Goal: Task Accomplishment & Management: Manage account settings

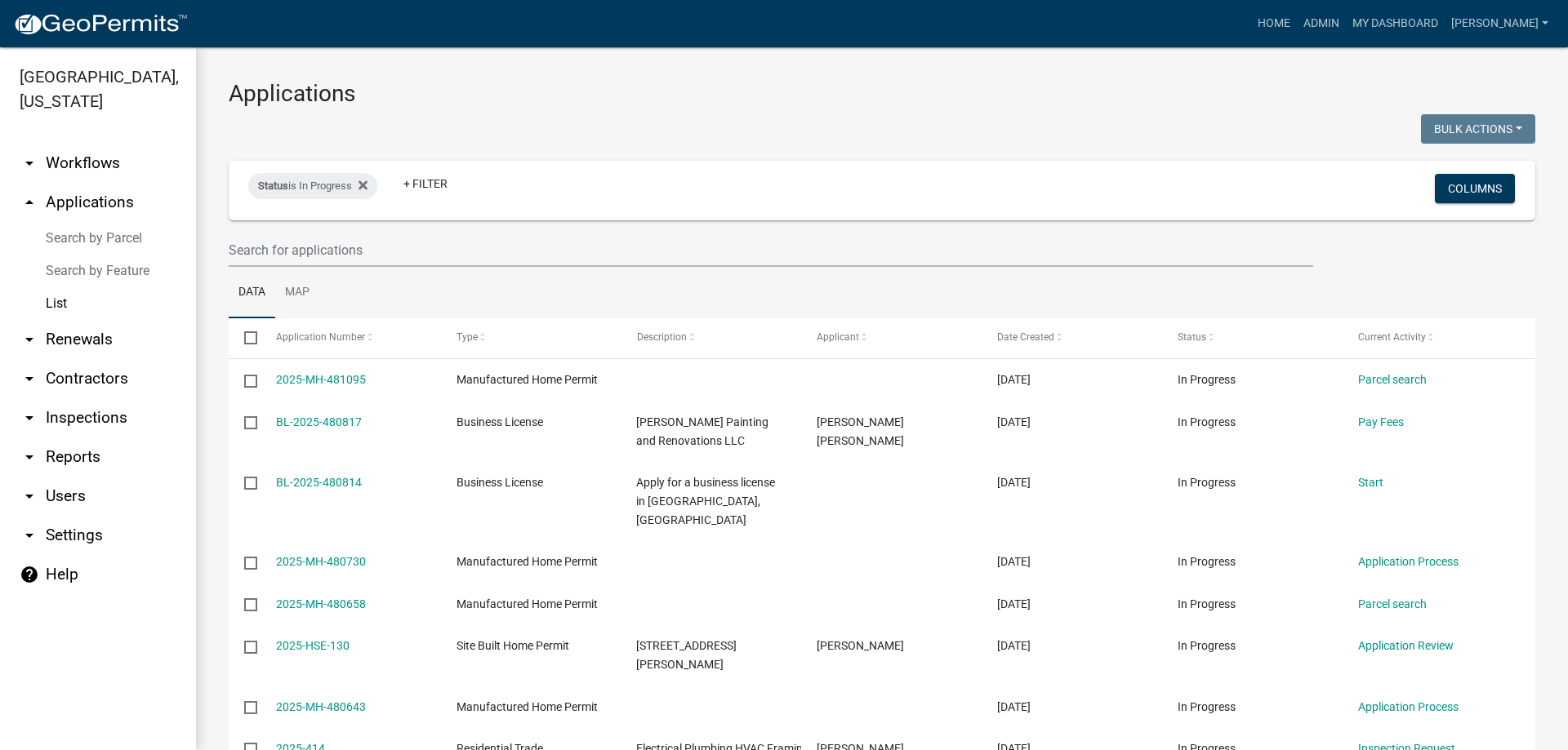
select select "3: 100"
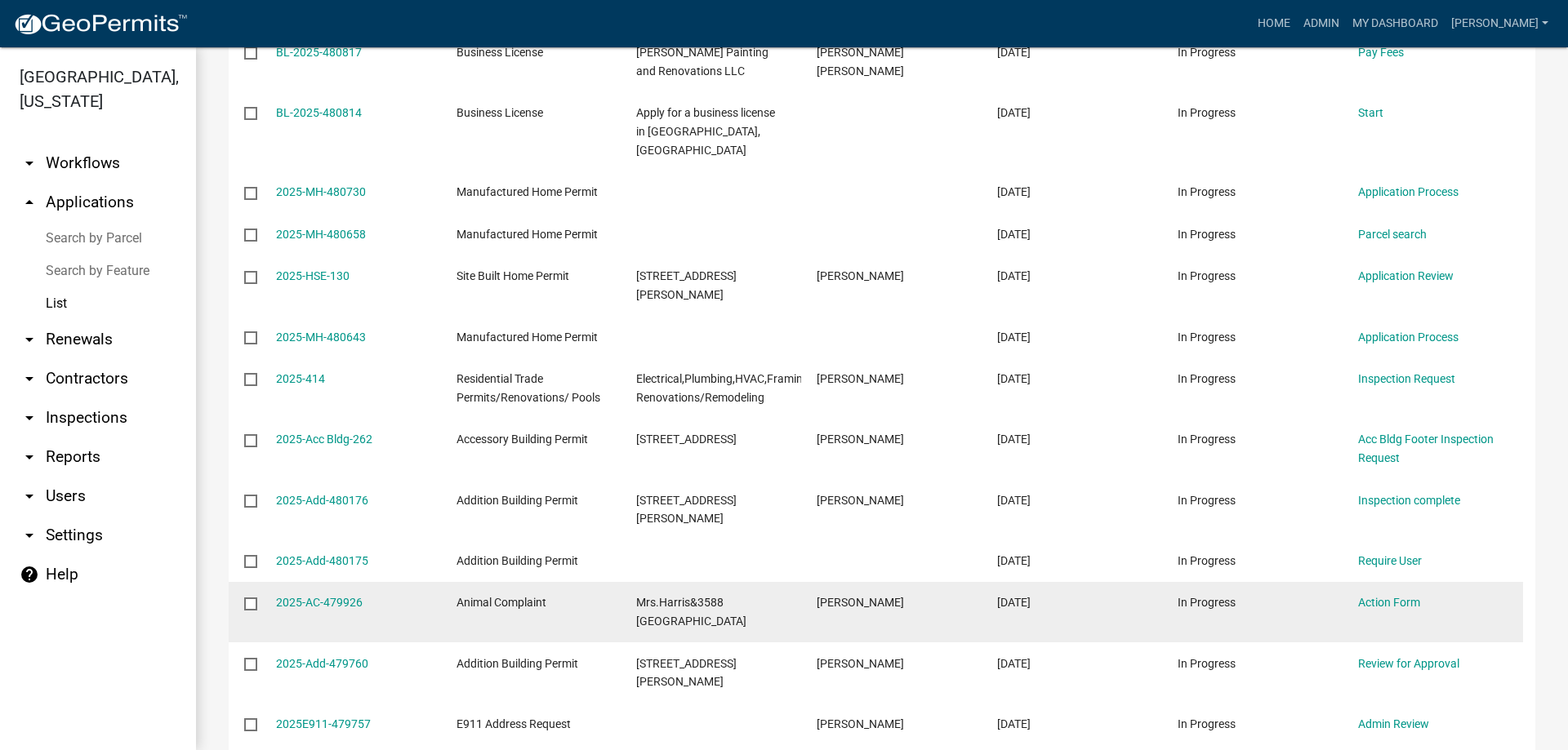
scroll to position [408, 0]
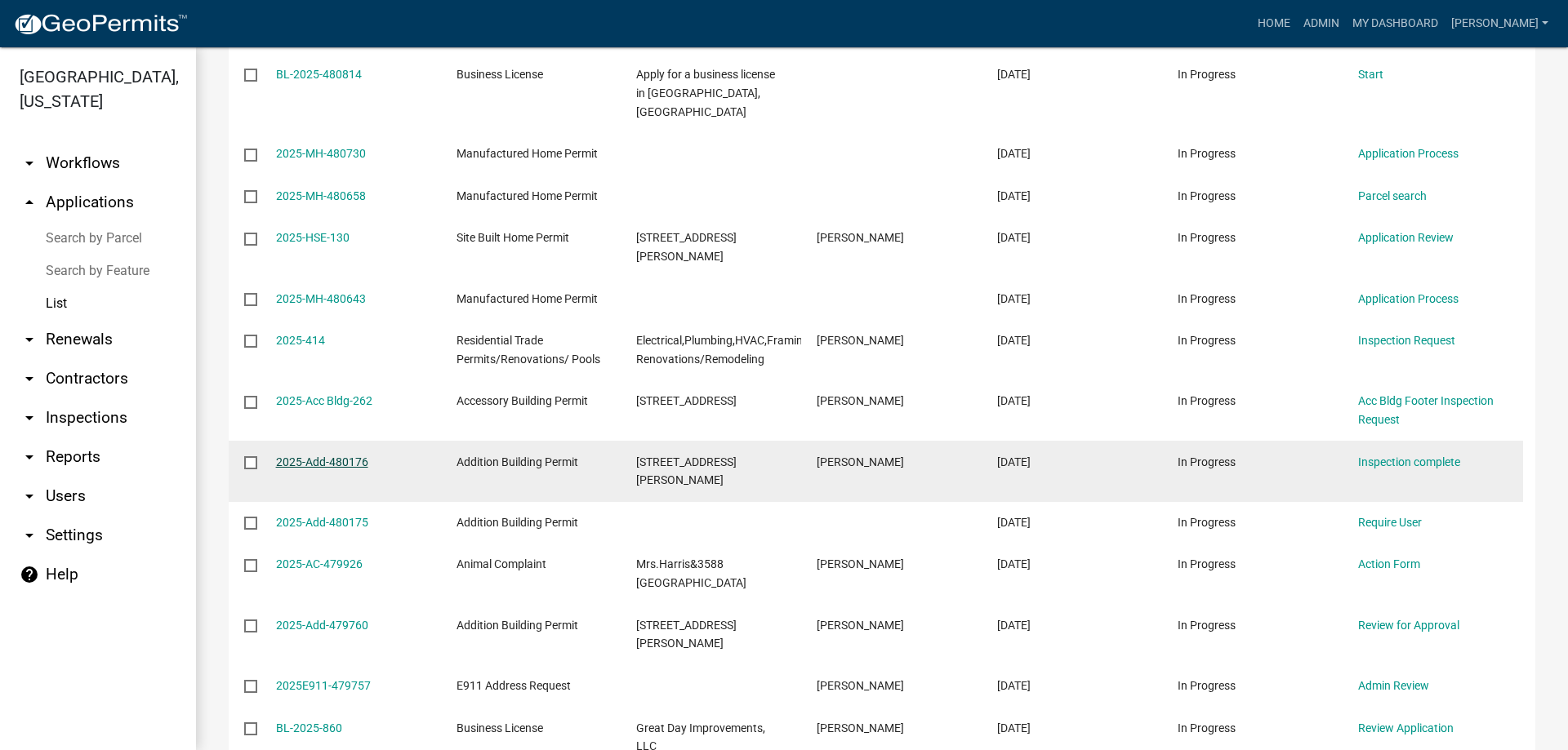
click at [311, 455] on link "2025-Add-480176" at bounding box center [323, 462] width 93 height 13
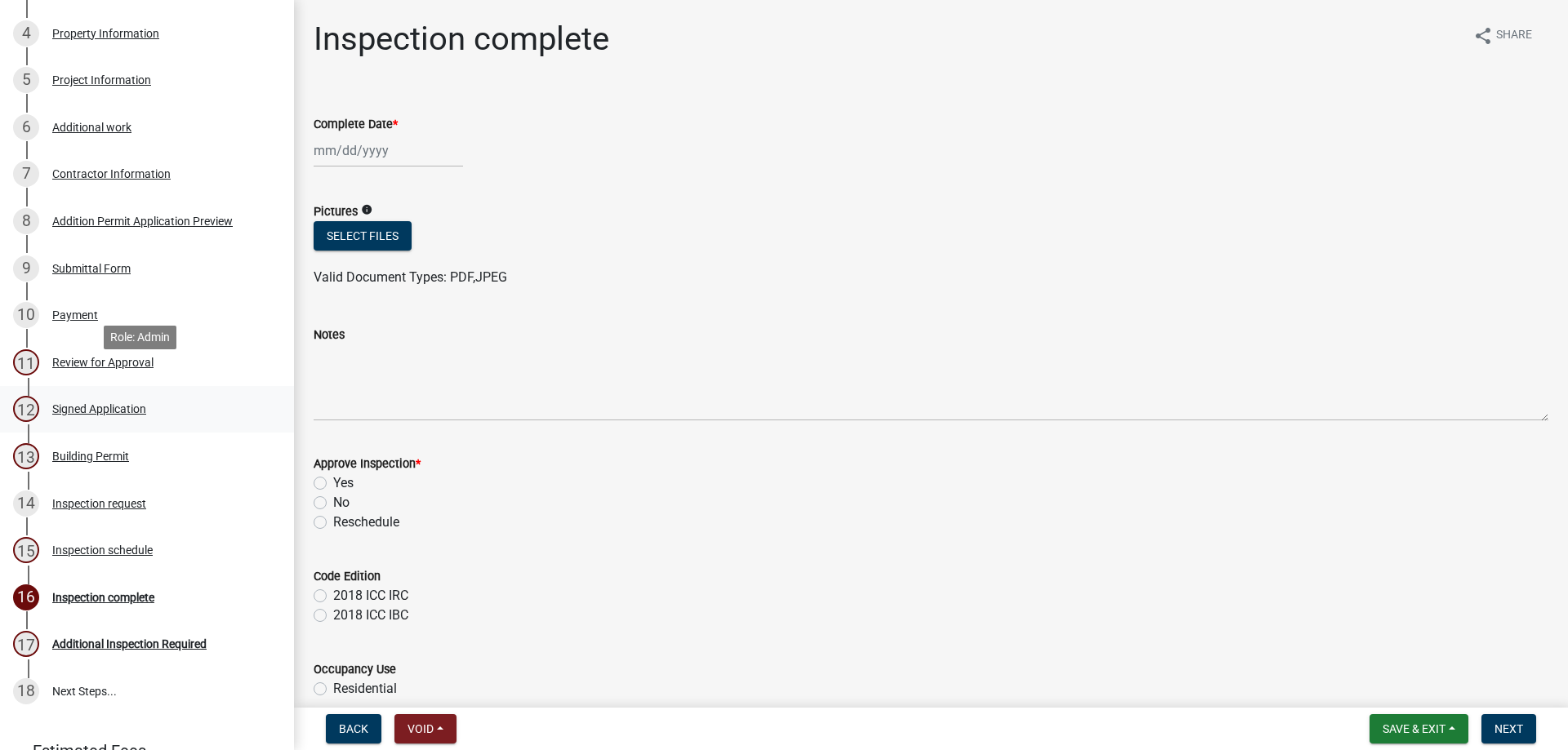
scroll to position [408, 0]
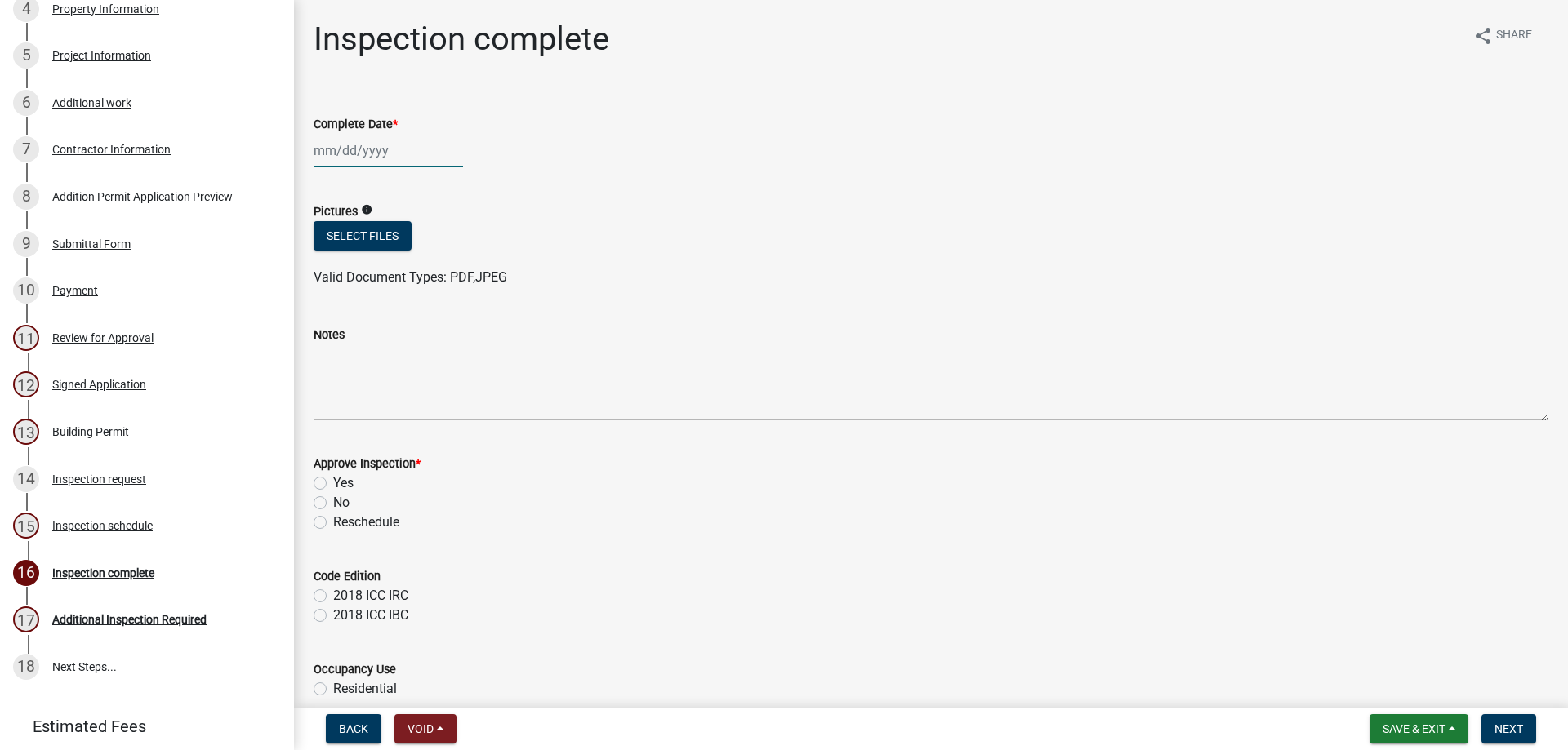
click at [385, 165] on div at bounding box center [388, 150] width 150 height 33
select select "9"
select select "2025"
click at [443, 283] on div "19" at bounding box center [435, 290] width 26 height 26
type input "[DATE]"
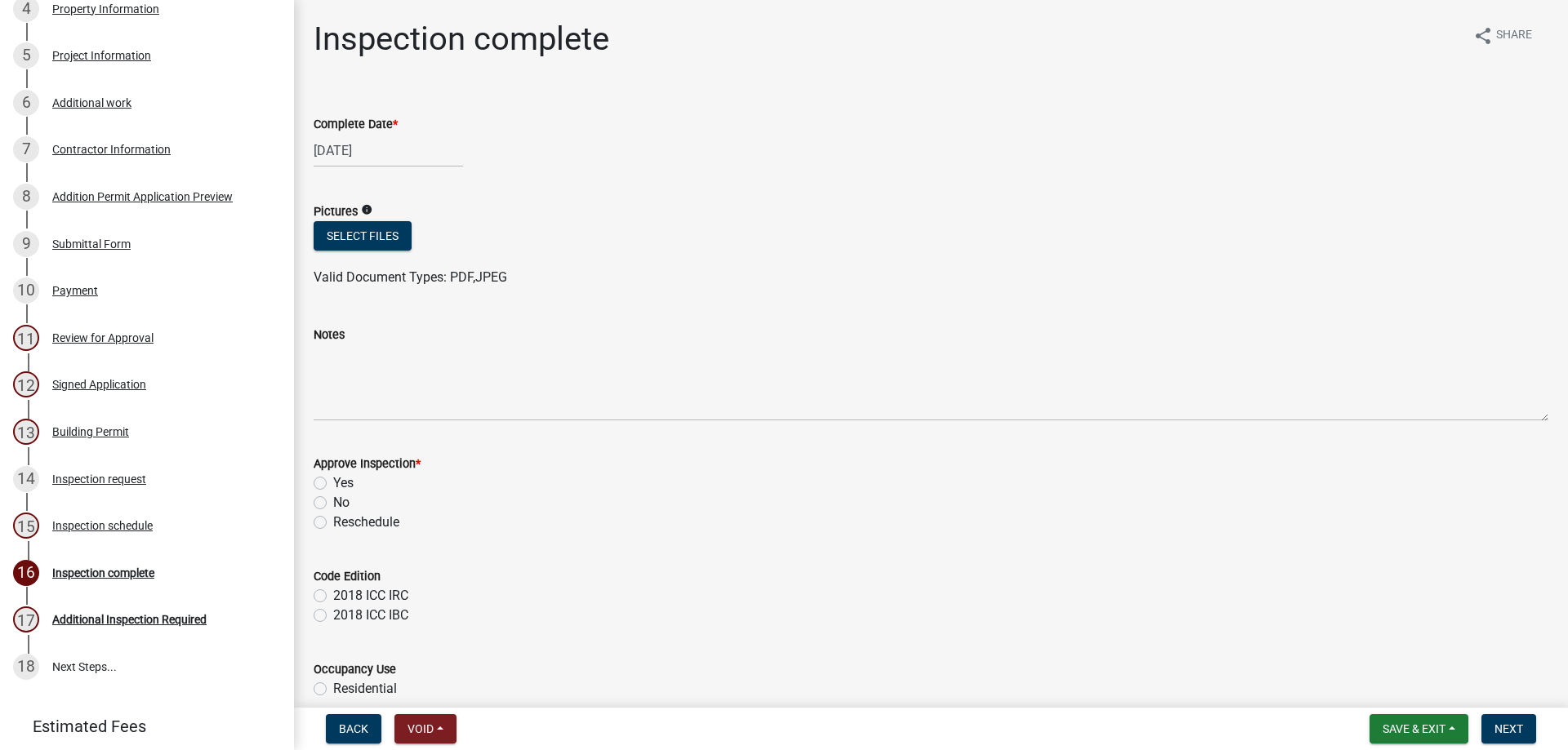
click at [329, 486] on div "Yes" at bounding box center [931, 483] width 1235 height 19
click at [328, 594] on div "2018 ICC IRC" at bounding box center [931, 596] width 1235 height 19
click at [333, 594] on label "2018 ICC IRC" at bounding box center [371, 596] width 75 height 19
click at [333, 594] on input "2018 ICC IRC" at bounding box center [338, 592] width 10 height 10
radio input "true"
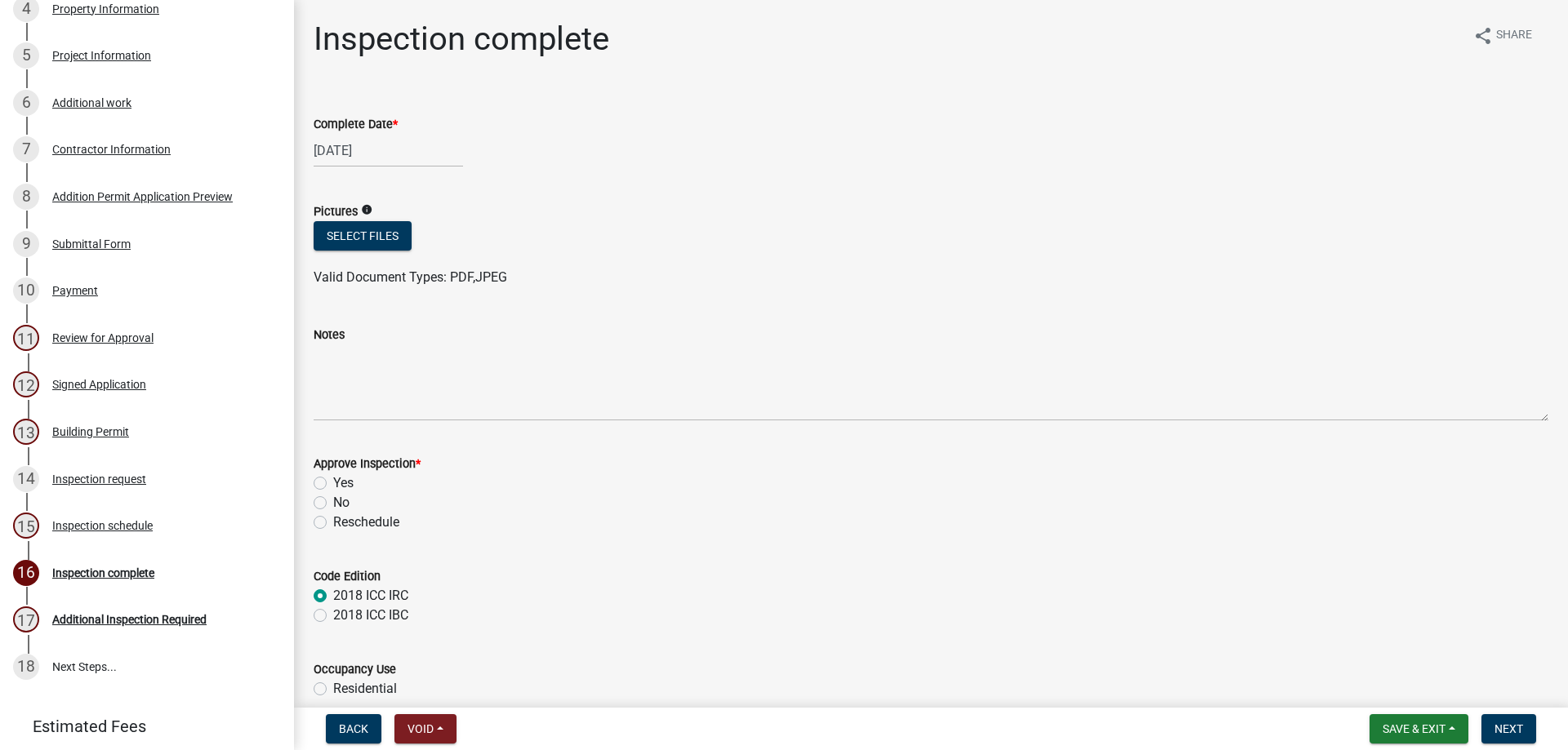
click at [333, 481] on label "Yes" at bounding box center [343, 483] width 20 height 19
click at [333, 481] on input "Yes" at bounding box center [338, 479] width 10 height 10
radio input "true"
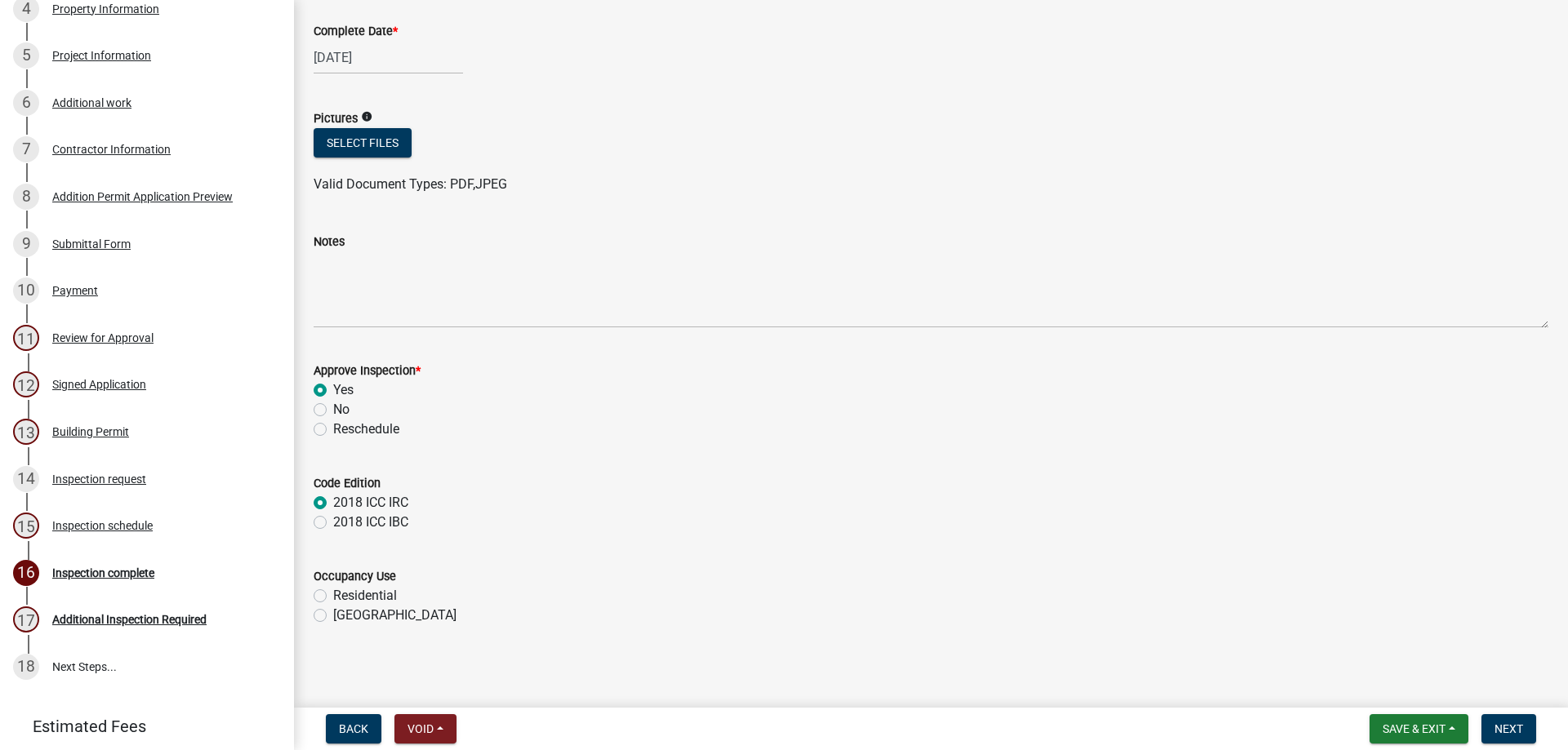
scroll to position [95, 0]
click at [333, 590] on label "Residential" at bounding box center [365, 594] width 64 height 19
click at [333, 590] on input "Residential" at bounding box center [338, 589] width 10 height 10
radio input "true"
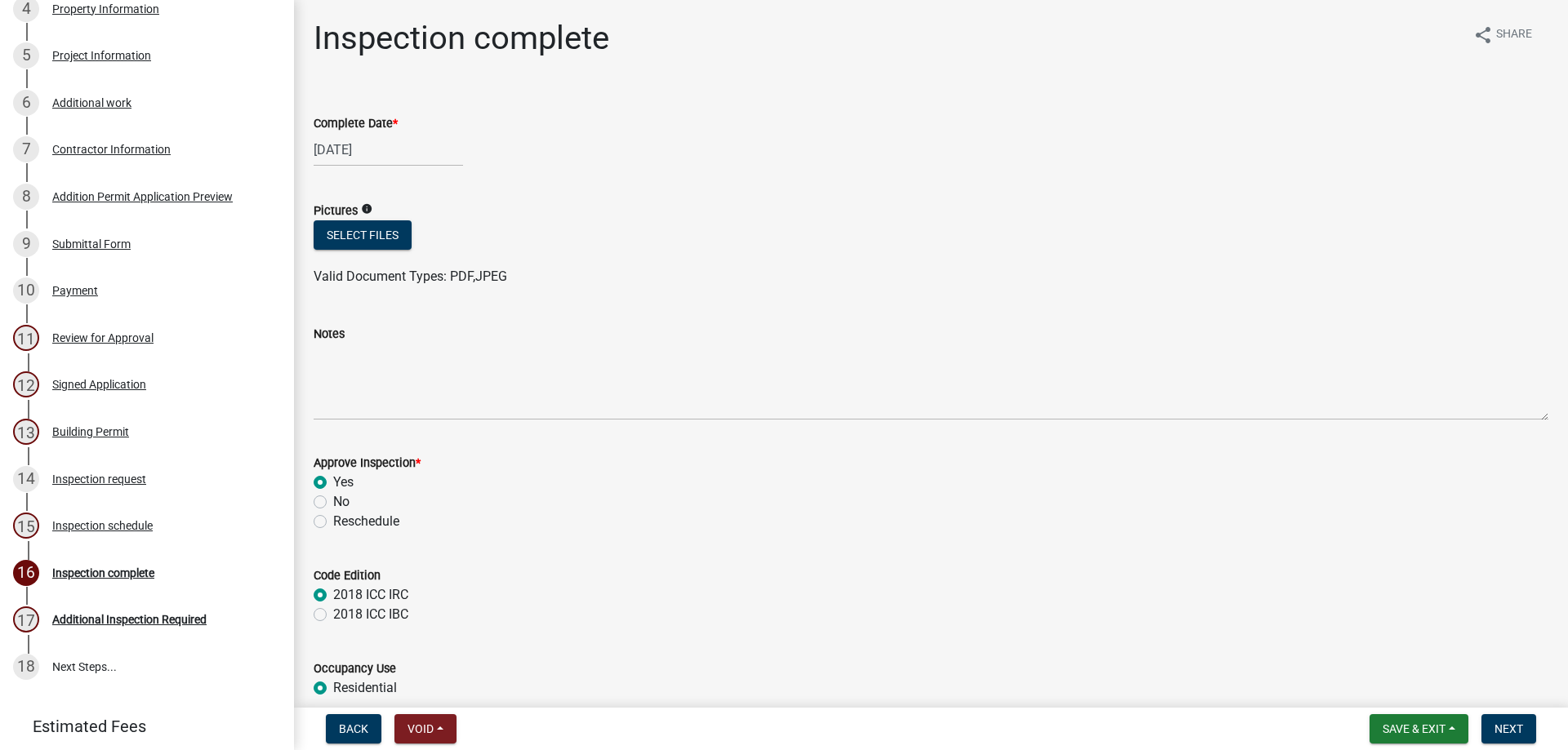
scroll to position [0, 0]
click at [130, 513] on div "15 Inspection schedule" at bounding box center [140, 526] width 254 height 26
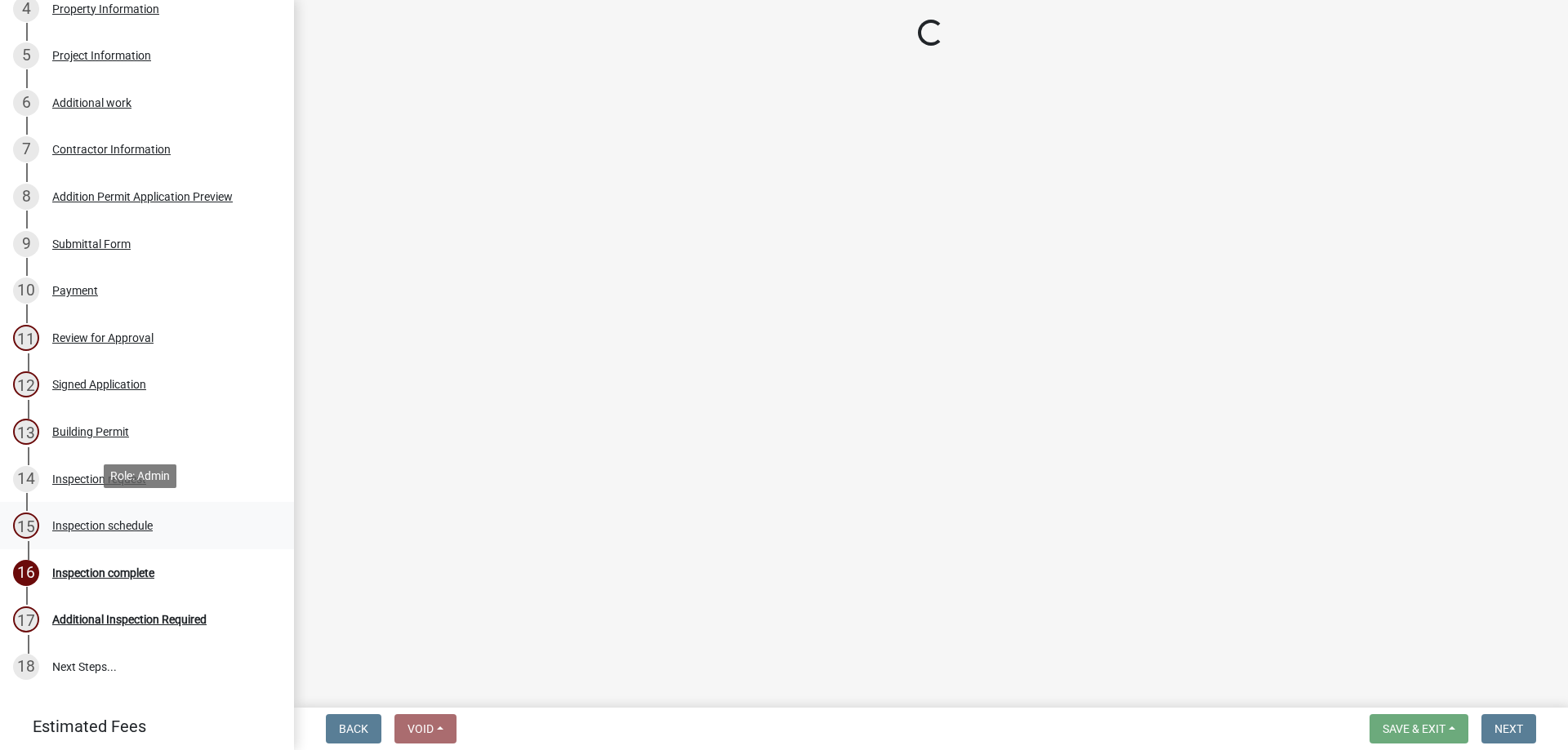
select select "3acdf11f-131c-438b-b450-ae4501c32128"
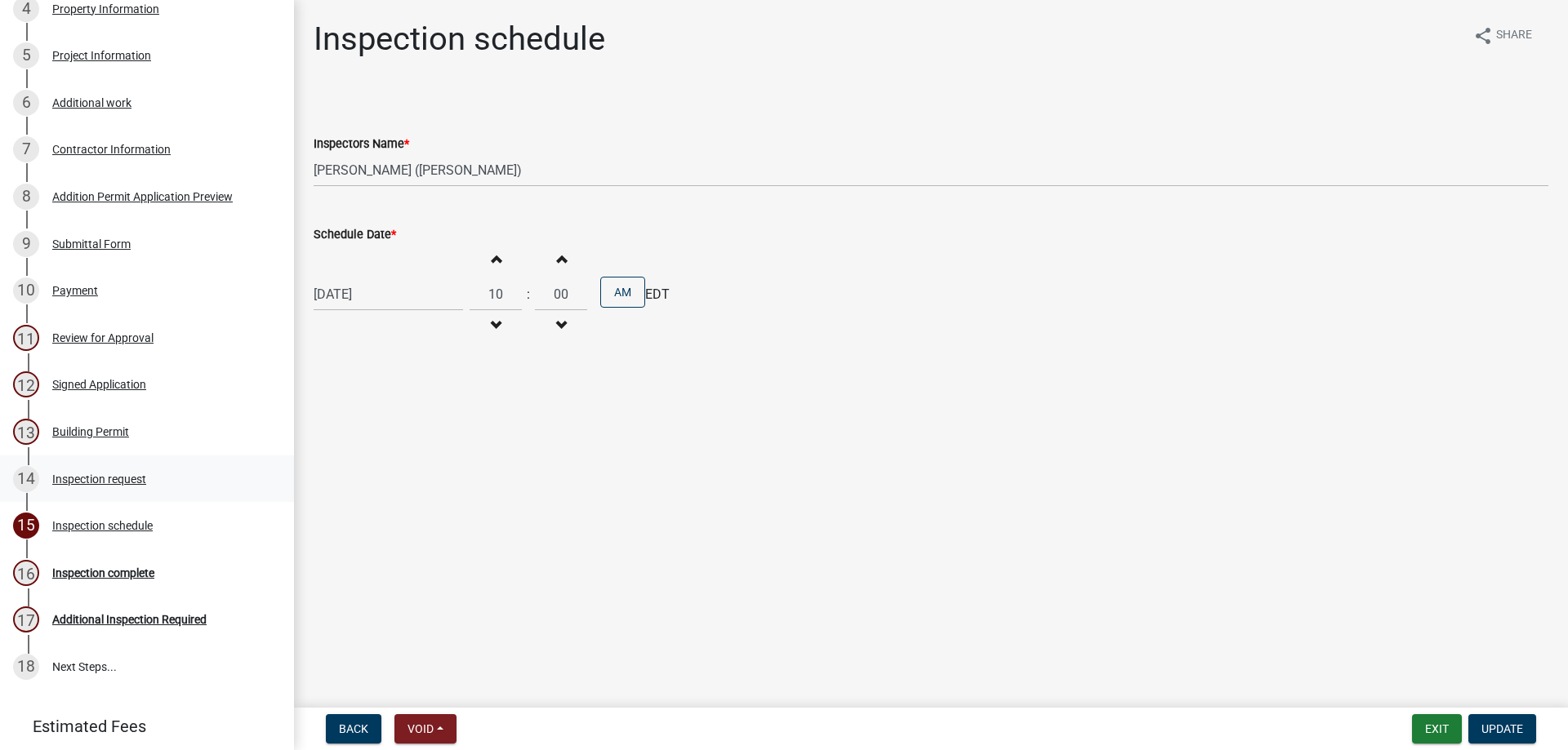
click at [151, 483] on div "14 Inspection request" at bounding box center [140, 479] width 254 height 26
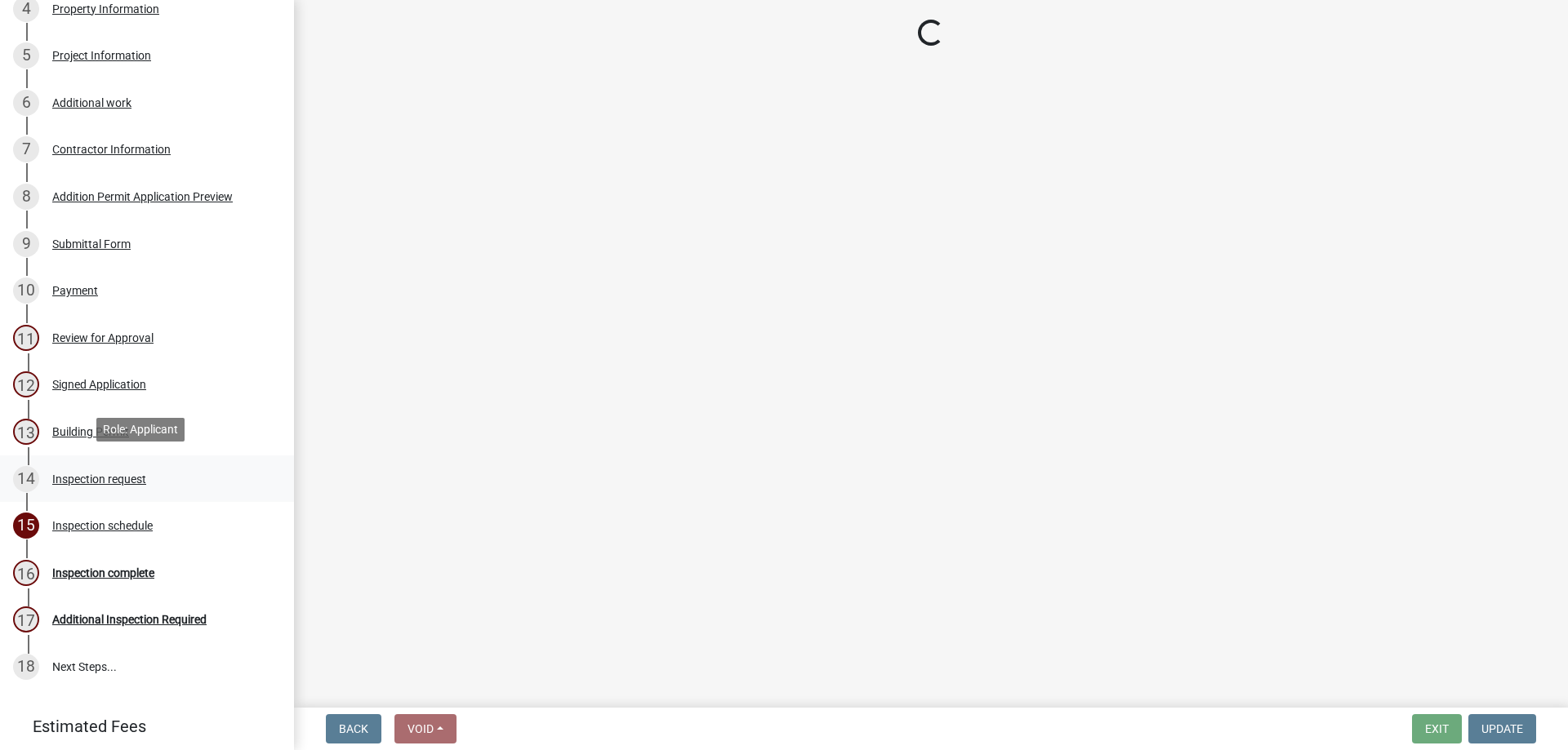
select select "cd8b4e5b-1e2f-41a9-9e41-35cf84ce3714"
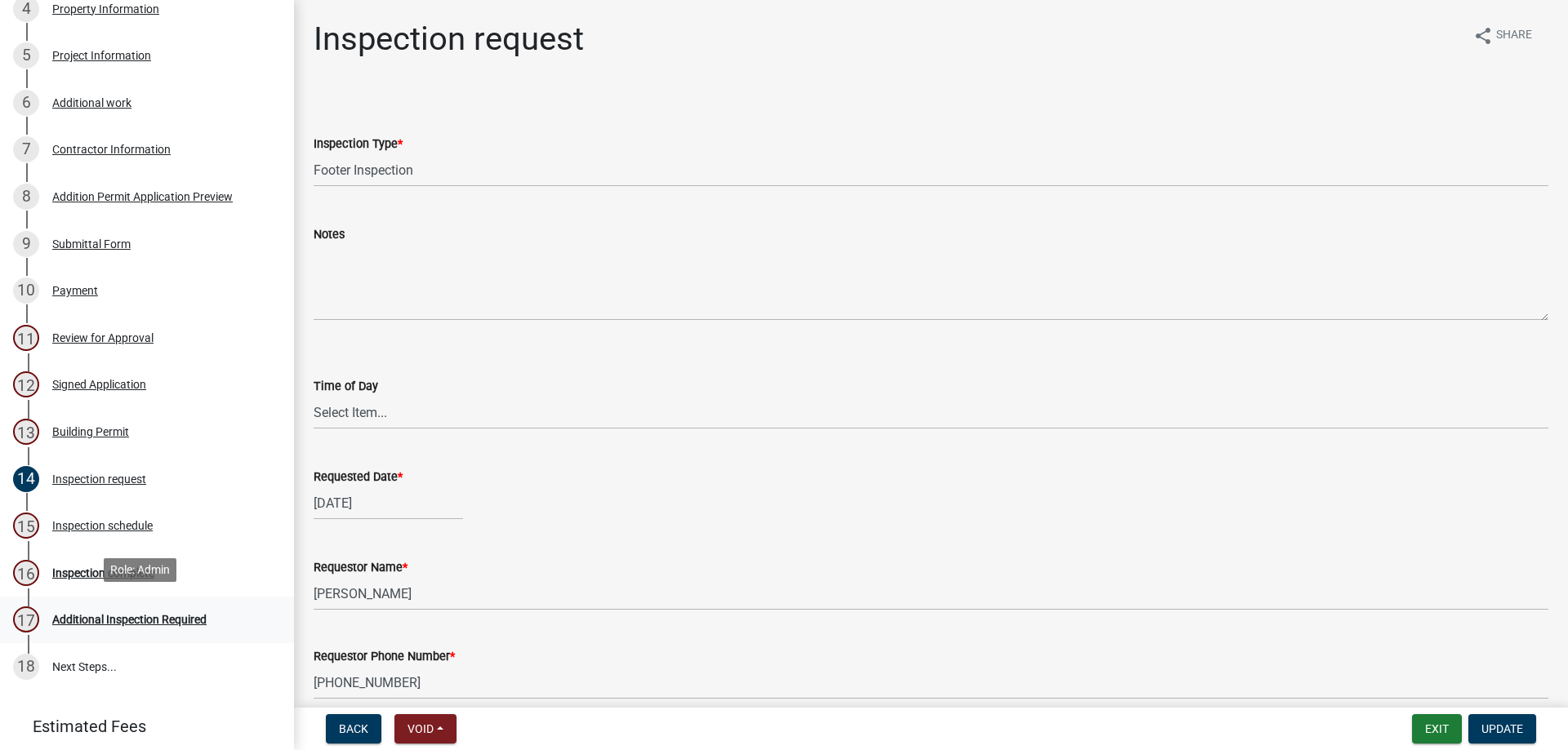
click at [123, 601] on link "17 Additional Inspection Required" at bounding box center [147, 621] width 294 height 47
click at [139, 578] on div "16 Inspection complete" at bounding box center [140, 573] width 254 height 26
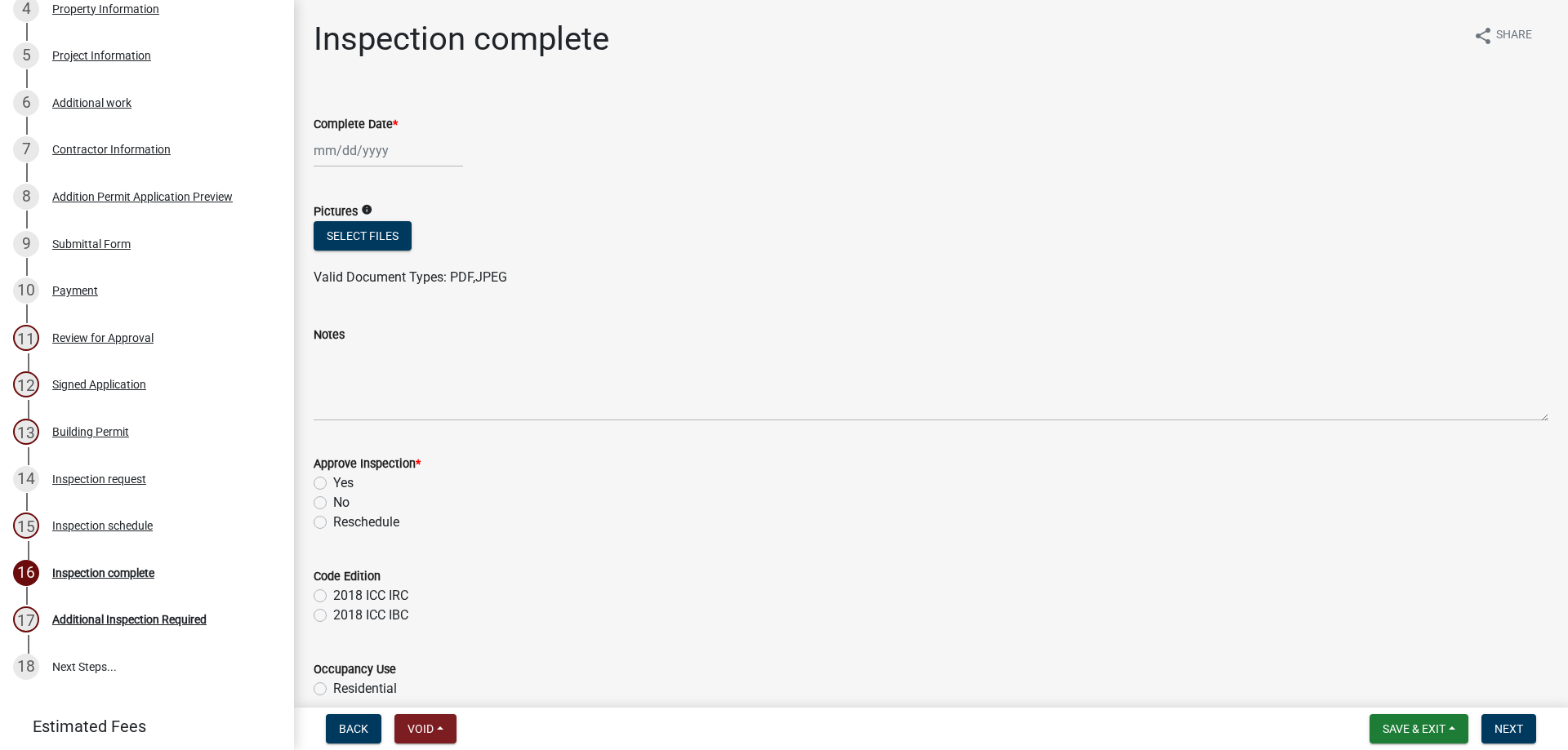
click at [364, 133] on div "Complete Date *" at bounding box center [931, 124] width 1235 height 19
click at [399, 151] on div at bounding box center [388, 150] width 150 height 33
select select "9"
select select "2025"
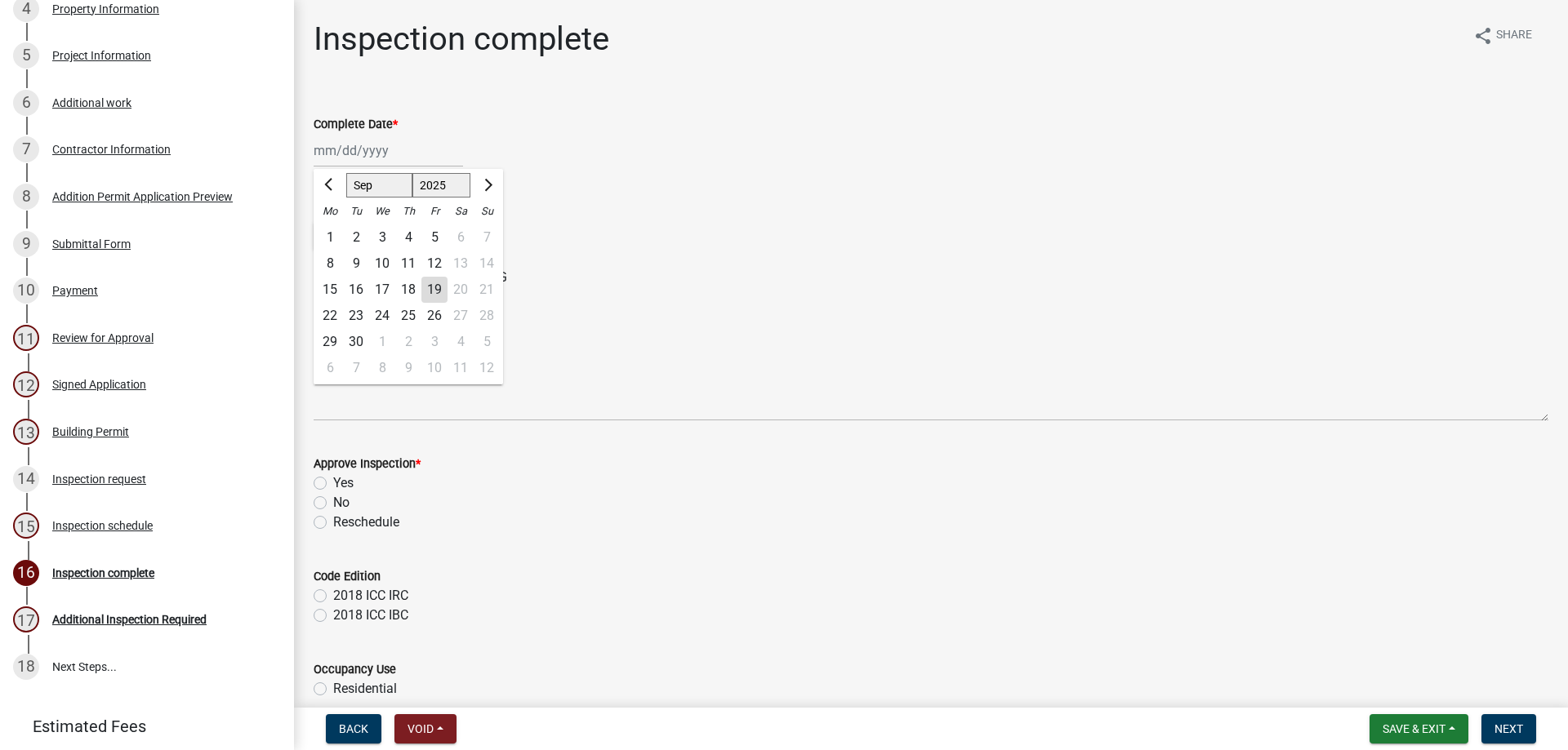
click at [434, 284] on div "19" at bounding box center [435, 290] width 26 height 26
type input "[DATE]"
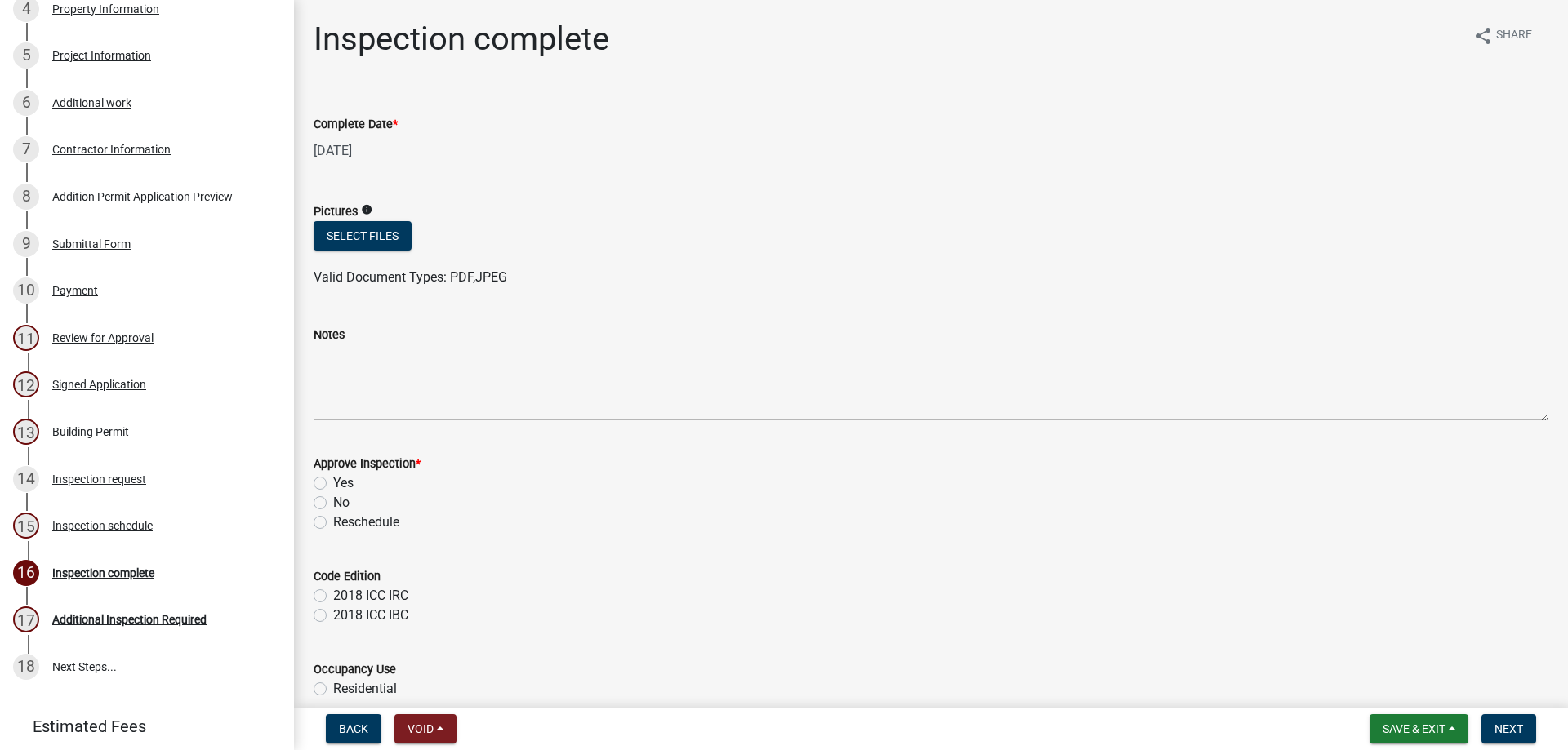
click at [334, 483] on label "Yes" at bounding box center [343, 483] width 20 height 19
click at [334, 483] on input "Yes" at bounding box center [338, 479] width 10 height 10
radio input "true"
click at [333, 592] on label "2018 ICC IRC" at bounding box center [371, 596] width 75 height 19
click at [333, 592] on input "2018 ICC IRC" at bounding box center [338, 592] width 10 height 10
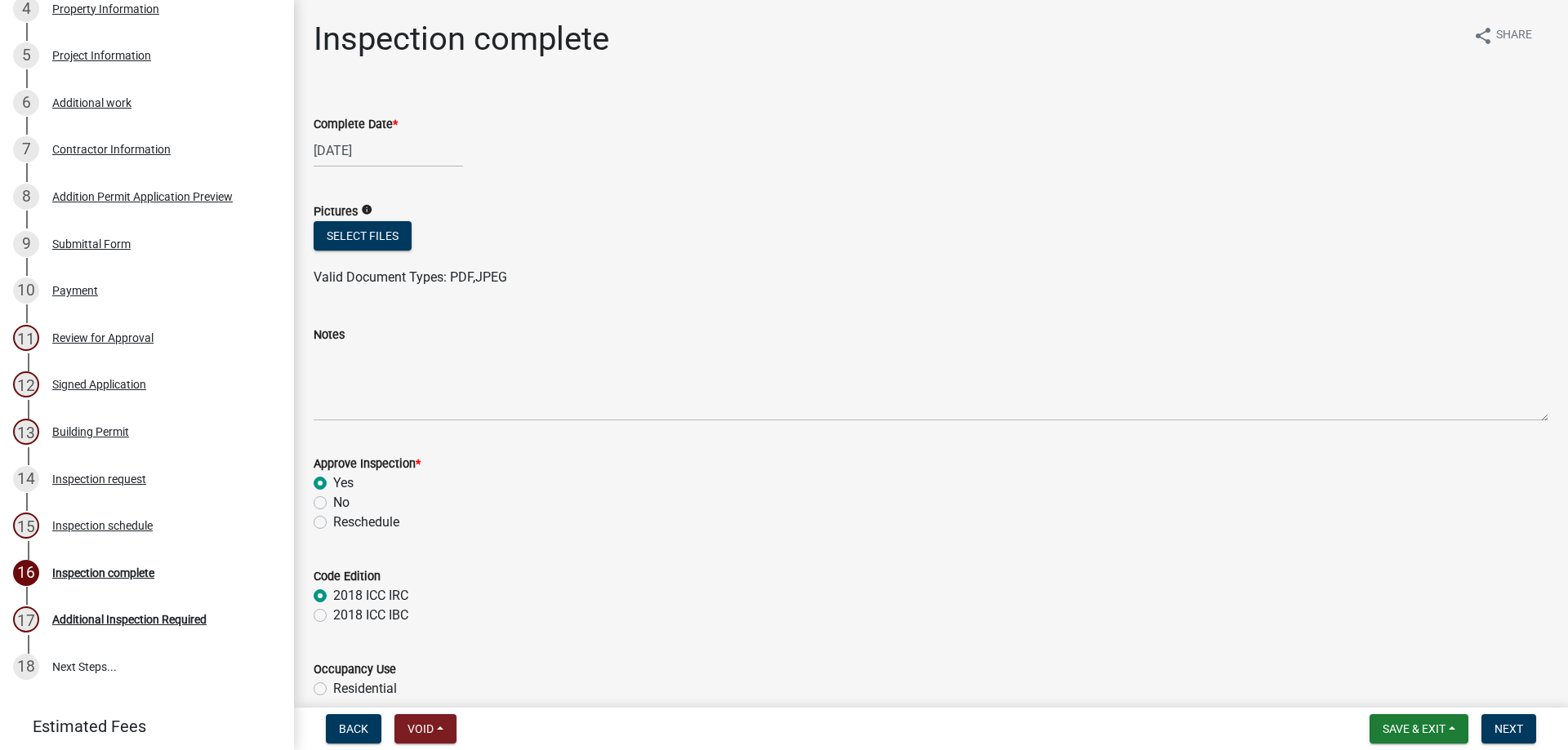
radio input "true"
click at [333, 685] on label "Residential" at bounding box center [365, 689] width 64 height 19
click at [333, 685] on input "Residential" at bounding box center [338, 684] width 10 height 10
radio input "true"
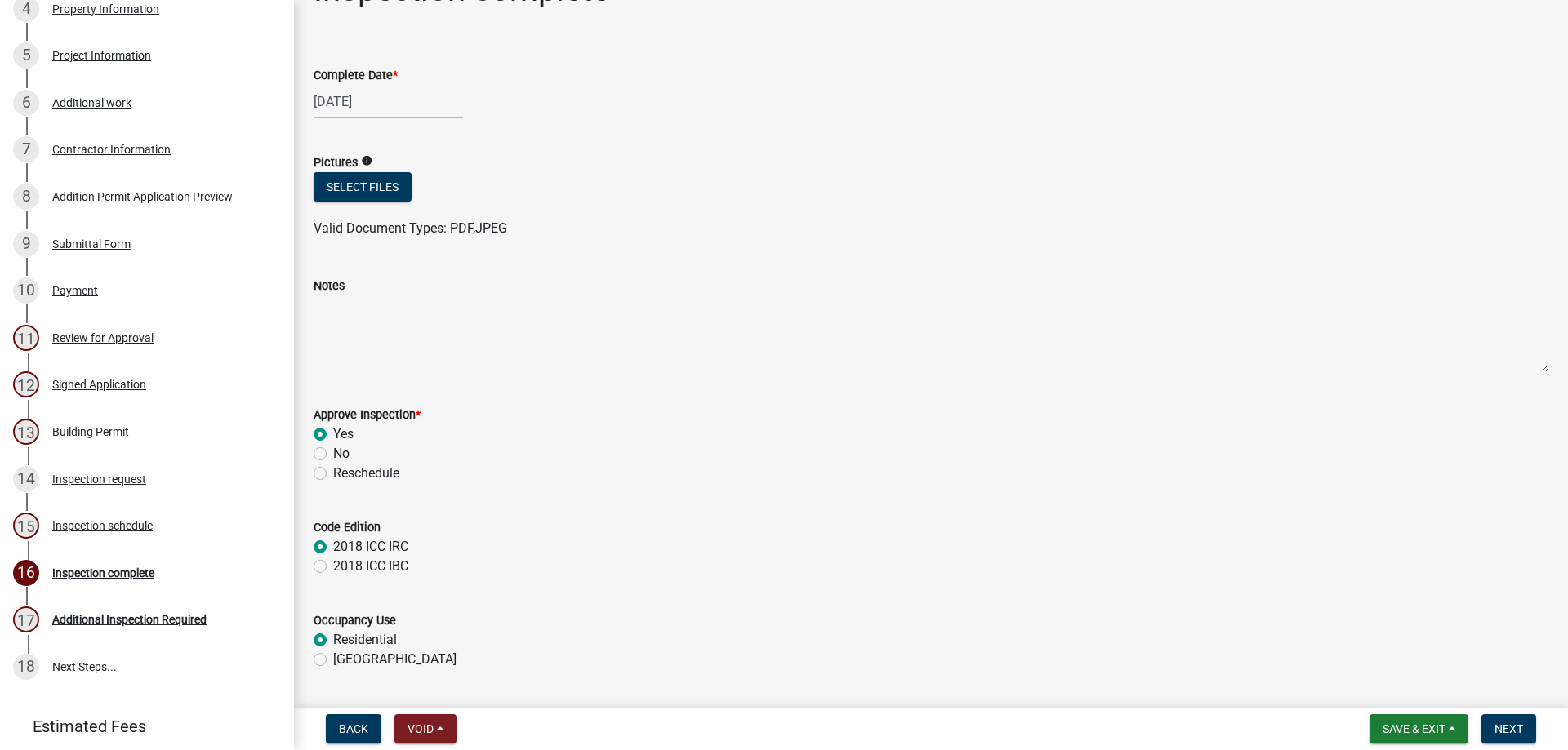
scroll to position [95, 0]
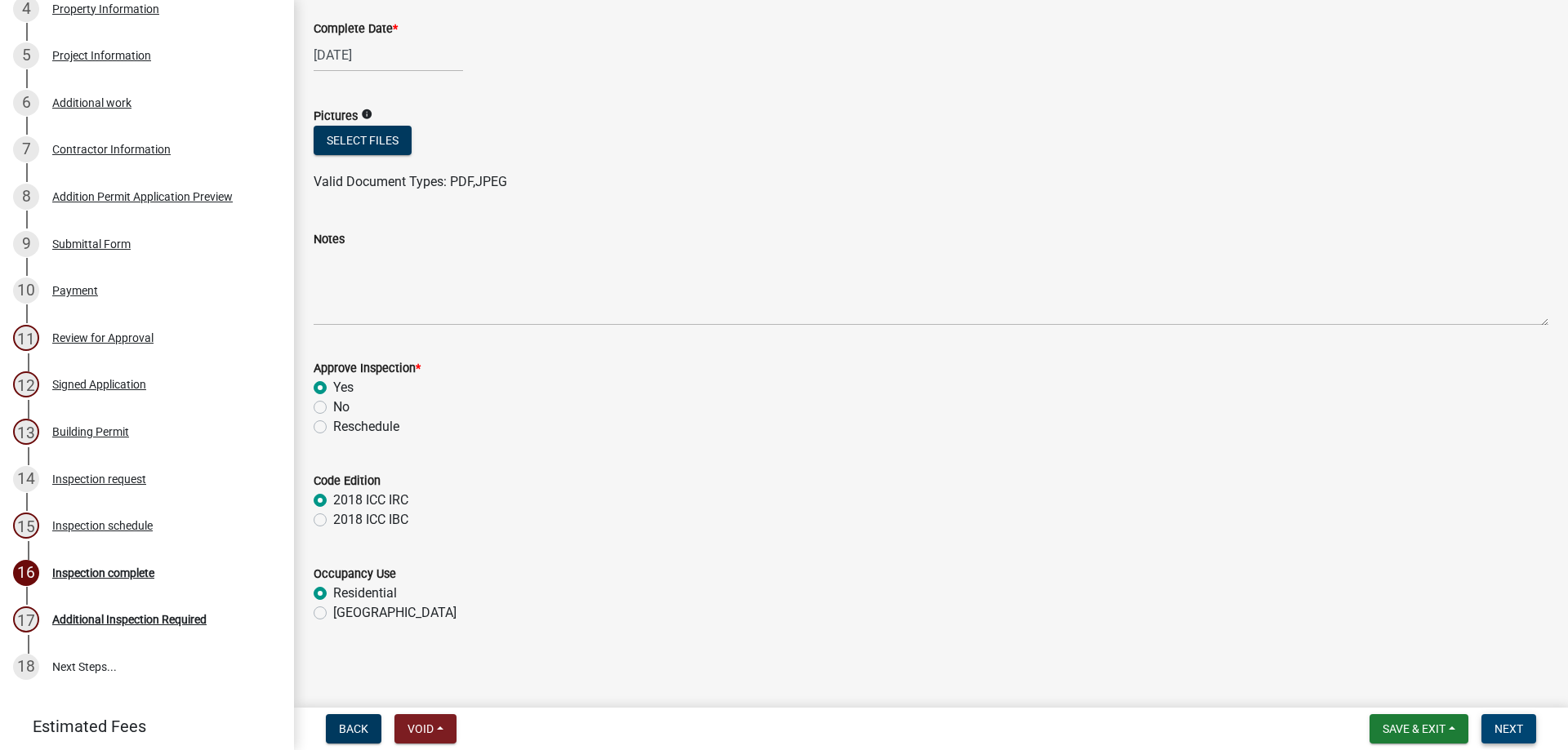
click at [1503, 728] on span "Next" at bounding box center [1509, 729] width 29 height 13
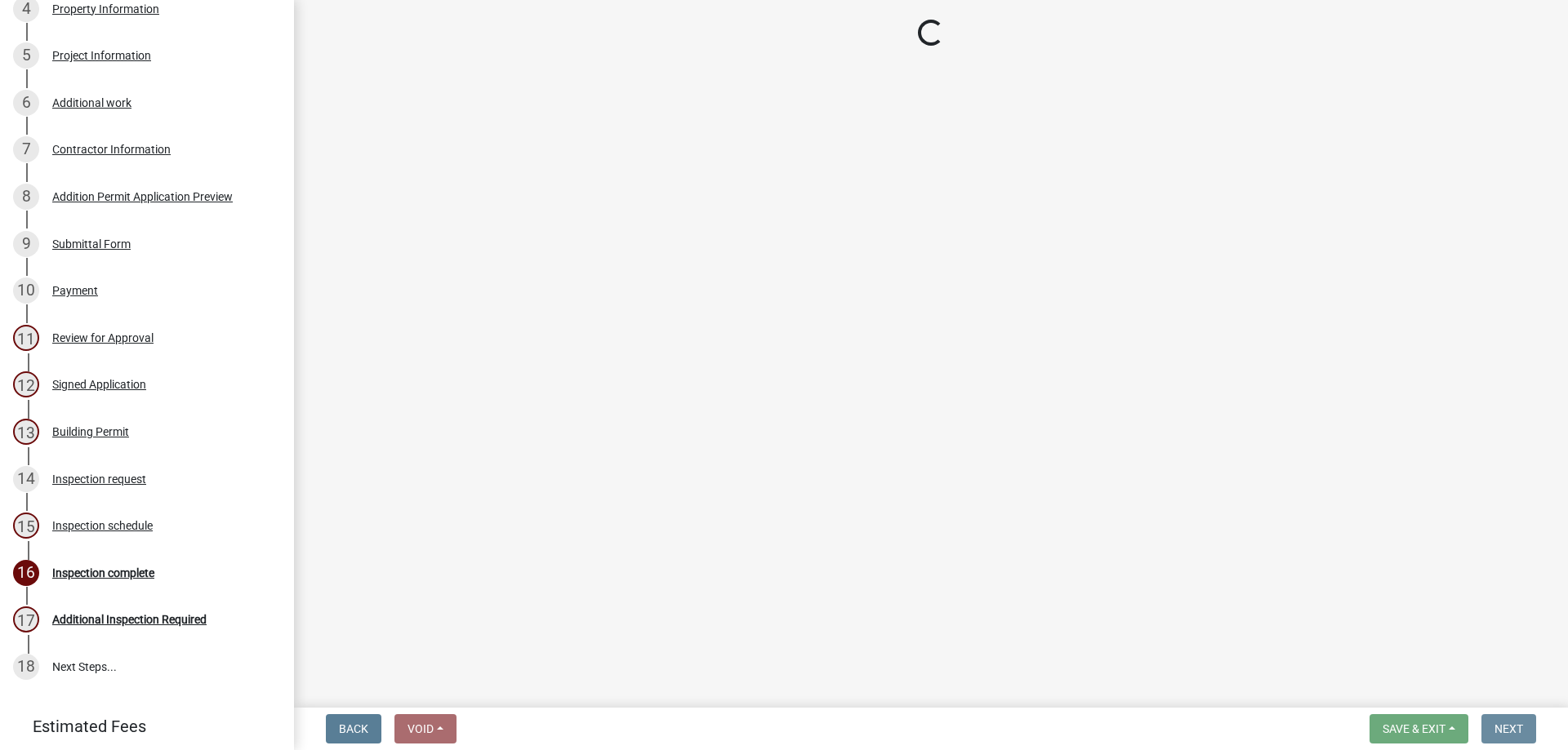
scroll to position [0, 0]
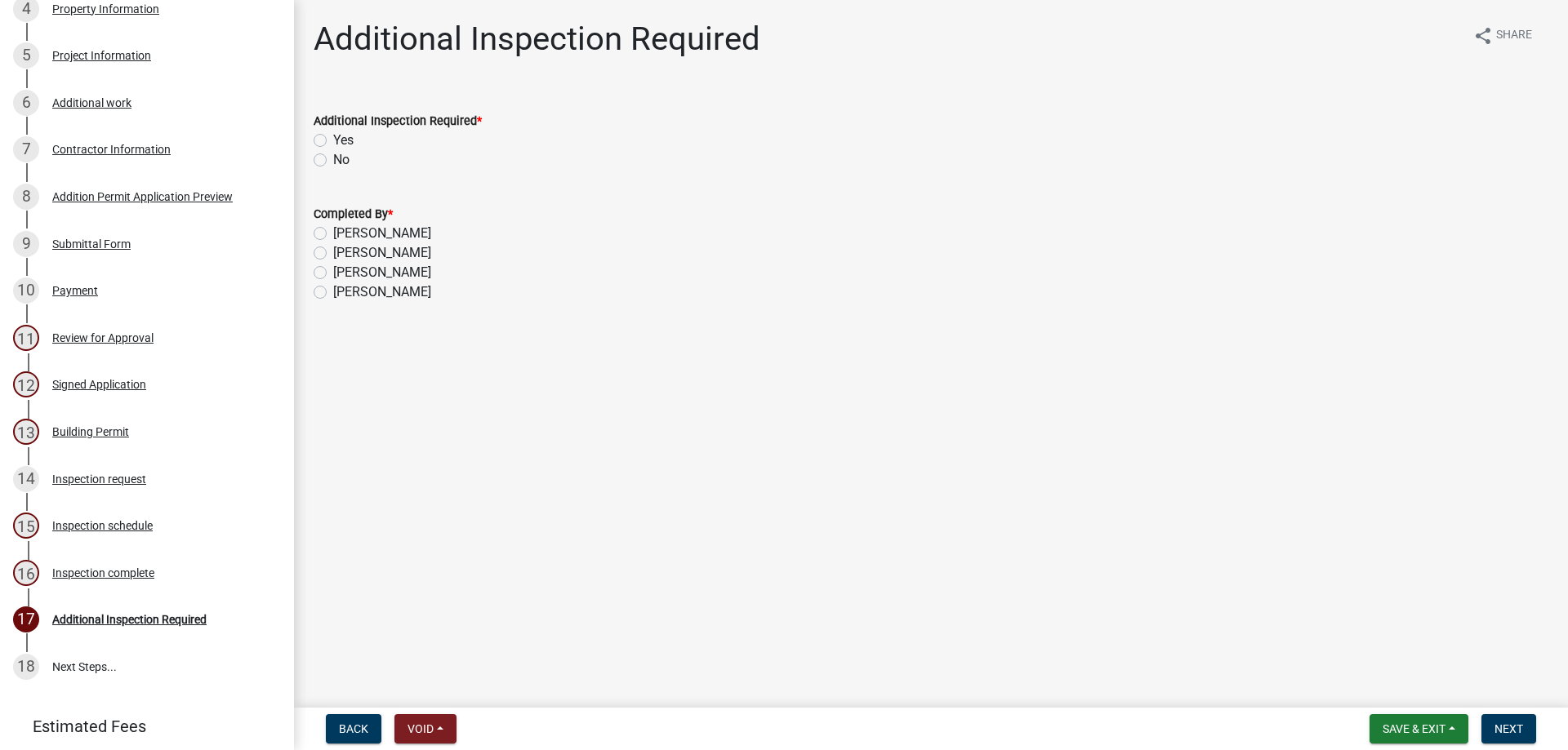
click at [333, 134] on label "Yes" at bounding box center [343, 140] width 20 height 19
click at [333, 134] on input "Yes" at bounding box center [338, 135] width 10 height 10
radio input "true"
click at [333, 289] on label "[PERSON_NAME]" at bounding box center [382, 292] width 98 height 19
click at [333, 289] on input "[PERSON_NAME]" at bounding box center [338, 288] width 10 height 10
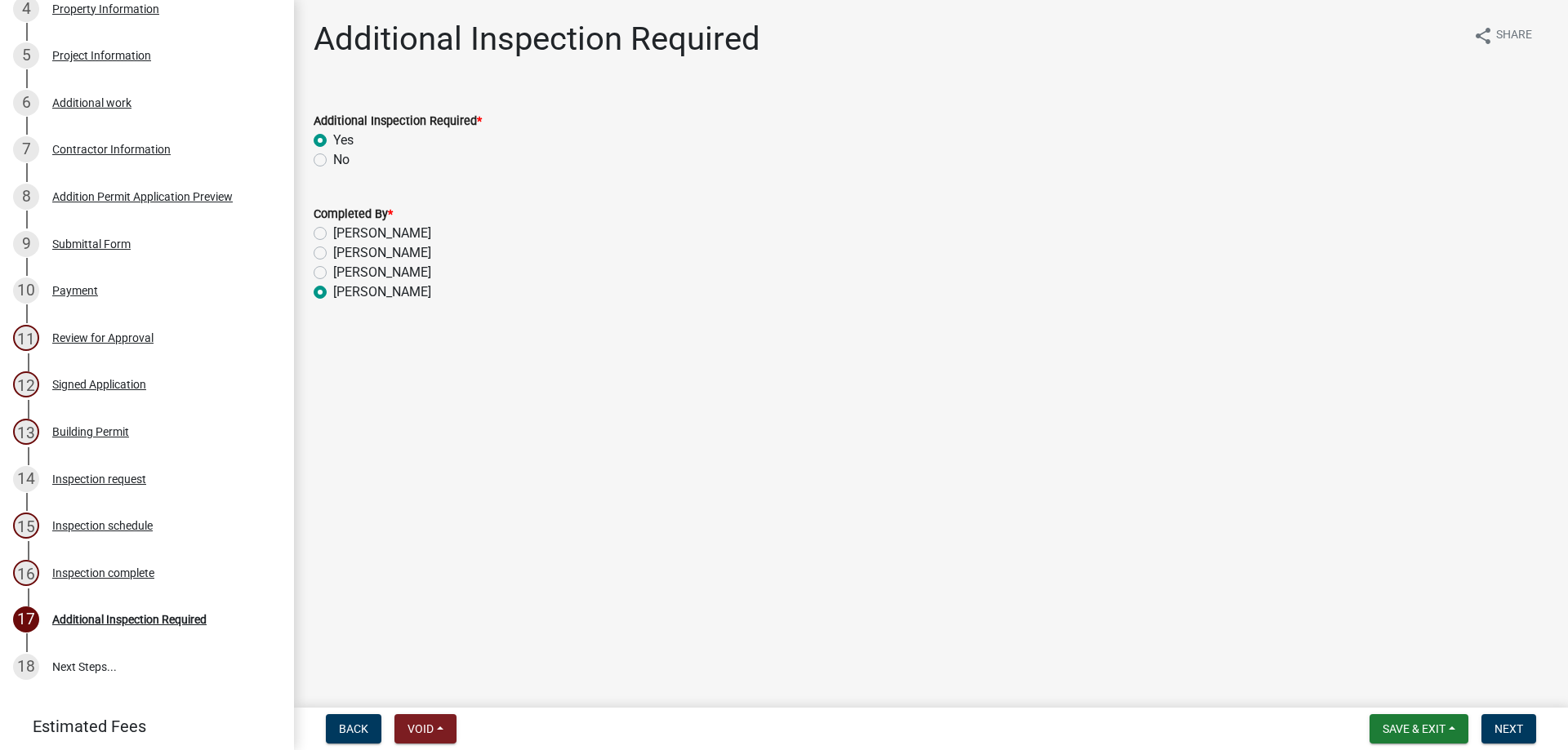
radio input "true"
click at [1513, 725] on span "Next" at bounding box center [1509, 729] width 29 height 13
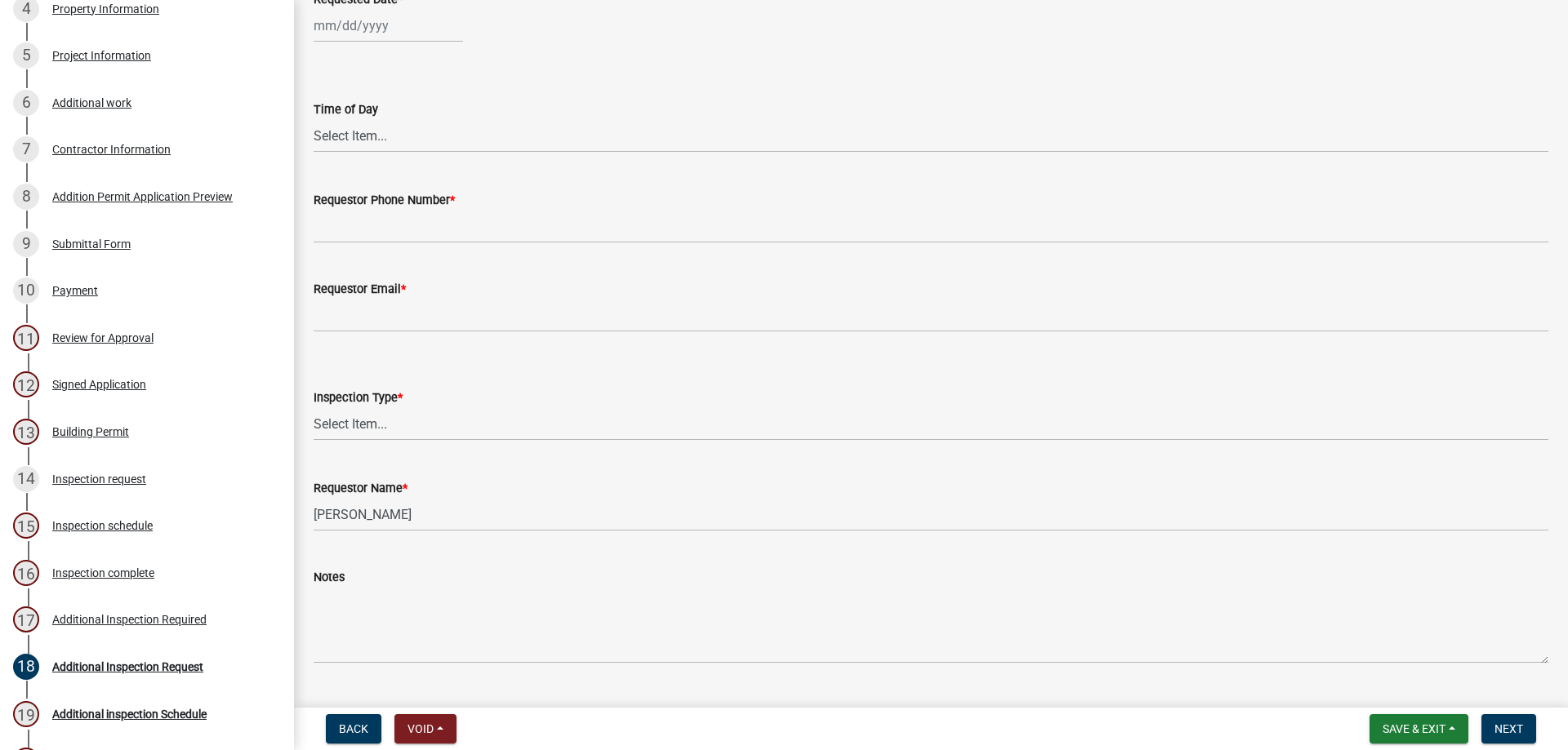
scroll to position [164, 0]
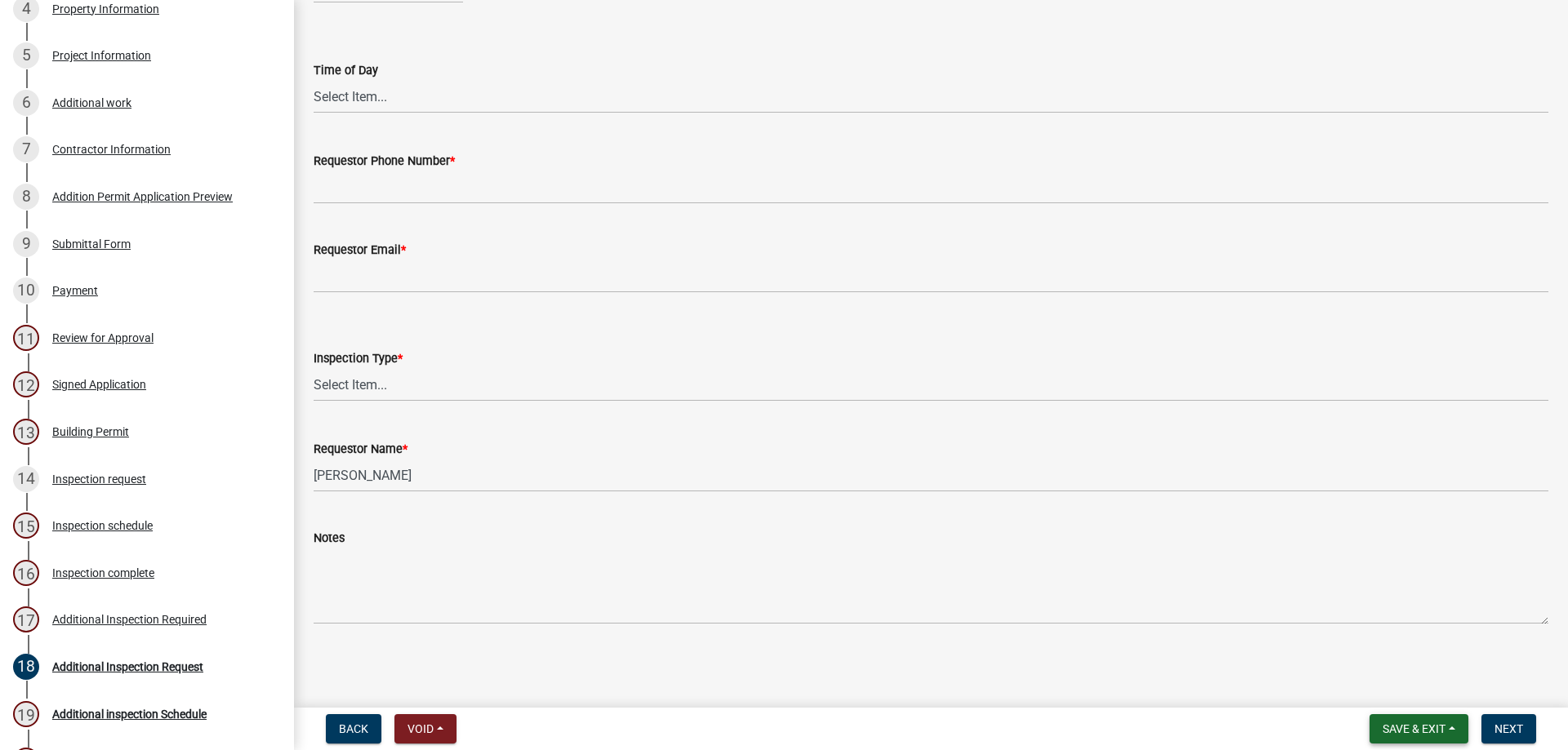
click at [1420, 740] on button "Save & Exit" at bounding box center [1418, 729] width 99 height 30
click at [1393, 698] on button "Save & Exit" at bounding box center [1403, 686] width 130 height 39
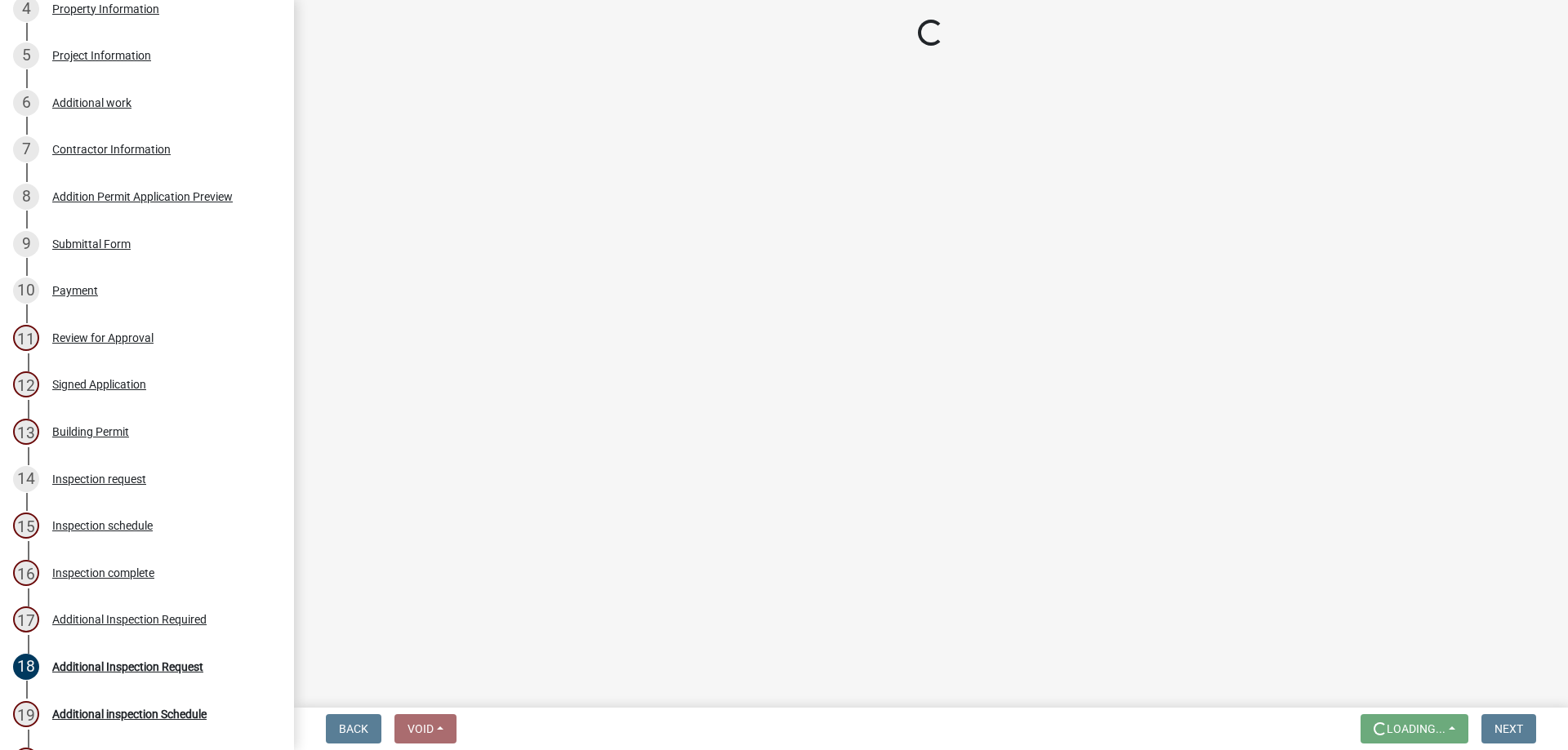
scroll to position [0, 0]
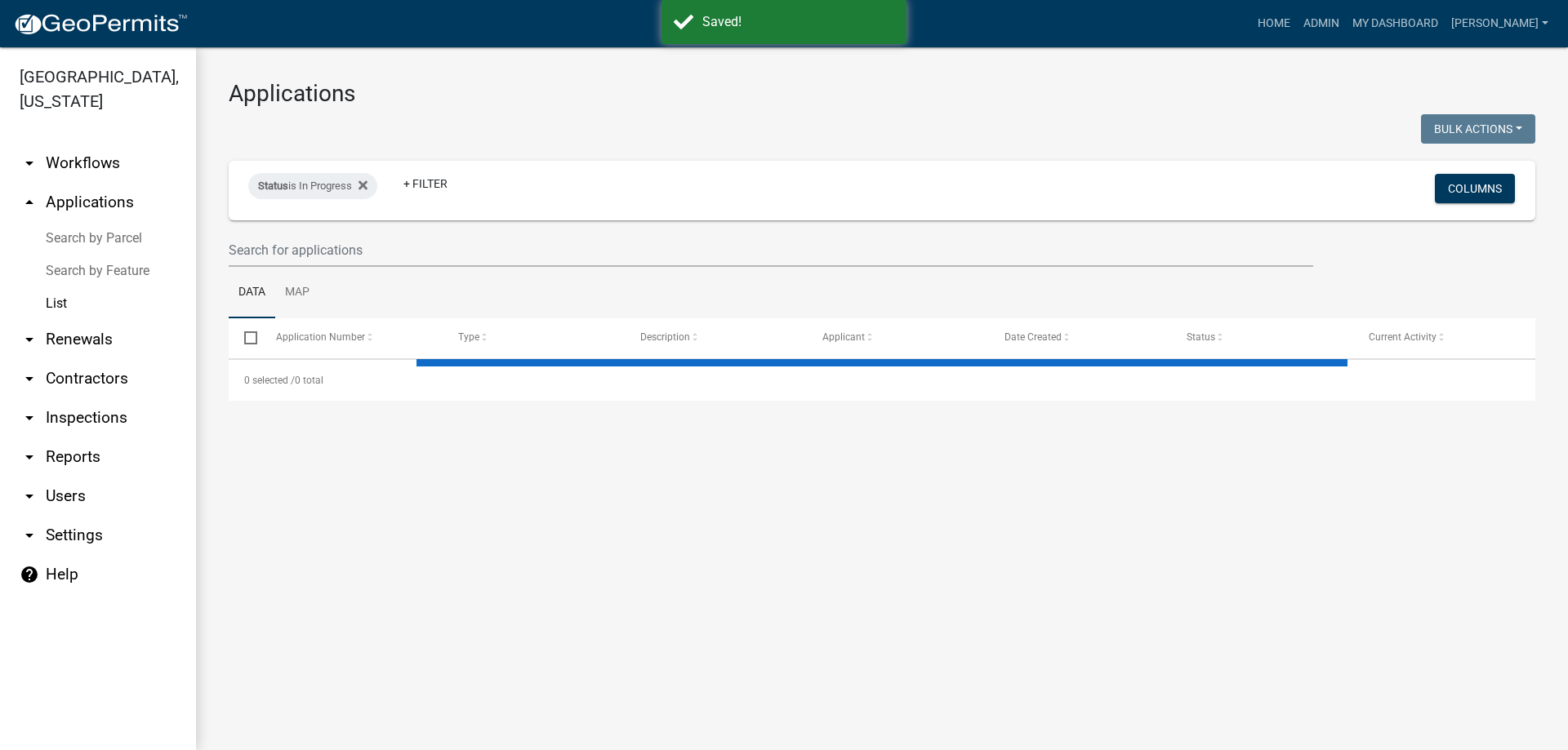
select select "3: 100"
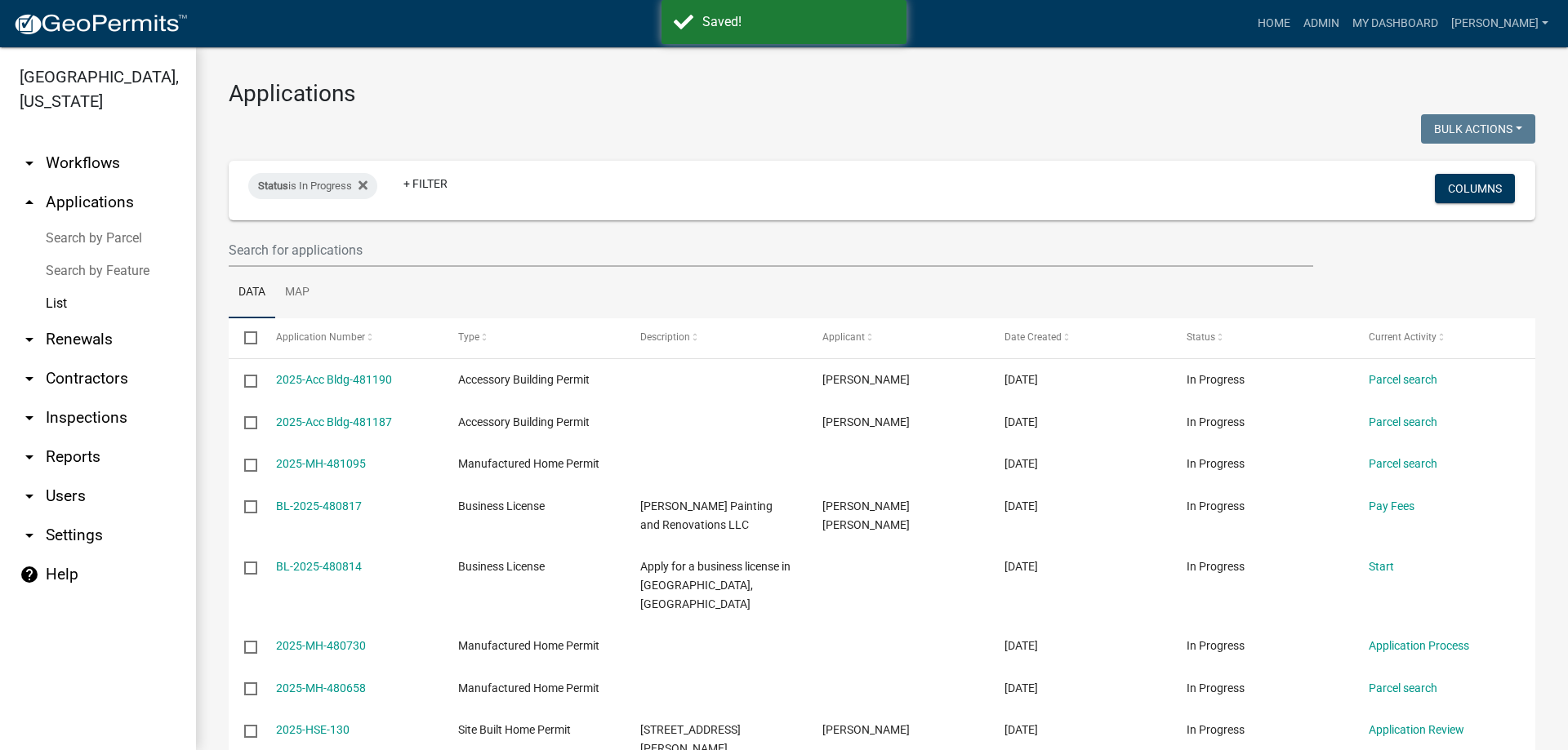
click at [129, 412] on link "arrow_drop_down Inspections" at bounding box center [98, 418] width 196 height 39
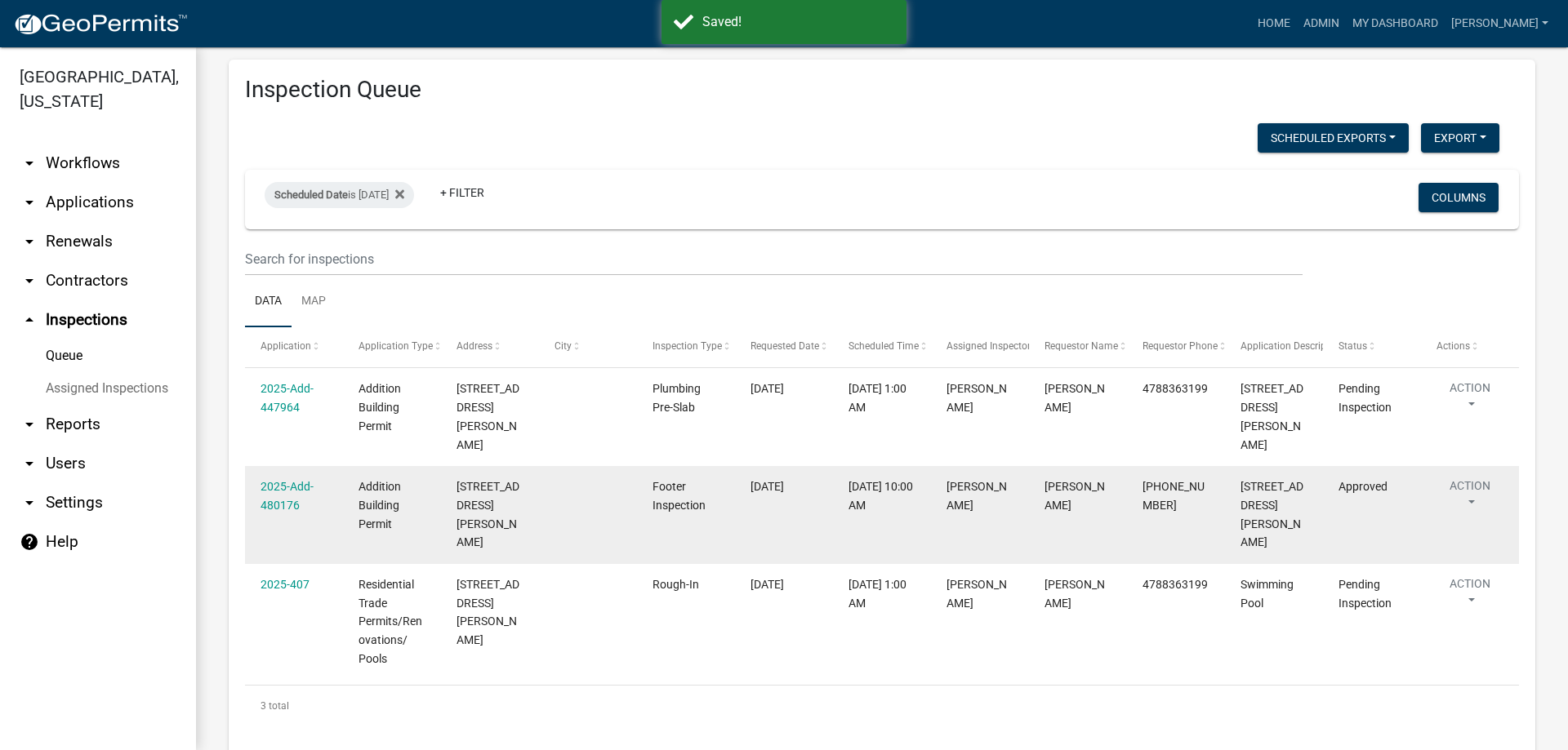
scroll to position [25, 0]
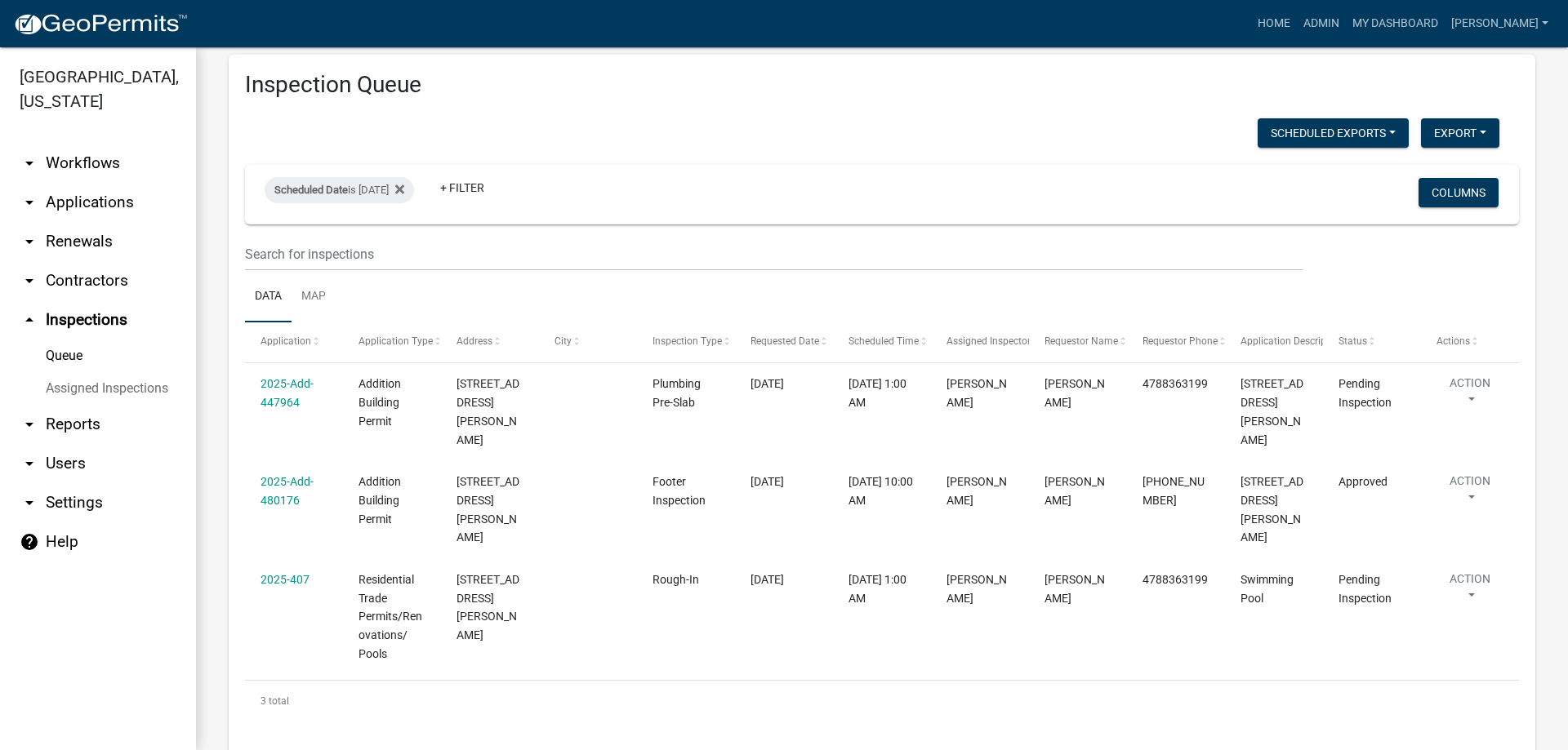
click at [95, 394] on link "Assigned Inspections" at bounding box center [98, 388] width 196 height 32
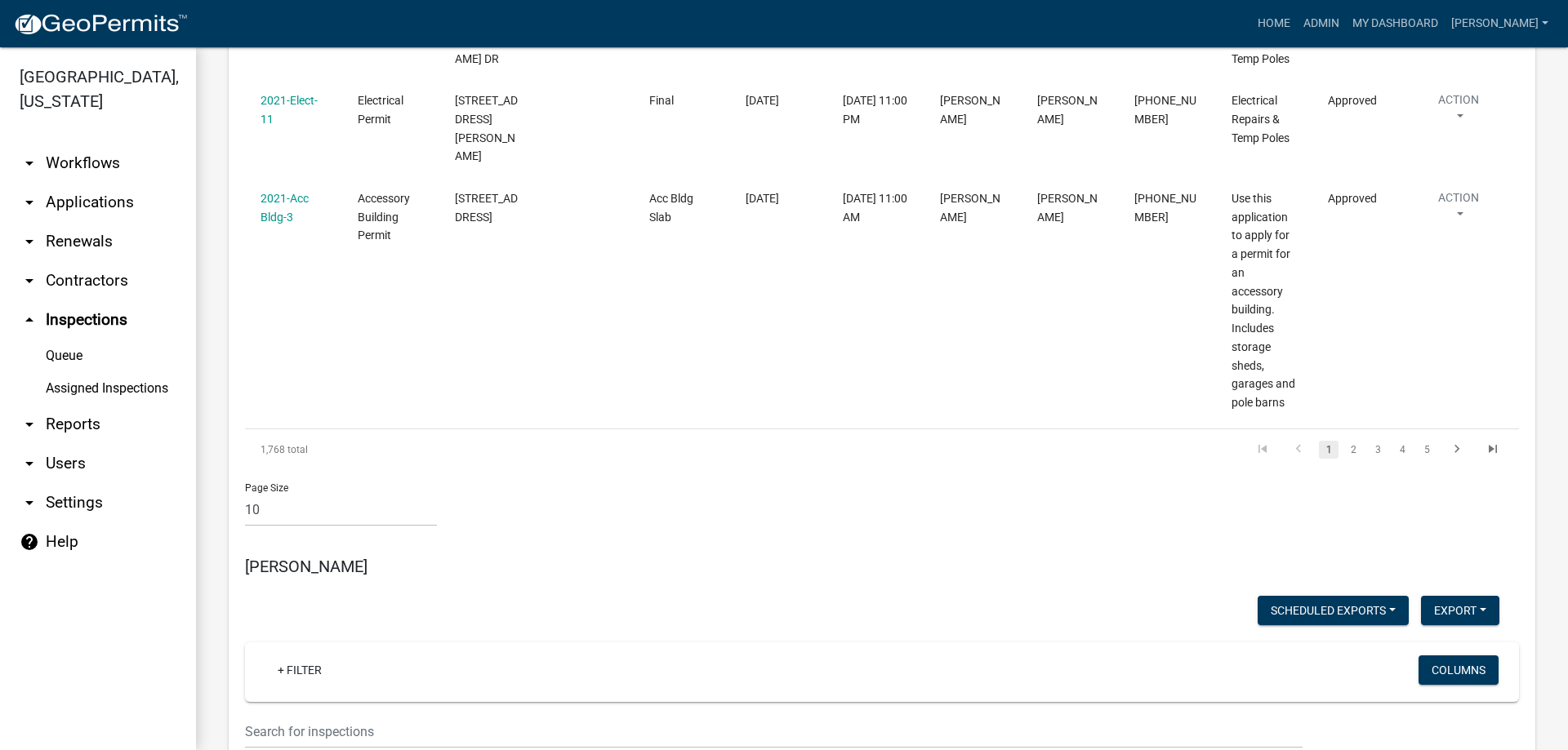
scroll to position [7387, 0]
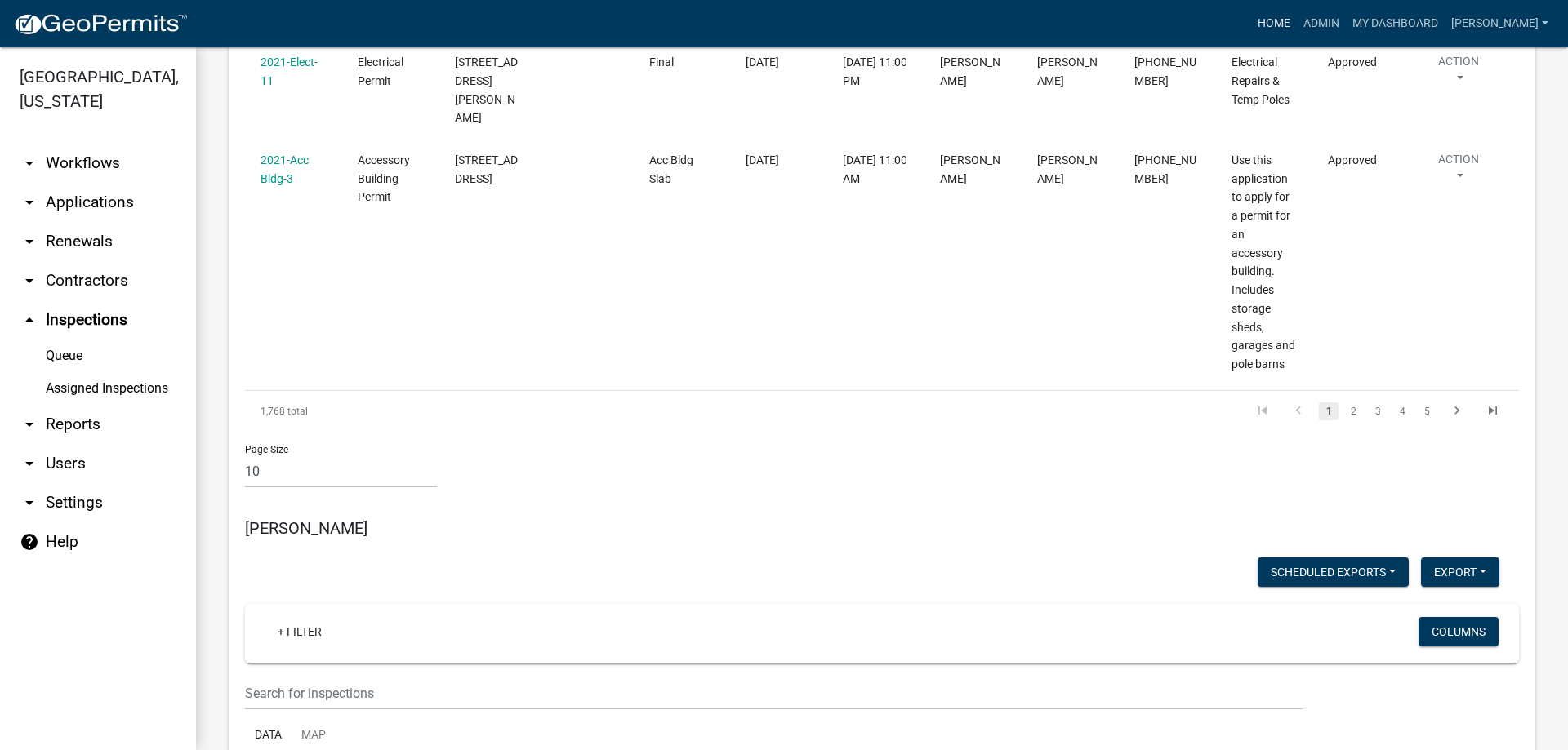
click at [1297, 16] on link "Home" at bounding box center [1274, 23] width 45 height 31
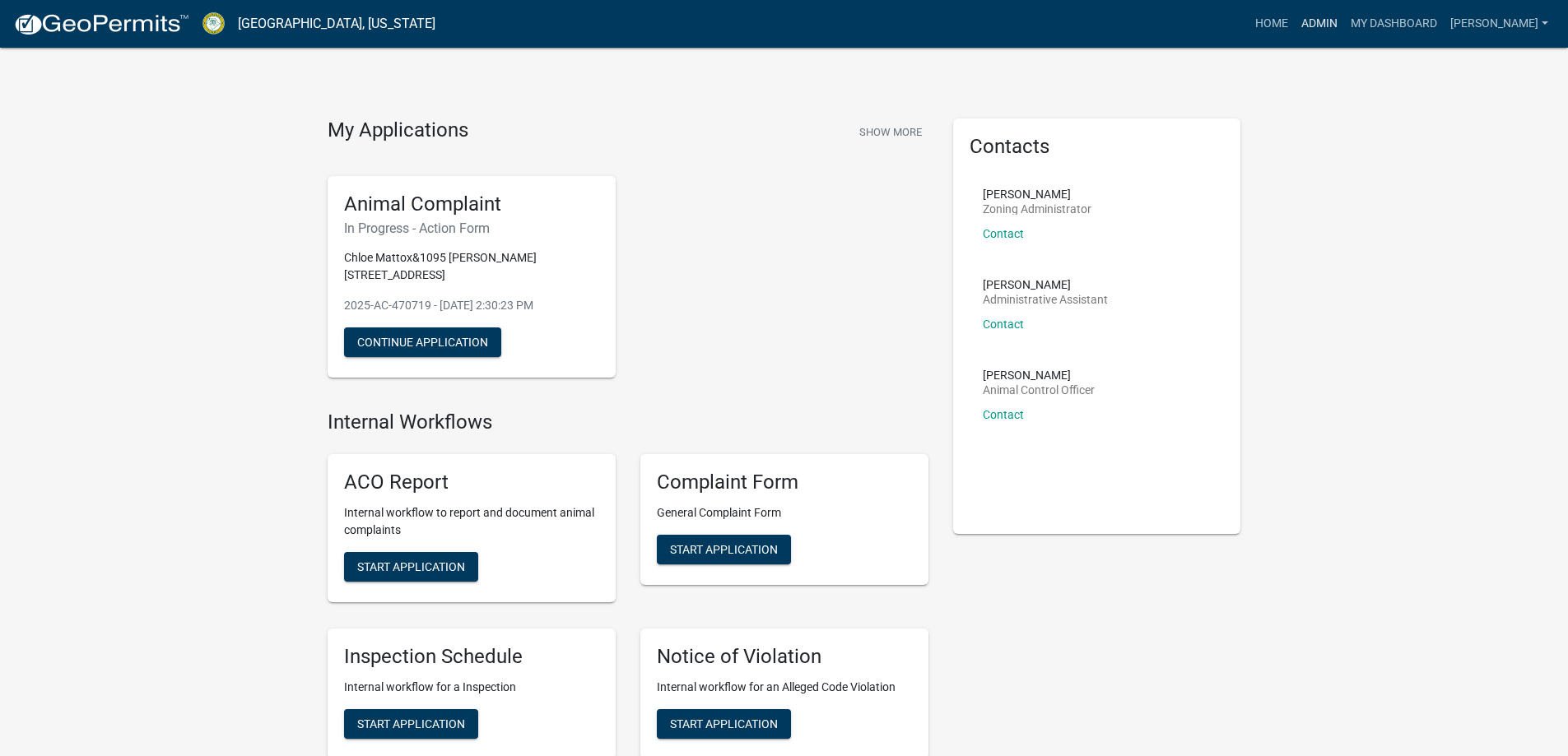
click at [1344, 28] on link "Admin" at bounding box center [1319, 23] width 49 height 31
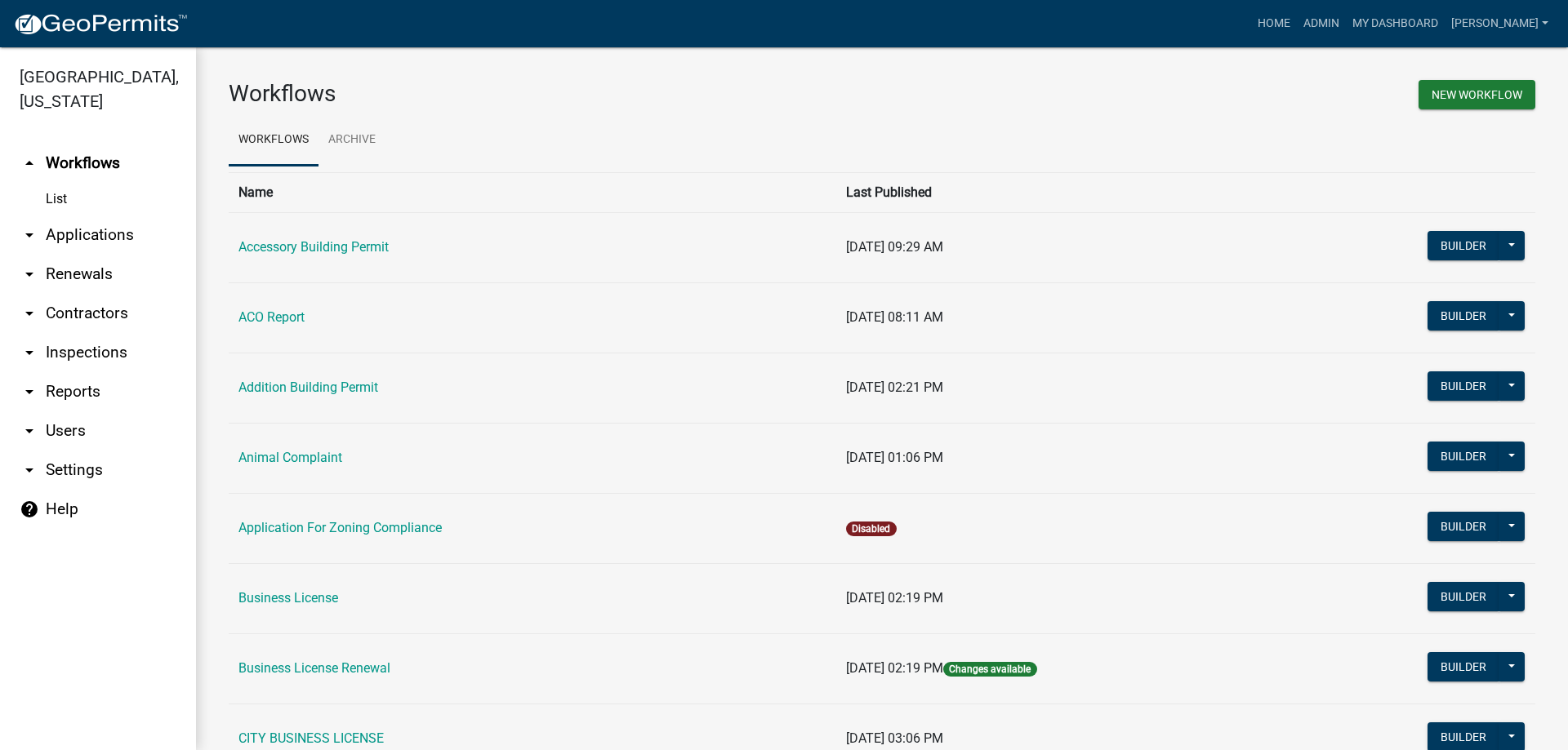
click at [102, 272] on link "arrow_drop_down Renewals" at bounding box center [98, 274] width 196 height 39
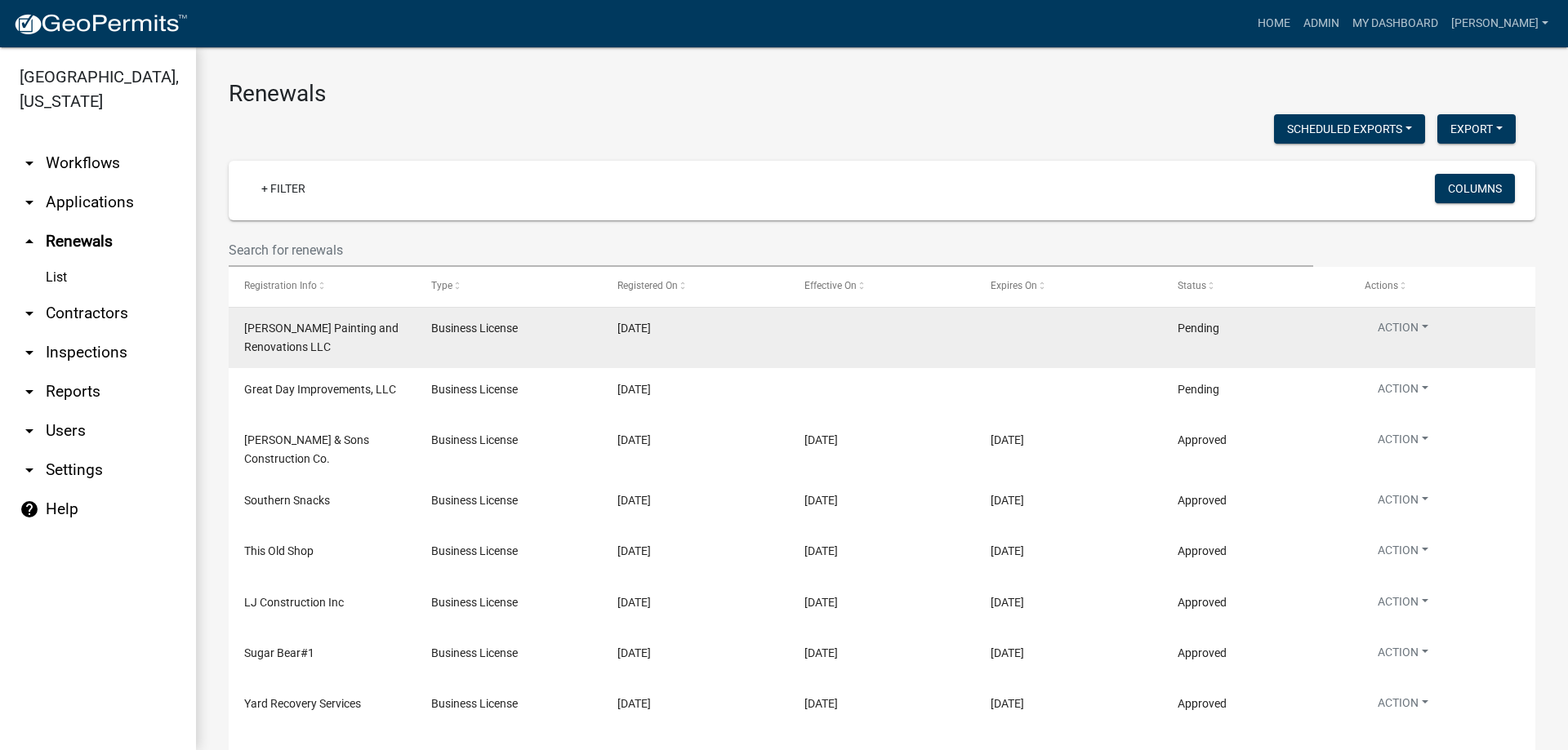
click at [1456, 329] on div "Action View Details View Application Renew Delete Disable Enable" at bounding box center [1442, 333] width 155 height 28
click at [1418, 326] on button "Action" at bounding box center [1404, 330] width 77 height 24
click at [1416, 326] on button "Action" at bounding box center [1404, 330] width 77 height 24
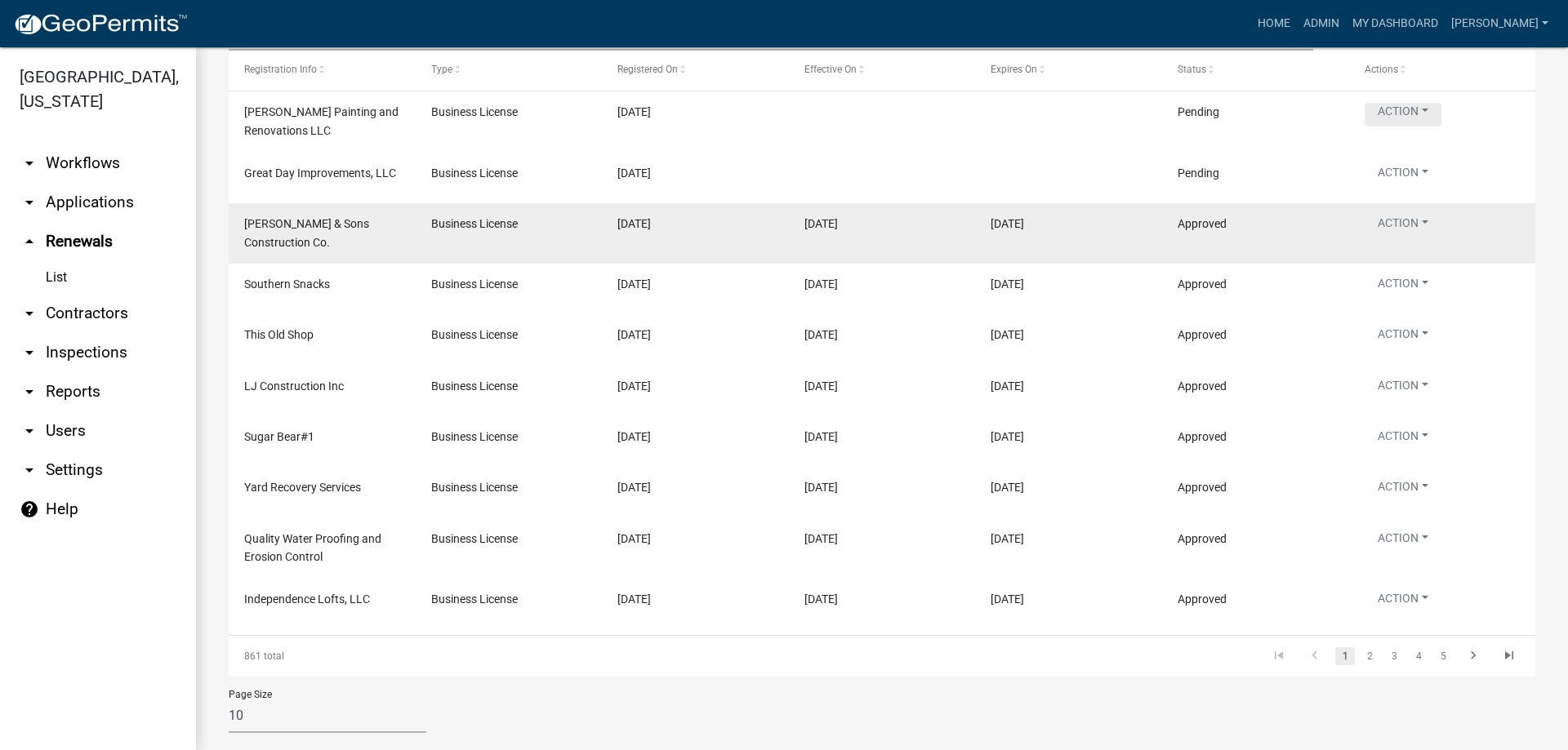
scroll to position [244, 0]
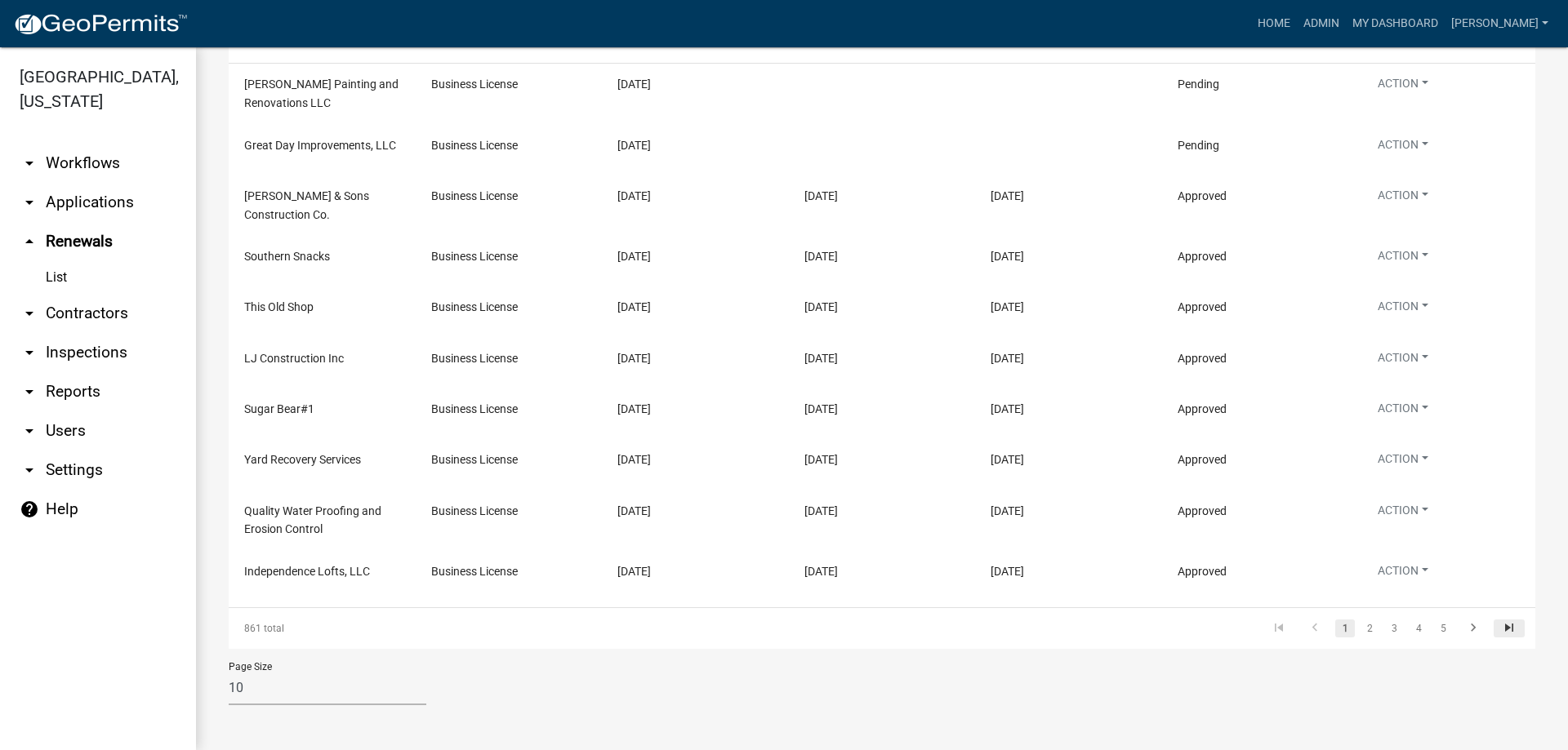
click at [1502, 627] on icon "go to last page" at bounding box center [1509, 630] width 21 height 19
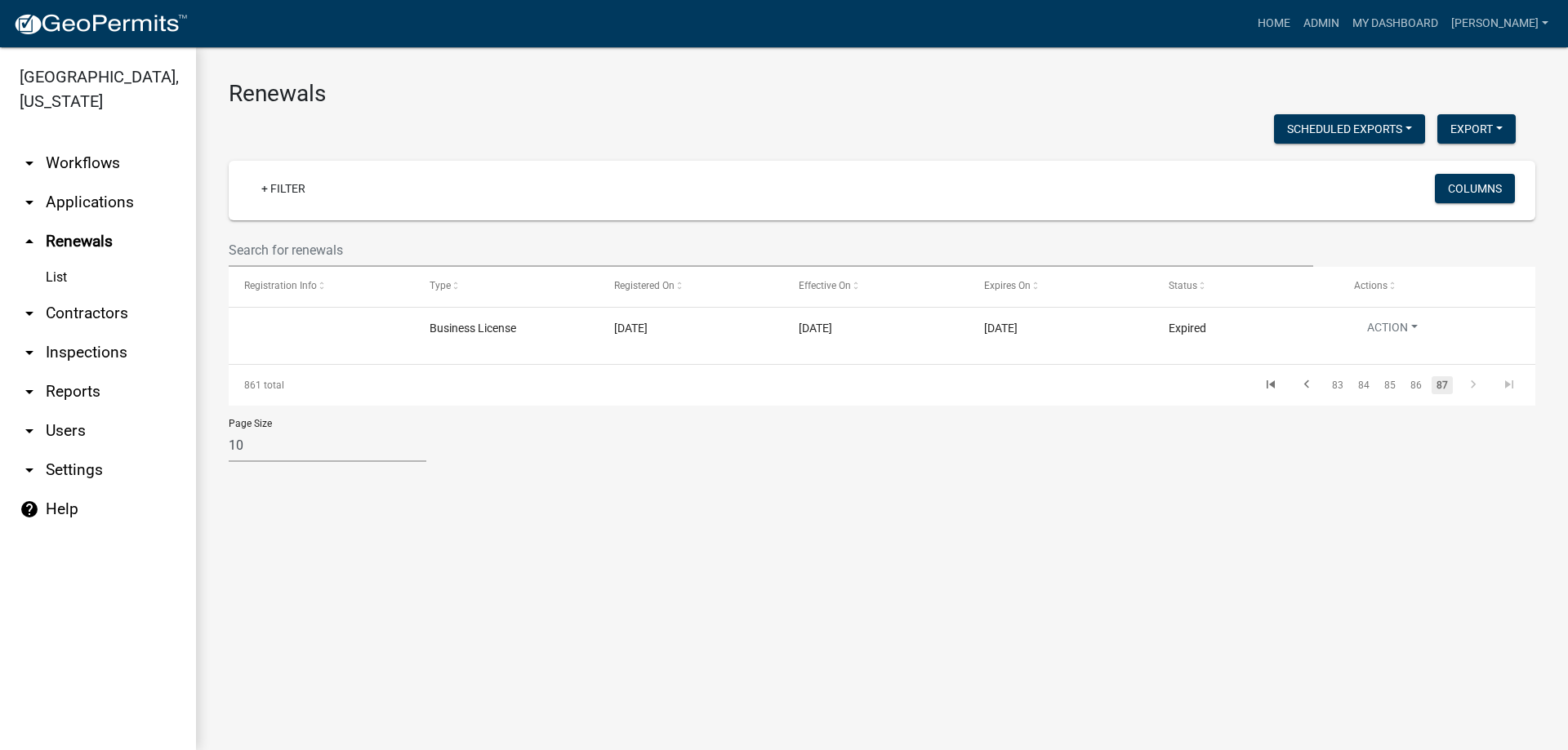
click at [68, 206] on link "arrow_drop_down Applications" at bounding box center [98, 202] width 196 height 39
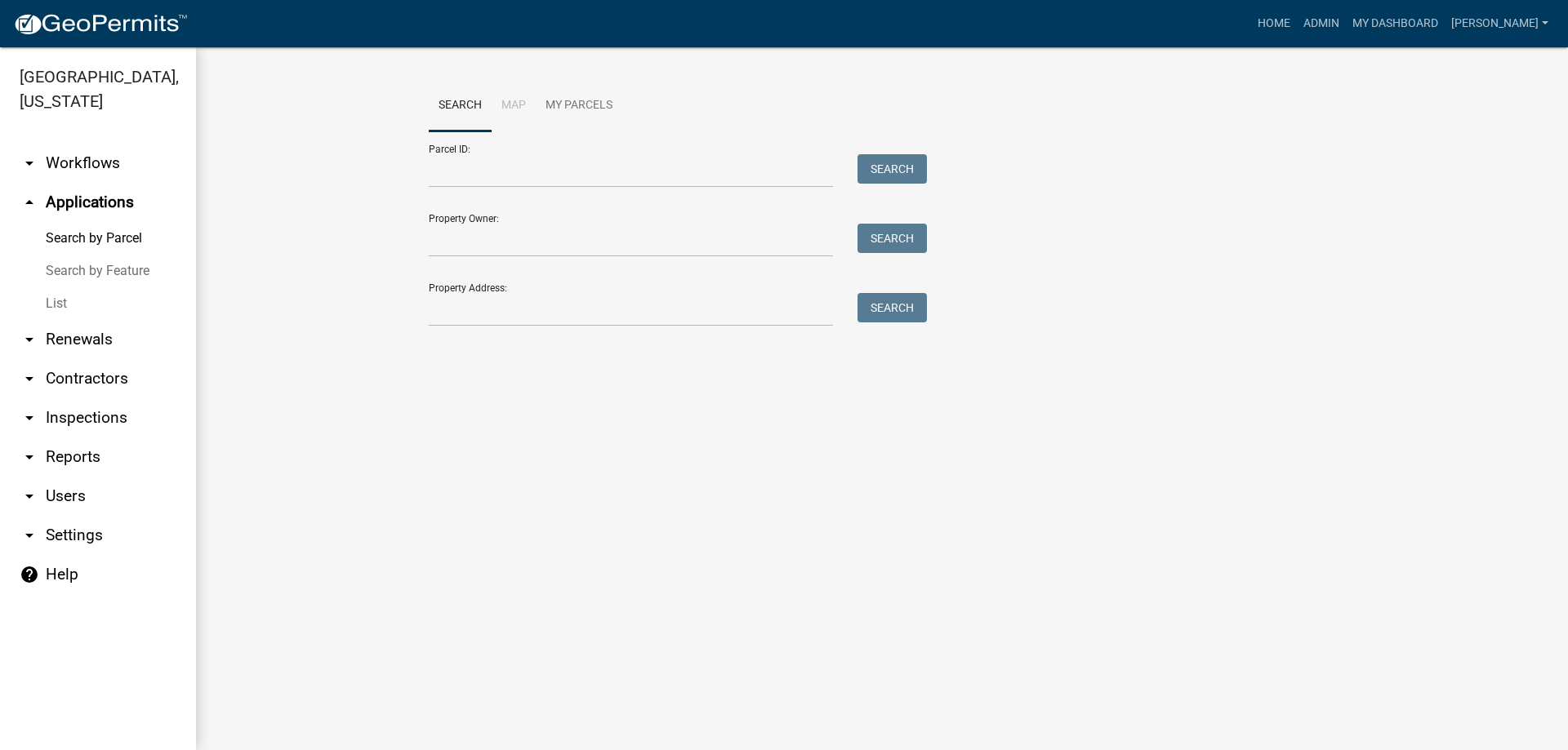
click at [73, 297] on link "List" at bounding box center [98, 303] width 196 height 32
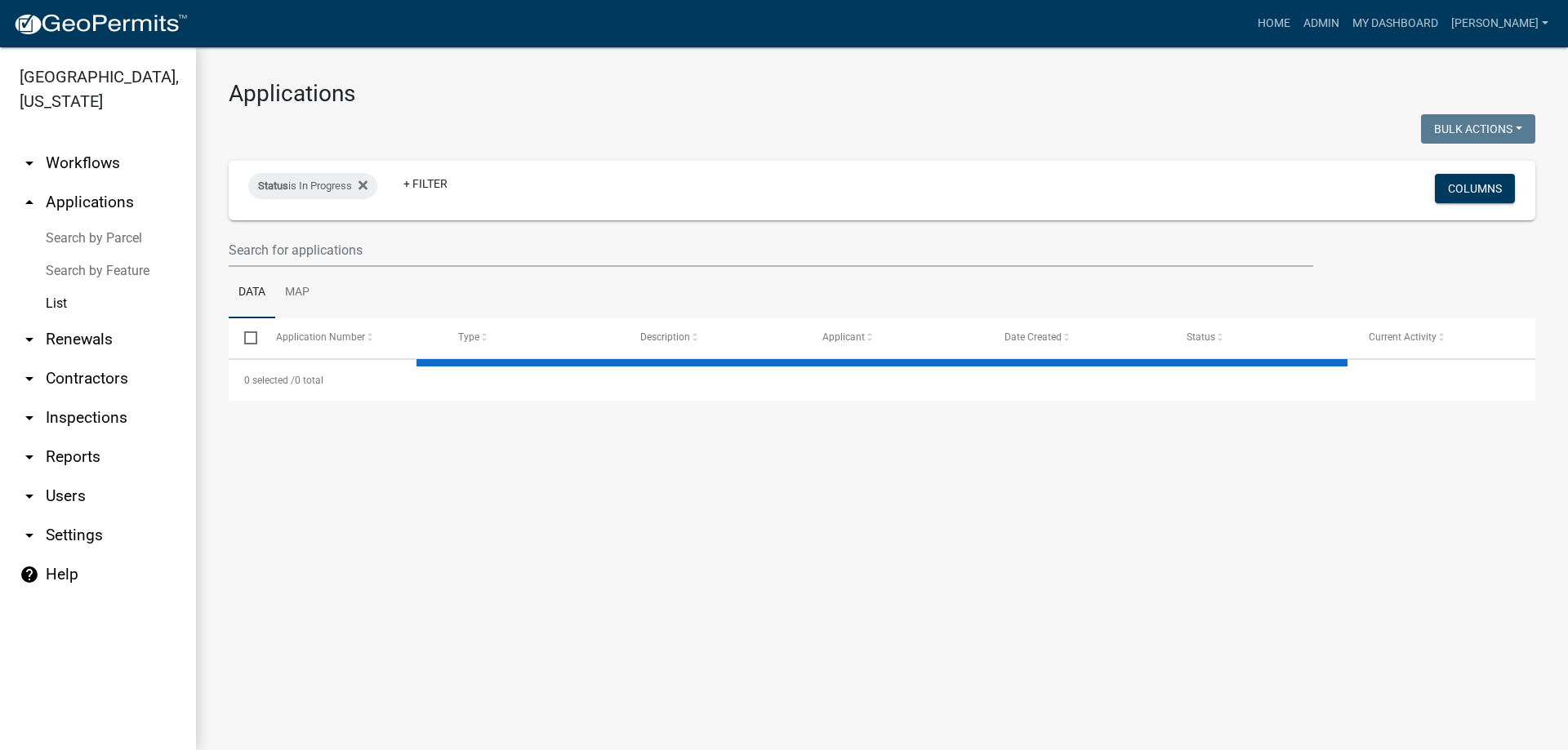
select select "3: 100"
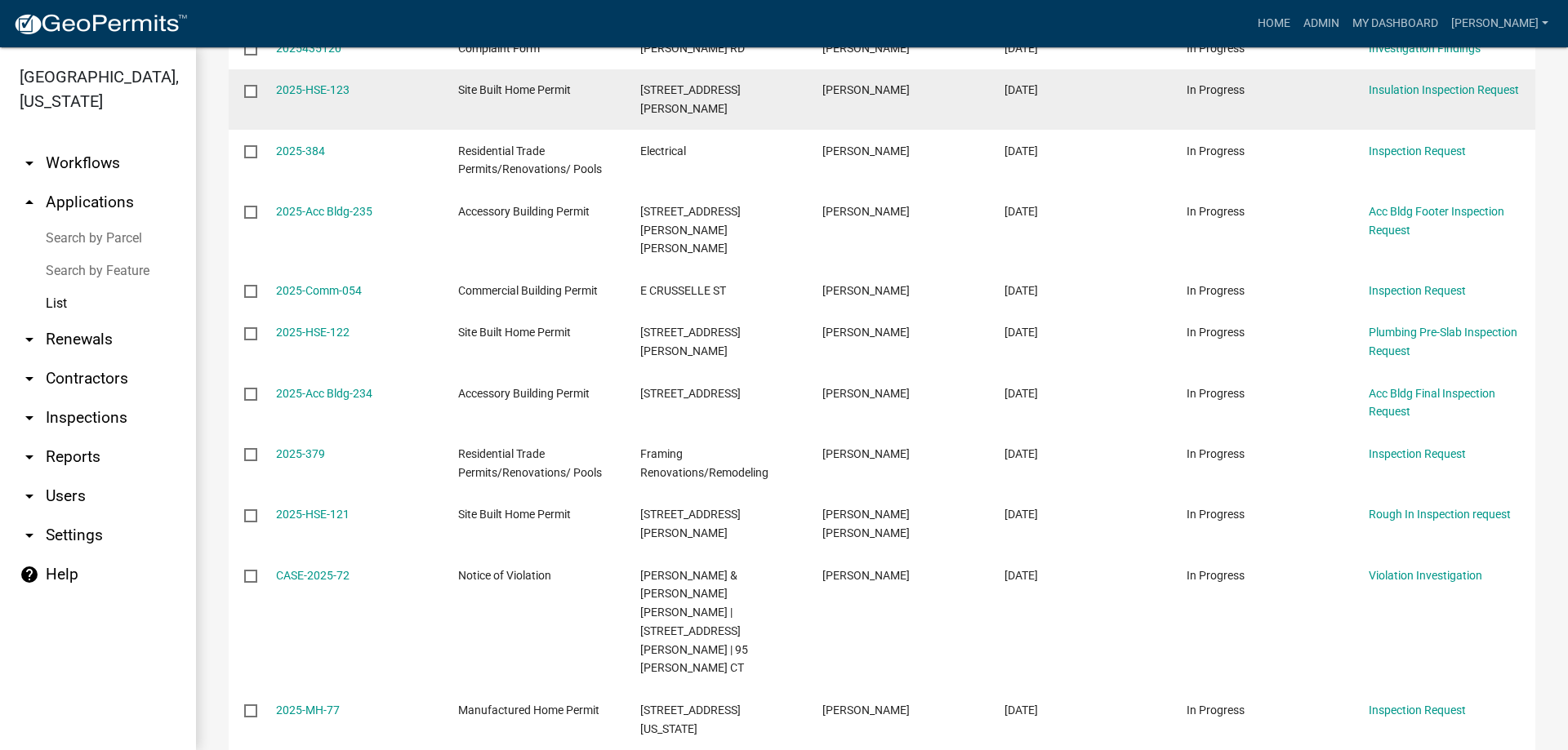
scroll to position [5155, 0]
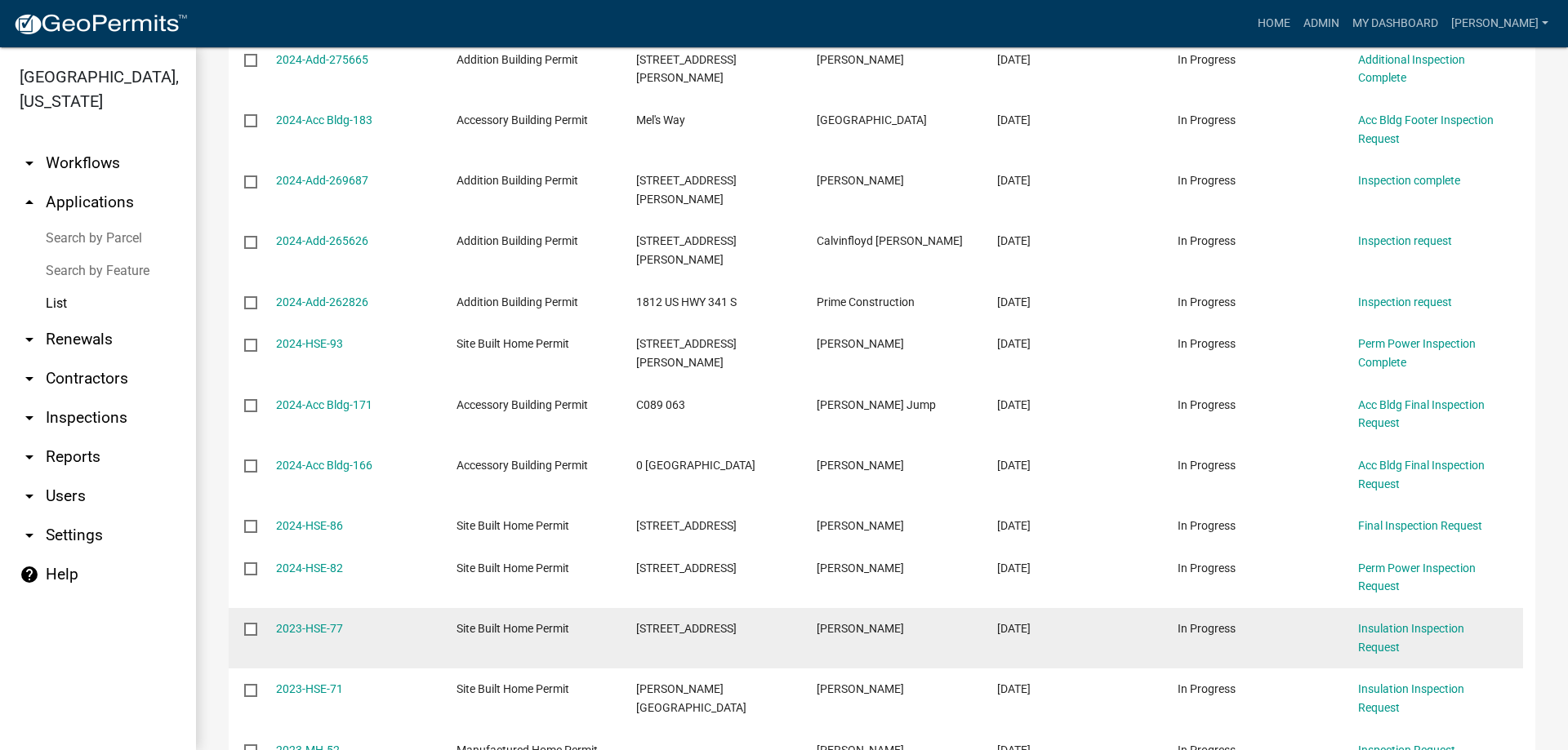
scroll to position [3081, 0]
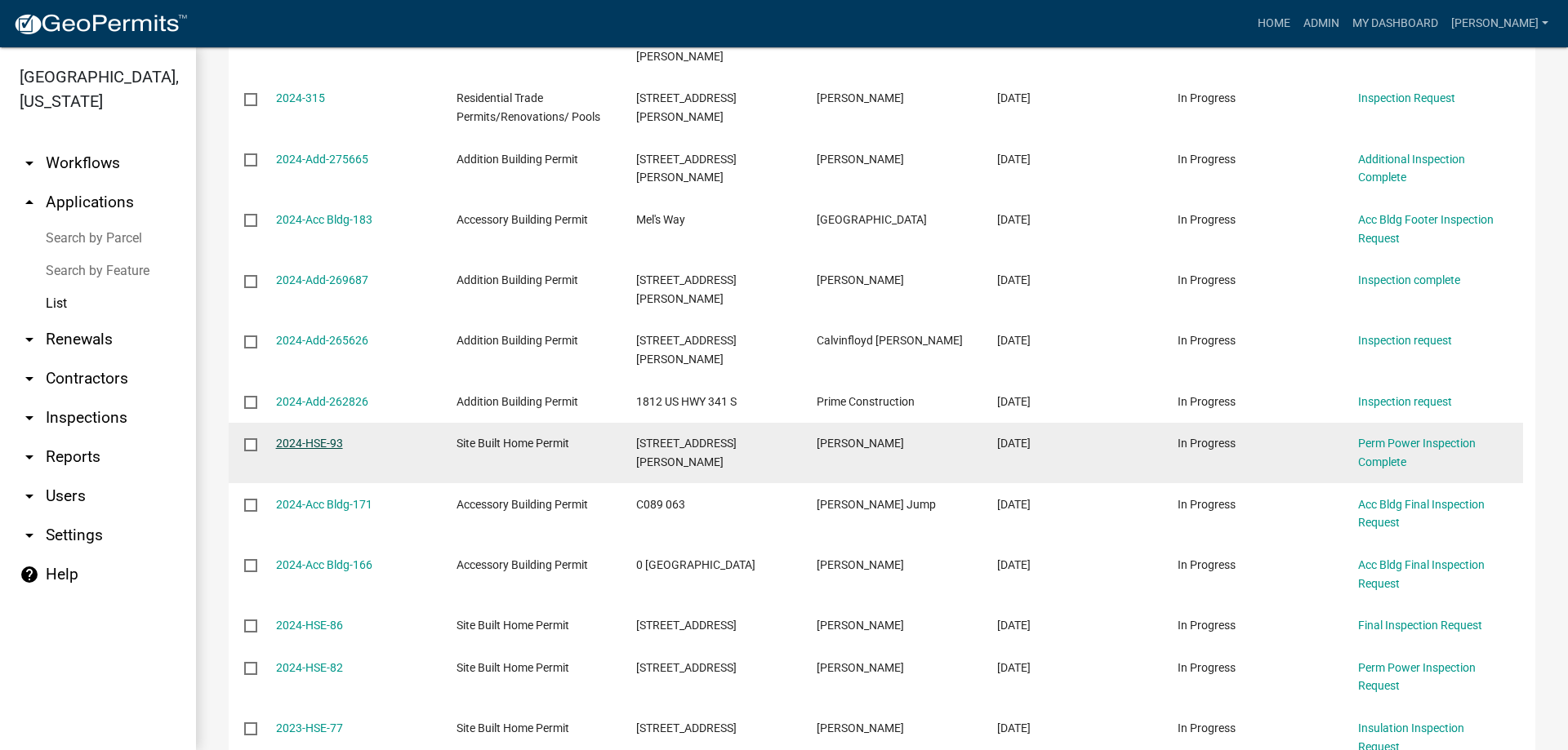
click at [325, 437] on link "2024-HSE-93" at bounding box center [310, 443] width 67 height 13
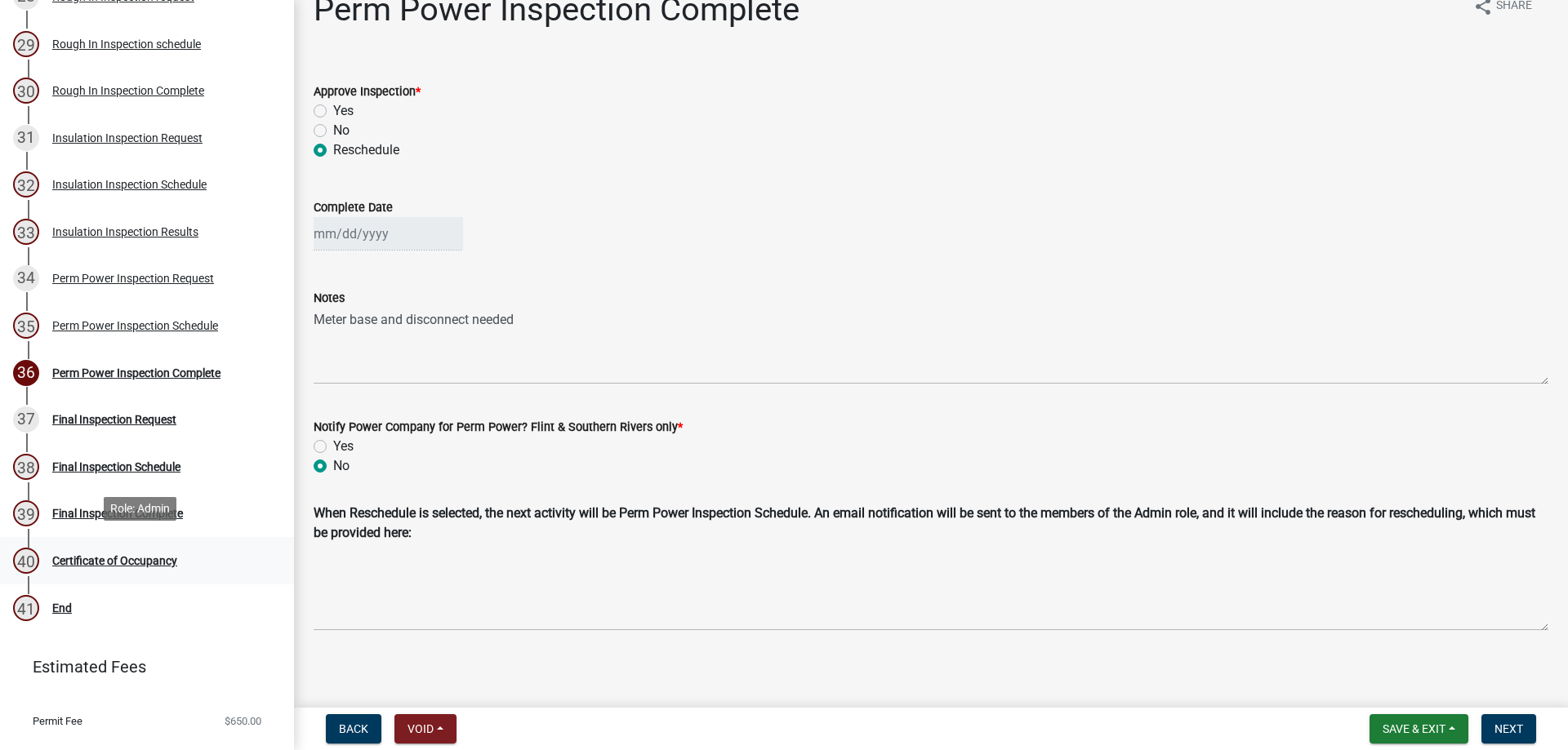
scroll to position [1552, 0]
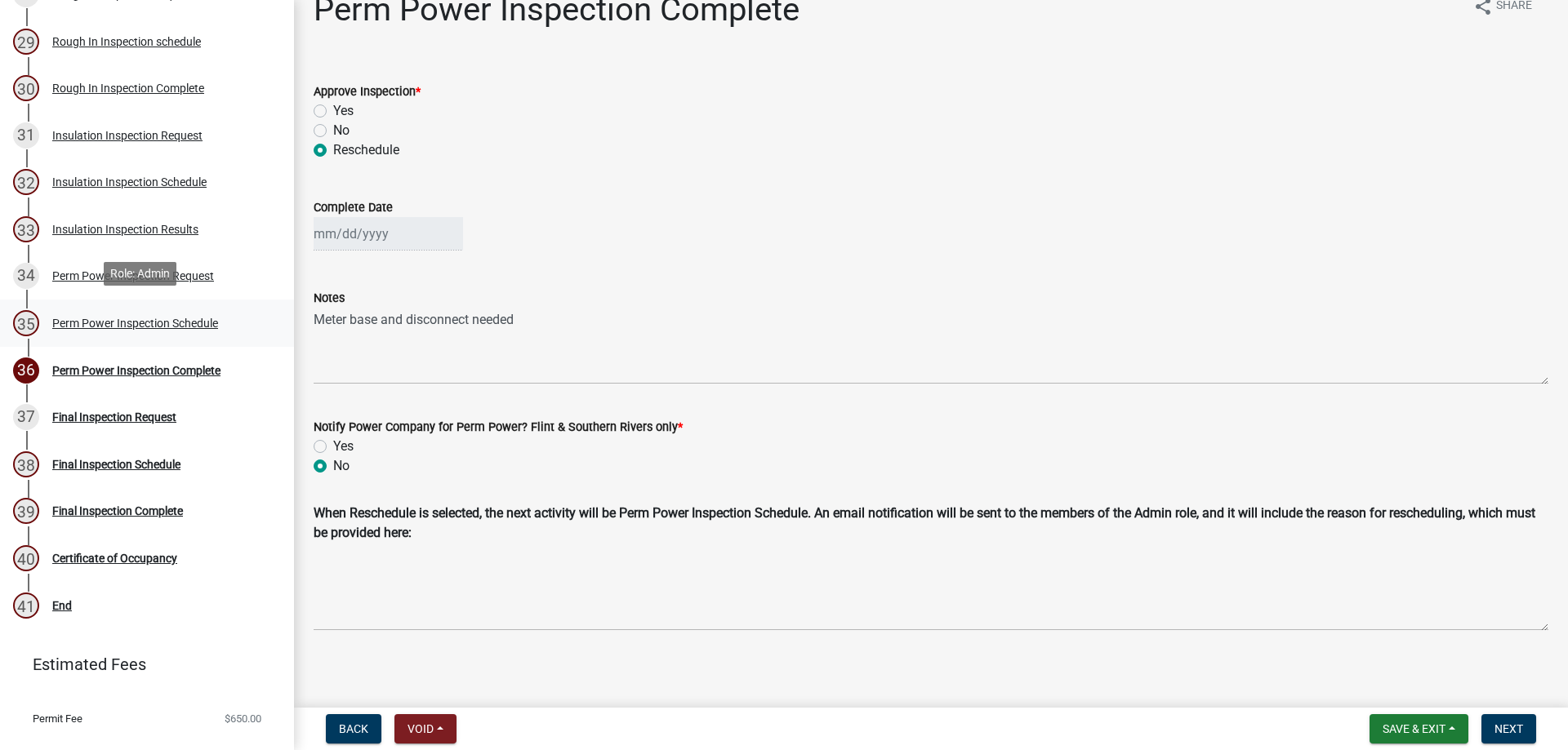
click at [180, 321] on div "Perm Power Inspection Schedule" at bounding box center [136, 323] width 166 height 11
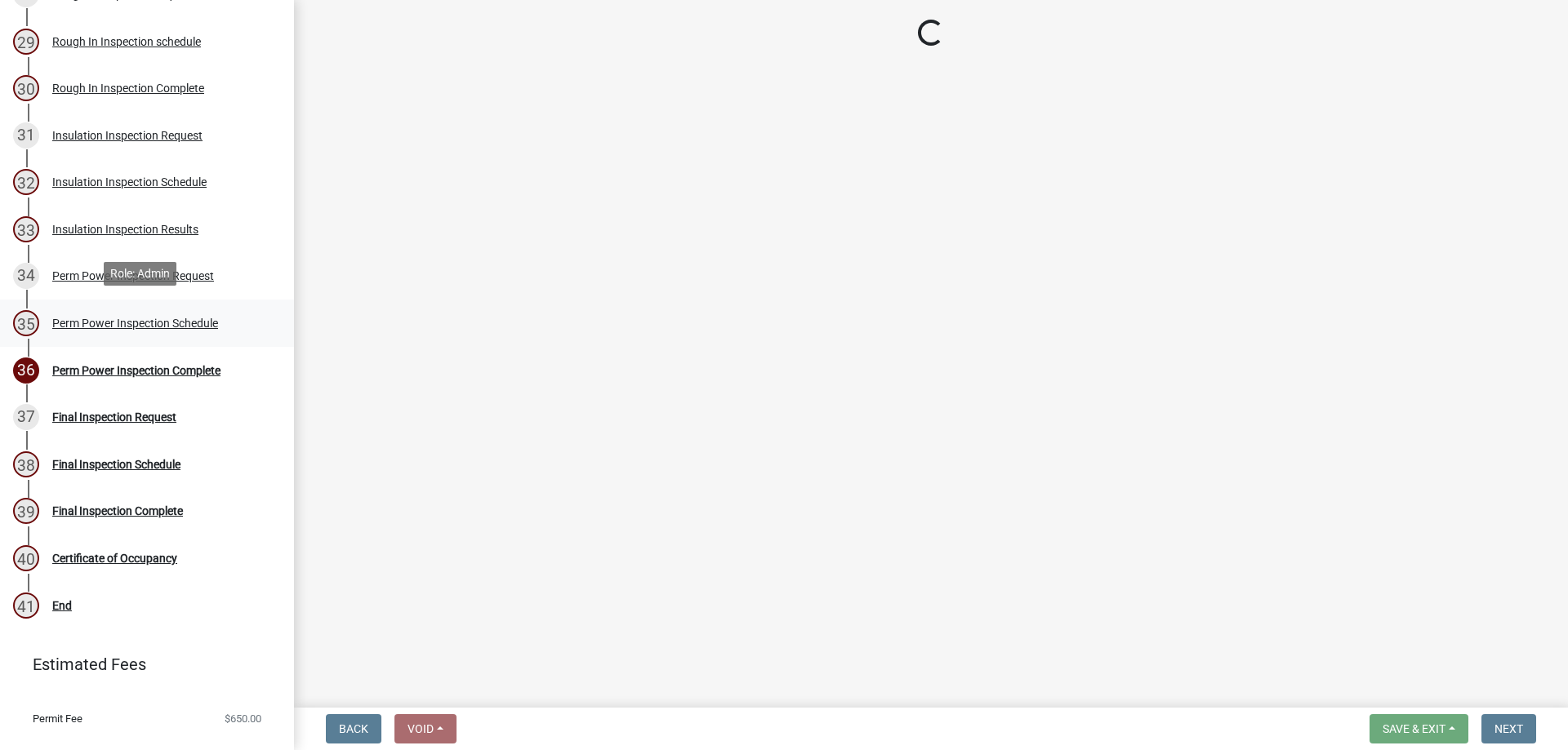
scroll to position [0, 0]
select select "386c4b37-132c-45b4-be0e-b439663810e4"
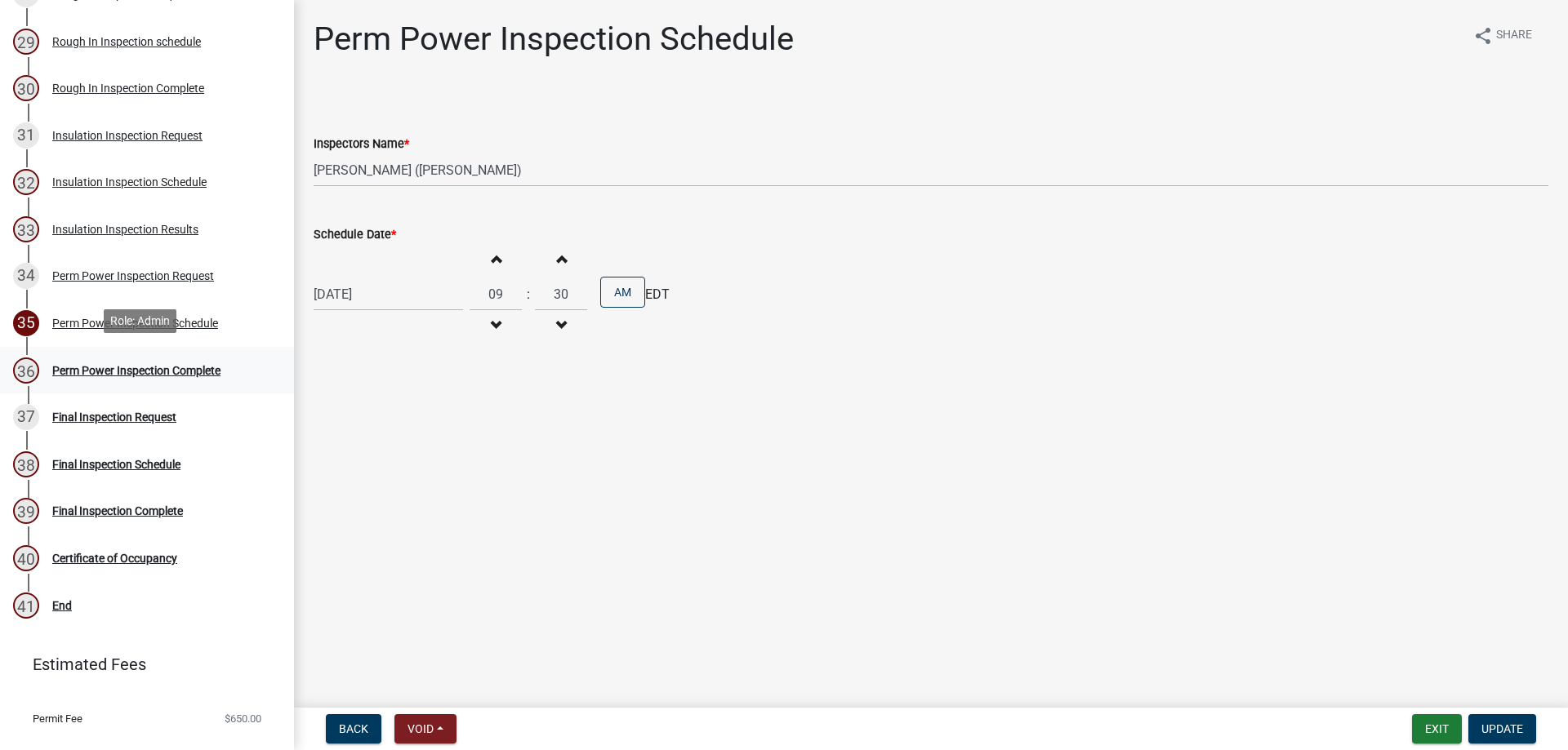
click at [143, 369] on div "Perm Power Inspection Complete" at bounding box center [136, 371] width 168 height 11
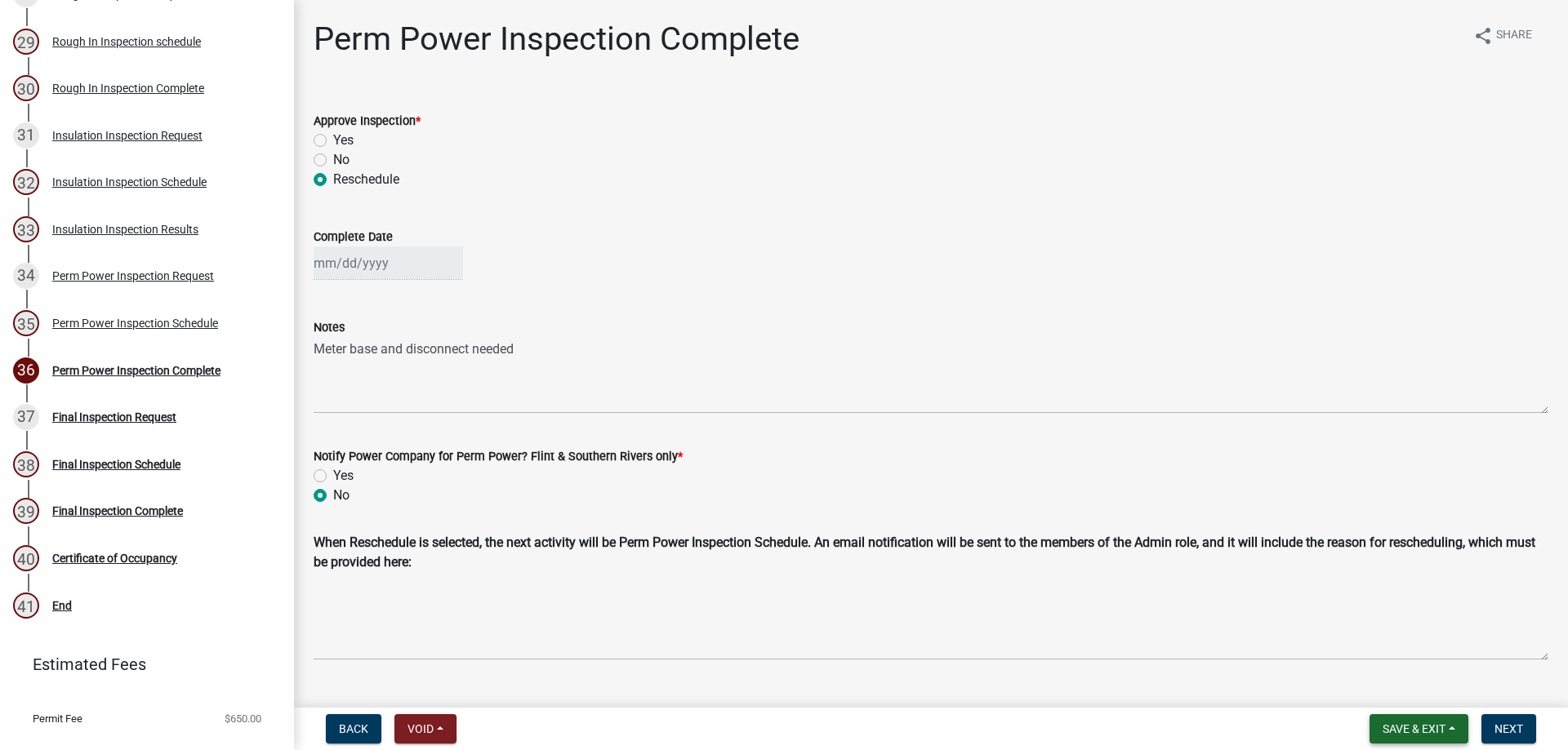
click at [1409, 725] on span "Save & Exit" at bounding box center [1414, 729] width 63 height 13
click at [1425, 691] on button "Save & Exit" at bounding box center [1403, 686] width 130 height 39
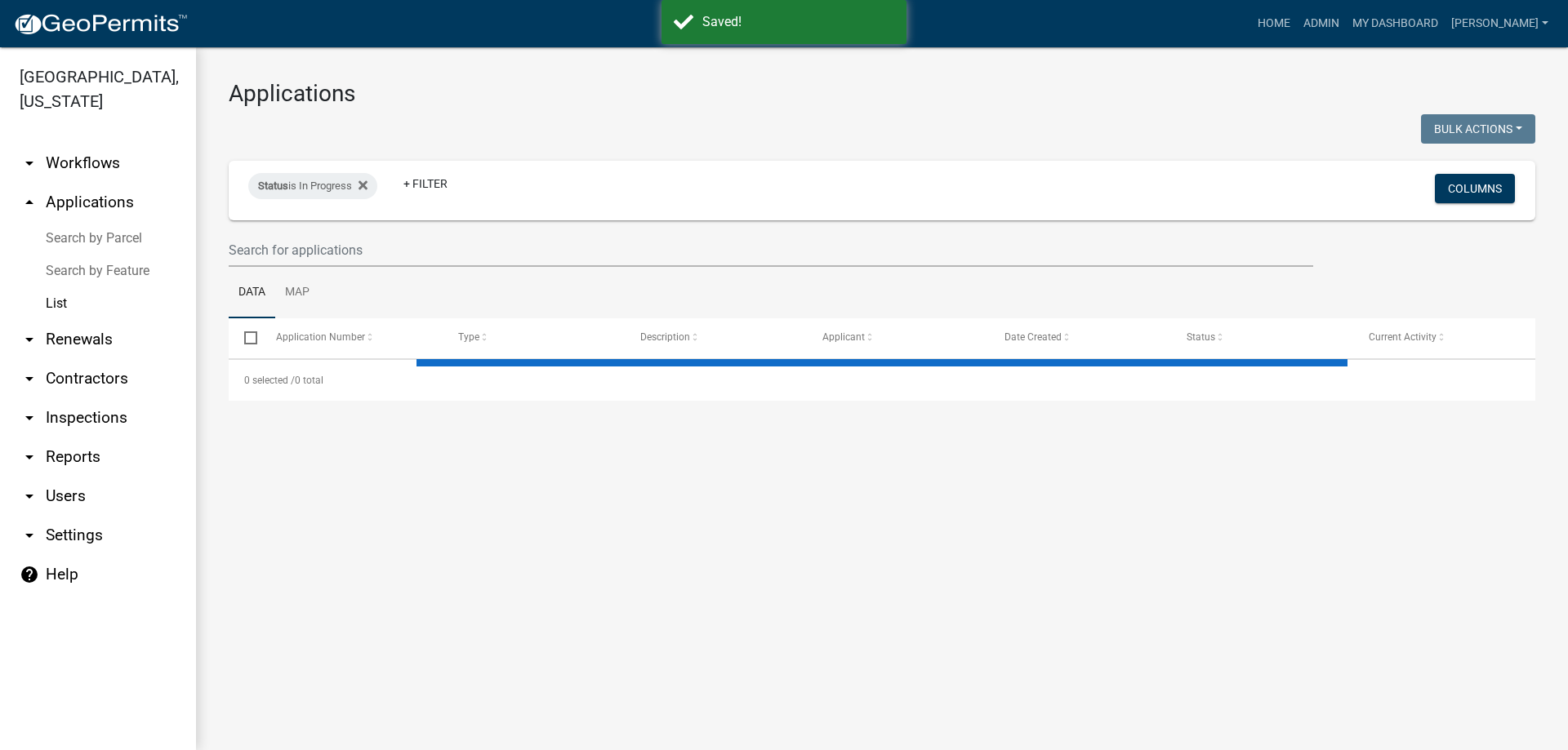
select select "3: 100"
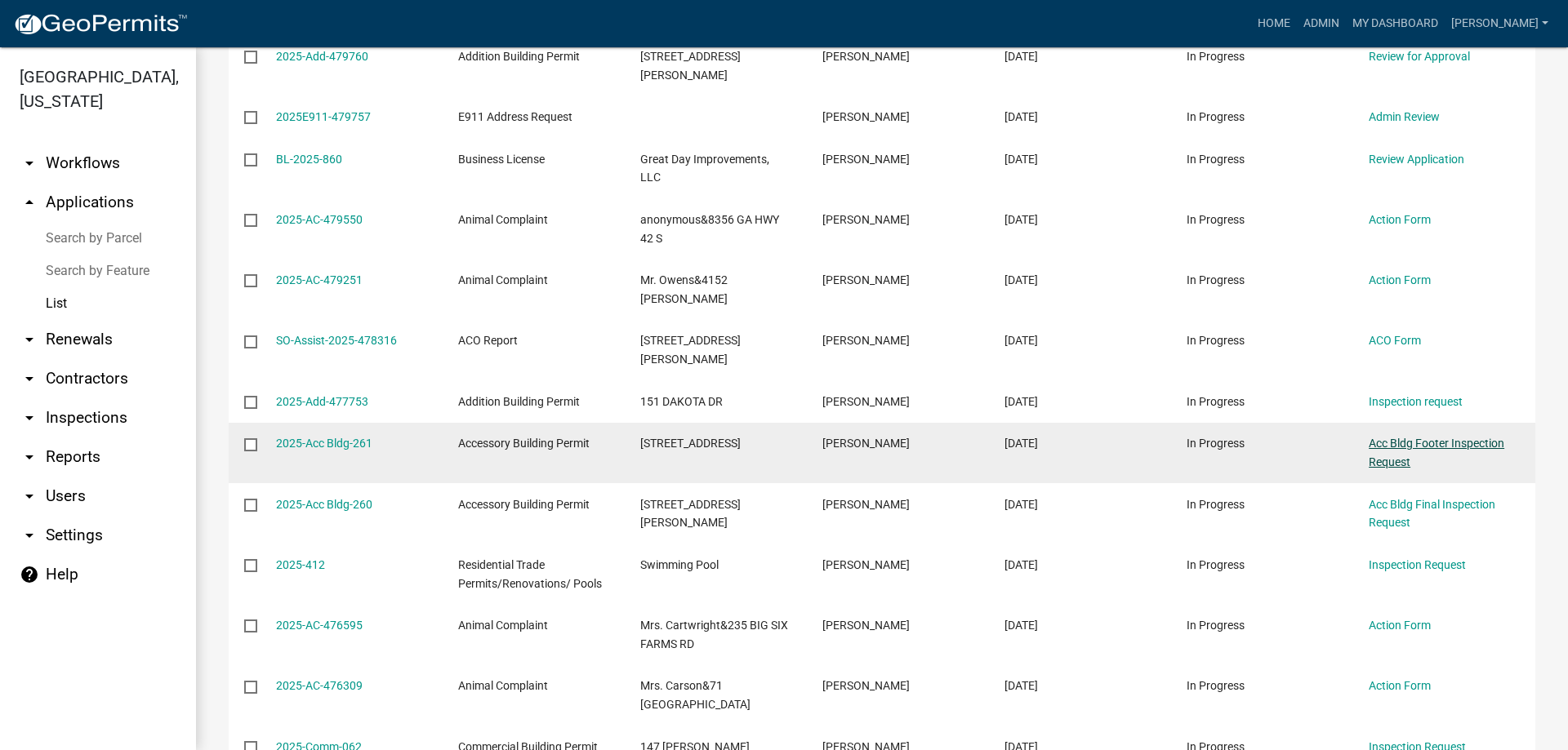
scroll to position [980, 0]
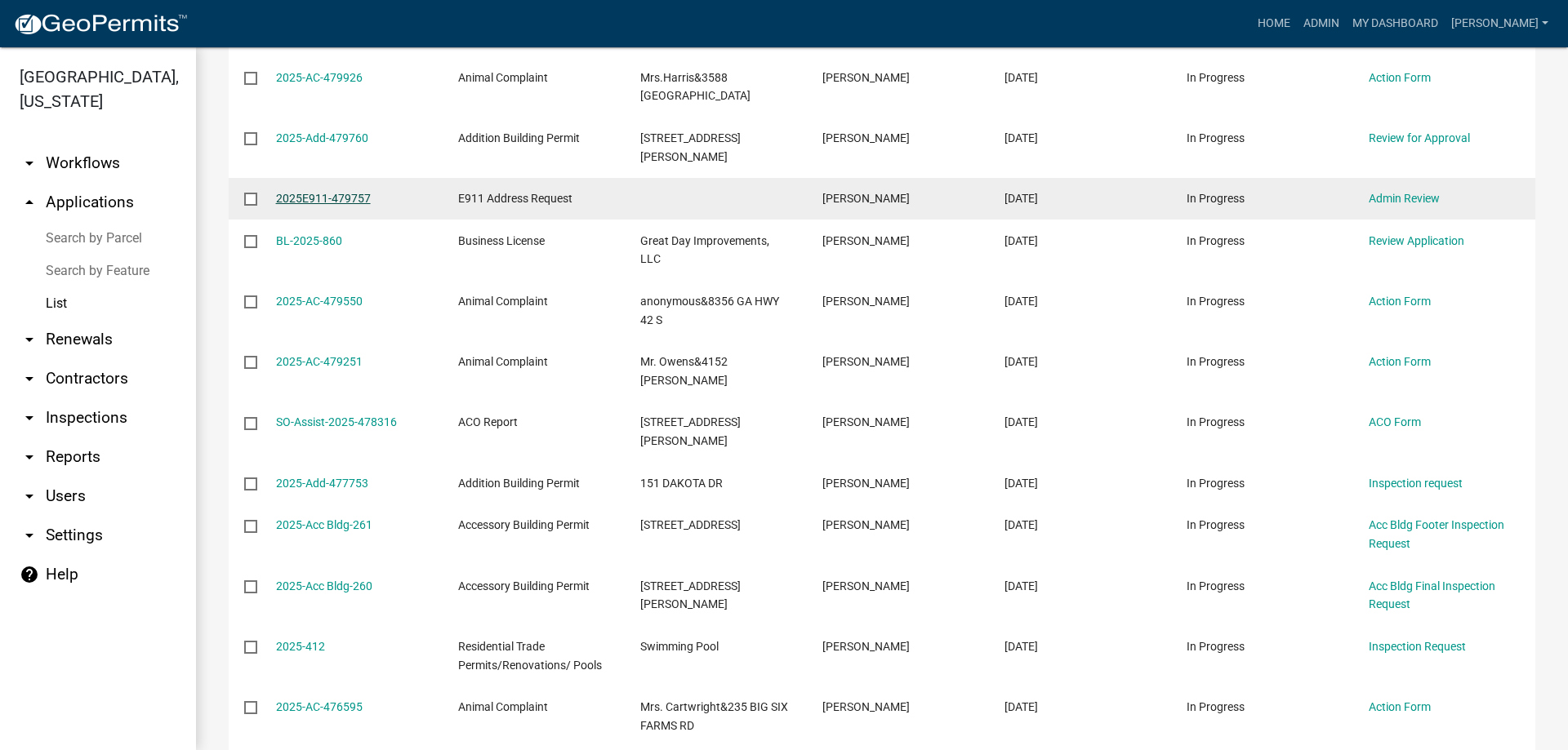
click at [307, 192] on link "2025E911-479757" at bounding box center [324, 198] width 94 height 13
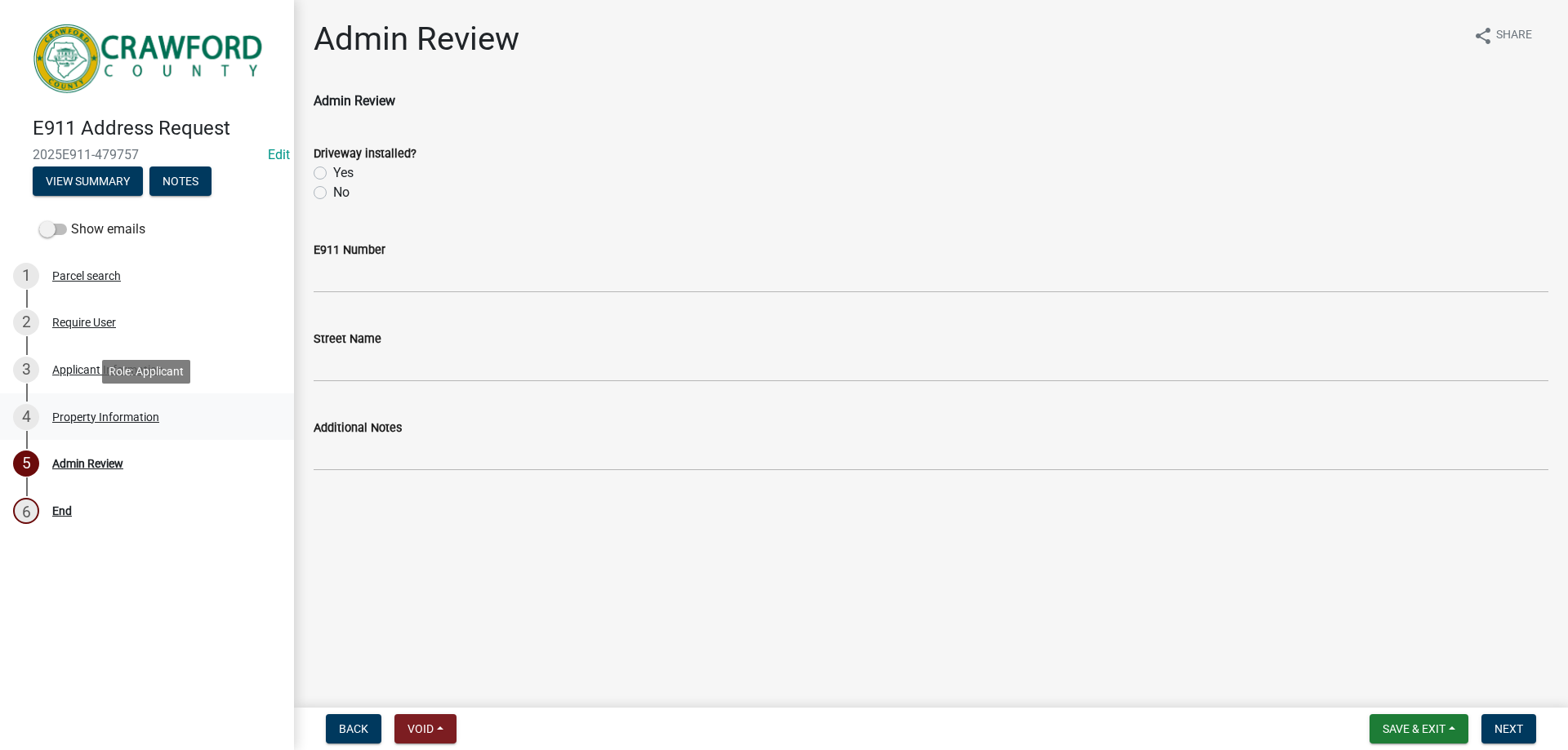
click at [110, 415] on div "Property Information" at bounding box center [106, 417] width 107 height 11
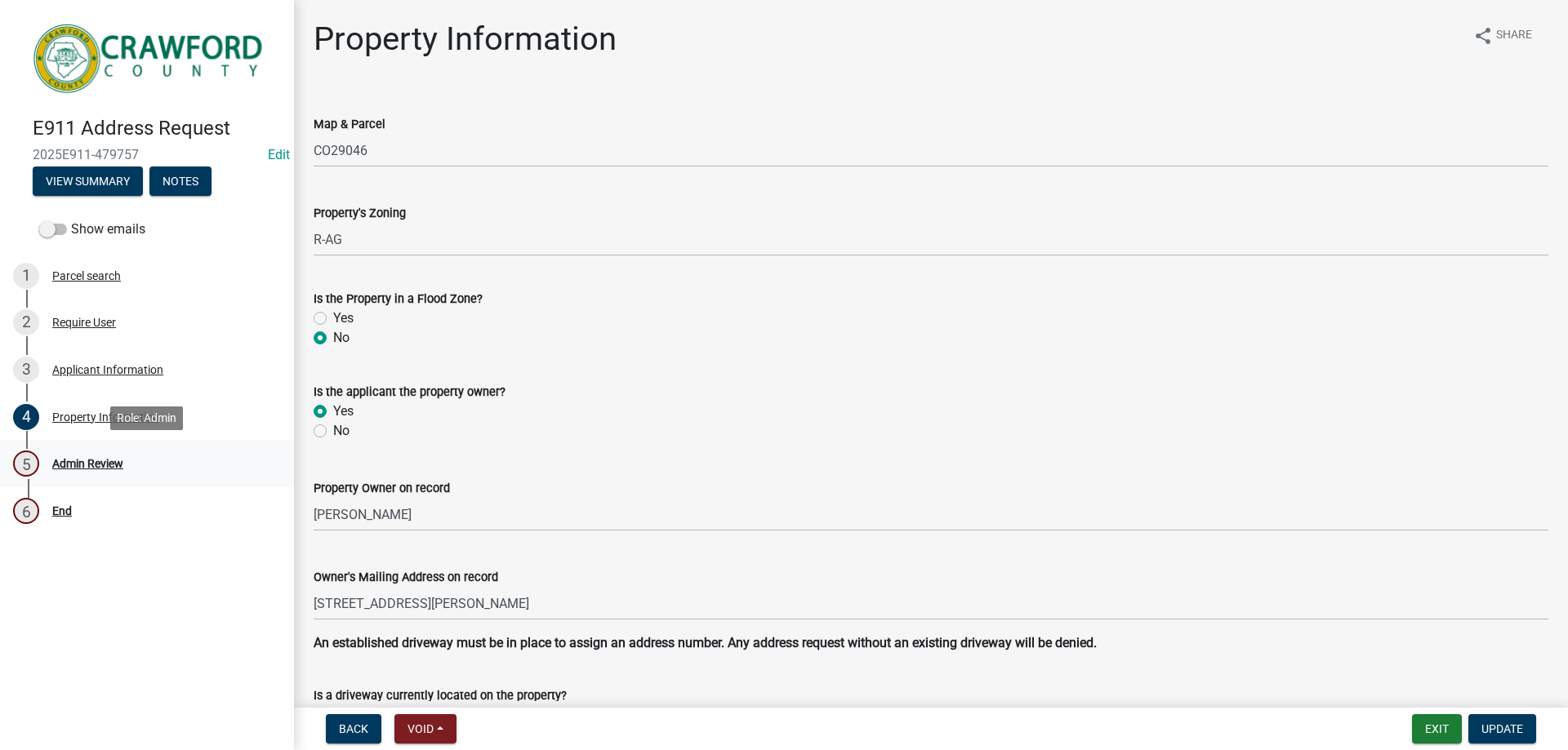
click at [118, 474] on div "5 Admin Review" at bounding box center [140, 464] width 254 height 26
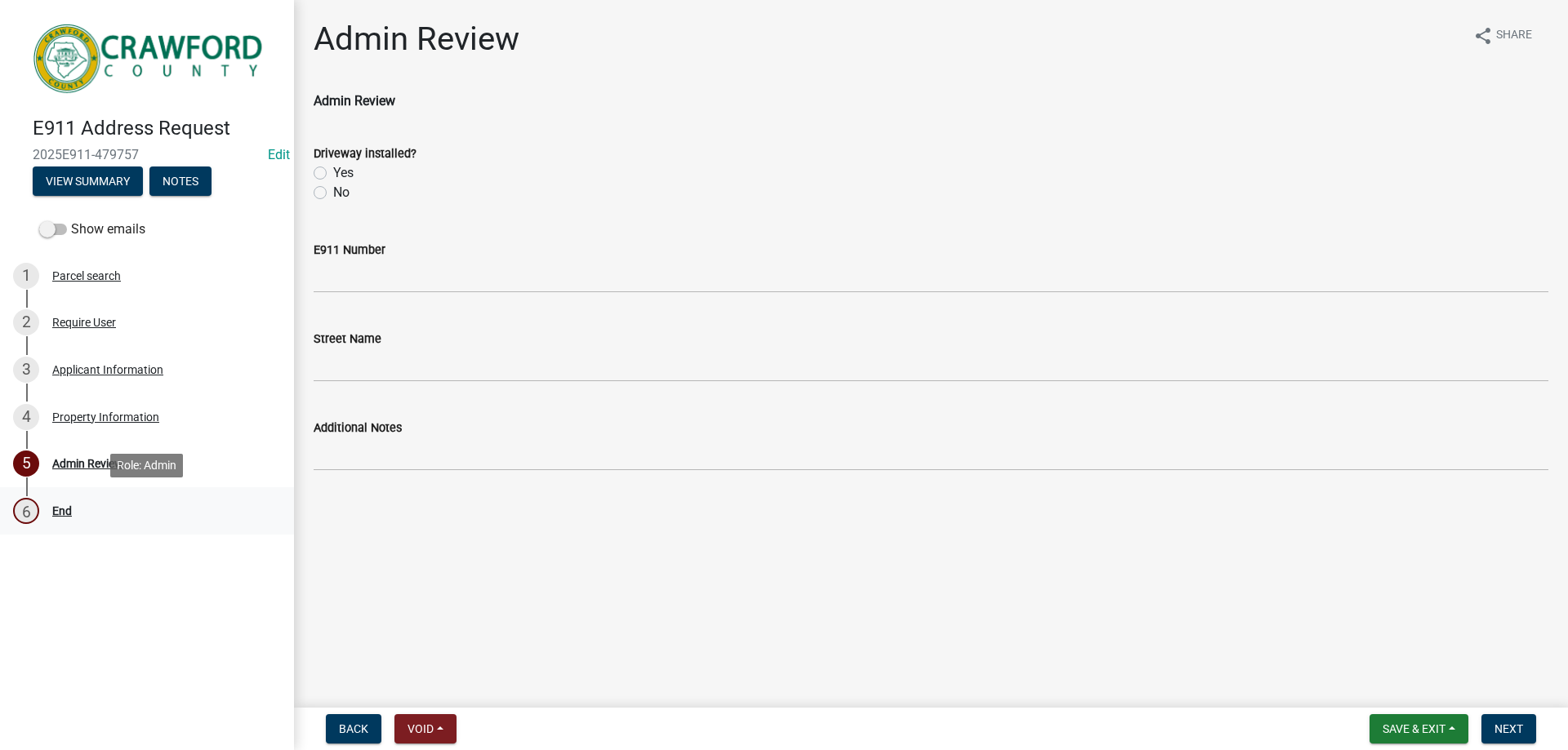
click at [105, 499] on div "6 End" at bounding box center [140, 511] width 254 height 26
click at [129, 537] on ul "1 Parcel search 2 Require User 3 Applicant Information 4 Property Information 5…" at bounding box center [147, 393] width 294 height 295
click at [124, 502] on div "6 End" at bounding box center [140, 511] width 254 height 26
click at [1439, 727] on span "Save & Exit" at bounding box center [1414, 729] width 63 height 13
click at [1412, 688] on button "Save & Exit" at bounding box center [1403, 686] width 130 height 39
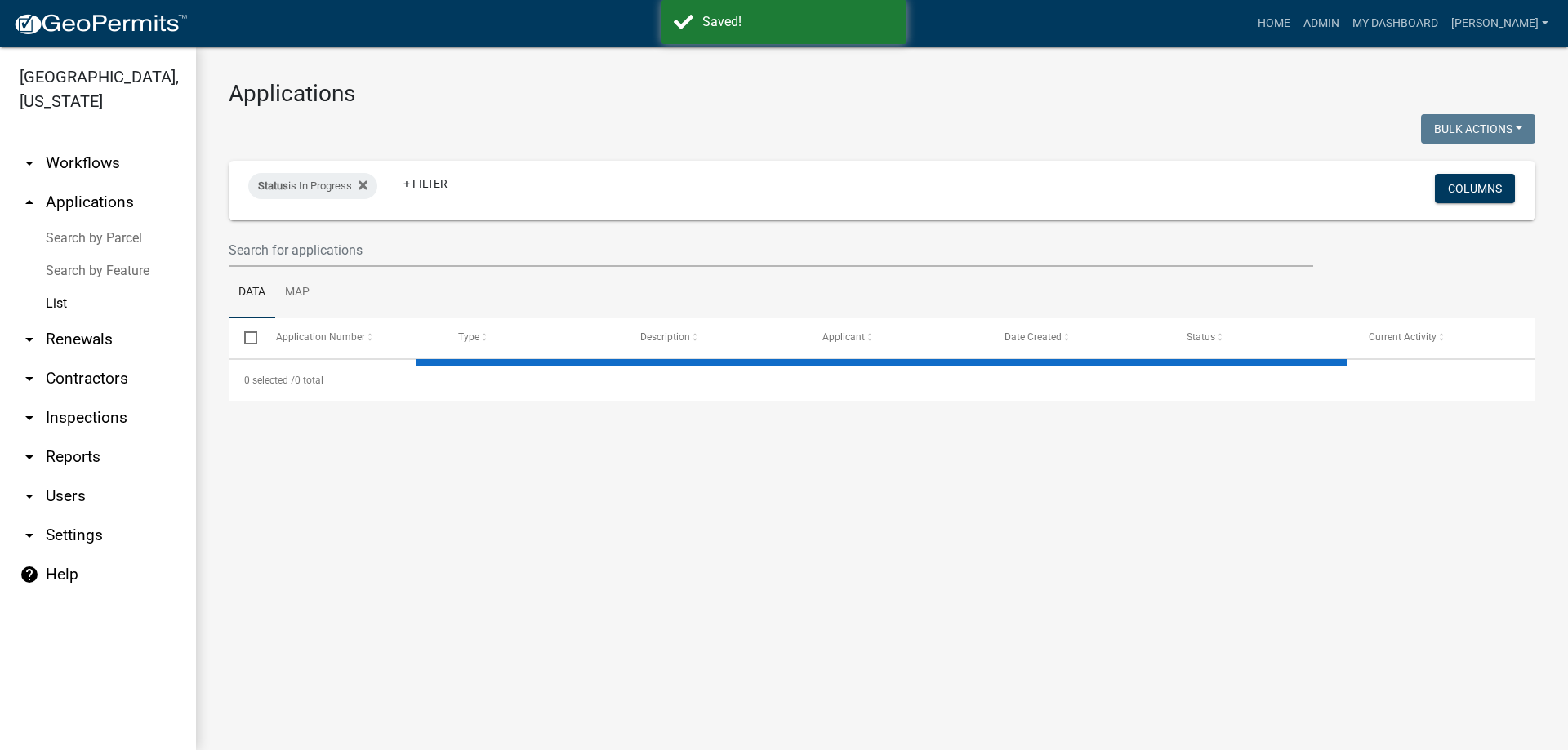
select select "3: 100"
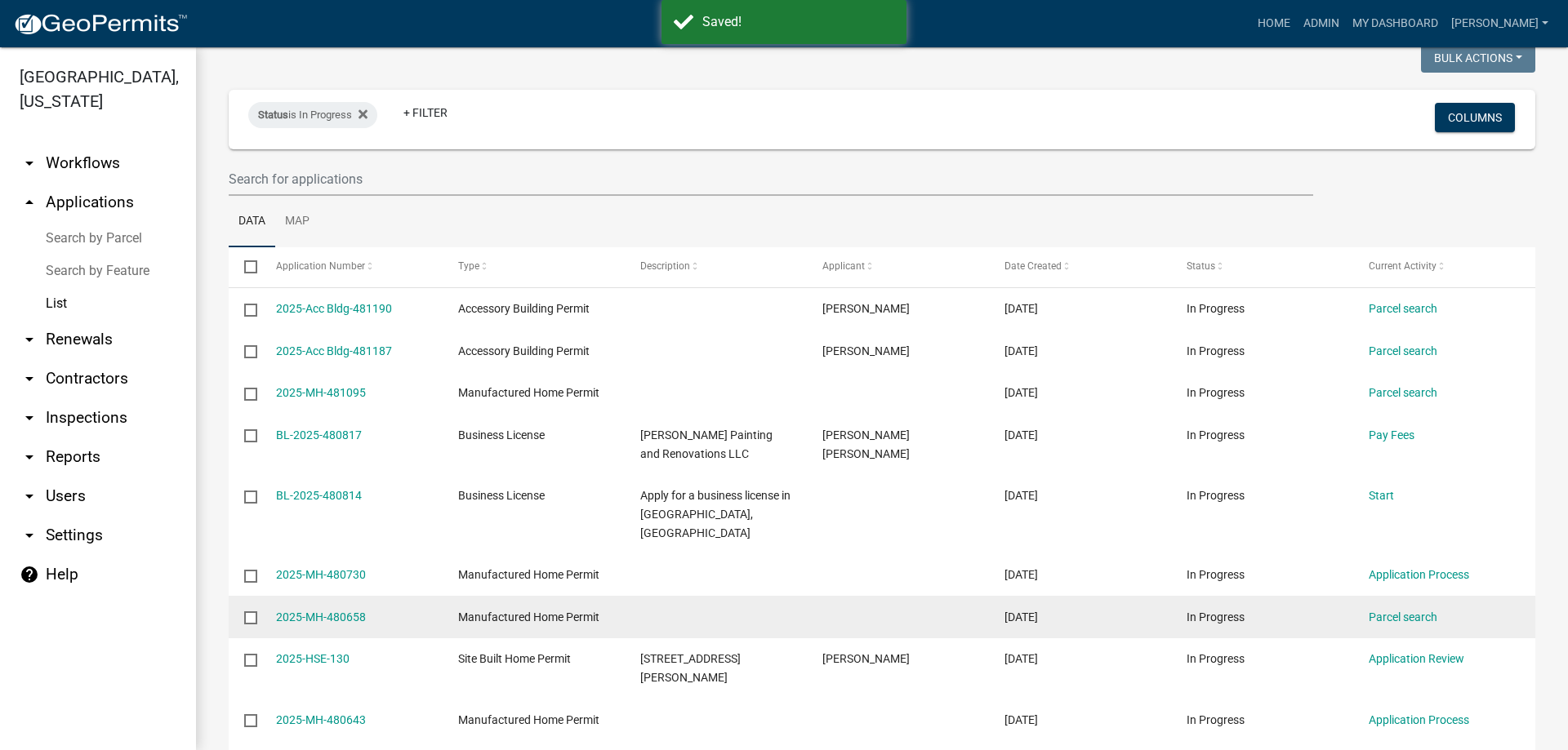
scroll to position [163, 0]
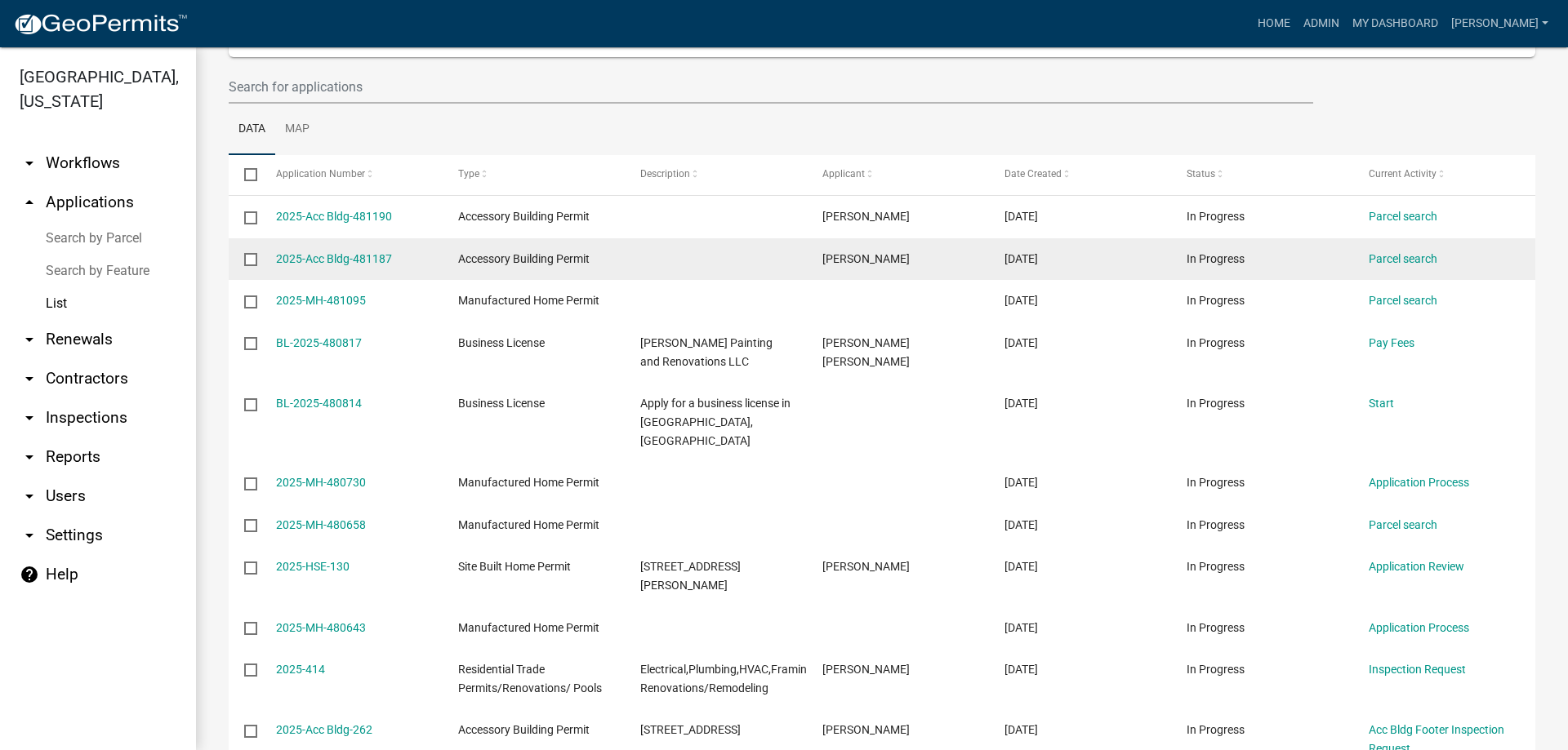
click at [254, 258] on input "checkbox" at bounding box center [249, 259] width 10 height 10
checkbox input "true"
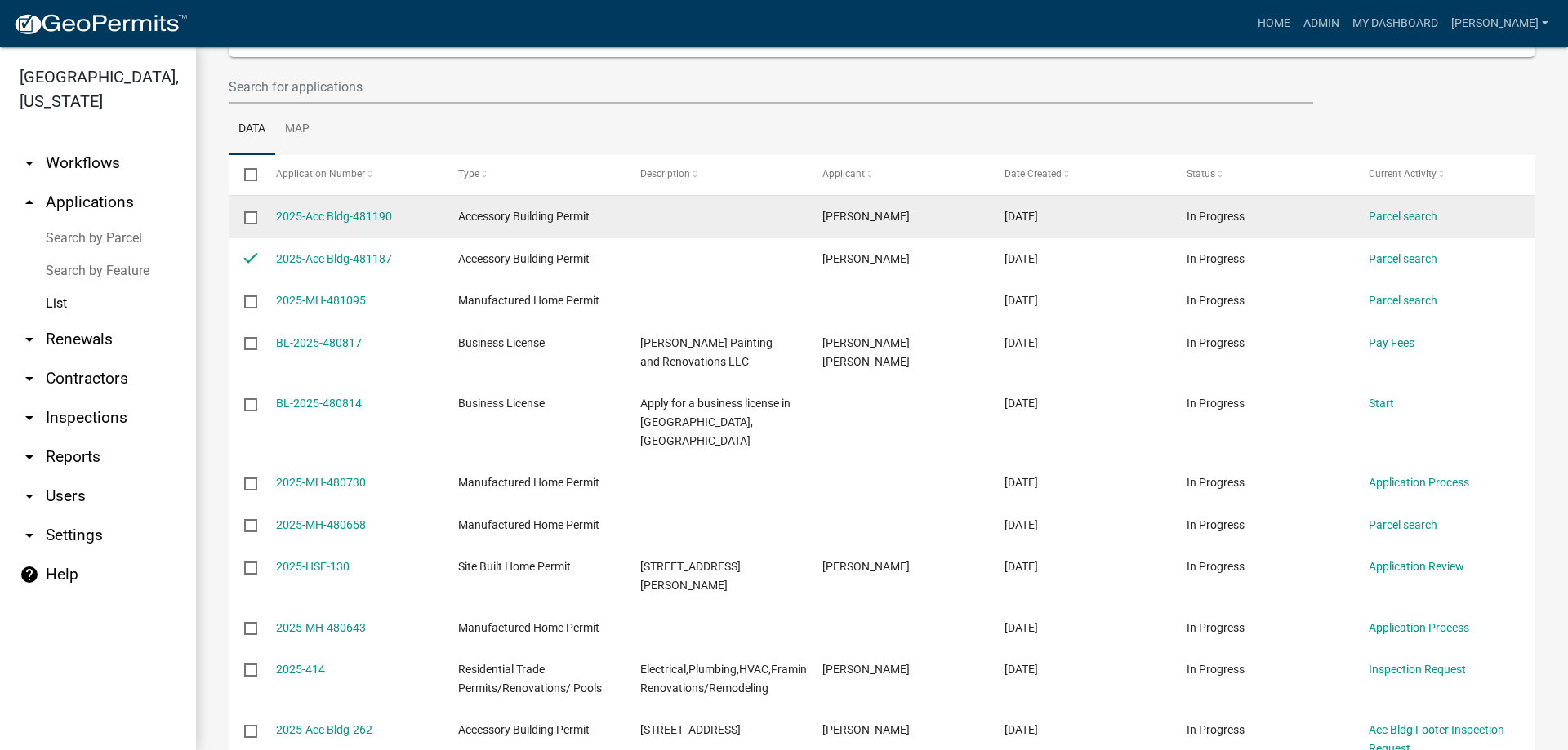
click at [245, 217] on input "checkbox" at bounding box center [249, 217] width 10 height 10
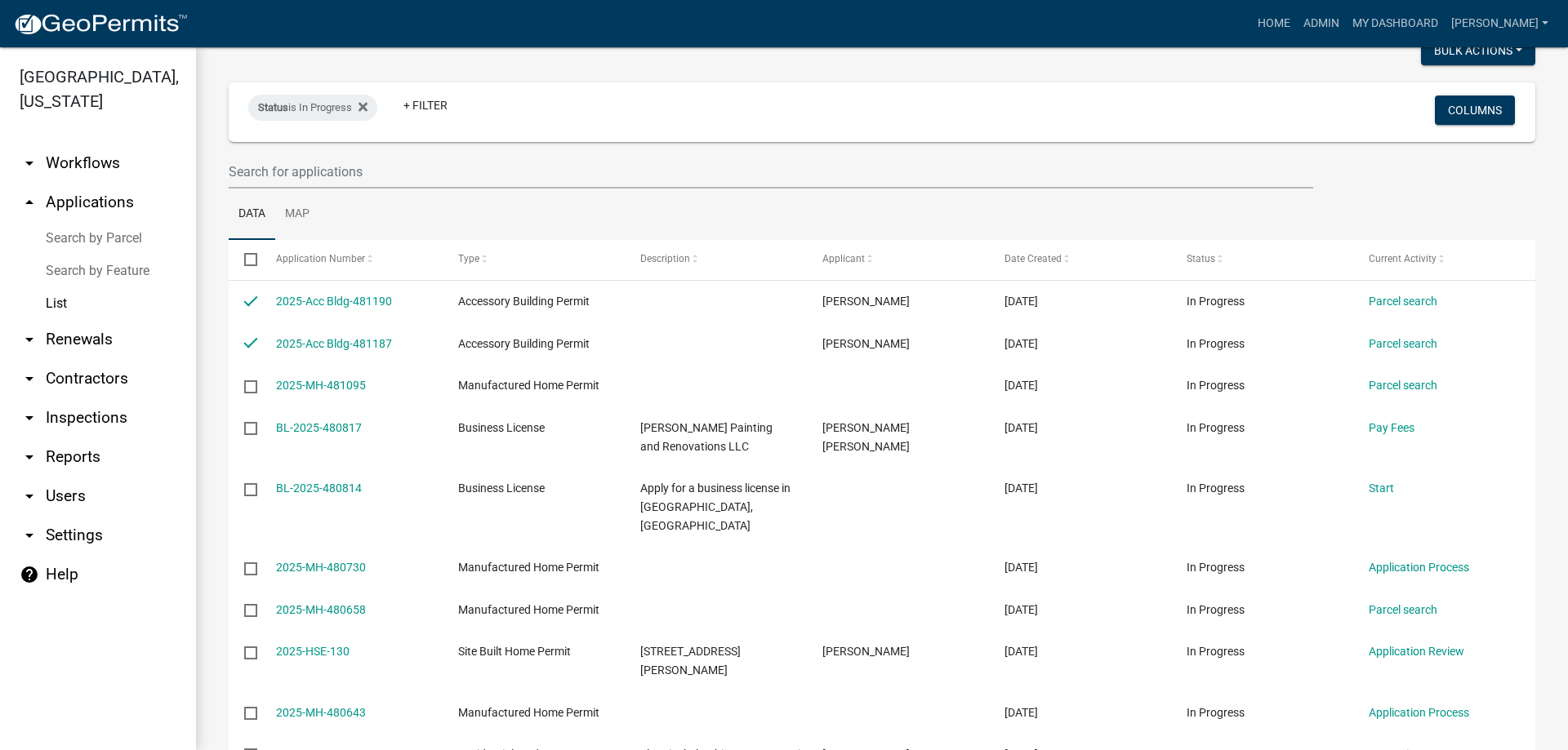
scroll to position [0, 0]
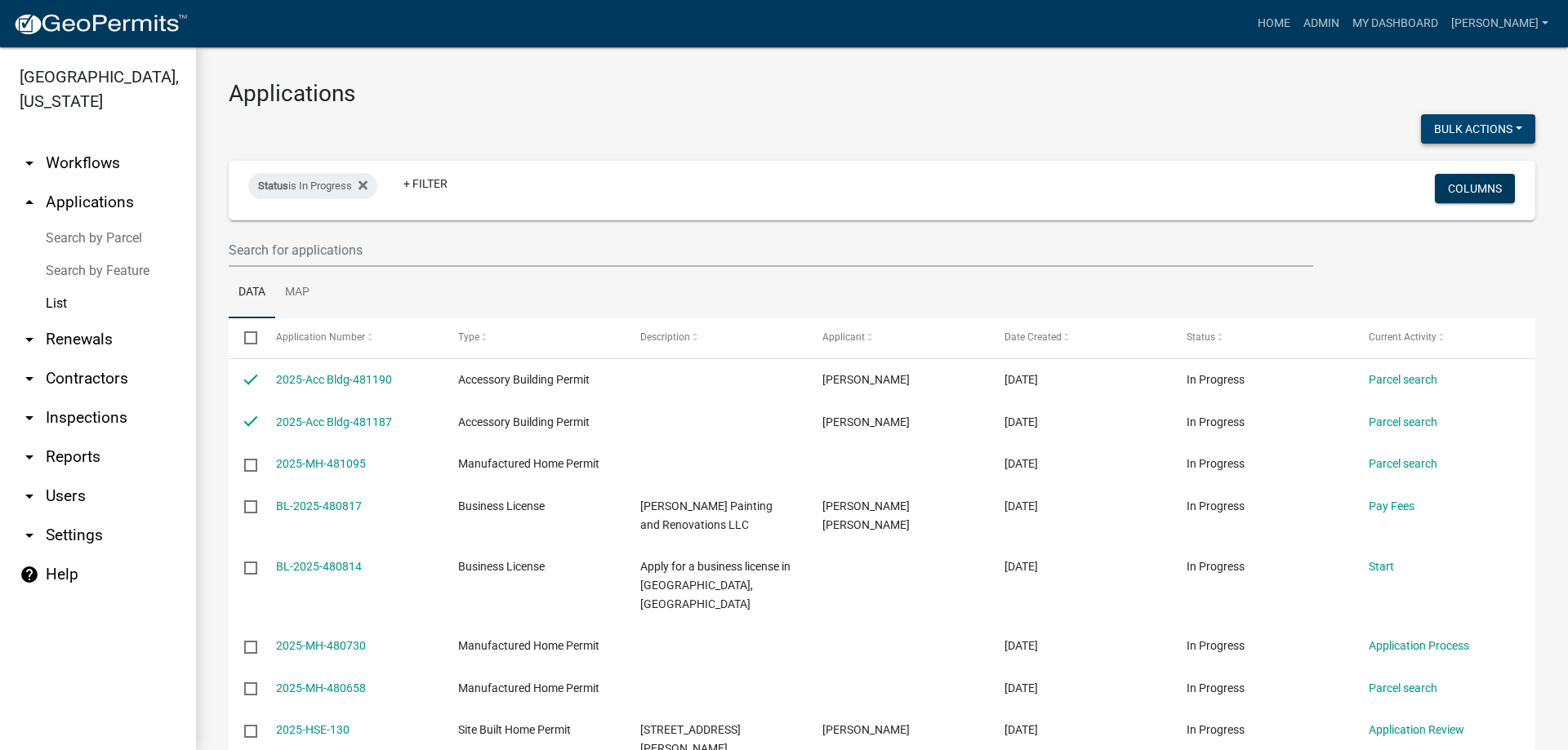
click at [1463, 129] on button "Bulk Actions" at bounding box center [1478, 129] width 115 height 30
click at [1427, 177] on button "Void" at bounding box center [1470, 171] width 130 height 39
checkbox input "false"
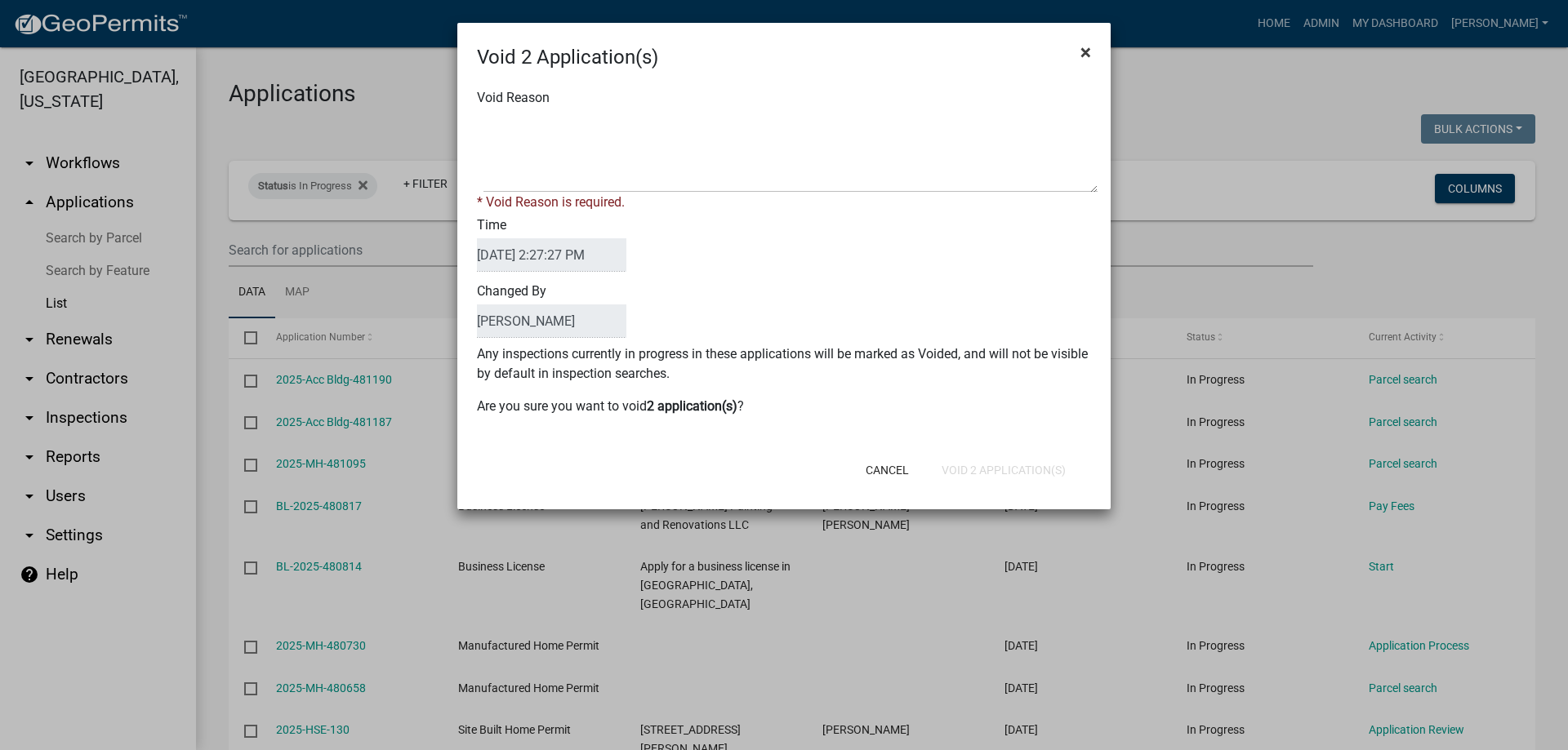
click at [1097, 59] on button "×" at bounding box center [1086, 52] width 37 height 45
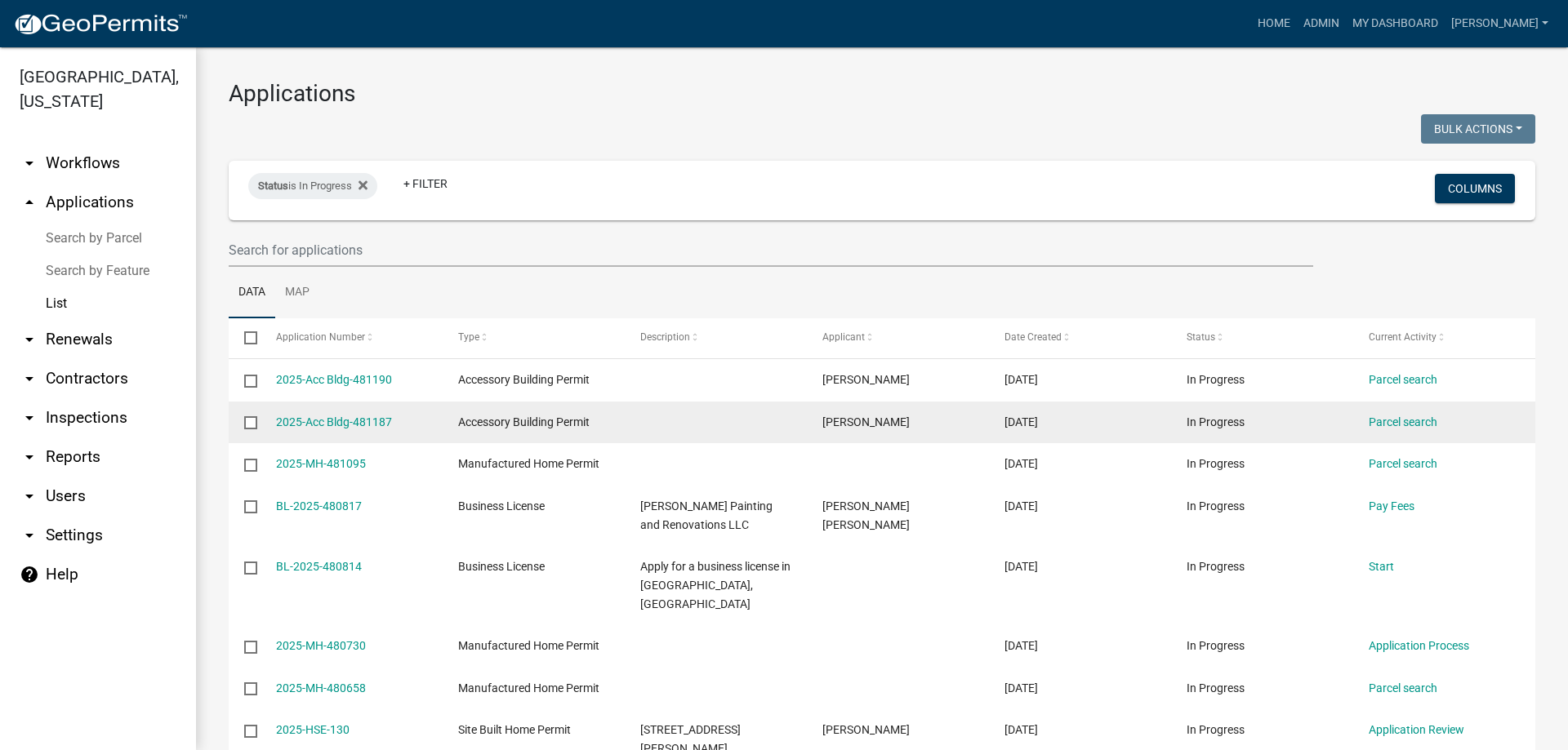
click at [244, 403] on datatable-body-cell at bounding box center [244, 423] width 31 height 43
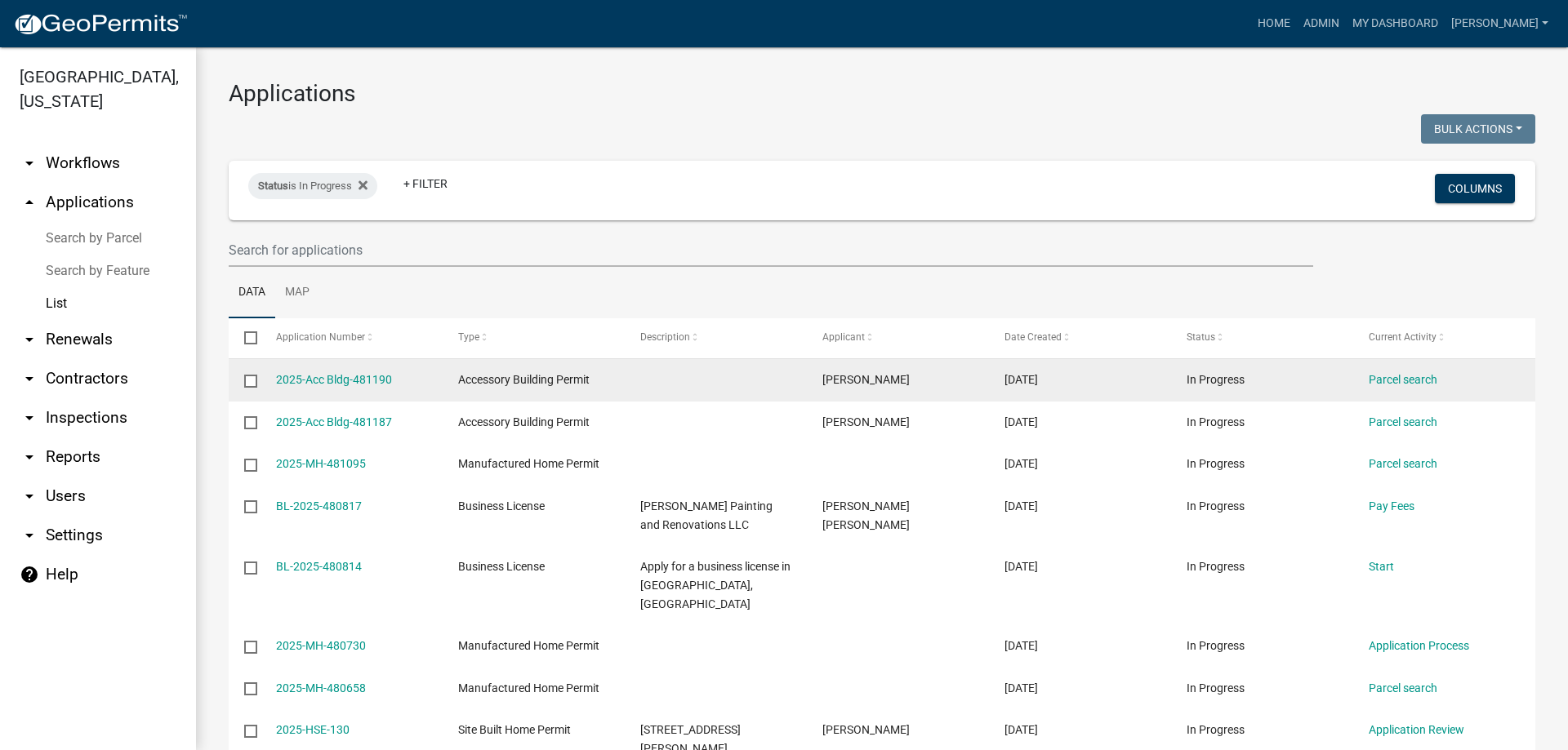
click at [244, 385] on input "checkbox" at bounding box center [249, 380] width 10 height 10
checkbox input "true"
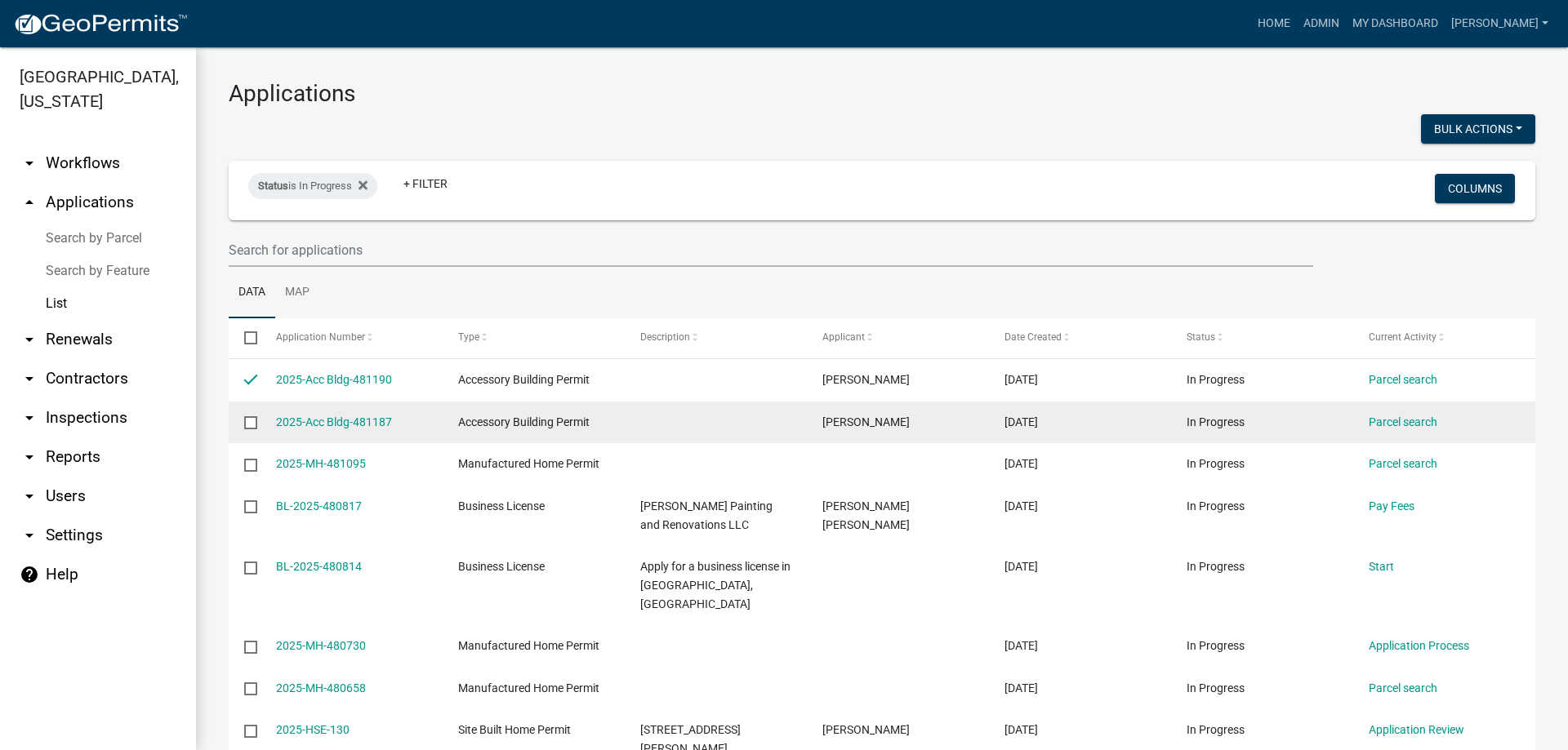
click at [254, 416] on input "checkbox" at bounding box center [249, 421] width 10 height 10
checkbox input "true"
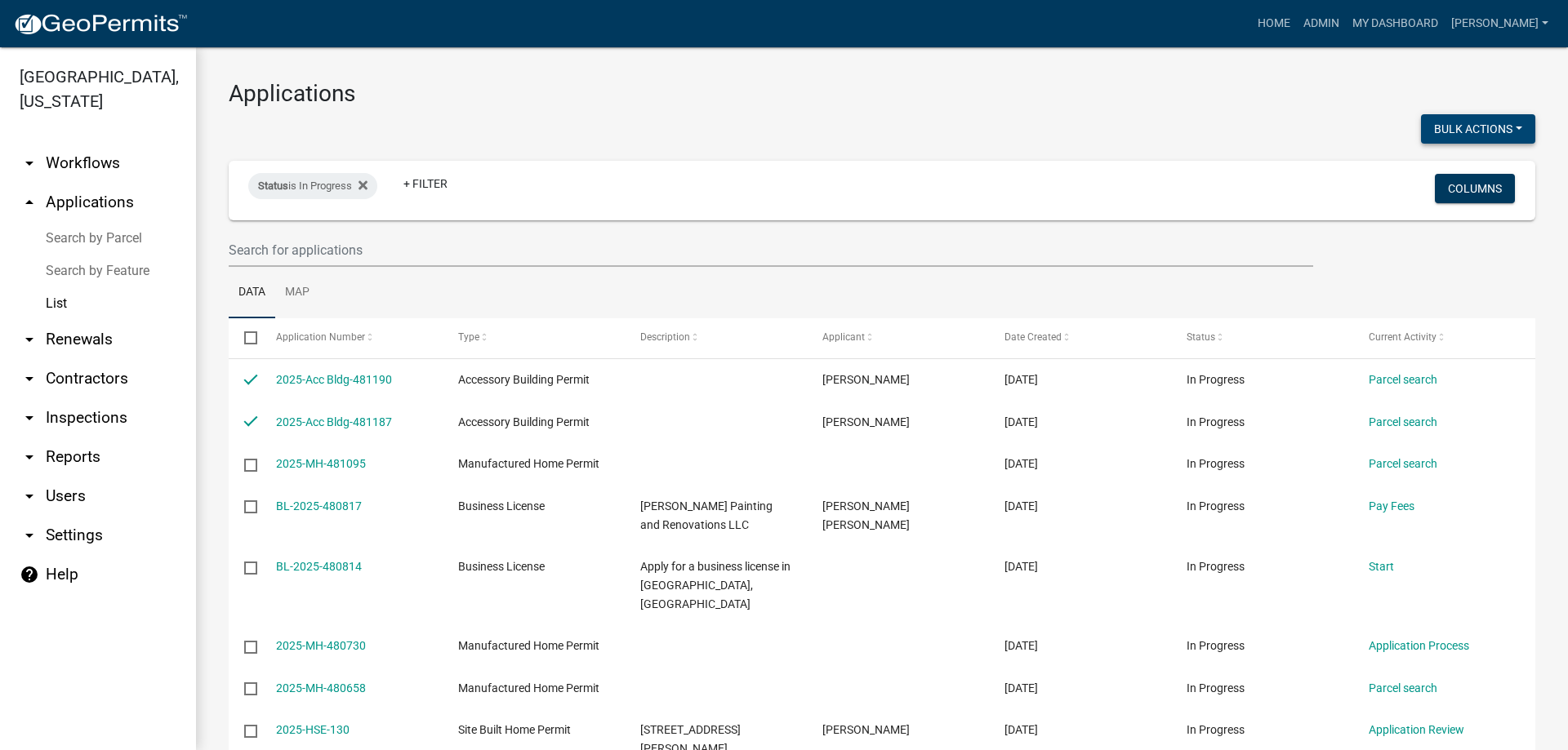
click at [1443, 122] on button "Bulk Actions" at bounding box center [1478, 129] width 115 height 30
click at [1443, 279] on button "Withdraw" at bounding box center [1470, 288] width 130 height 39
checkbox input "false"
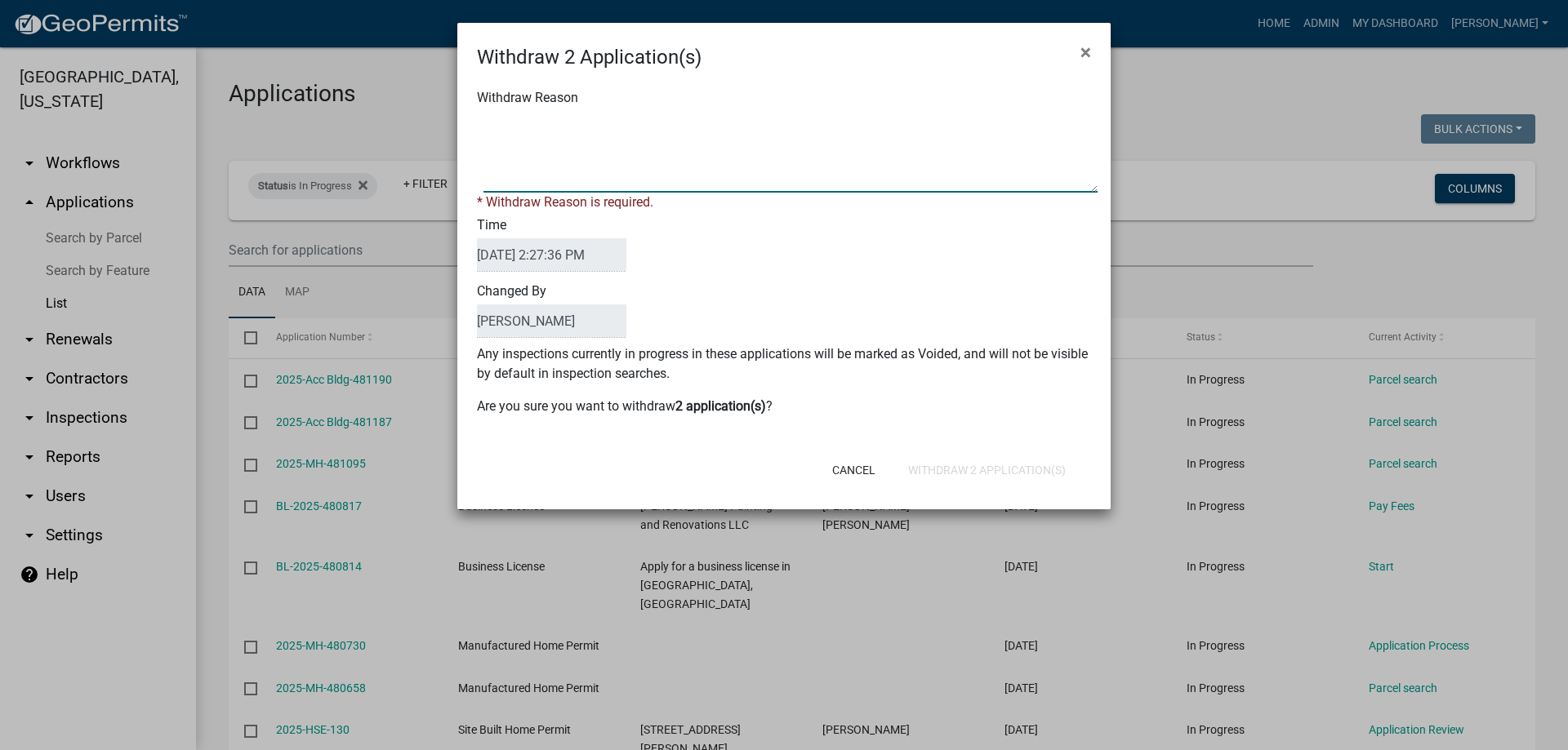
click at [601, 177] on textarea "Withdraw Reason" at bounding box center [791, 151] width 614 height 81
type textarea "BC"
click at [956, 461] on button "Withdraw 2 Application(s)" at bounding box center [987, 470] width 184 height 30
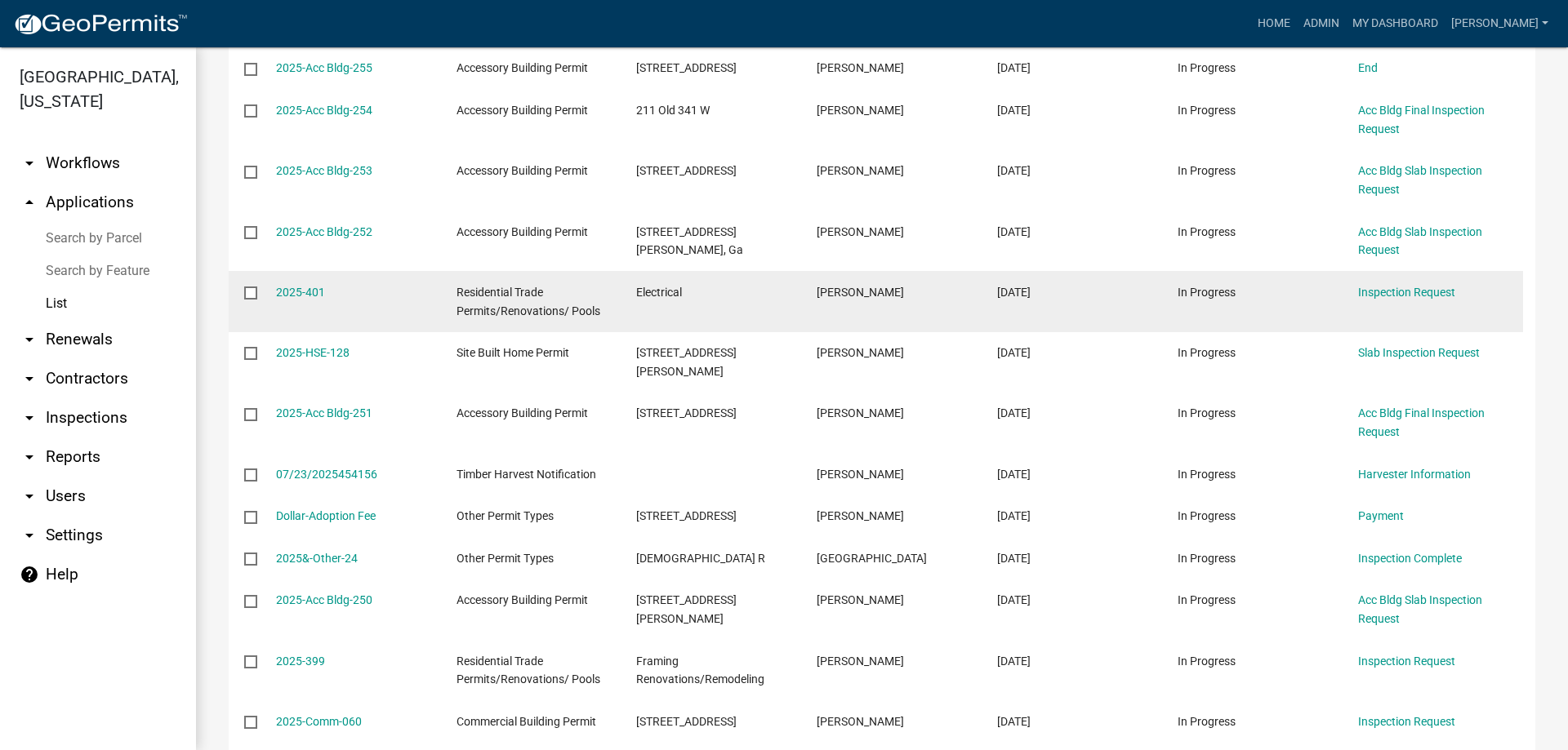
scroll to position [2858, 0]
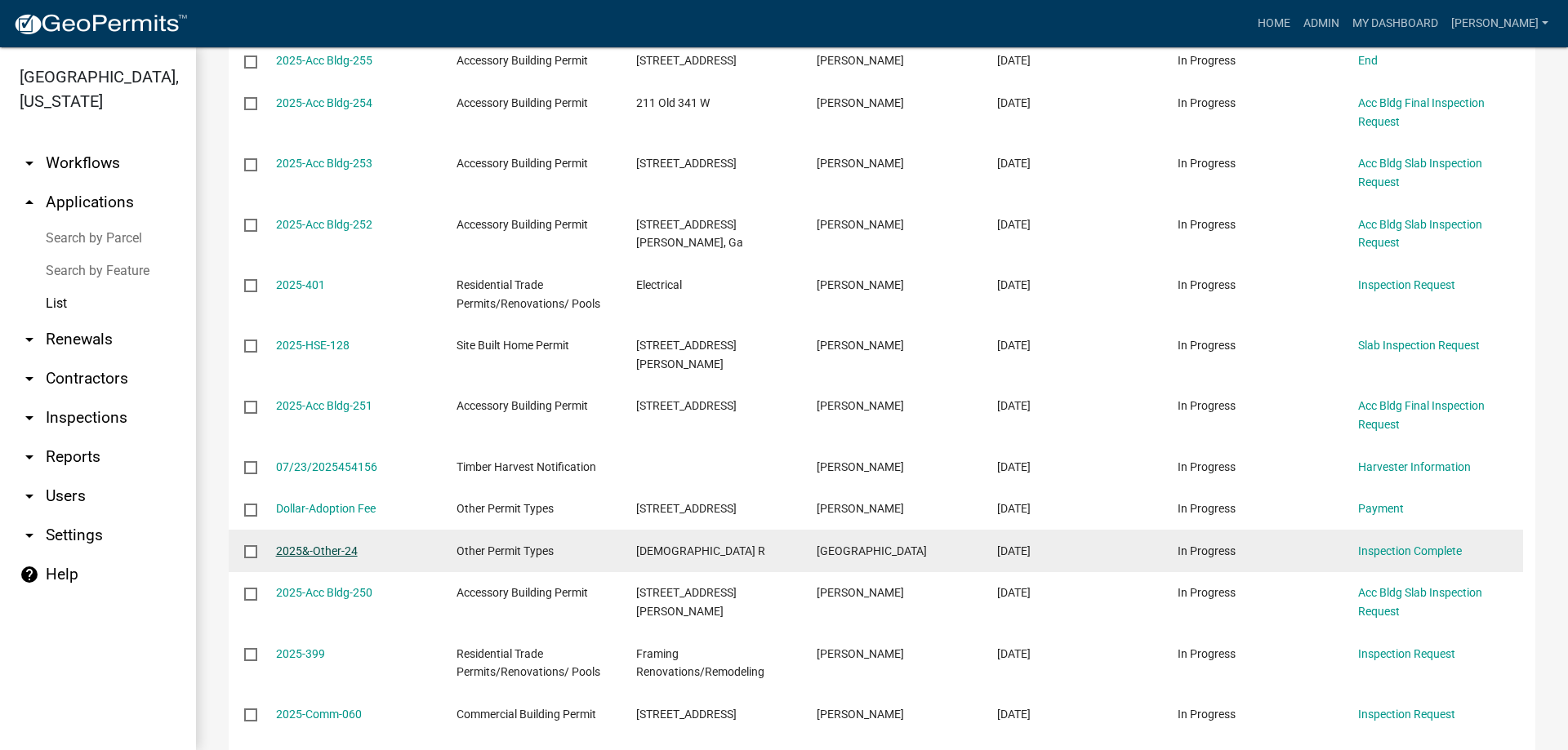
click at [330, 545] on link "2025&-Other-24" at bounding box center [317, 551] width 81 height 13
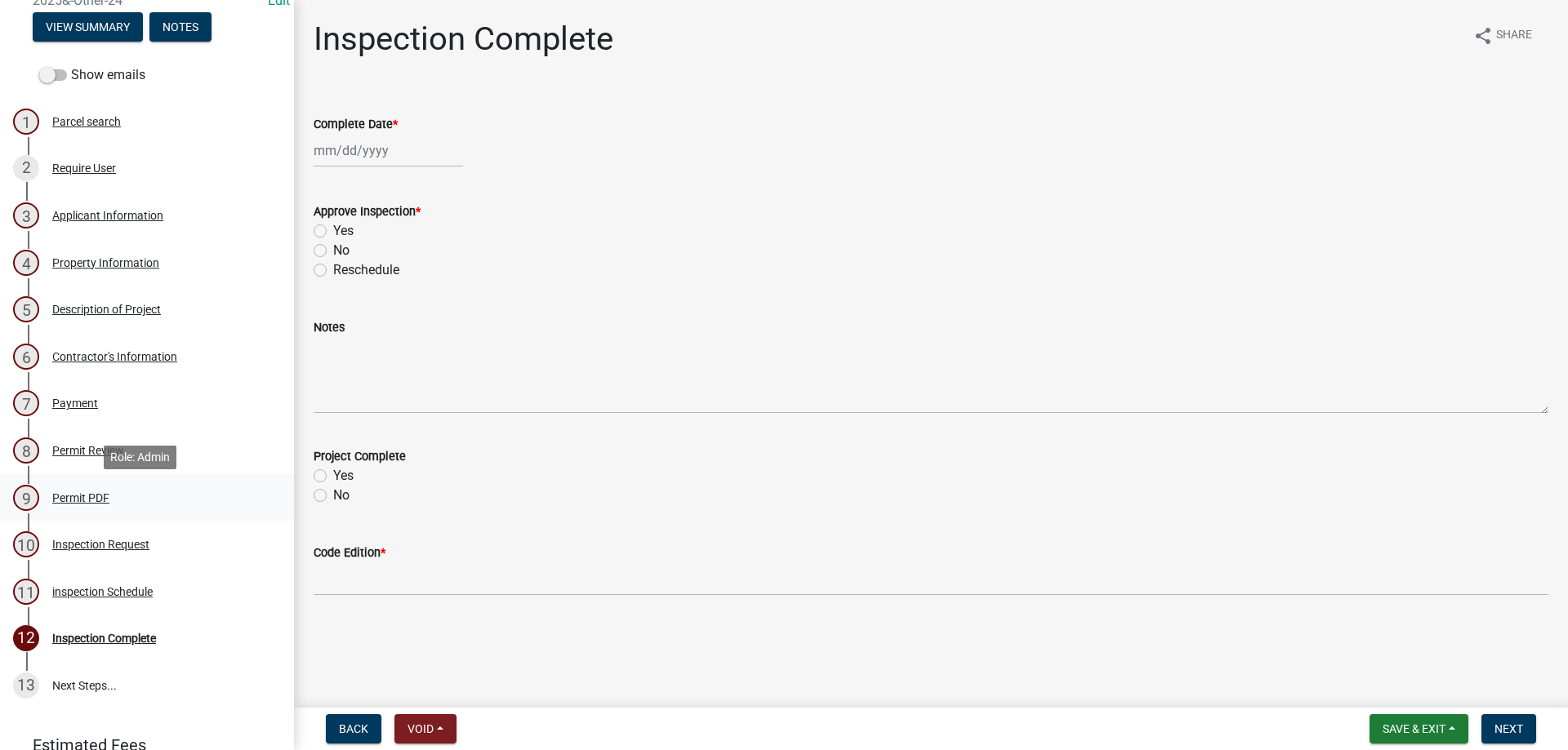
scroll to position [163, 0]
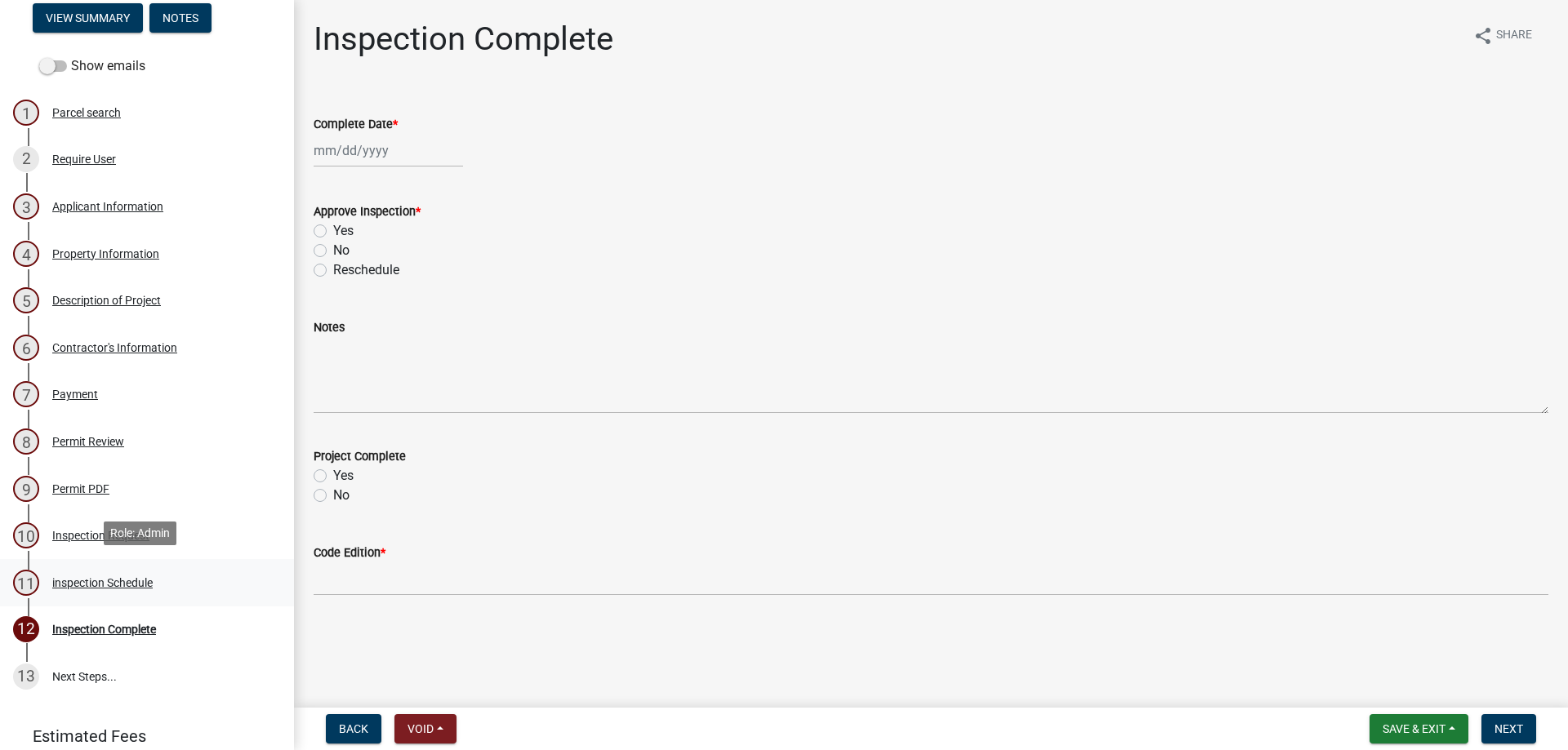
click at [108, 571] on div "11 inspection Schedule" at bounding box center [140, 583] width 254 height 26
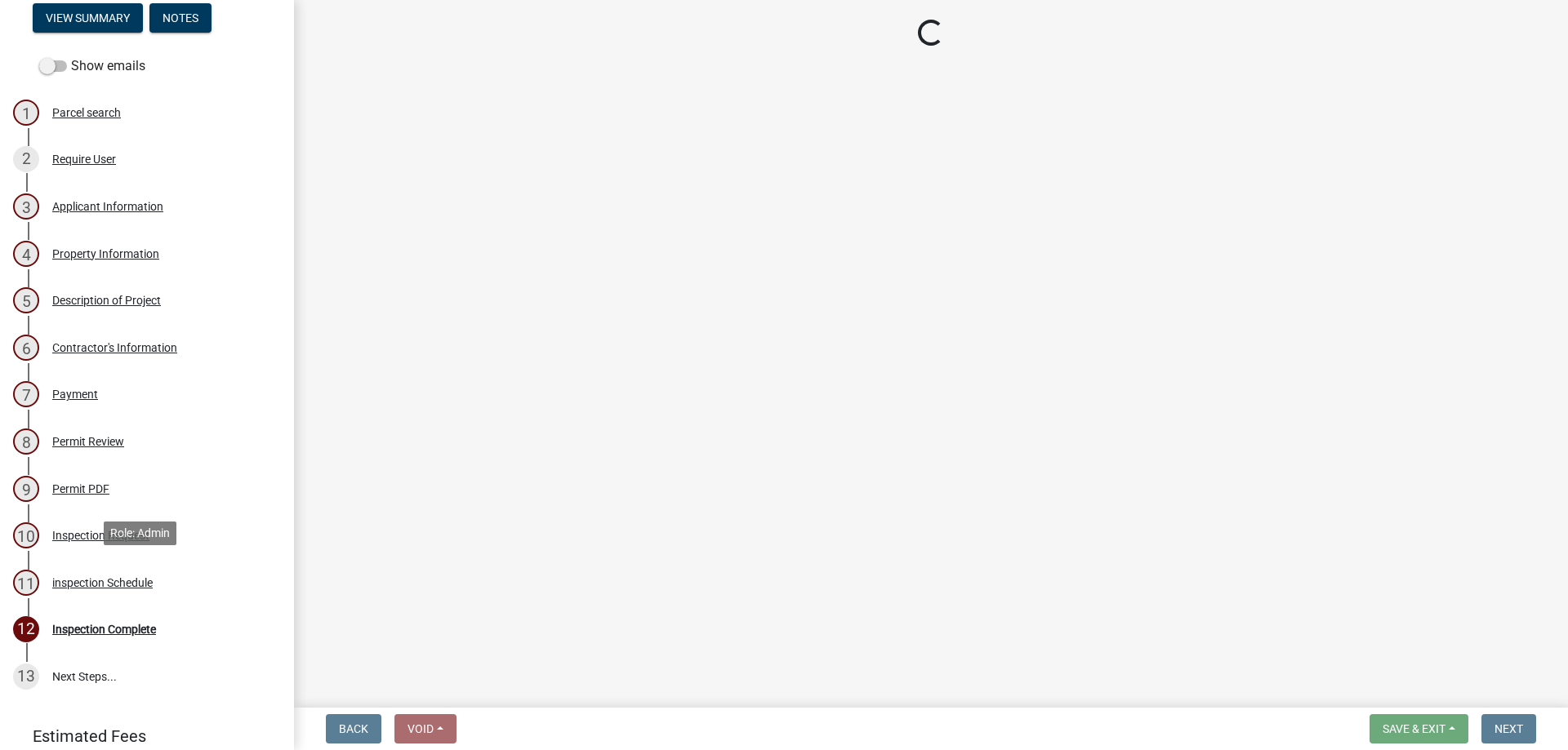
select select "3acdf11f-131c-438b-b450-ae4501c32128"
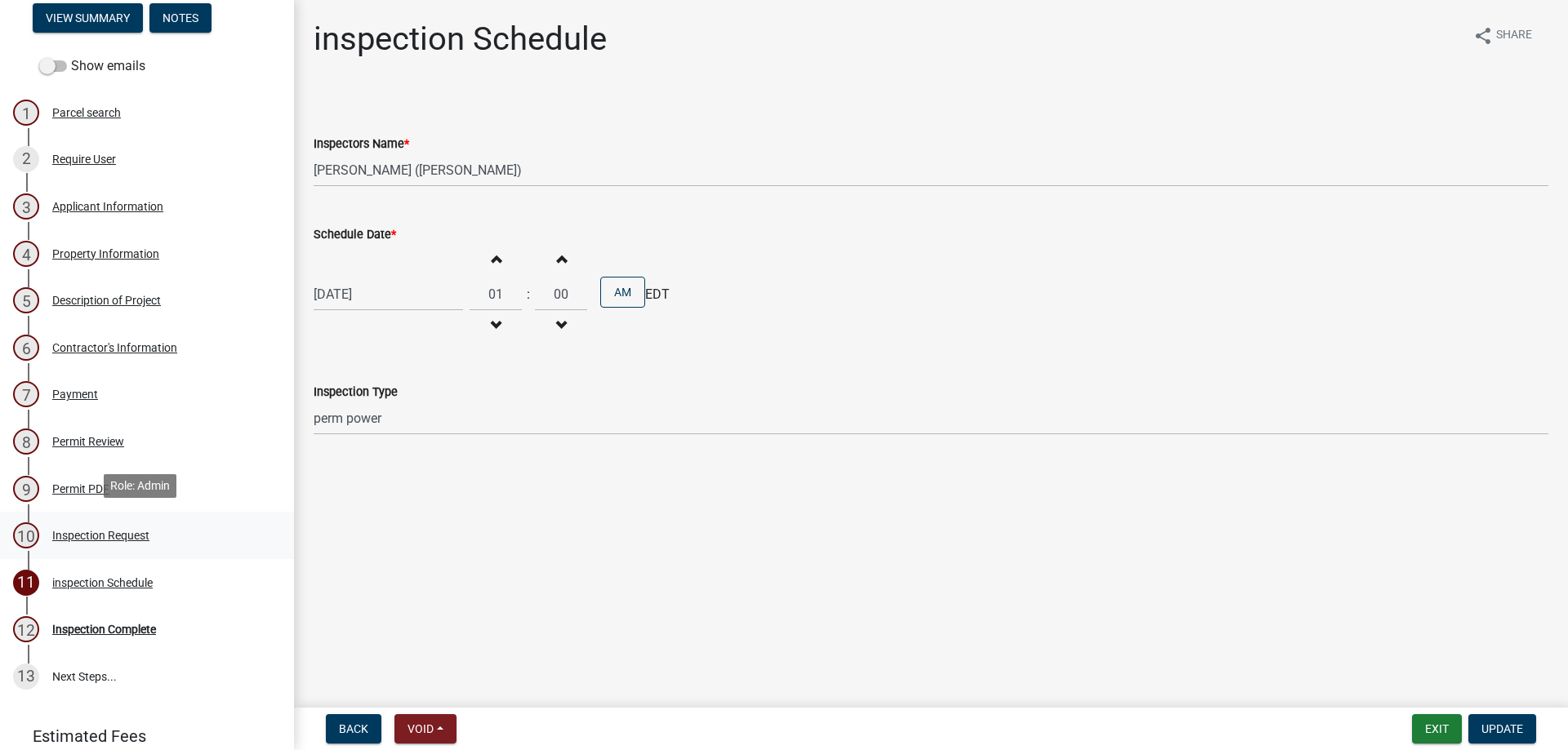
click at [168, 523] on div "10 Inspection Request" at bounding box center [140, 536] width 254 height 26
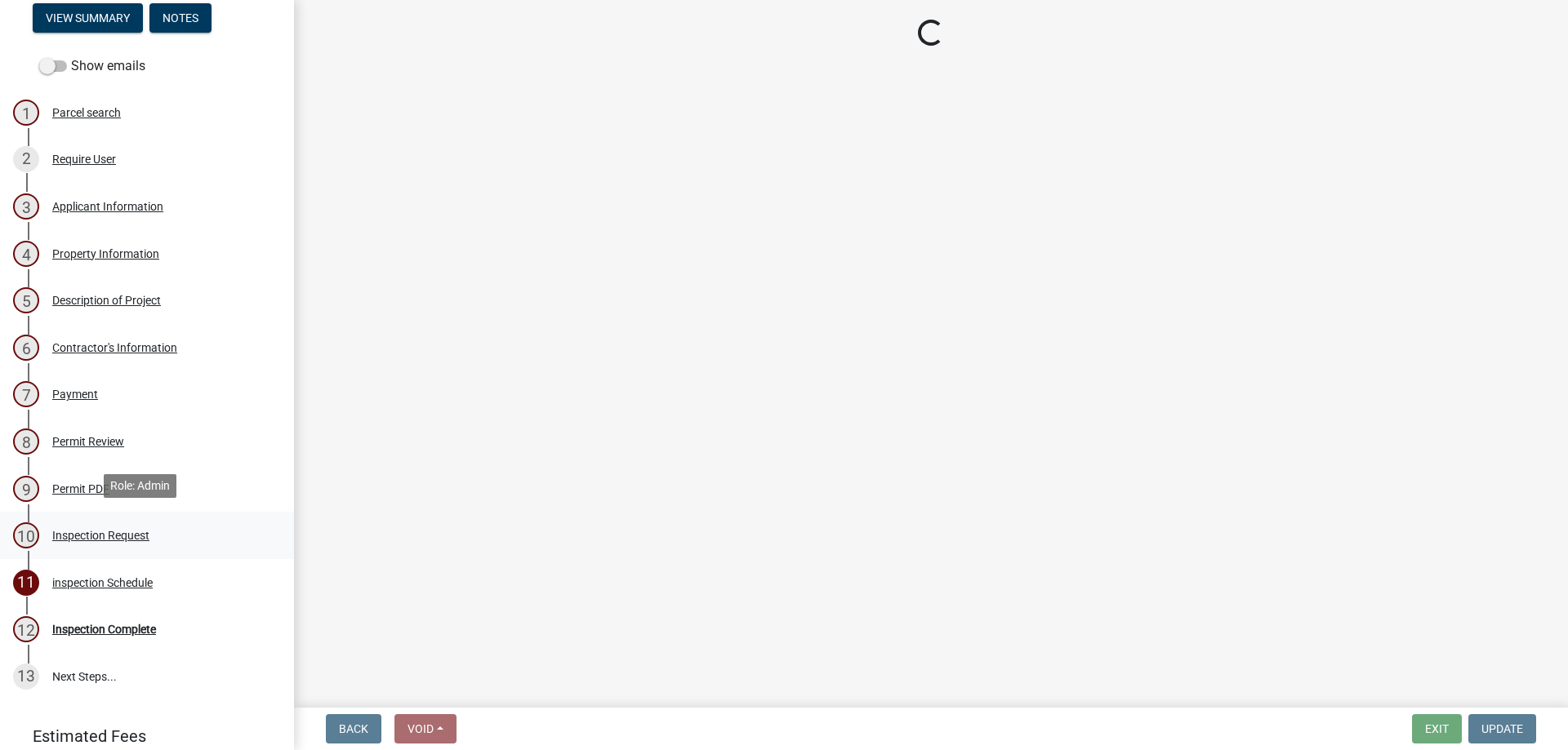
select select "7d7f0b53-1f2a-4b4a-adf4-9bf4216f4314"
select select "7ebcaed7-d314-40e2-963d-0d4a95c1f3b8"
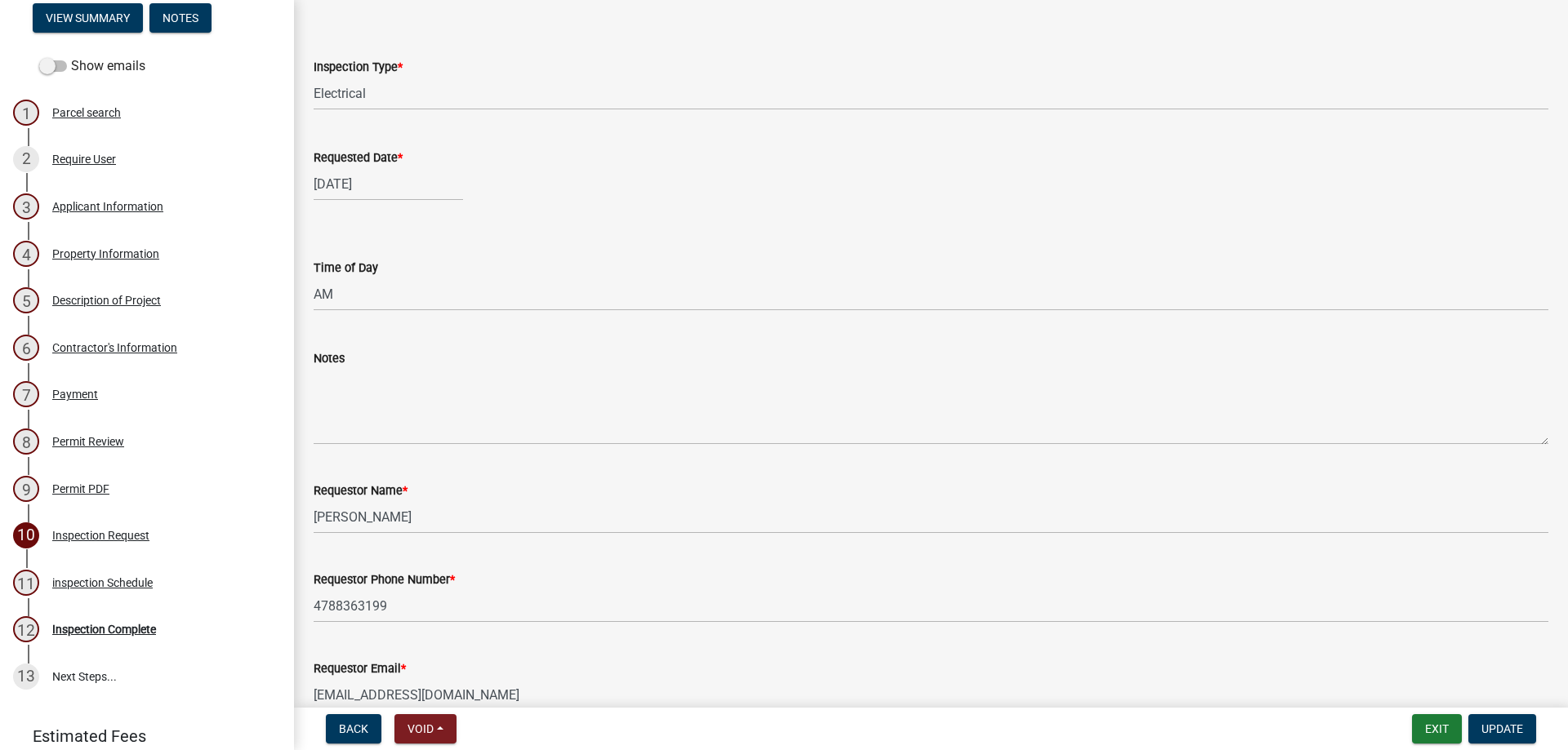
scroll to position [164, 0]
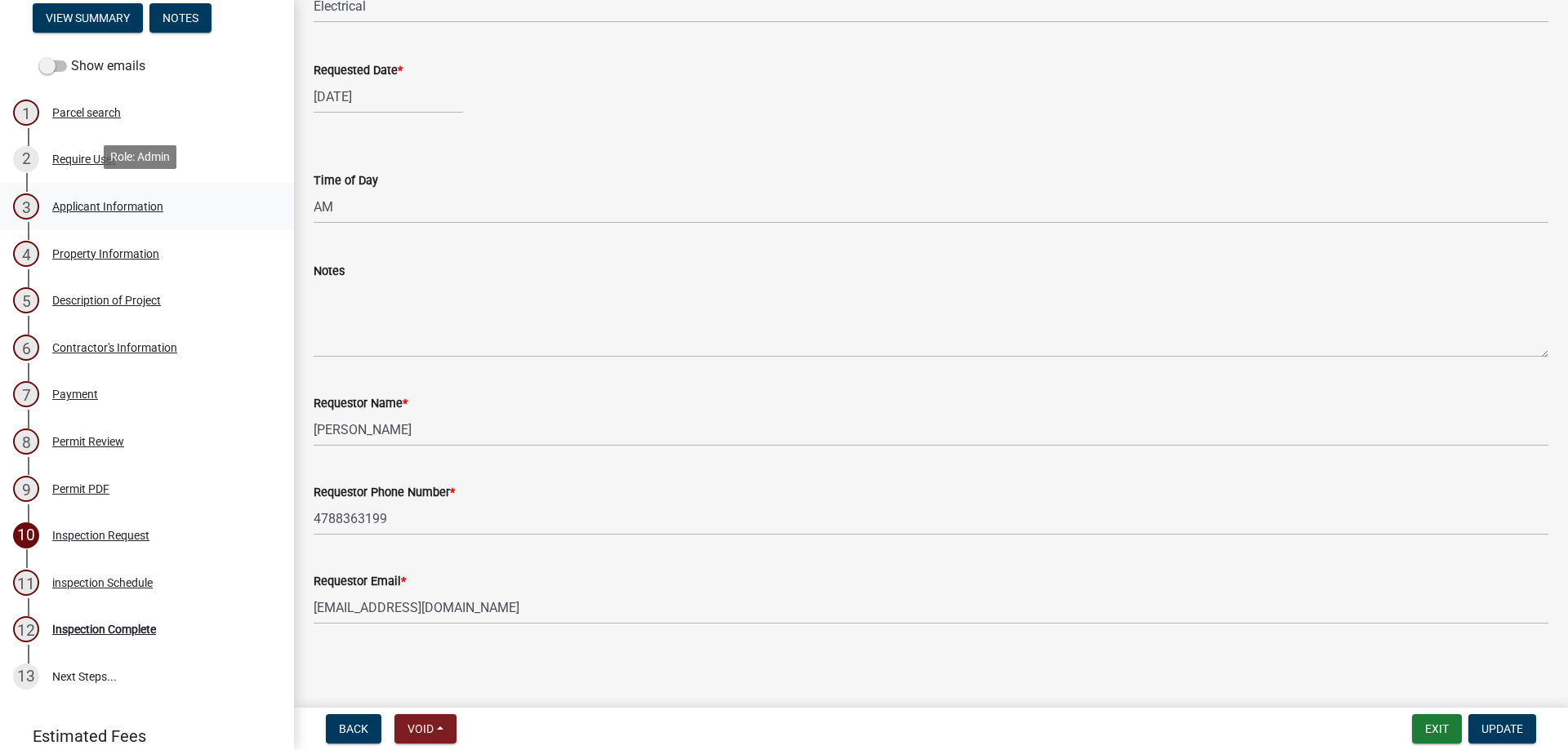
click at [148, 184] on link "3 Applicant Information" at bounding box center [147, 206] width 294 height 47
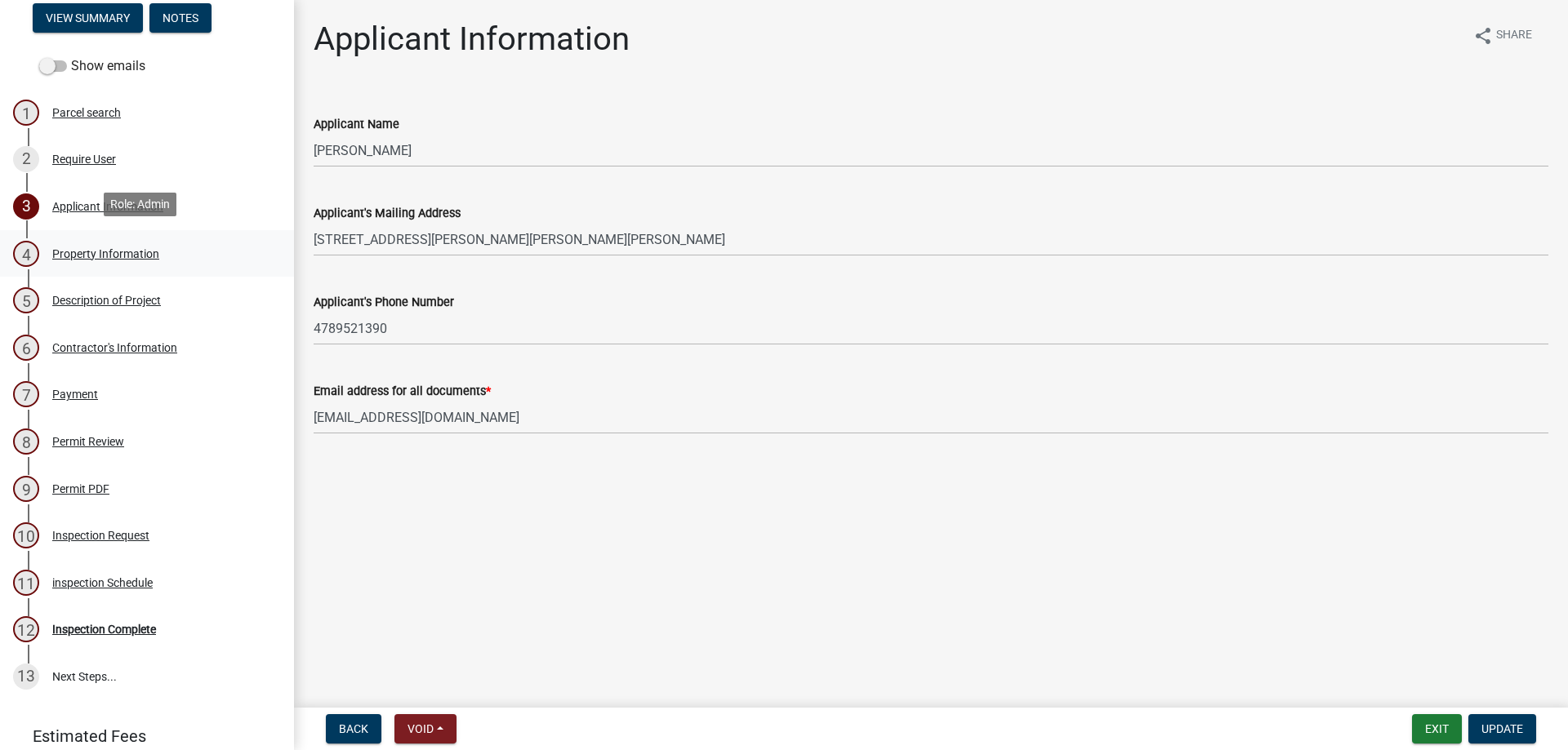
click at [176, 247] on div "4 Property Information" at bounding box center [140, 254] width 254 height 26
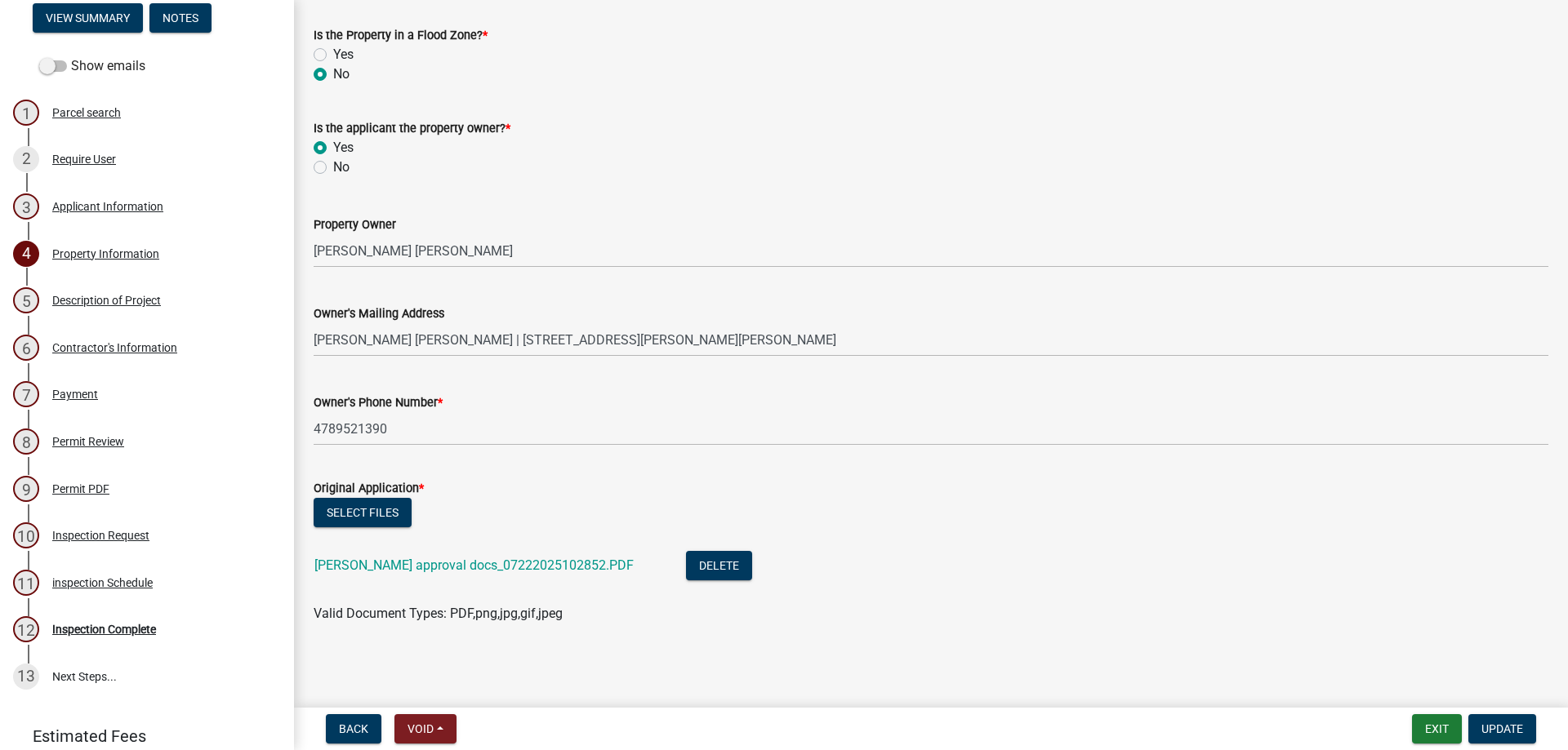
scroll to position [353, 0]
click at [129, 342] on div "Contractor's Information" at bounding box center [115, 347] width 125 height 11
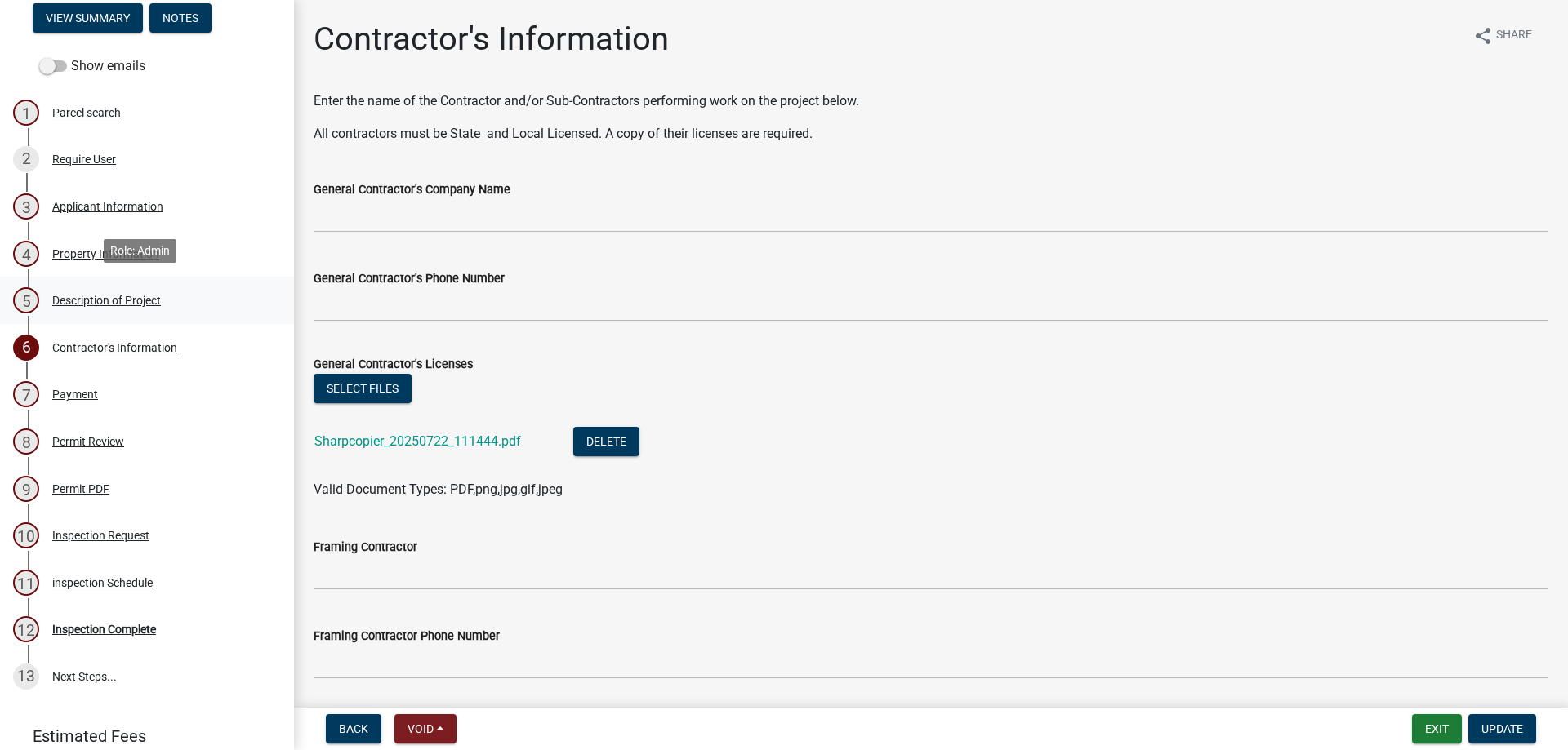
click at [126, 295] on div "Description of Project" at bounding box center [107, 300] width 108 height 11
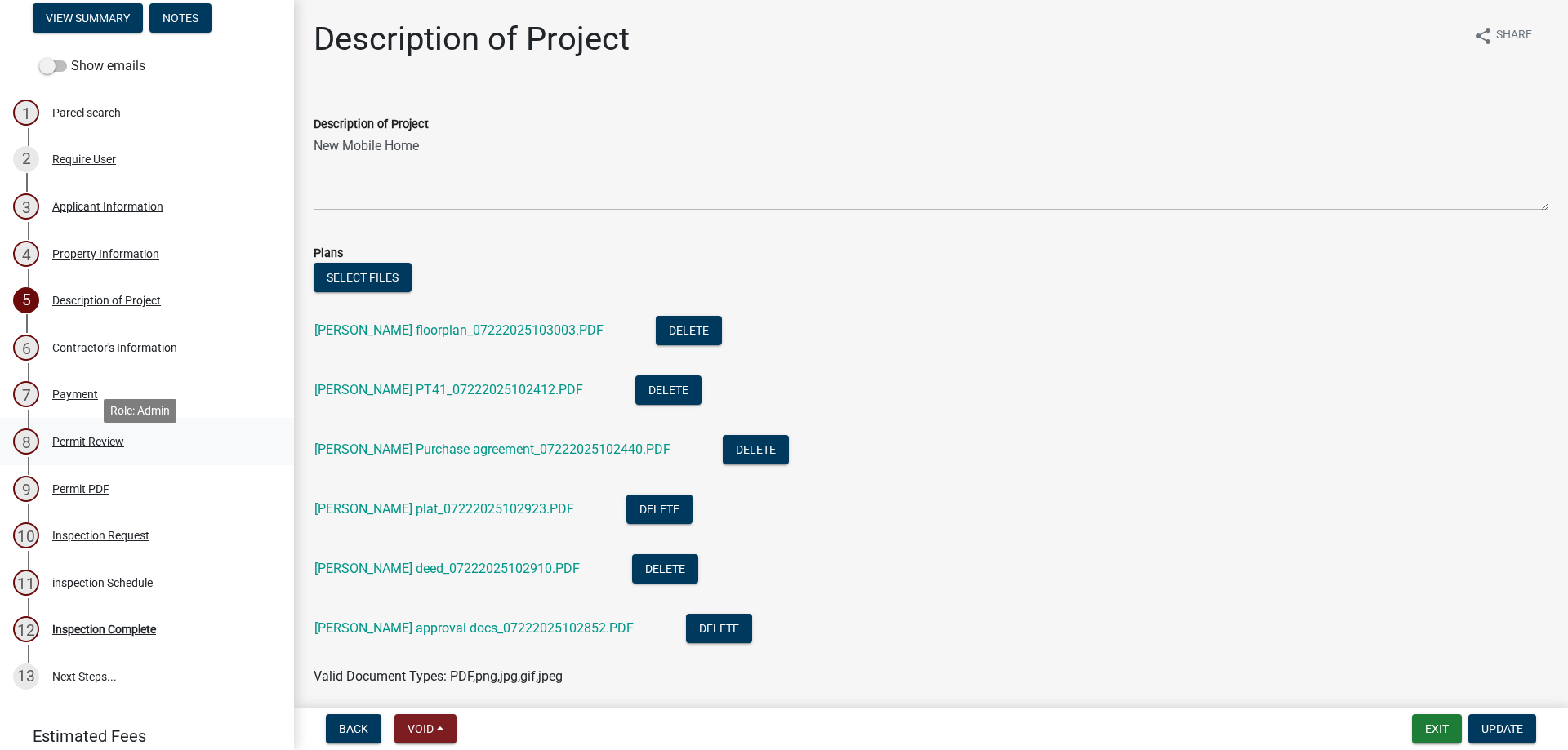
scroll to position [81, 0]
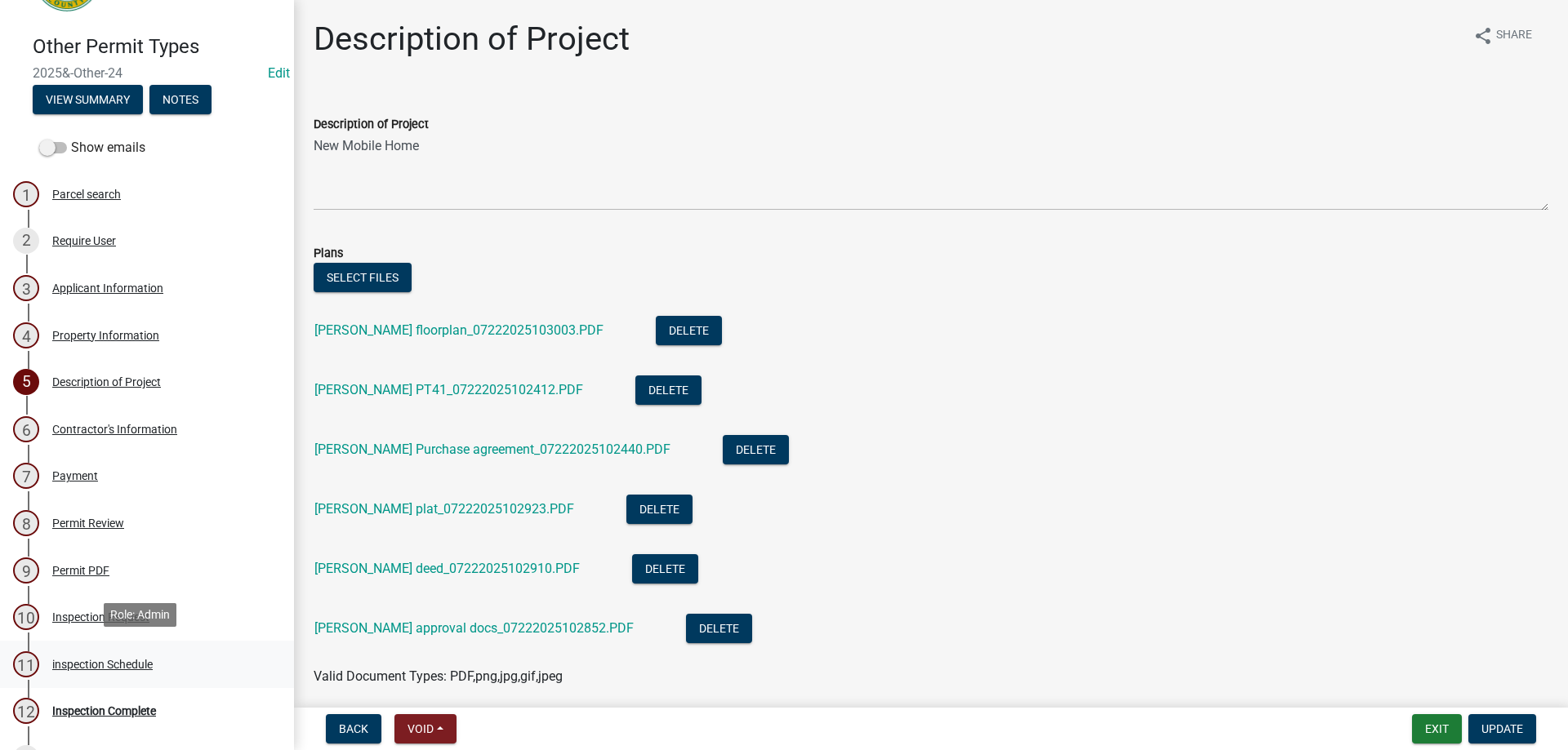
click at [158, 658] on div "11 inspection Schedule" at bounding box center [140, 664] width 254 height 26
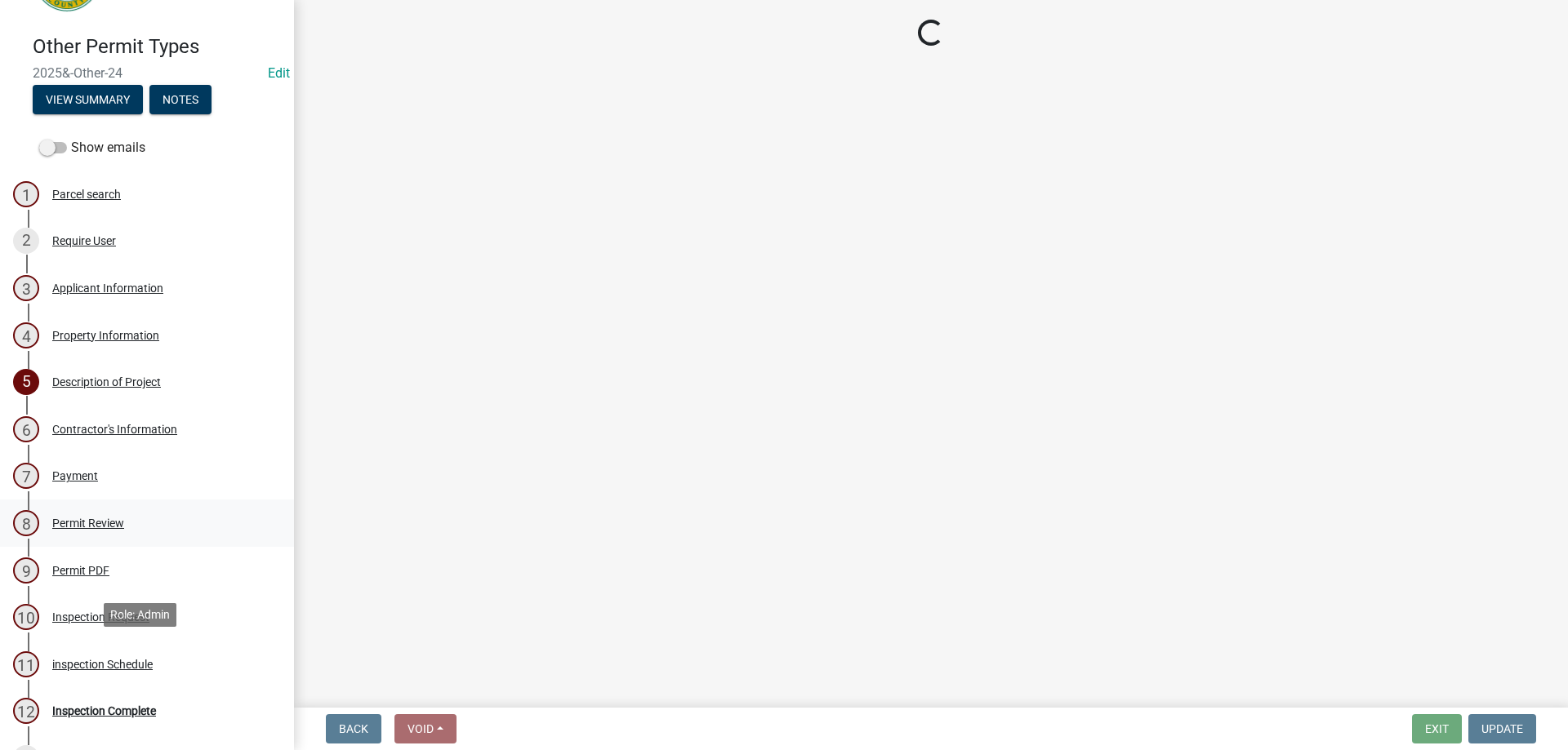
select select "3acdf11f-131c-438b-b450-ae4501c32128"
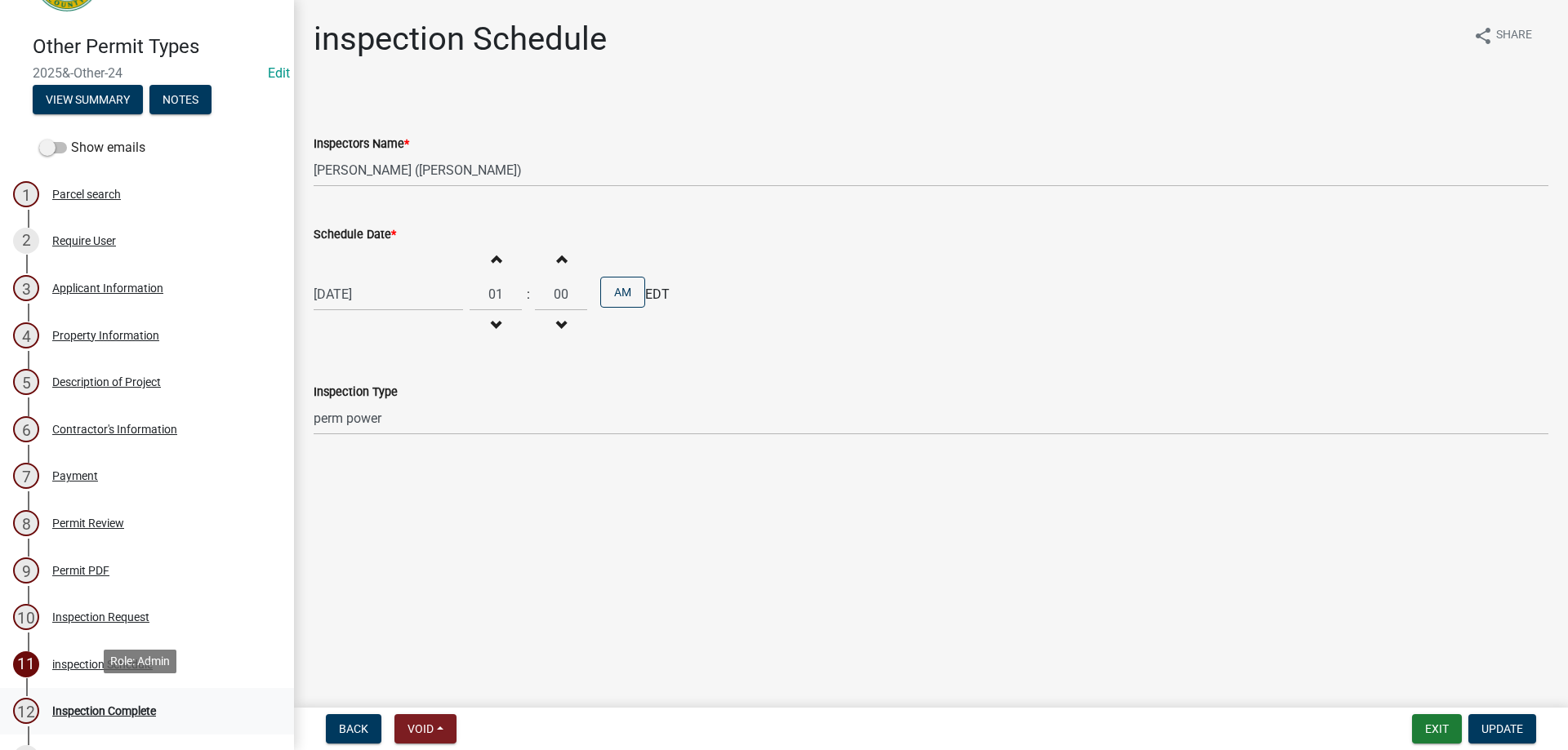
click at [124, 712] on div "Inspection Complete" at bounding box center [104, 711] width 104 height 11
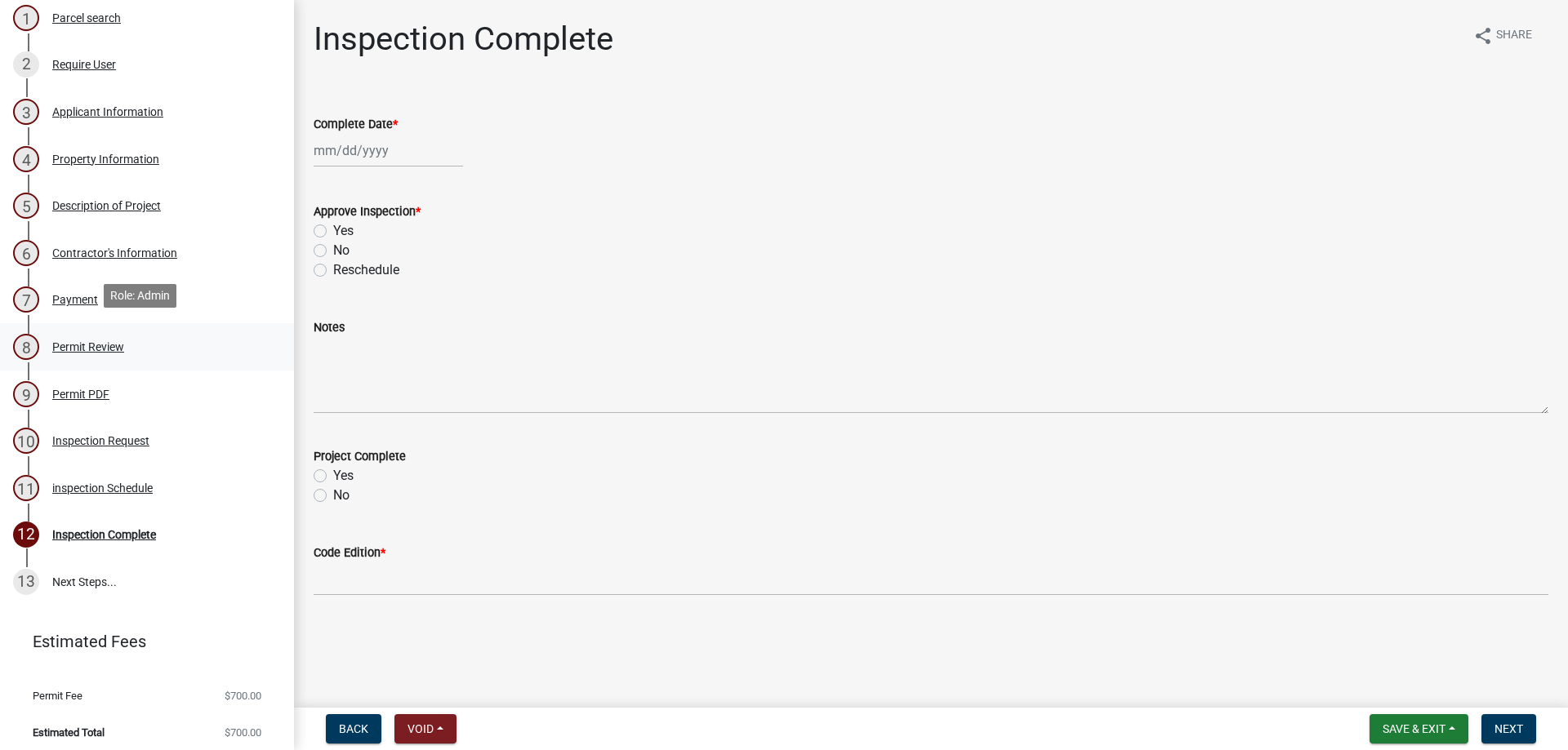
scroll to position [261, 0]
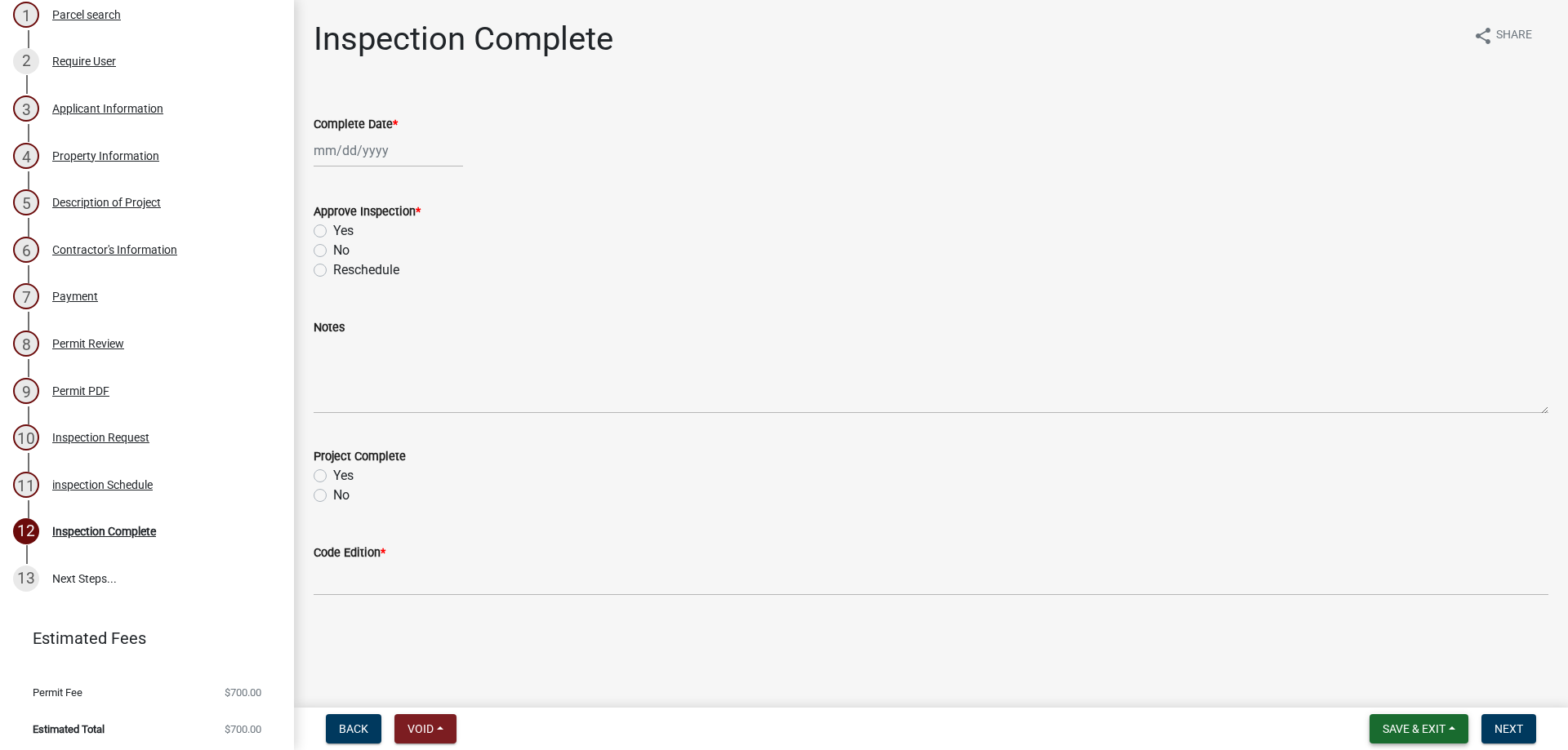
click at [1418, 719] on button "Save & Exit" at bounding box center [1418, 729] width 99 height 30
click at [1411, 687] on button "Save & Exit" at bounding box center [1403, 686] width 130 height 39
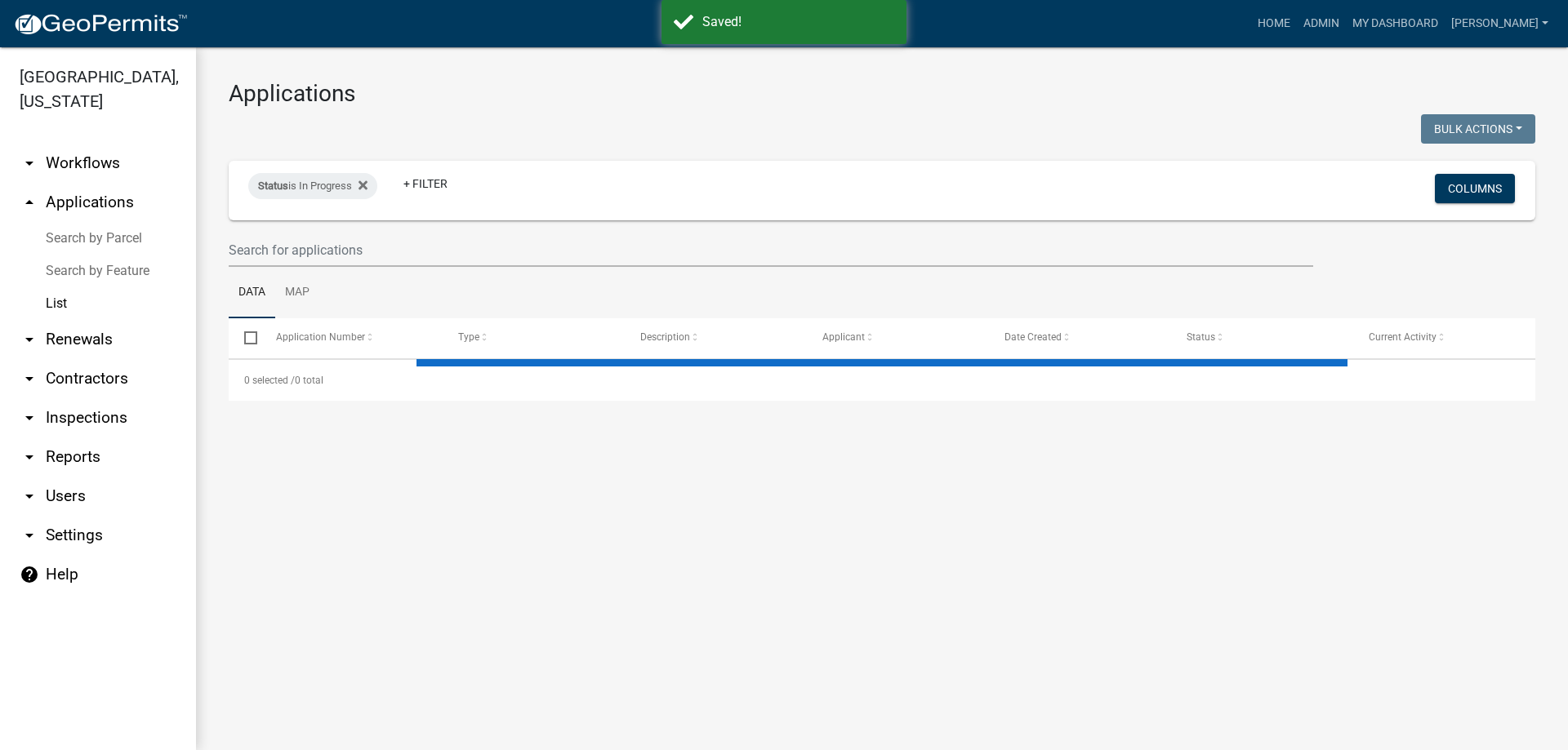
select select "3: 100"
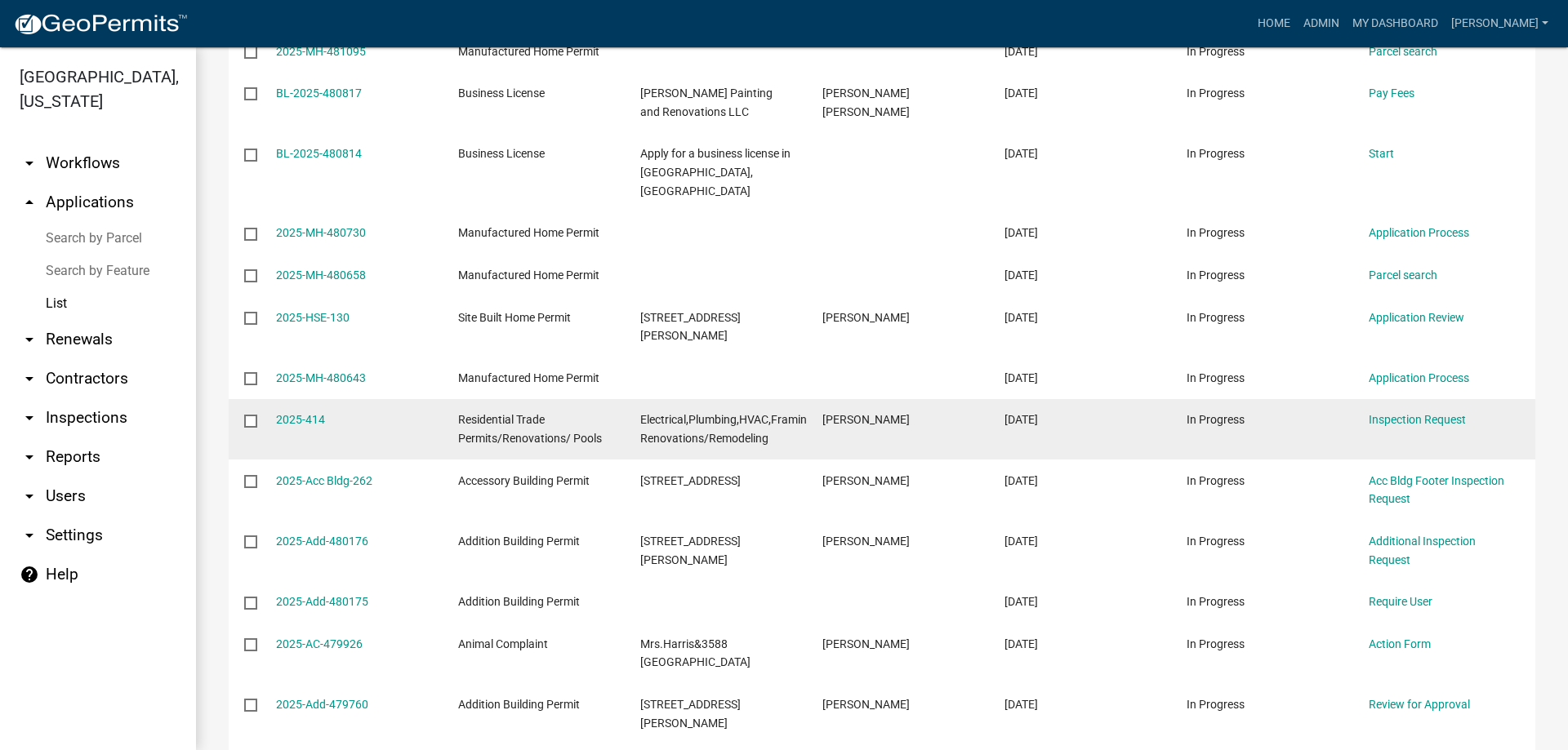
scroll to position [408, 0]
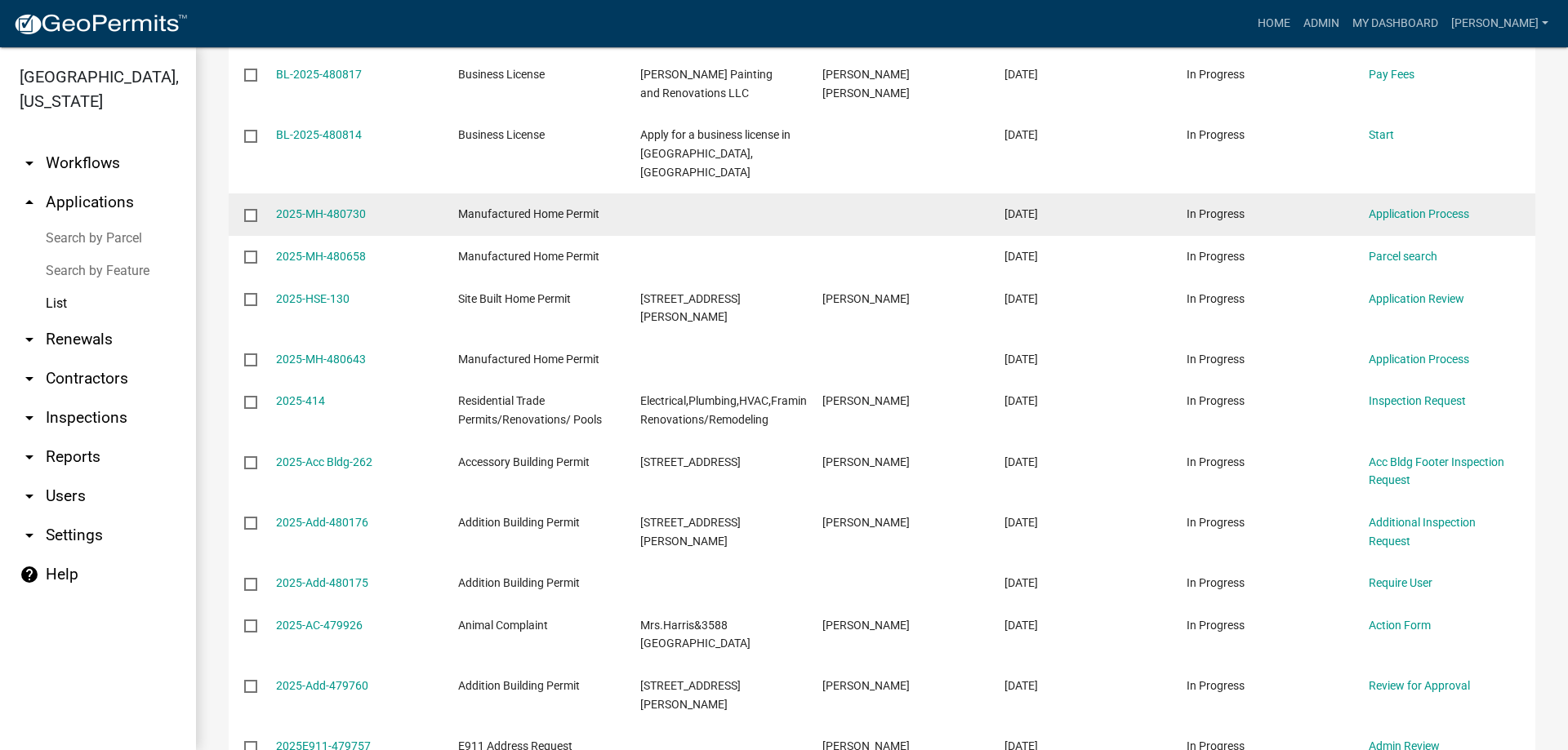
click at [254, 209] on input "checkbox" at bounding box center [249, 214] width 10 height 10
checkbox input "true"
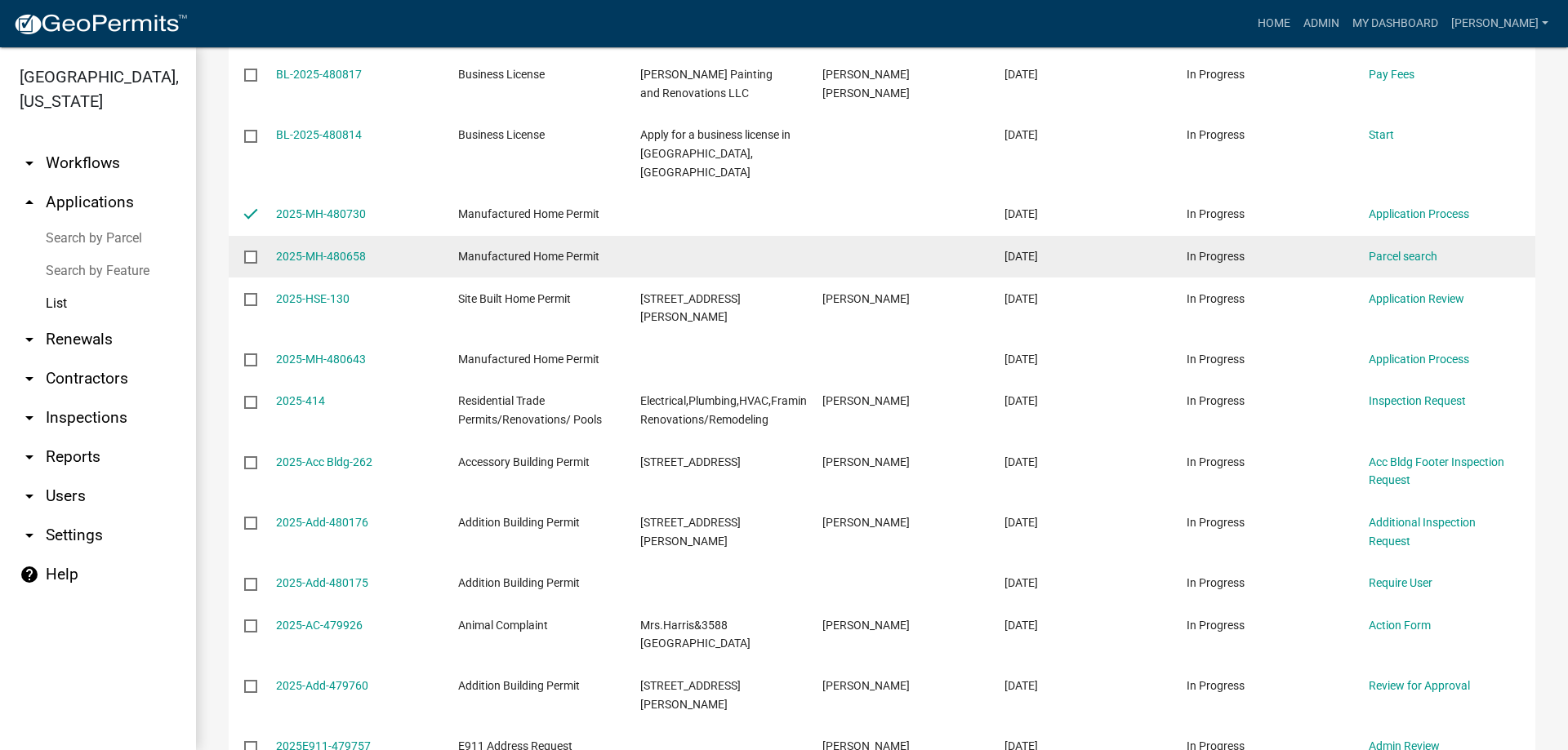
click at [258, 251] on label at bounding box center [255, 257] width 24 height 13
click at [254, 251] on input "checkbox" at bounding box center [249, 256] width 10 height 10
checkbox input "true"
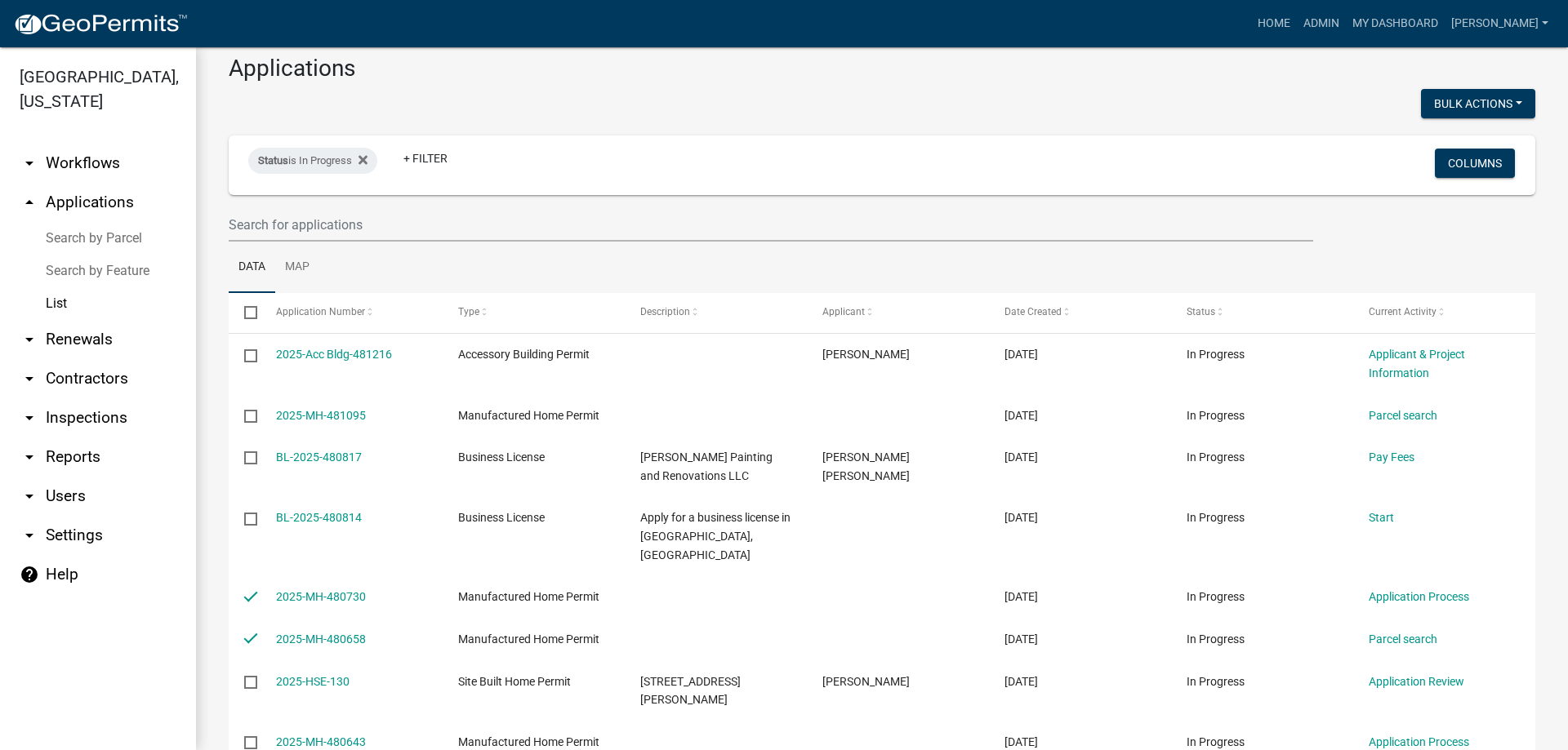
scroll to position [0, 0]
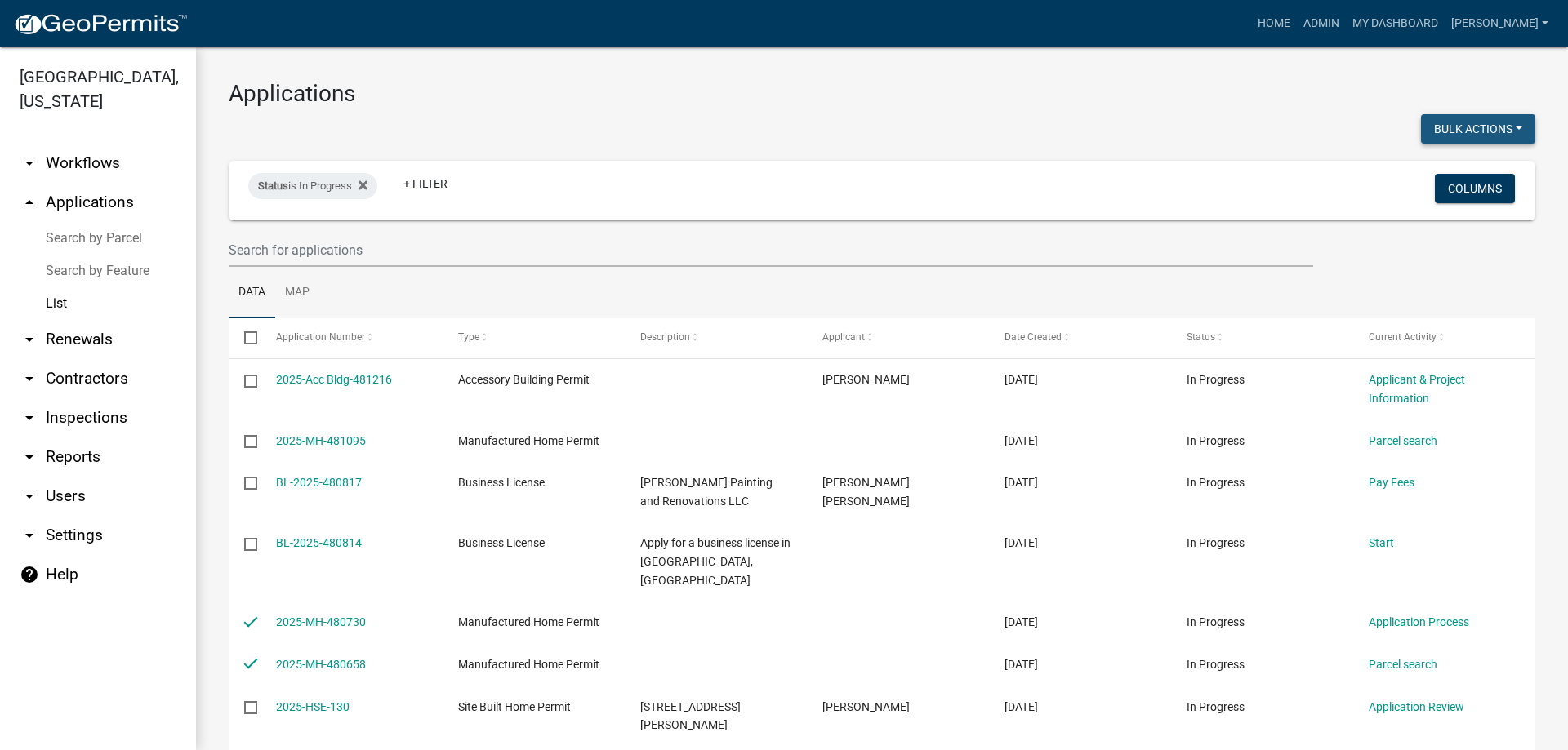
click at [1492, 123] on button "Bulk Actions" at bounding box center [1478, 129] width 115 height 30
click at [1457, 282] on button "Withdraw" at bounding box center [1470, 288] width 130 height 39
checkbox input "false"
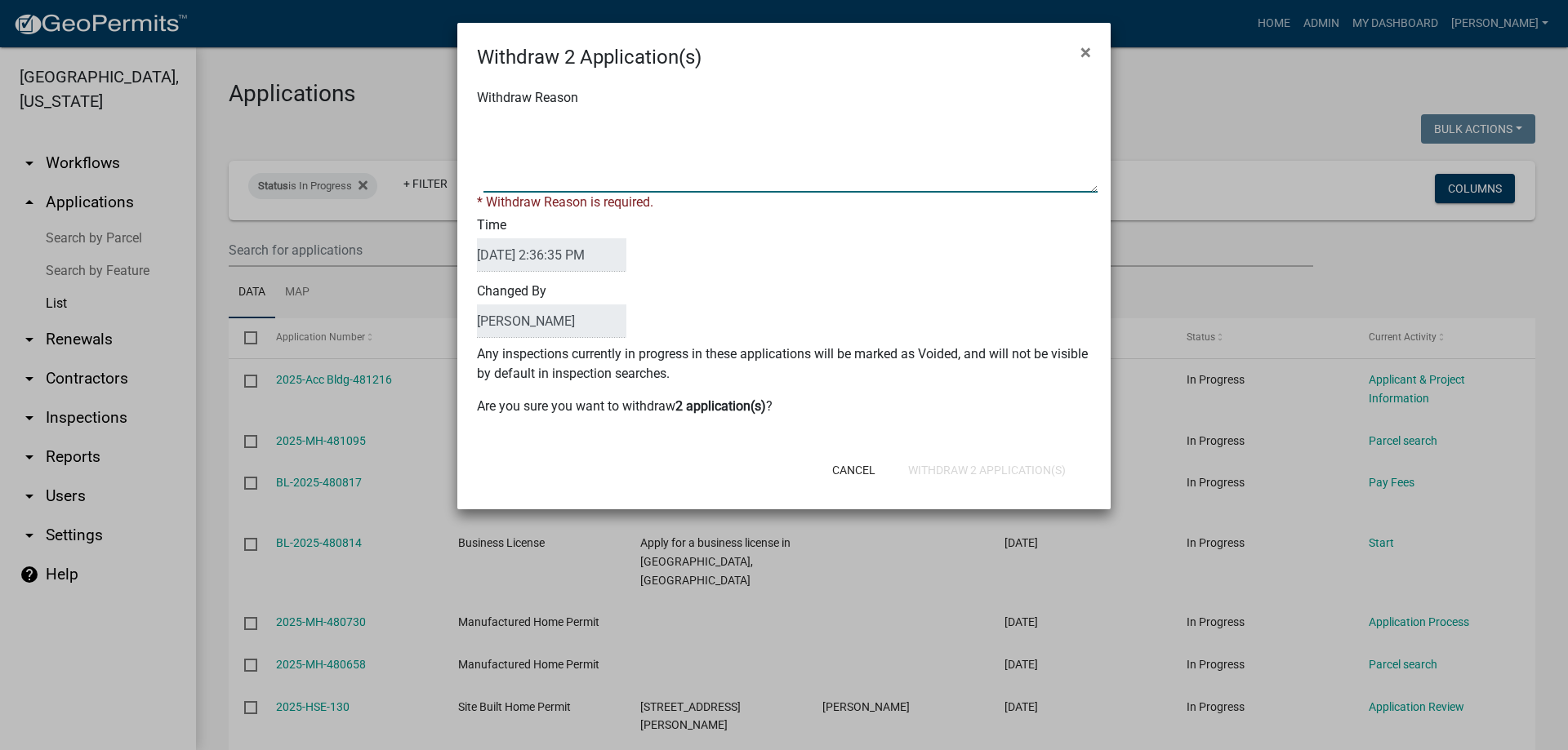
click at [651, 182] on textarea "Withdraw Reason" at bounding box center [791, 151] width 614 height 81
type textarea "NOT STARTED"
click at [1007, 468] on div "Cancel Withdraw 2 Application(s)" at bounding box center [890, 470] width 403 height 43
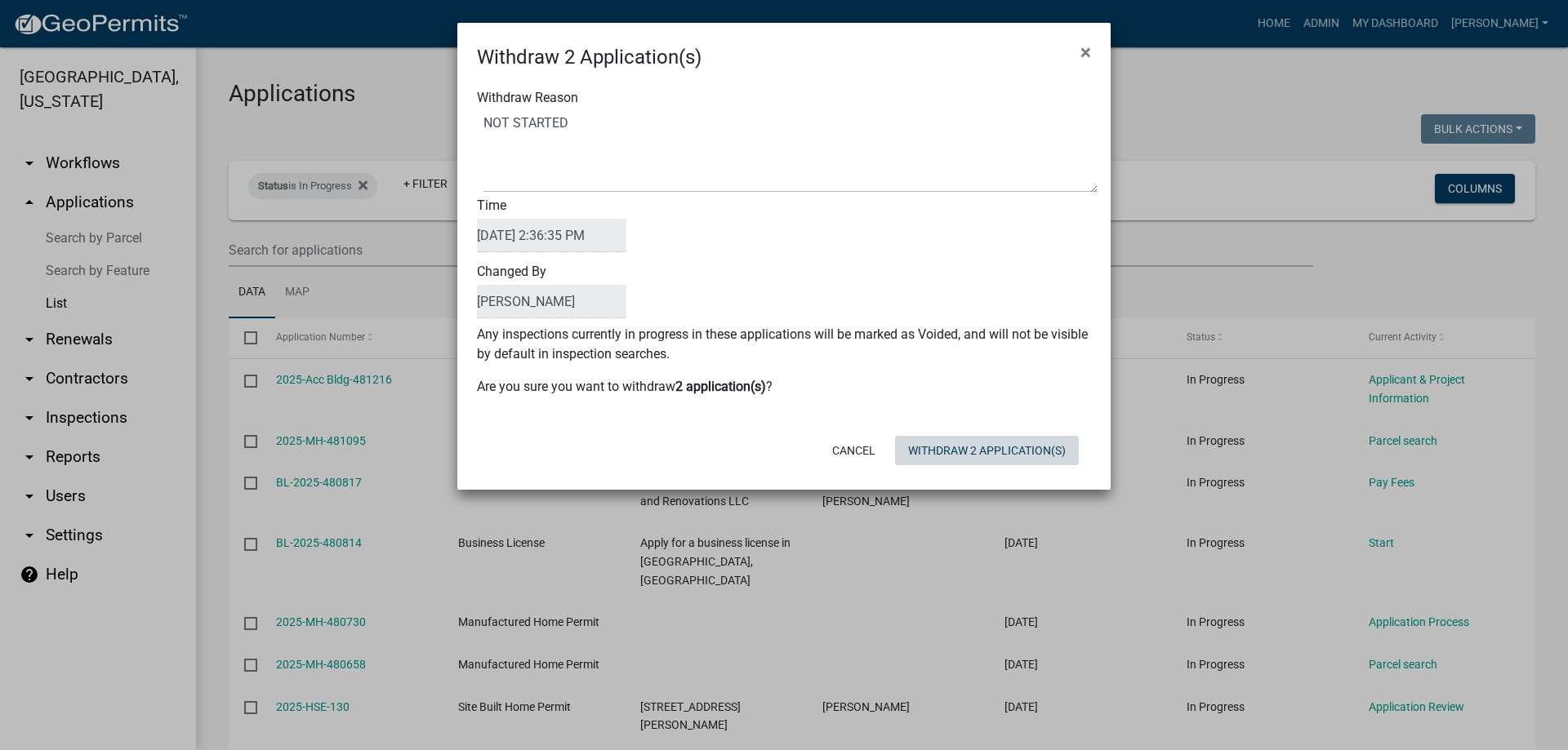
click at [1000, 458] on button "Withdraw 2 Application(s)" at bounding box center [987, 451] width 184 height 30
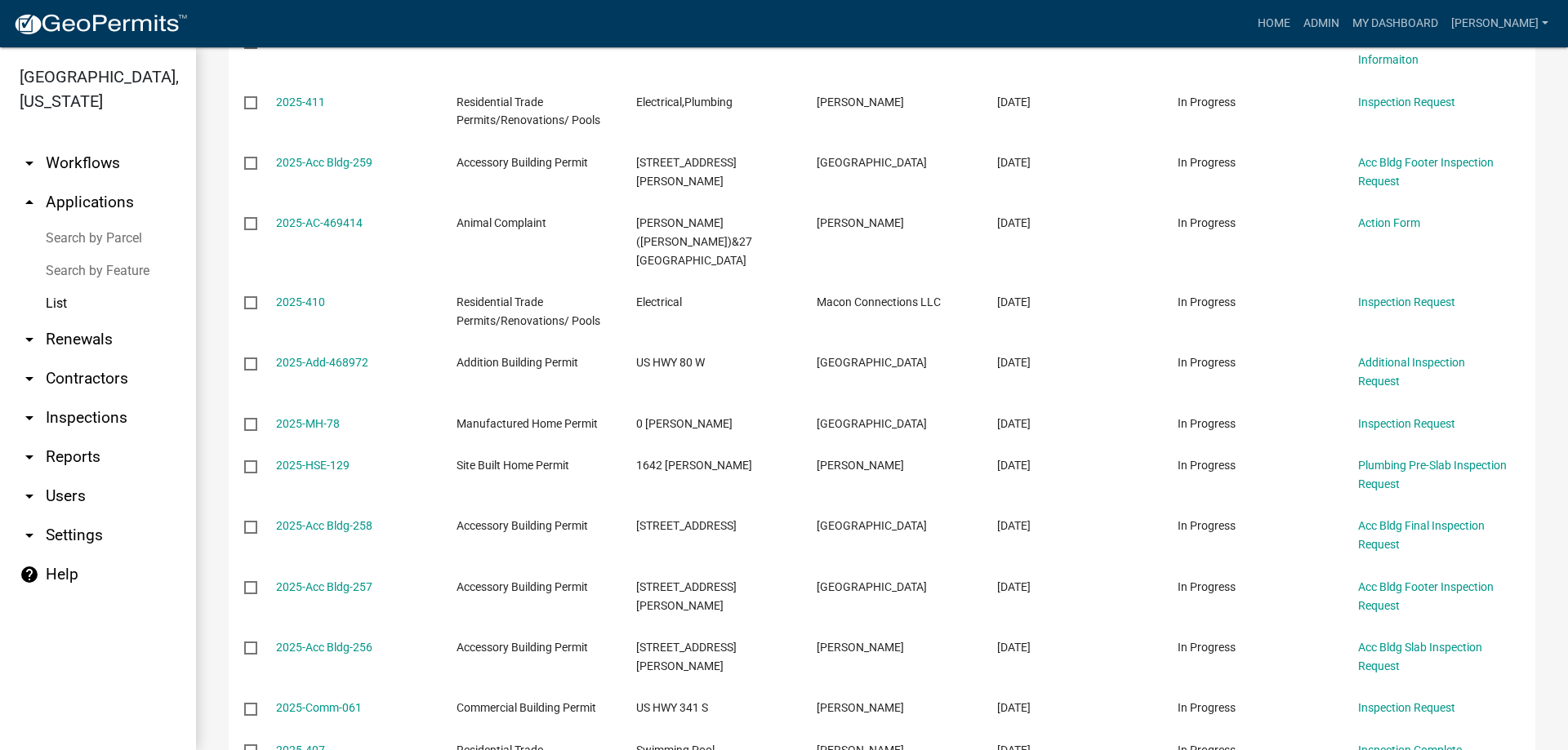
scroll to position [1636, 0]
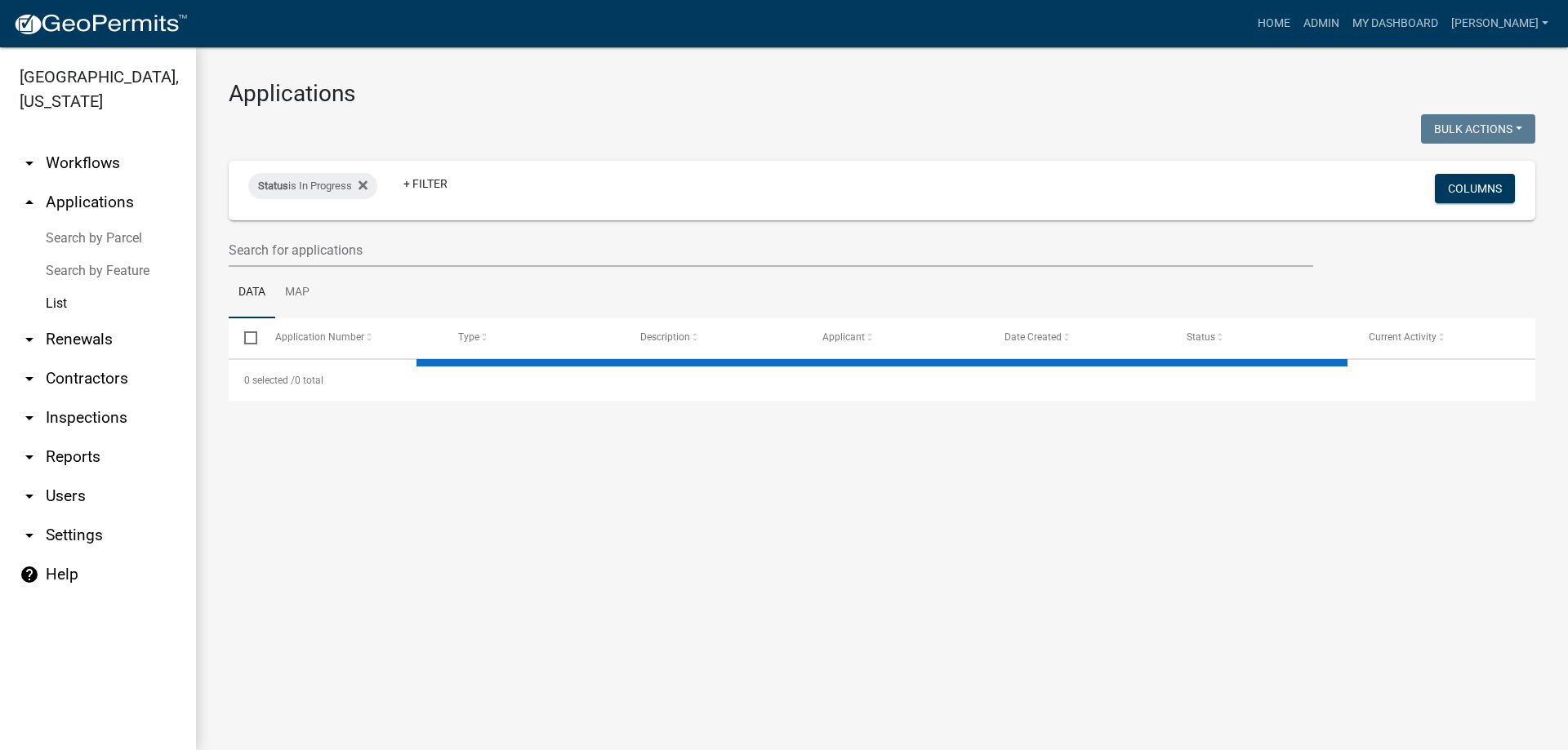
select select "3: 100"
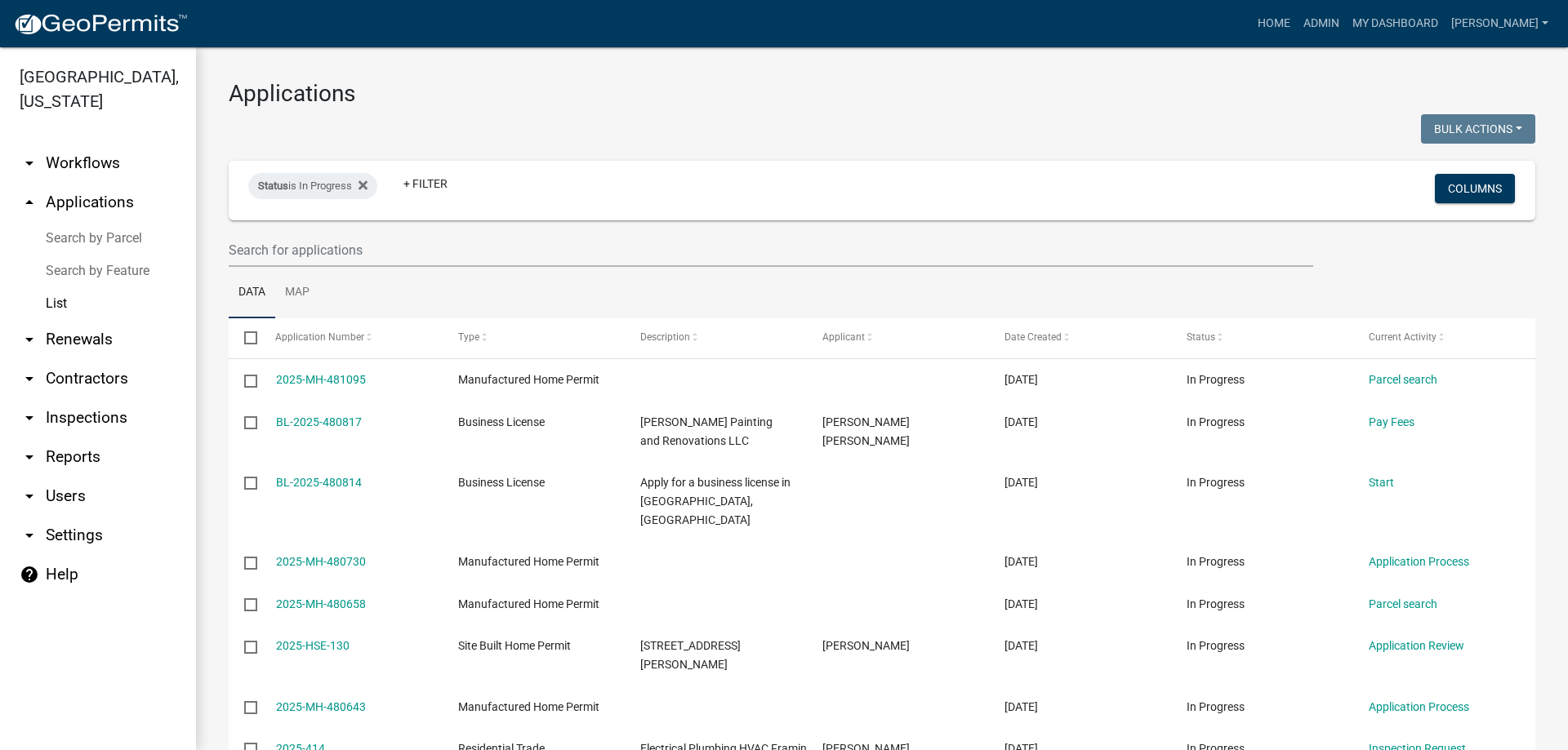
click at [88, 428] on link "arrow_drop_down Inspections" at bounding box center [98, 418] width 196 height 39
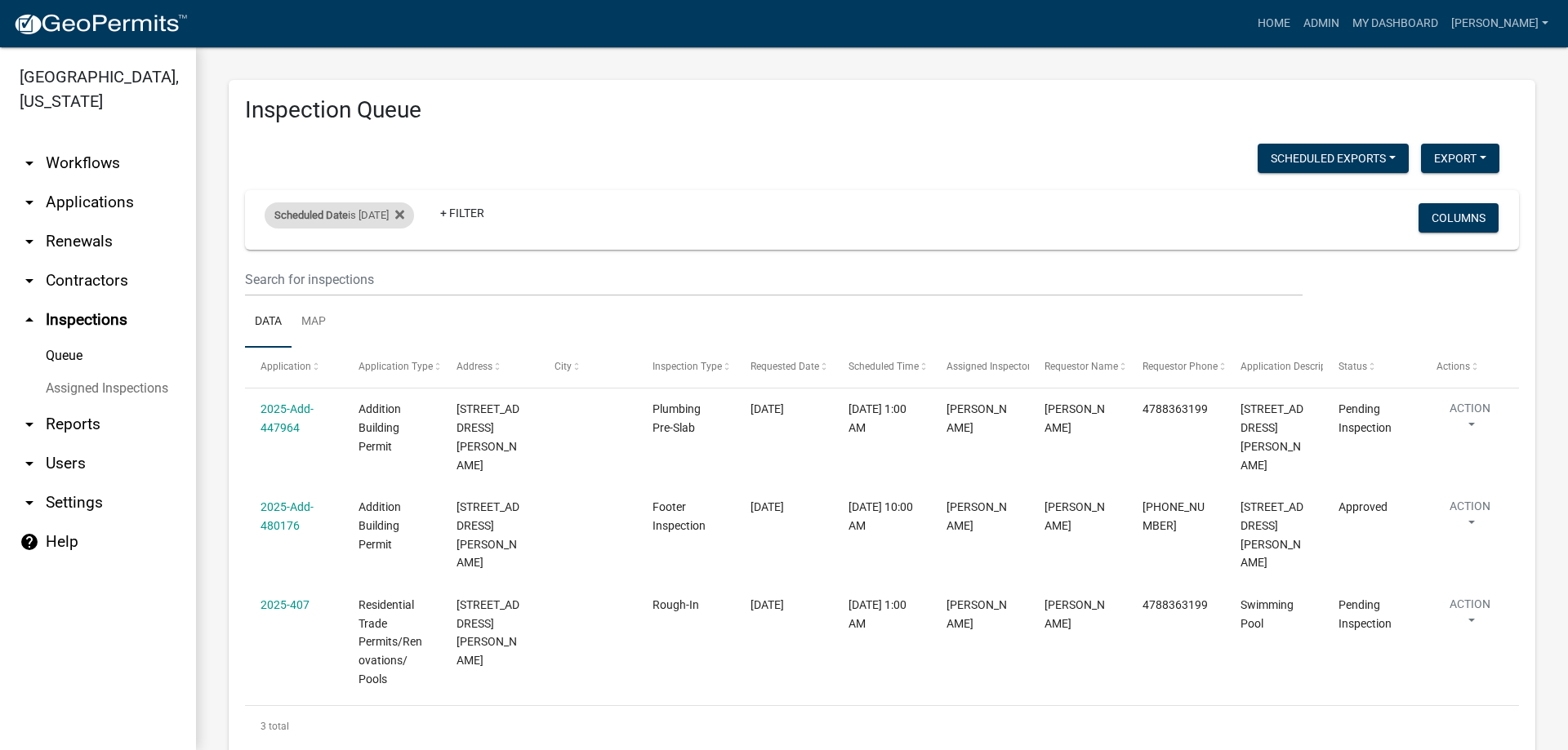
click at [345, 219] on div "Scheduled Date is 09/19/2025" at bounding box center [339, 216] width 150 height 26
click at [406, 272] on input "2025-09-19" at bounding box center [353, 276] width 115 height 33
type input "2025-09-15"
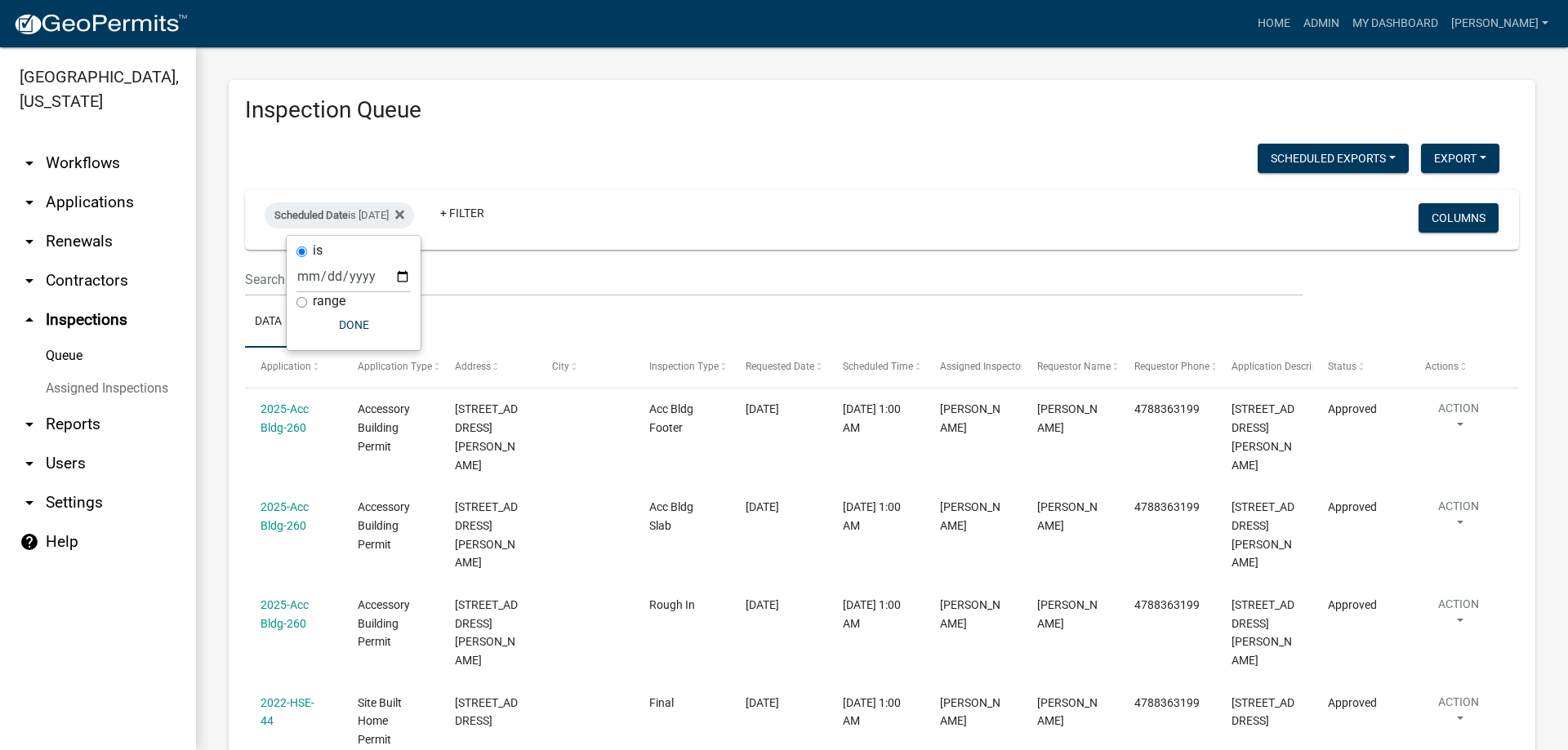
click at [602, 308] on ul "Data Map" at bounding box center [882, 322] width 1274 height 52
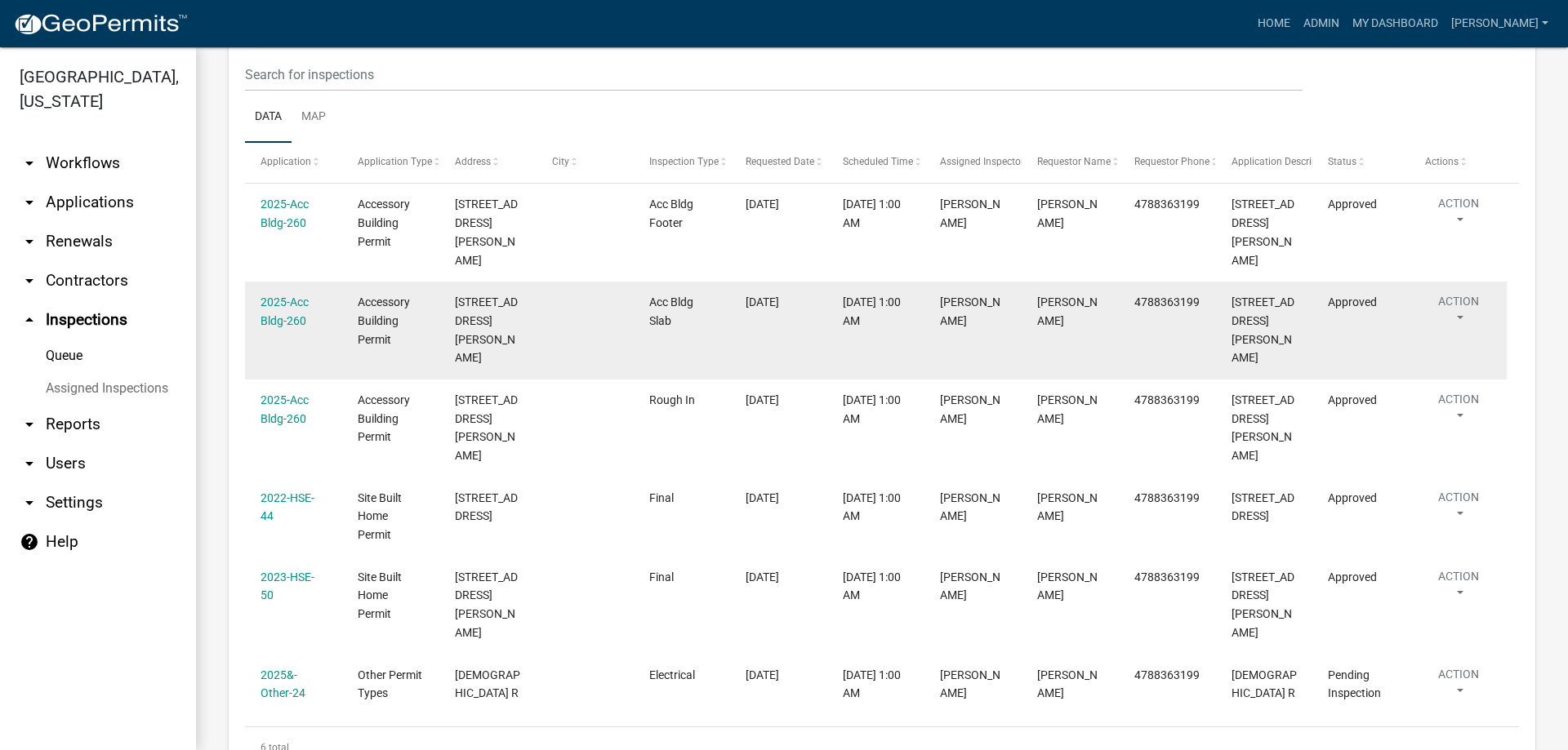
scroll to position [226, 0]
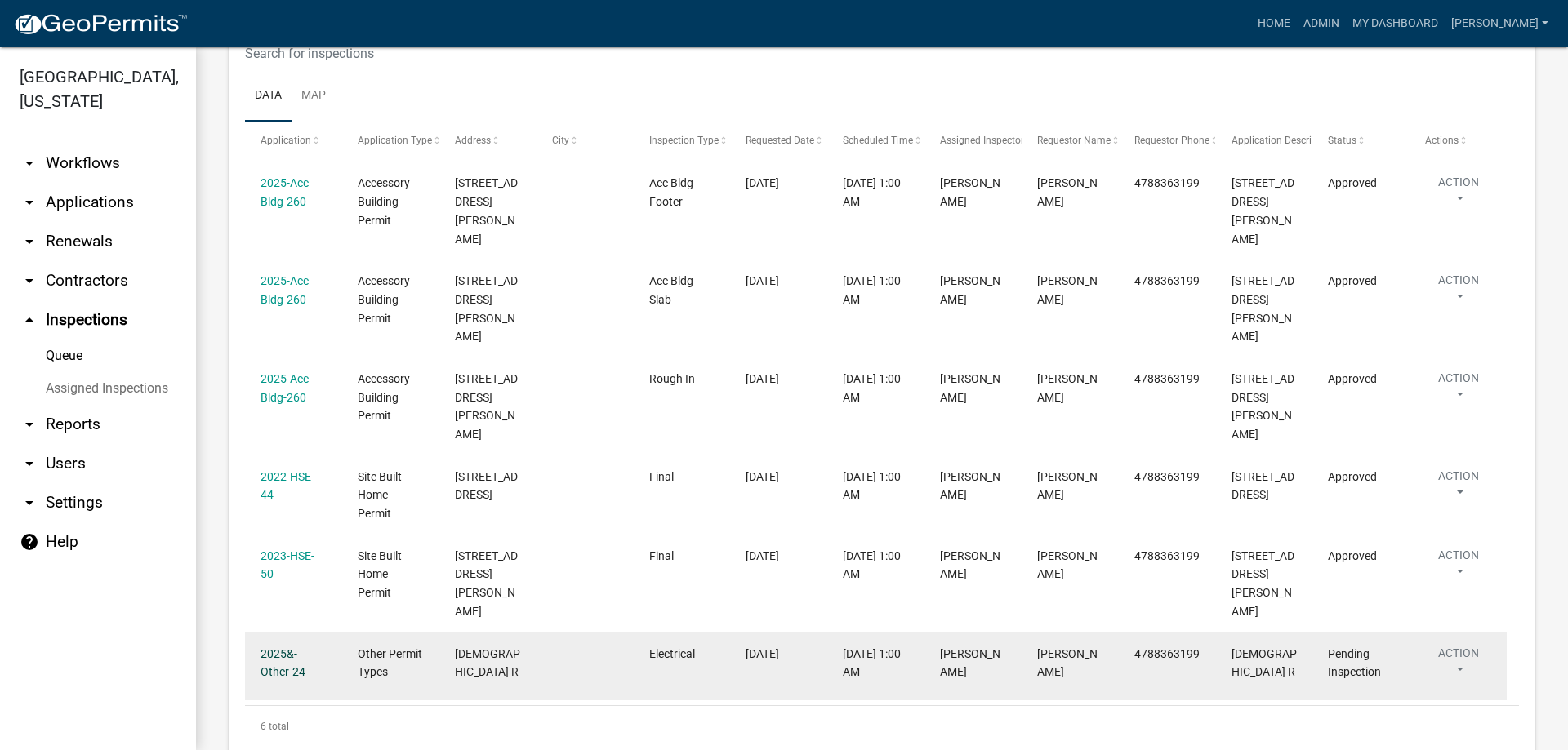
click at [285, 648] on link "2025&-Other-24" at bounding box center [282, 663] width 45 height 31
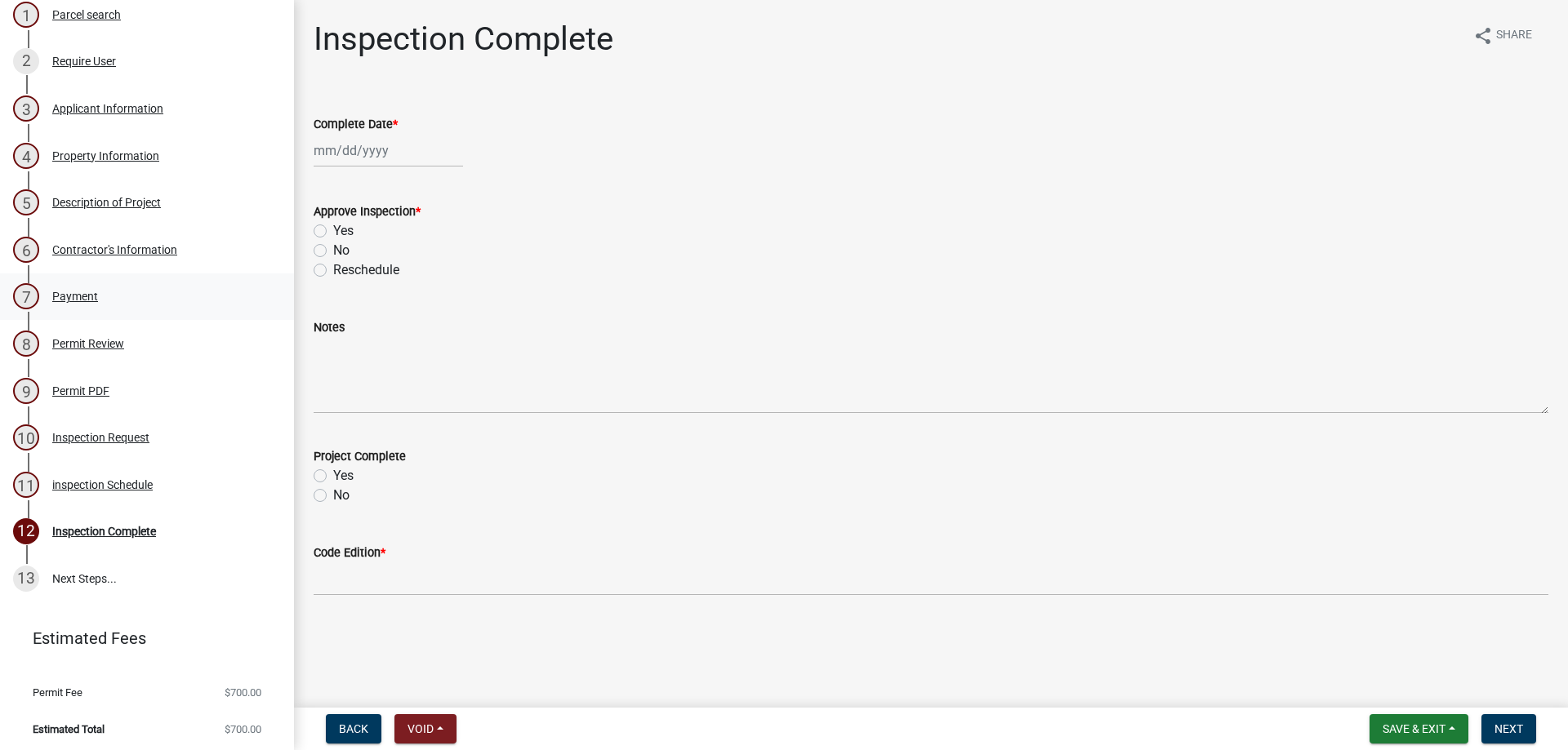
scroll to position [180, 0]
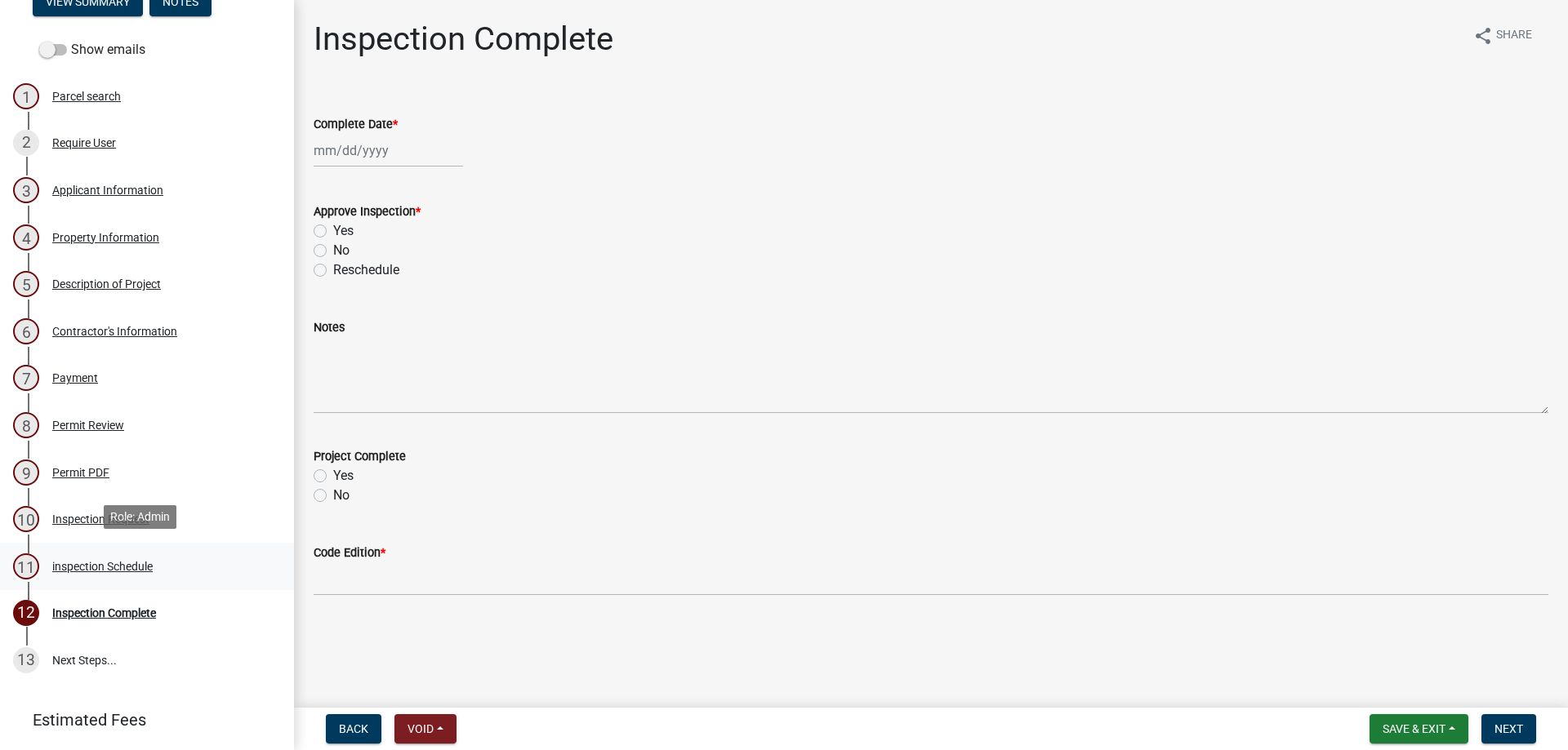
click at [130, 561] on div "inspection Schedule" at bounding box center [102, 566] width 101 height 11
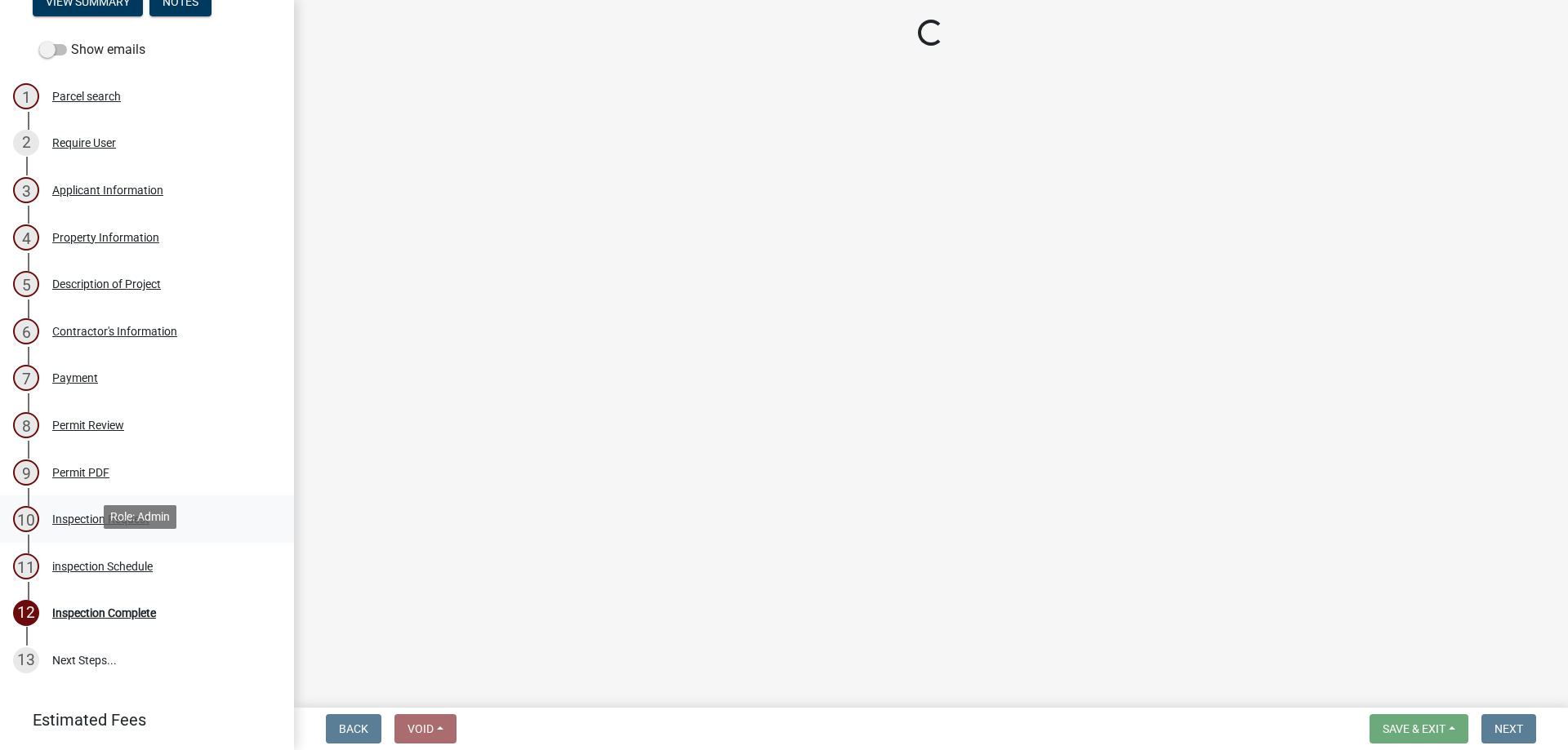
select select "3acdf11f-131c-438b-b450-ae4501c32128"
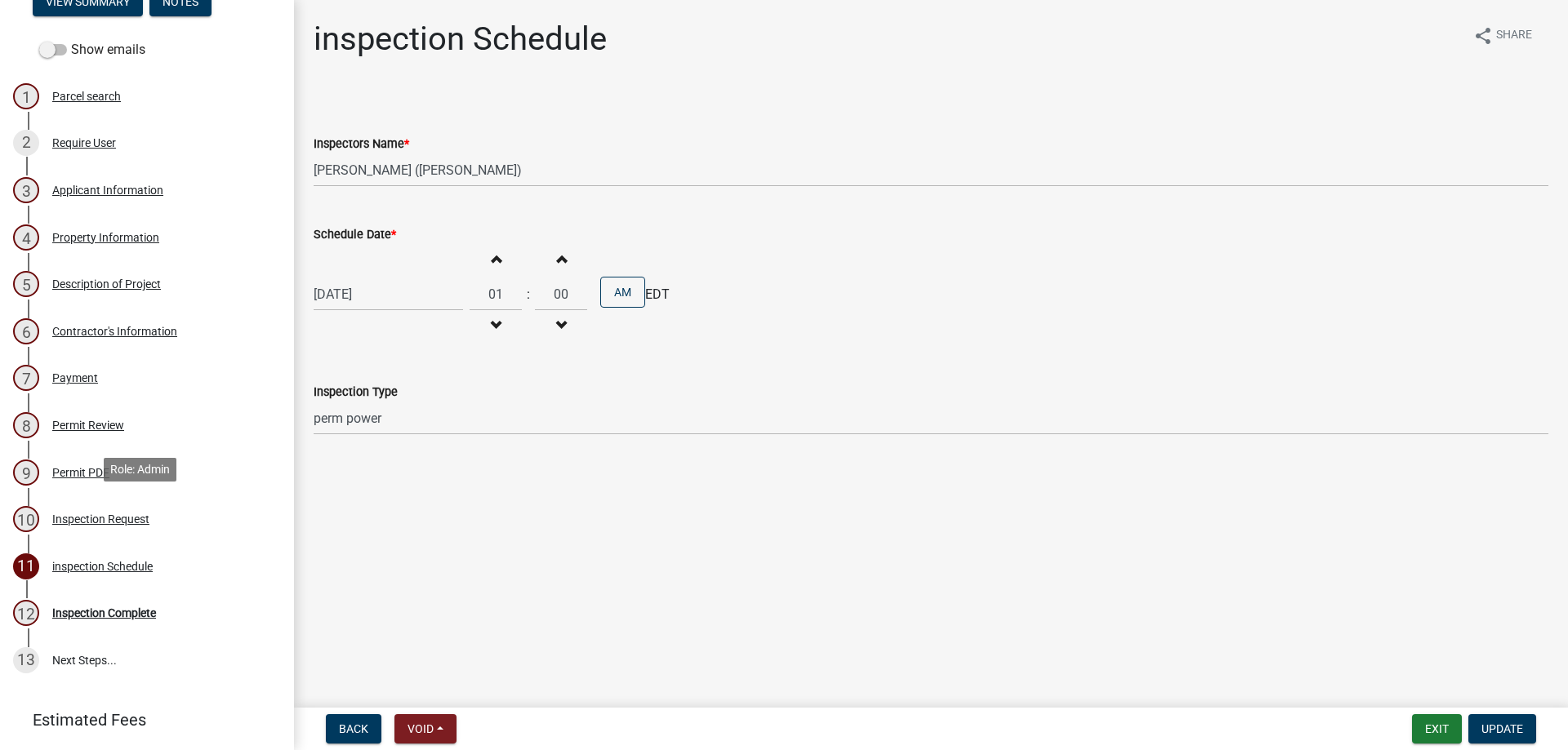
click at [148, 517] on div "Inspection Request" at bounding box center [101, 519] width 97 height 11
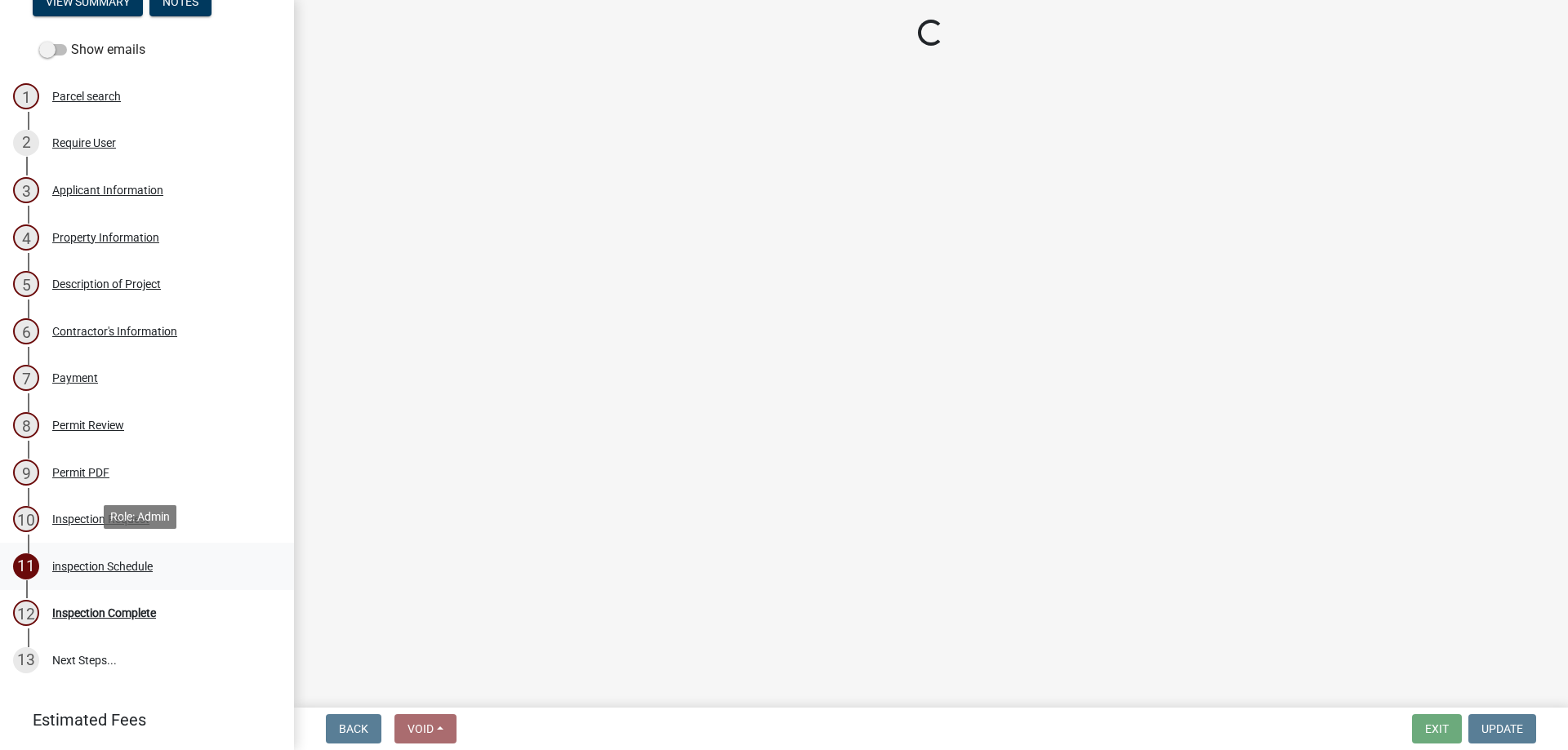
select select "7d7f0b53-1f2a-4b4a-adf4-9bf4216f4314"
select select "7ebcaed7-d314-40e2-963d-0d4a95c1f3b8"
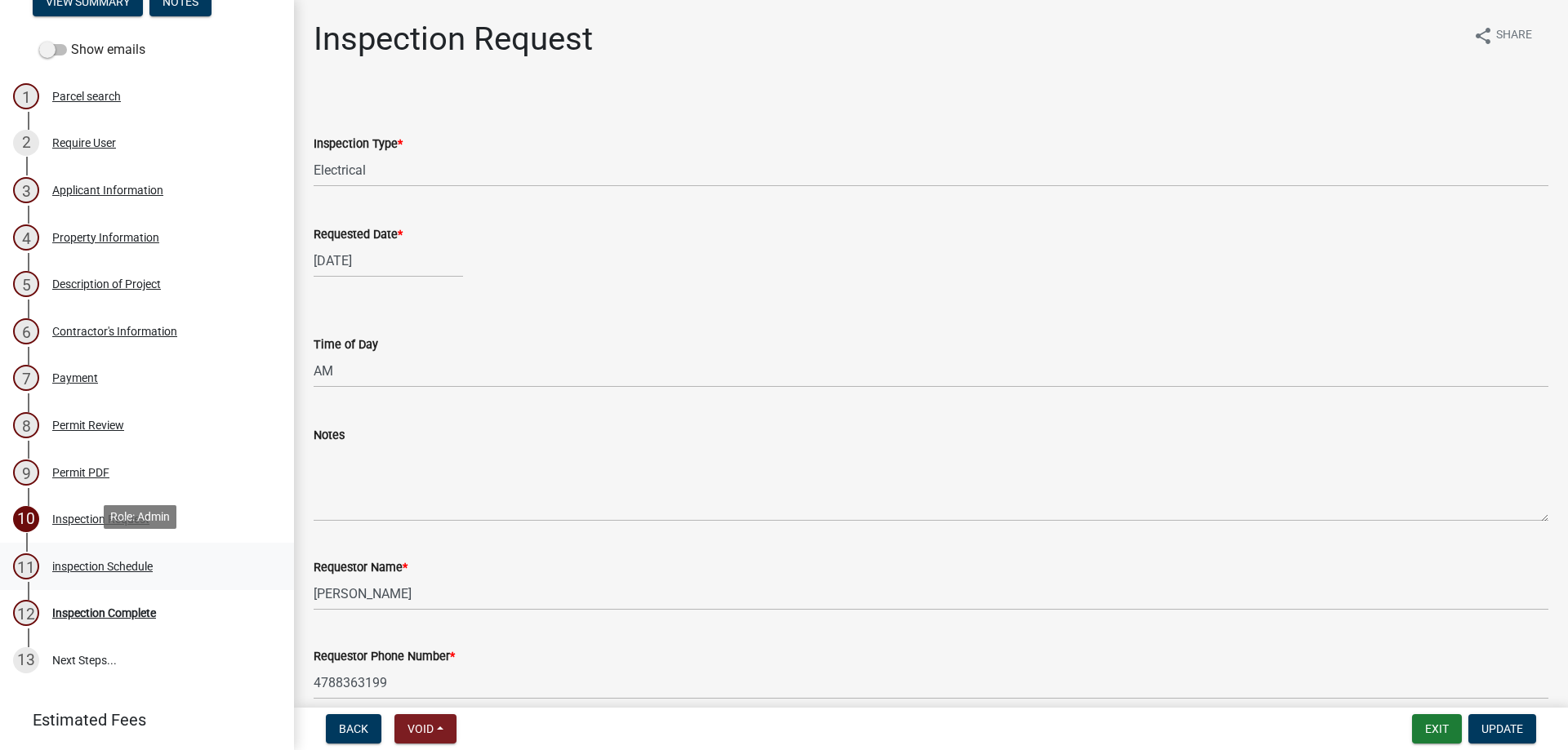
click at [138, 561] on div "inspection Schedule" at bounding box center [102, 566] width 101 height 11
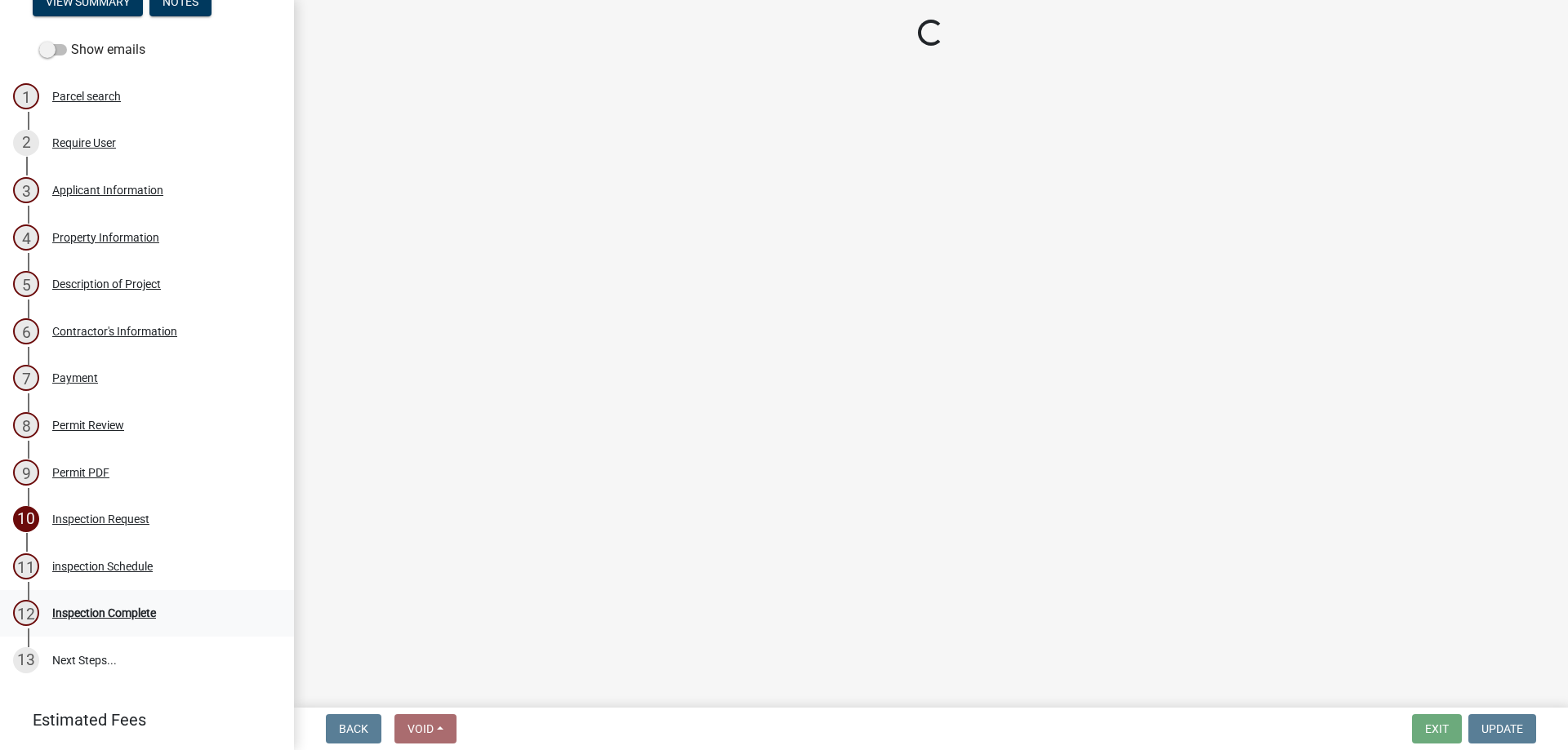
select select "3acdf11f-131c-438b-b450-ae4501c32128"
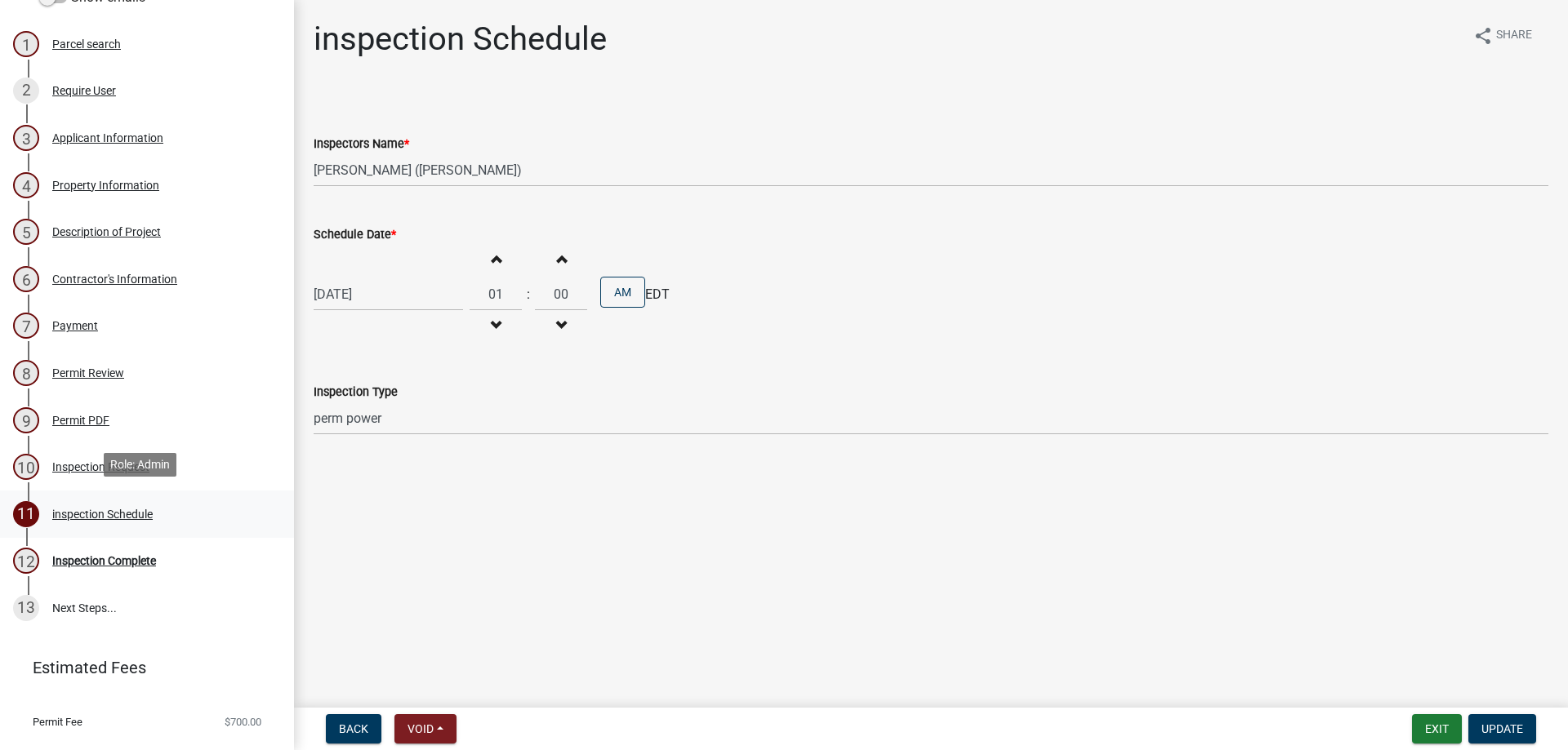
scroll to position [261, 0]
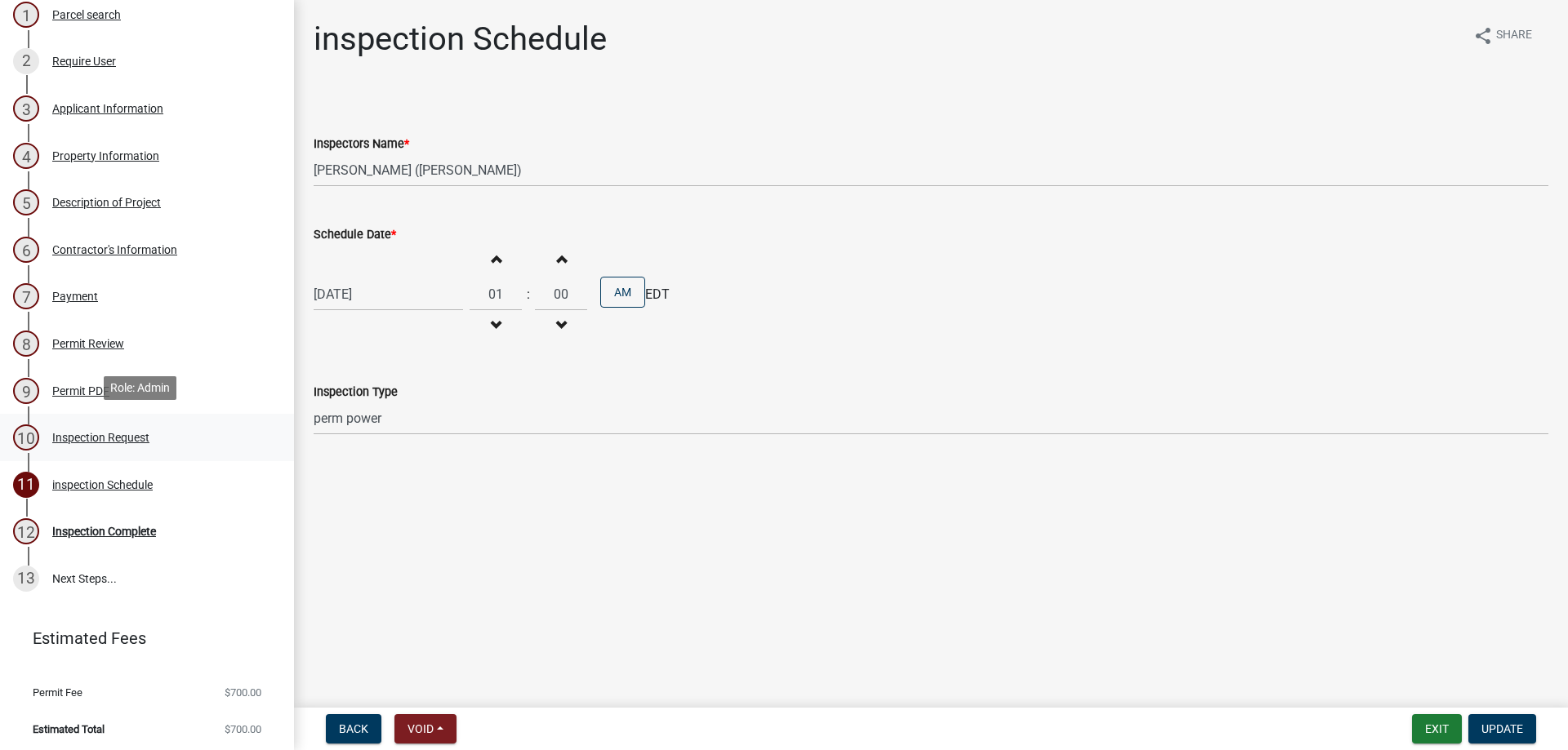
click at [95, 432] on div "Inspection Request" at bounding box center [101, 437] width 97 height 11
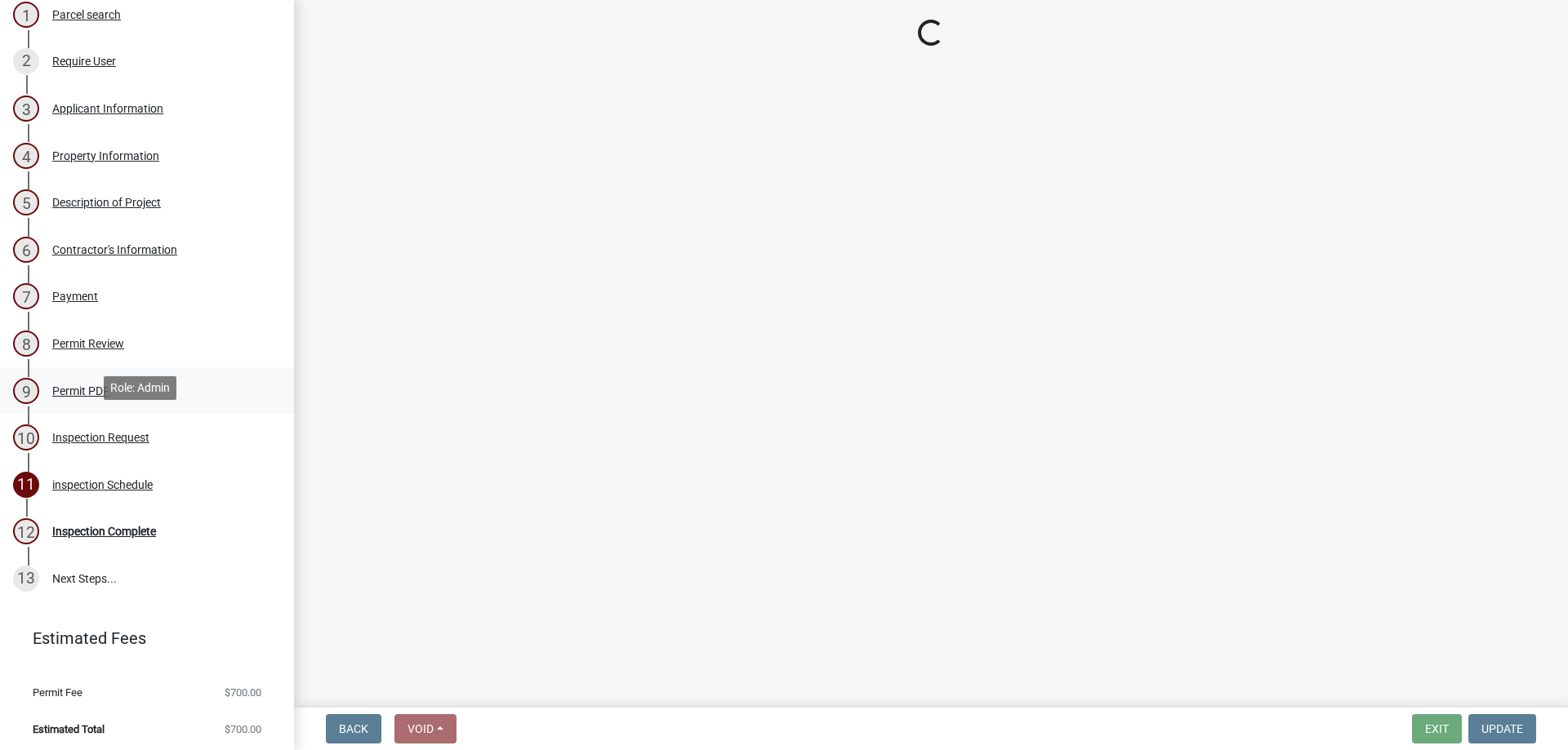
select select "7d7f0b53-1f2a-4b4a-adf4-9bf4216f4314"
select select "7ebcaed7-d314-40e2-963d-0d4a95c1f3b8"
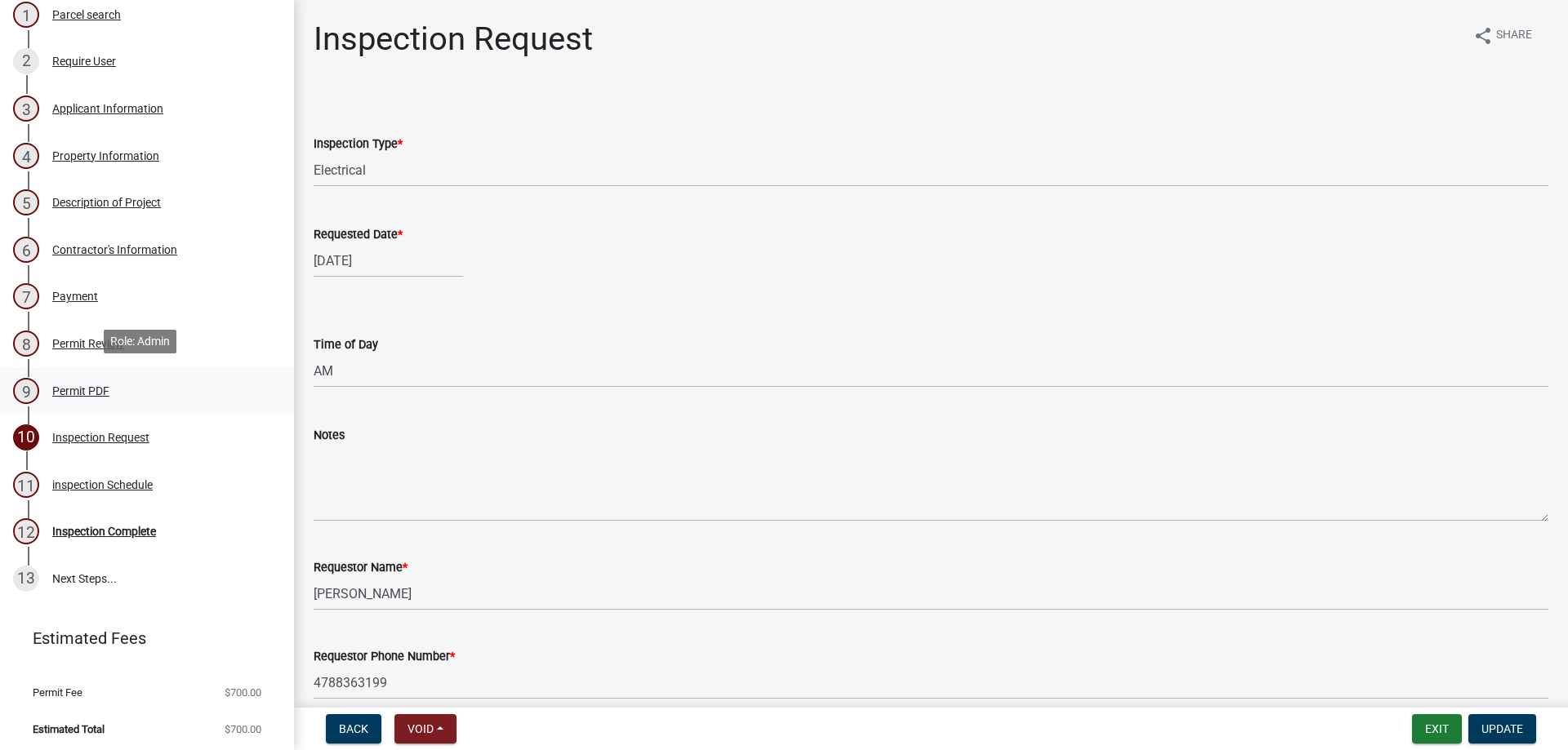
click at [149, 403] on link "9 Permit PDF" at bounding box center [147, 391] width 294 height 47
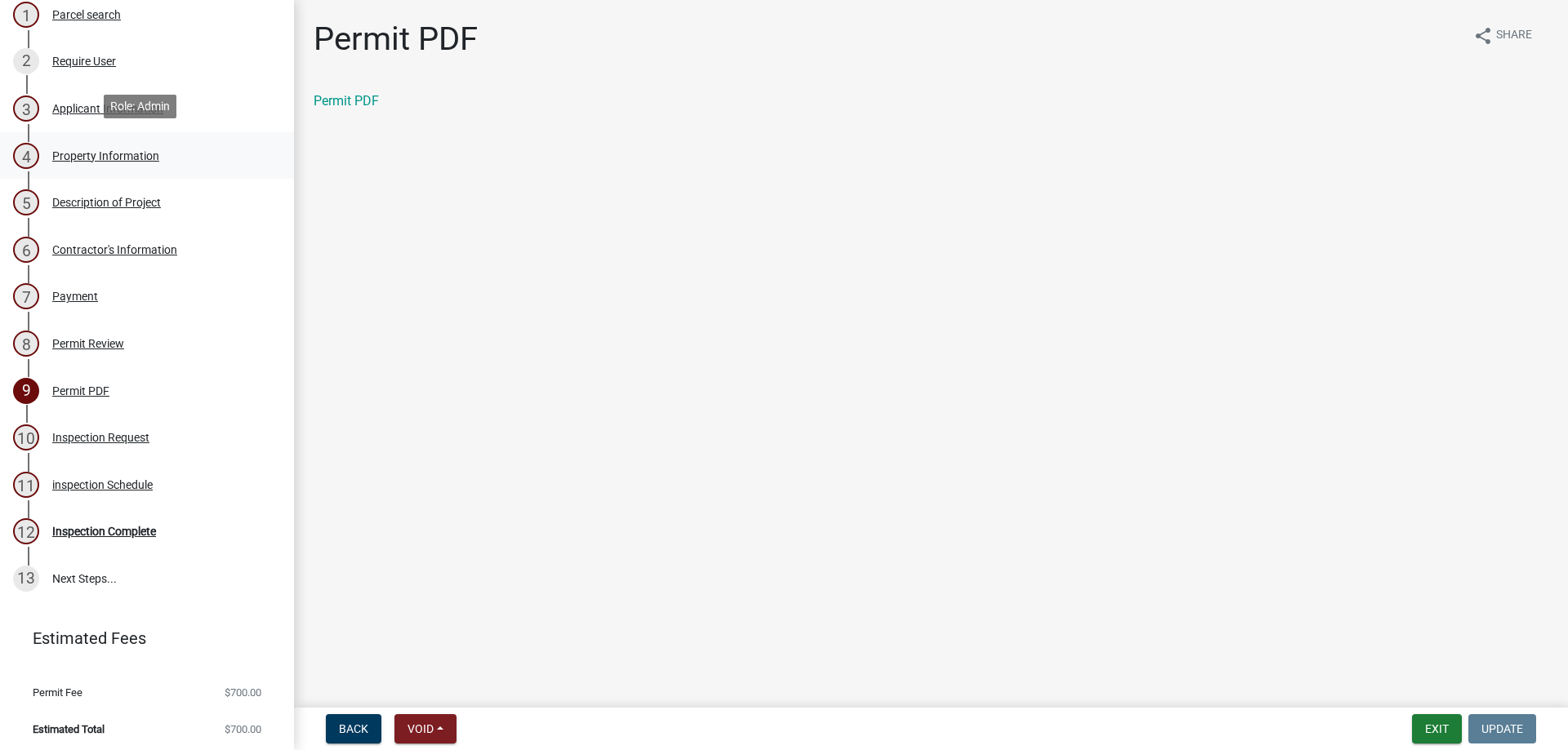
click at [167, 158] on div "4 Property Information" at bounding box center [140, 156] width 254 height 26
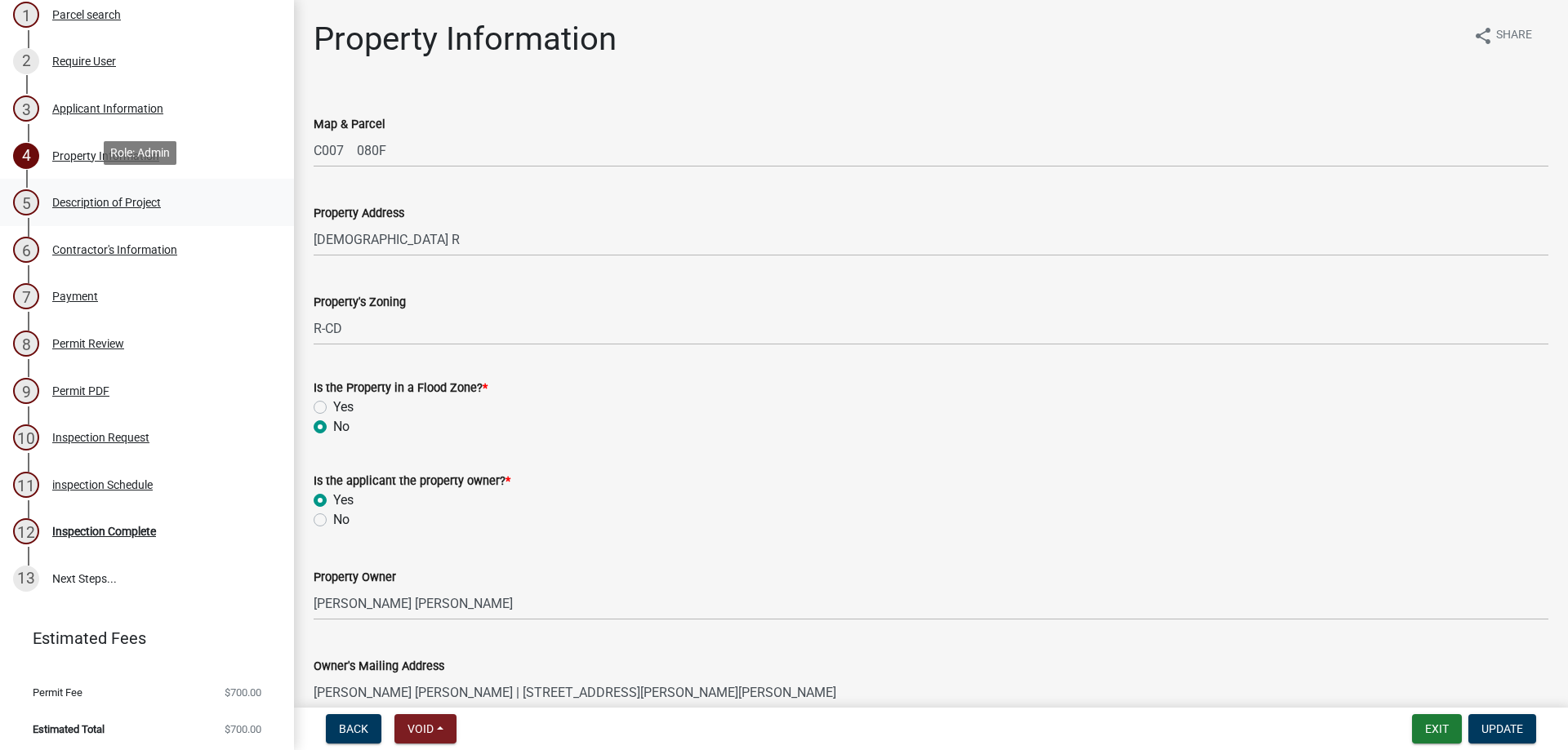
click at [168, 212] on link "5 Description of Project" at bounding box center [147, 203] width 294 height 47
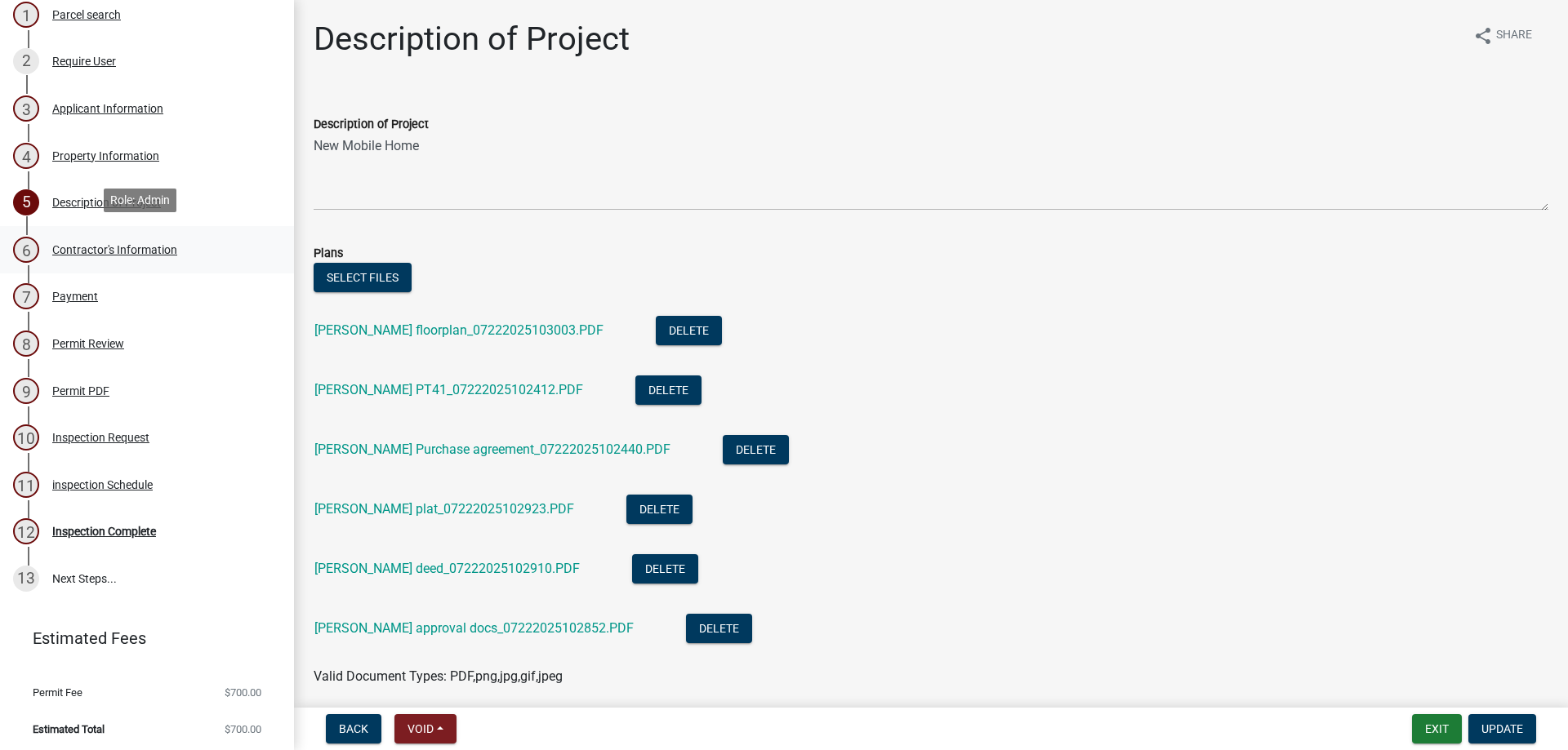
click at [167, 244] on div "Contractor's Information" at bounding box center [115, 249] width 125 height 11
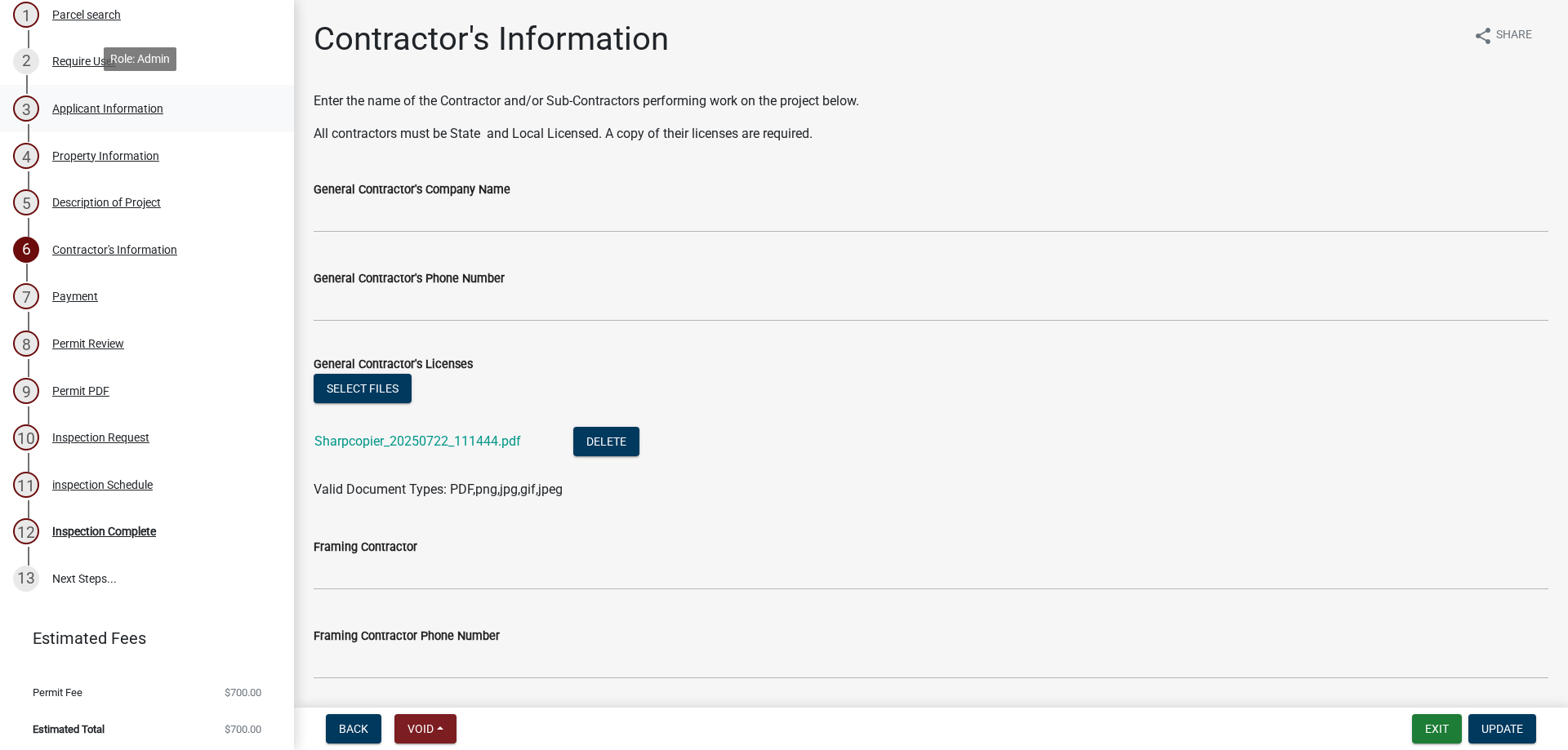
click at [175, 102] on div "3 Applicant Information" at bounding box center [140, 108] width 254 height 26
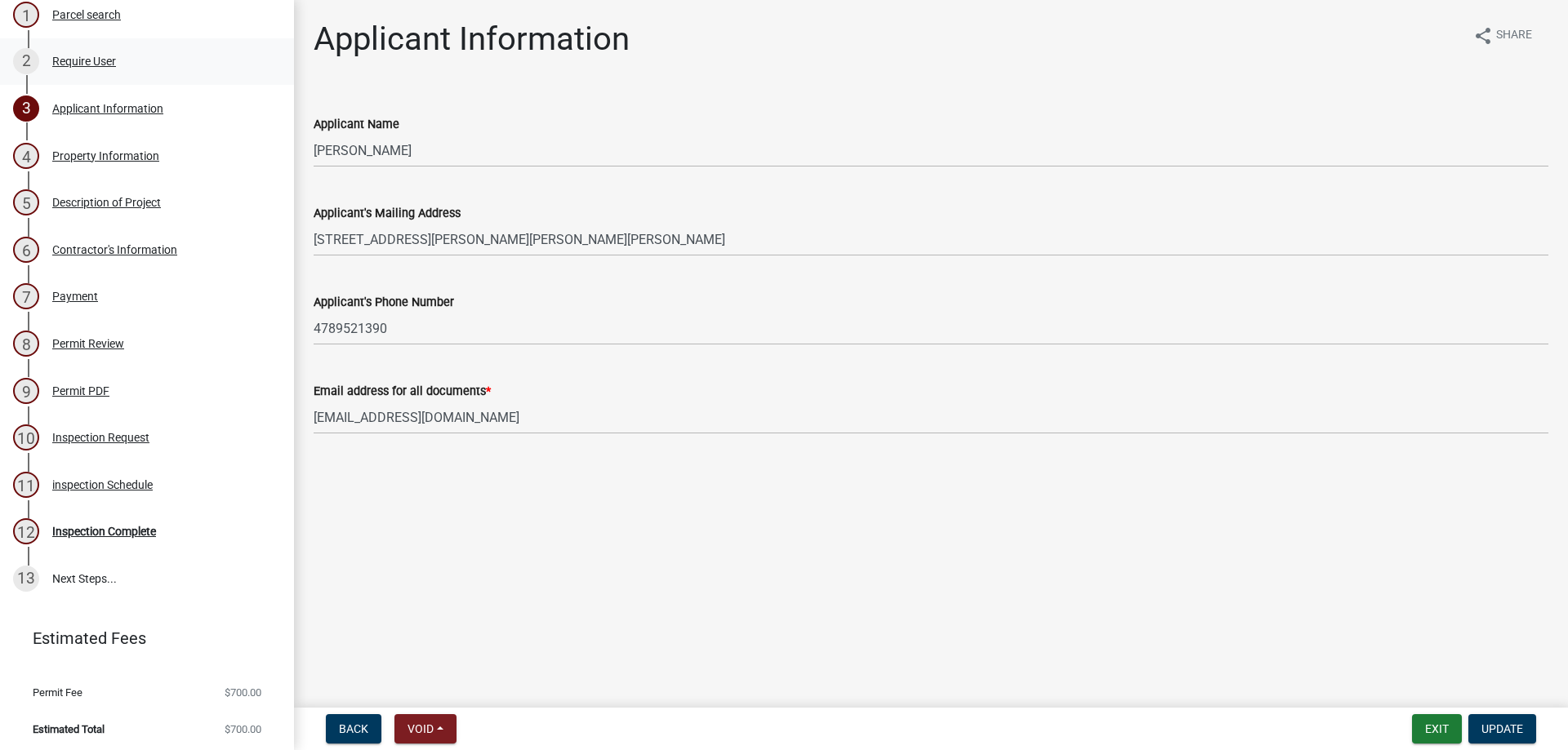
click at [139, 55] on div "2 Require User" at bounding box center [140, 61] width 254 height 26
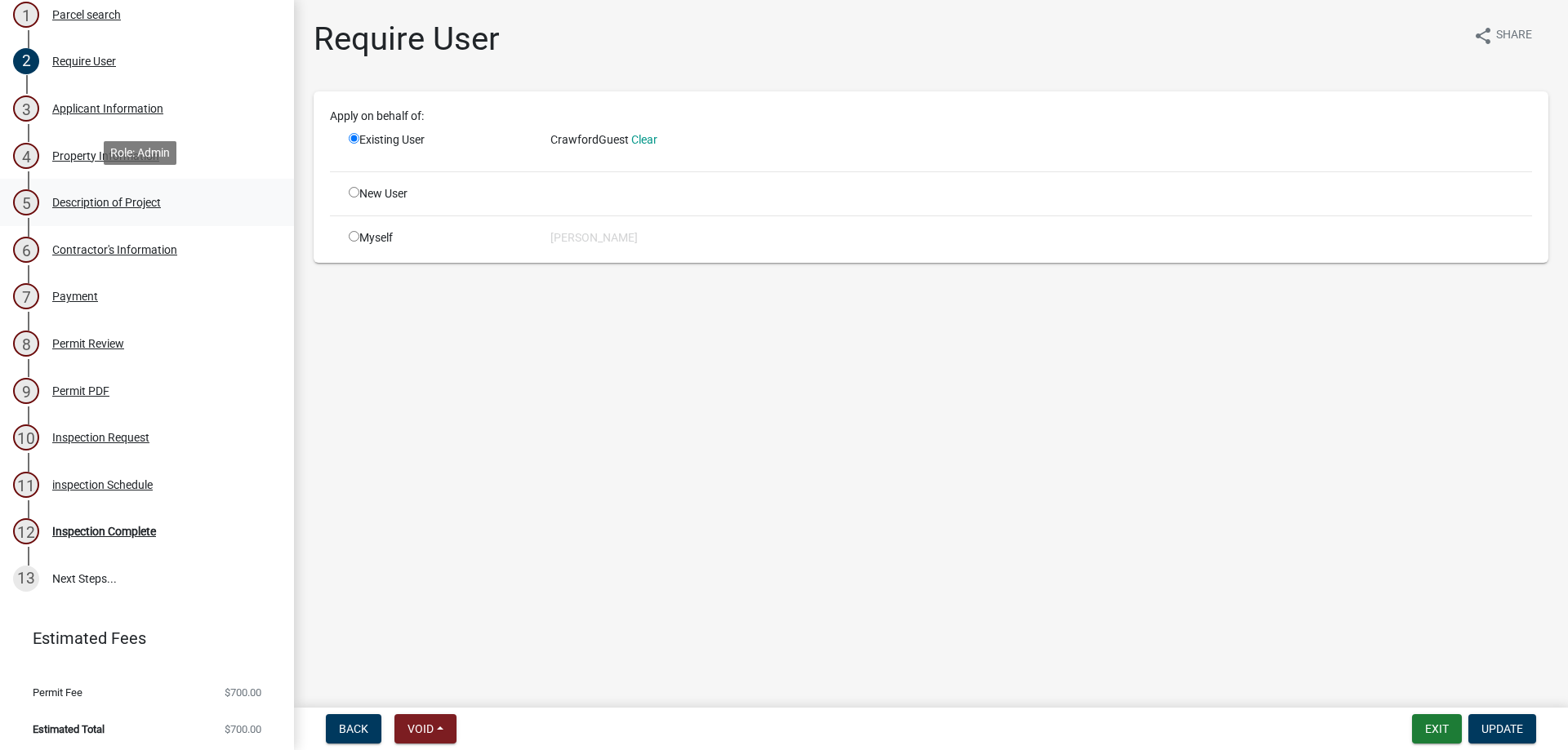
click at [150, 205] on div "5 Description of Project" at bounding box center [140, 203] width 254 height 26
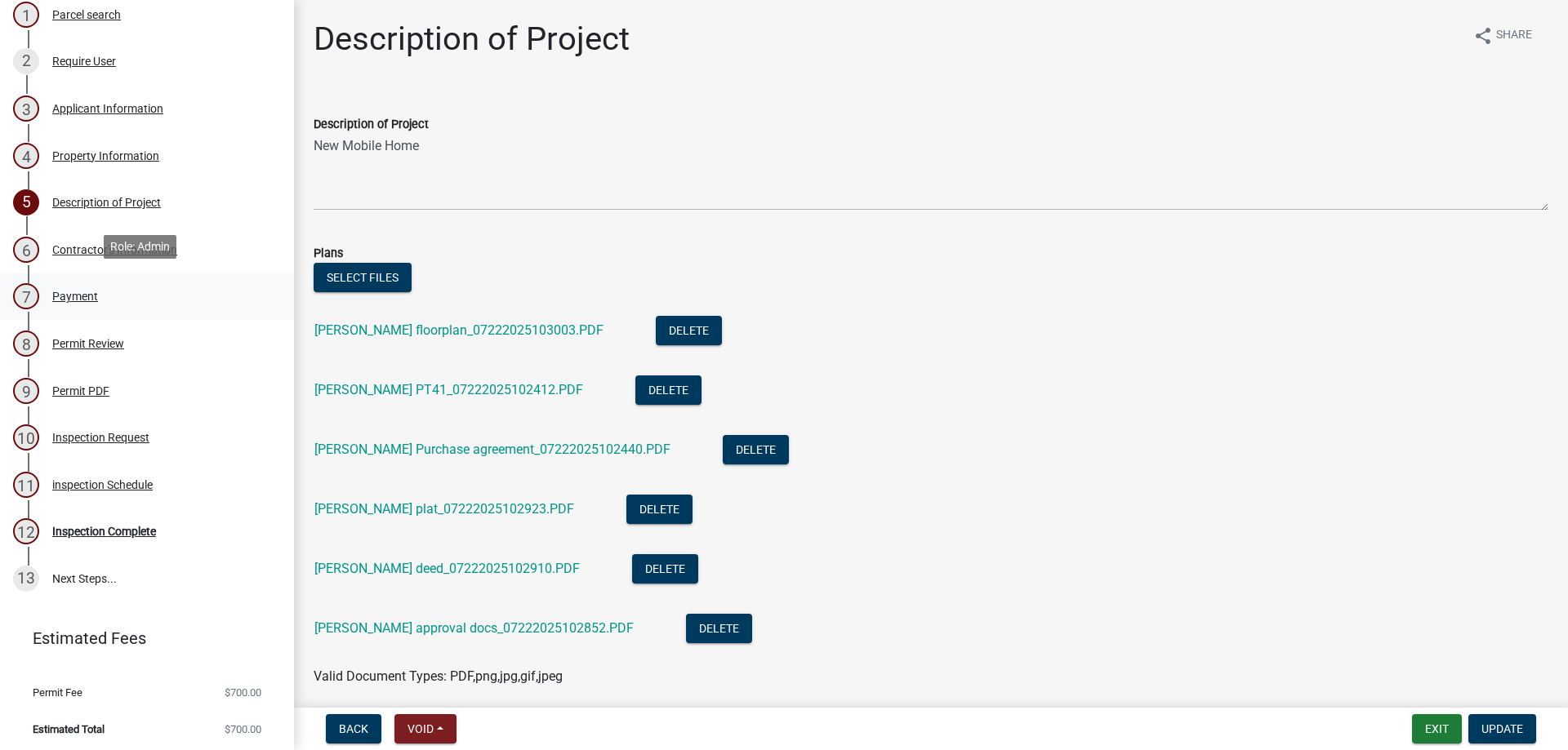
click at [159, 284] on div "7 Payment" at bounding box center [140, 296] width 254 height 26
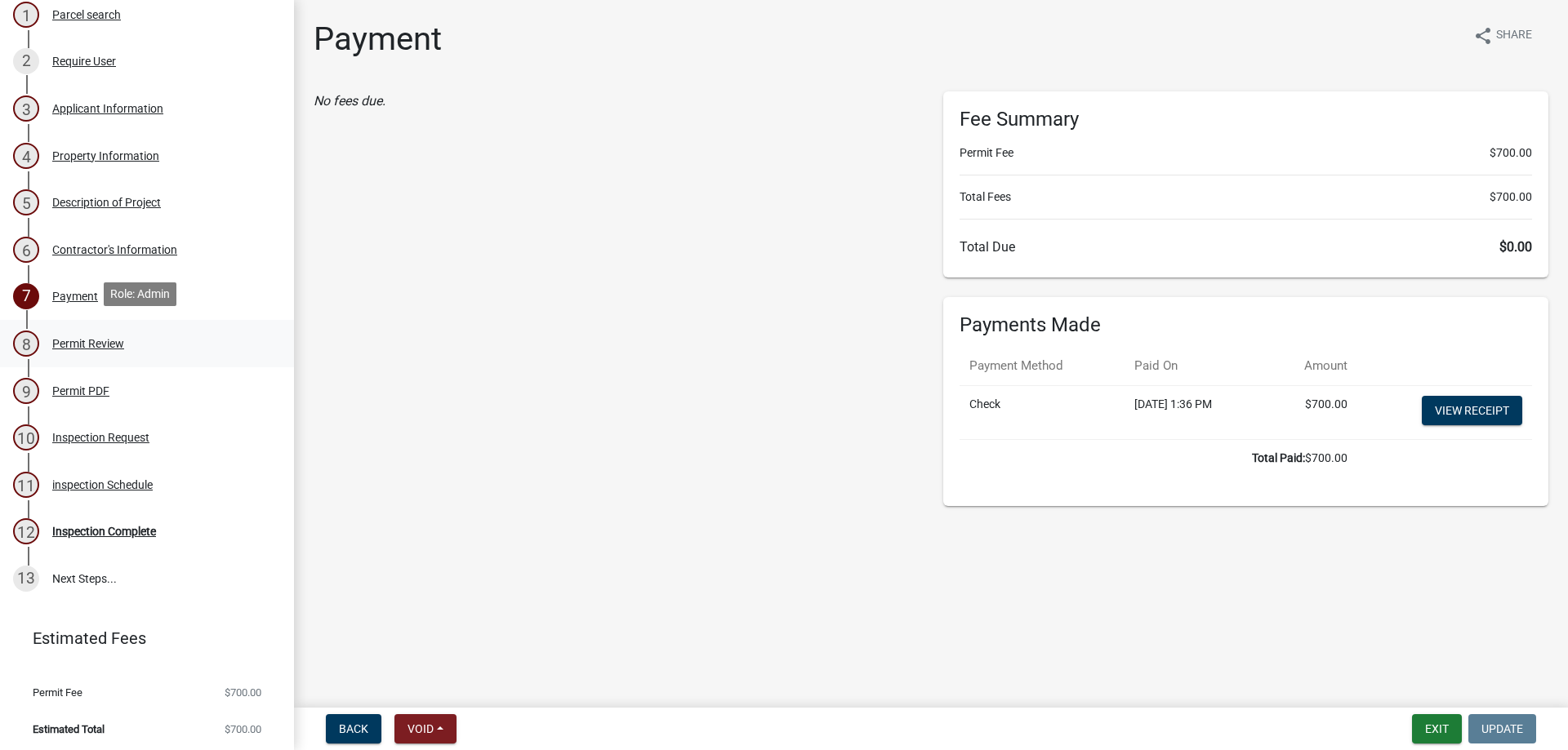
click at [155, 340] on div "8 Permit Review" at bounding box center [140, 344] width 254 height 26
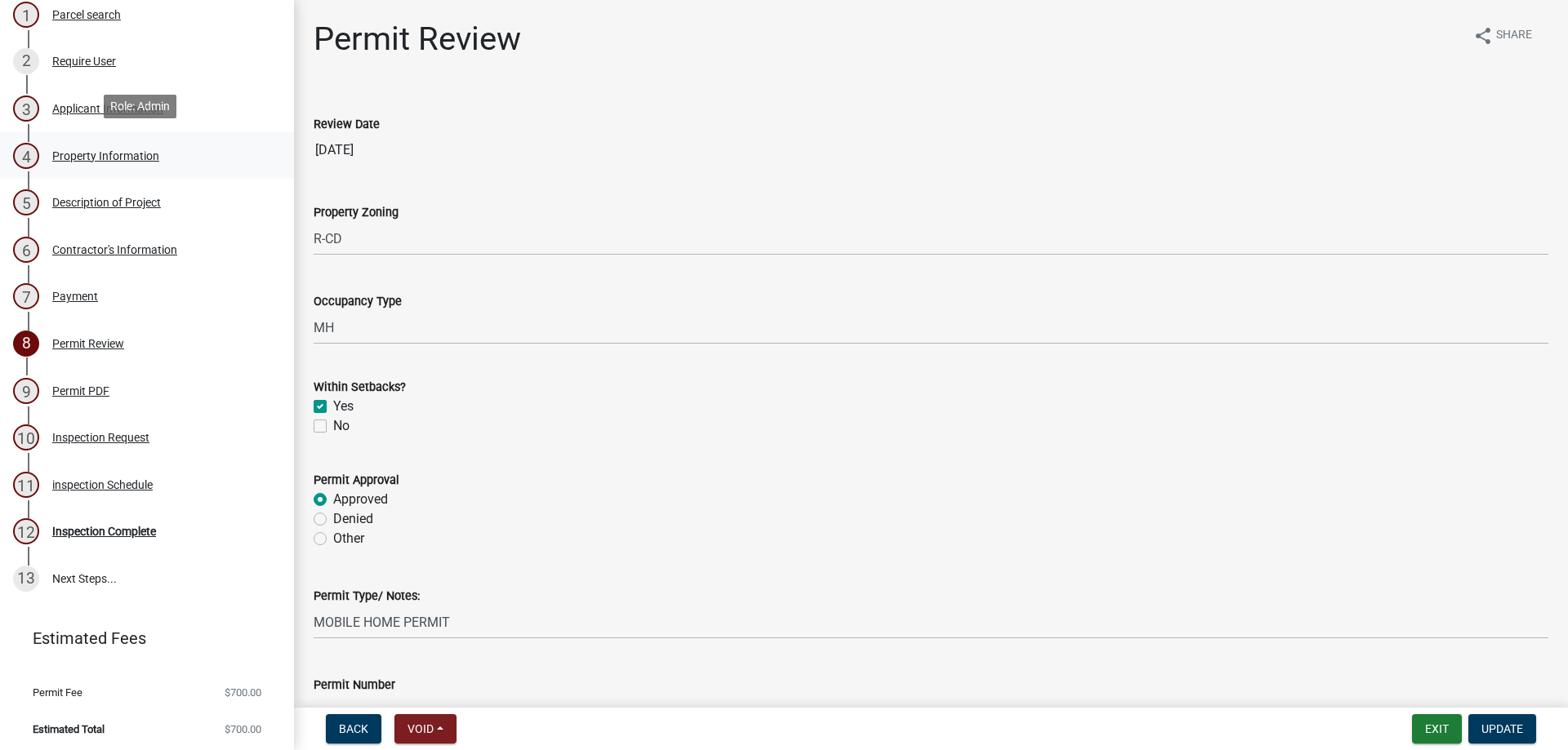
click at [132, 158] on div "4 Property Information" at bounding box center [140, 156] width 254 height 26
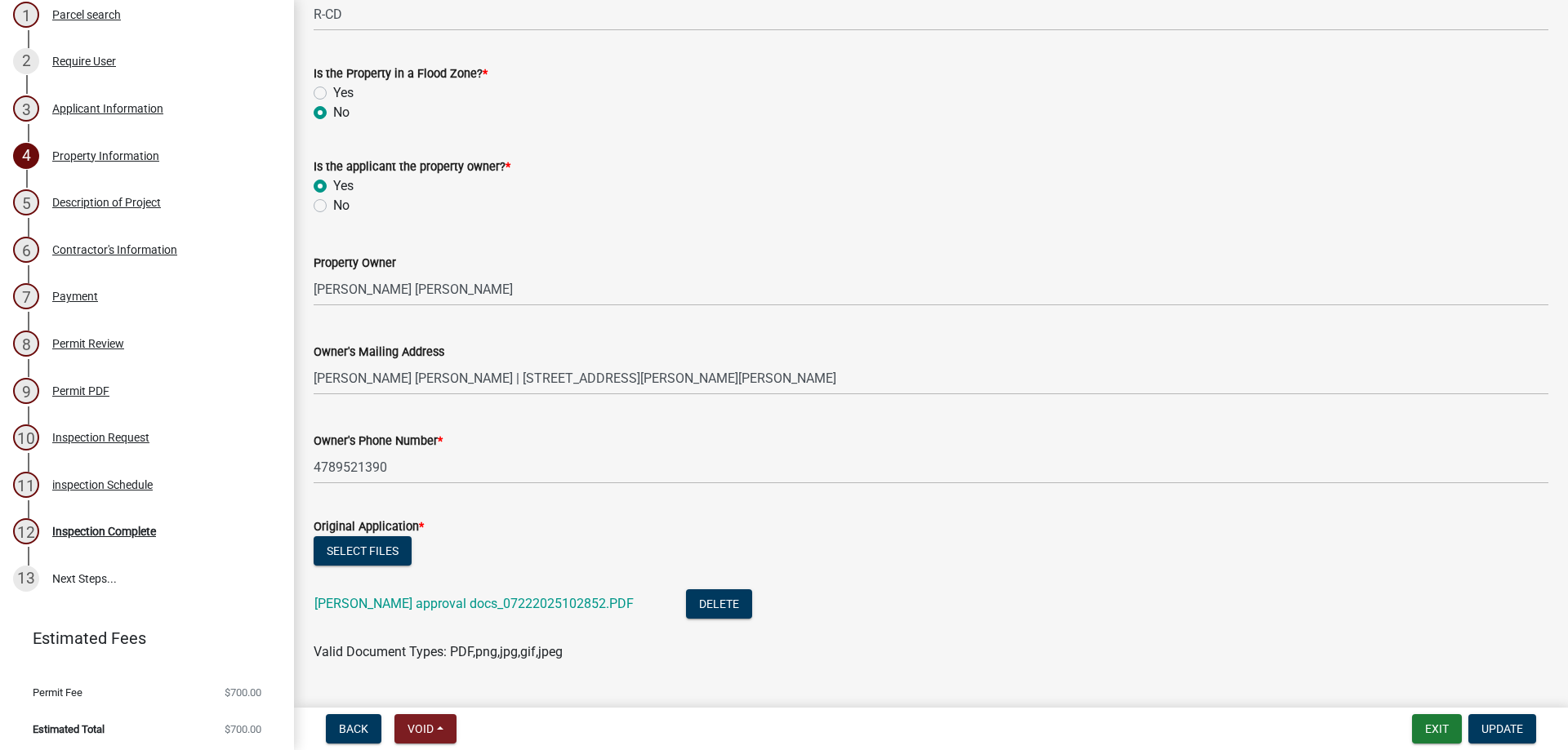
scroll to position [353, 0]
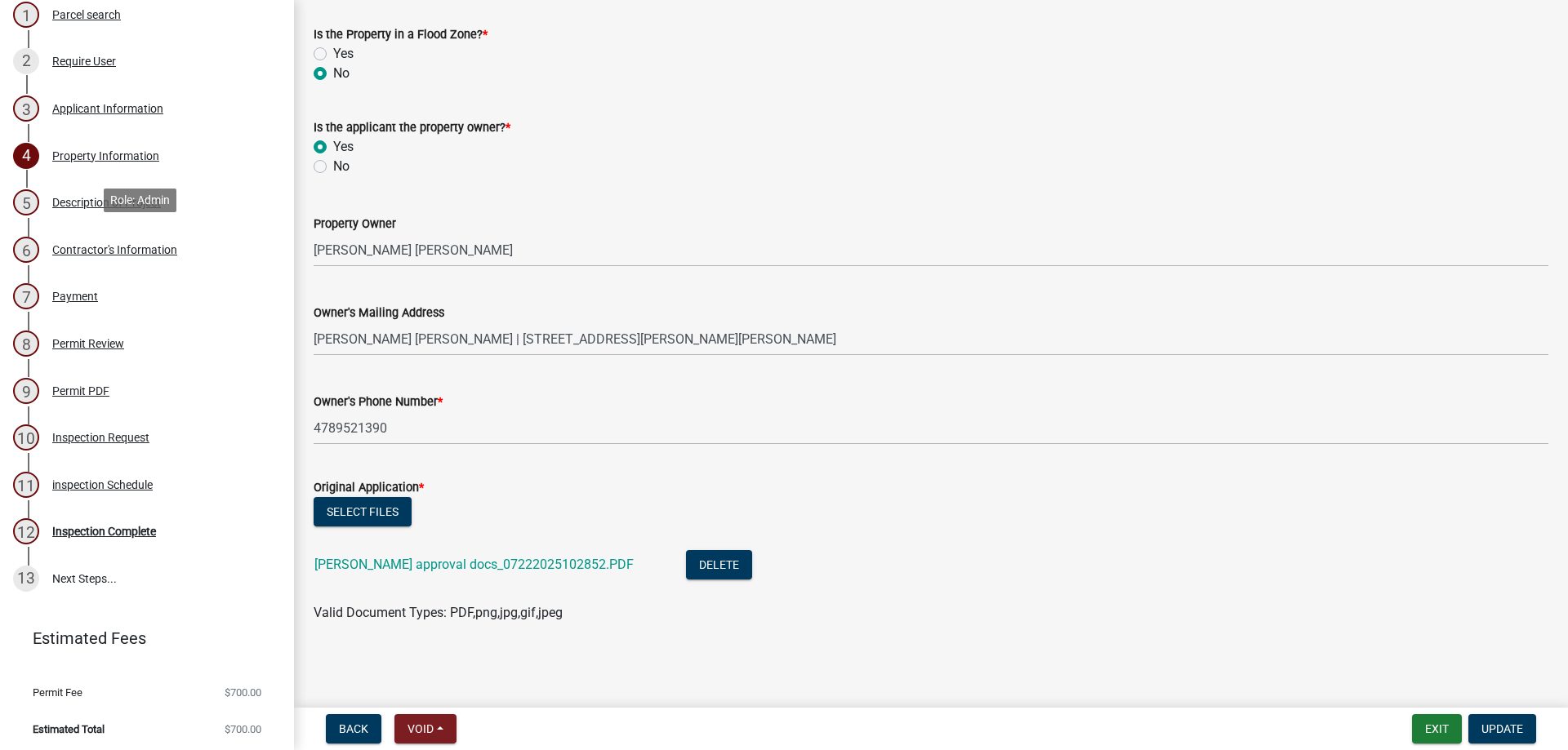
click at [155, 258] on div "6 Contractor's Information" at bounding box center [140, 250] width 254 height 26
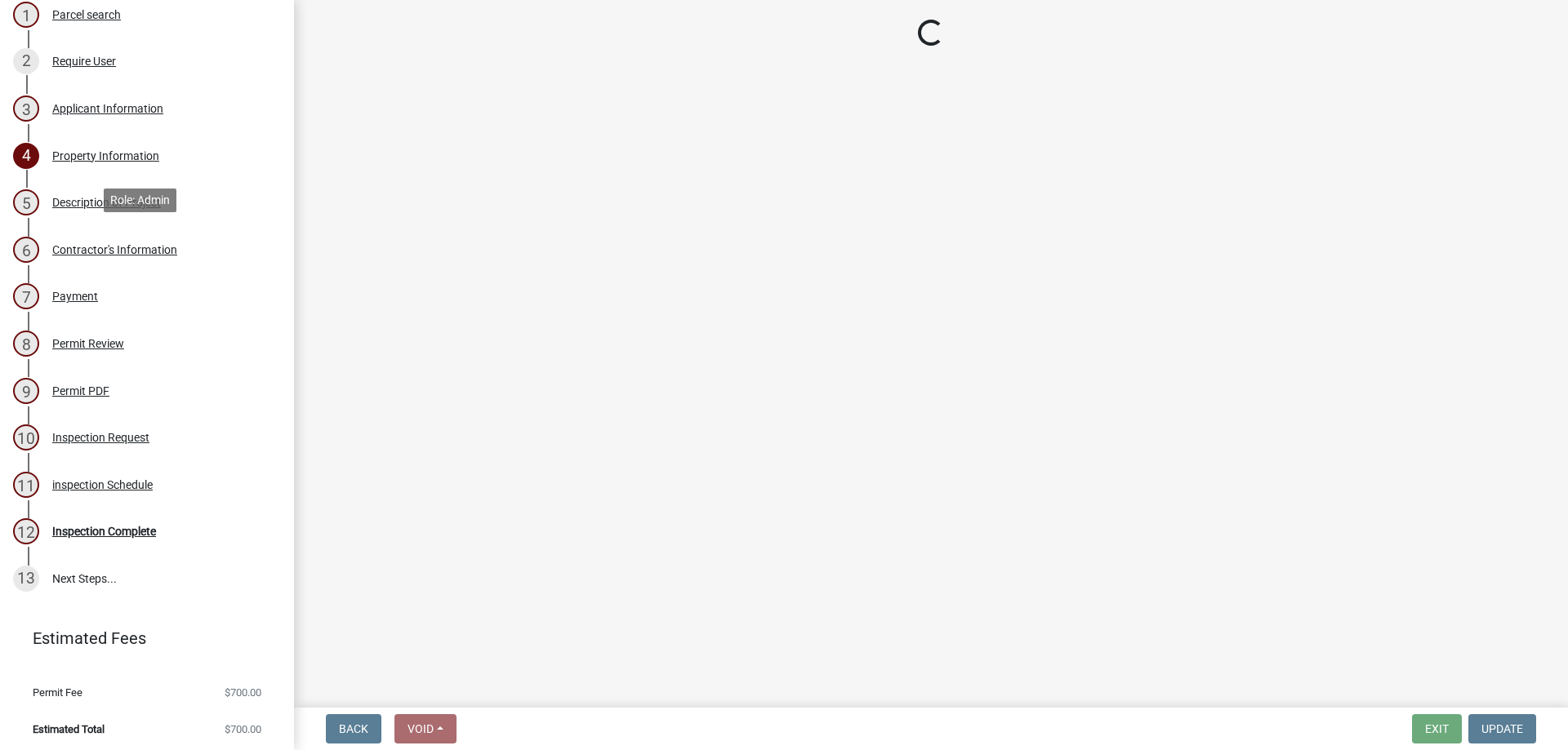
scroll to position [0, 0]
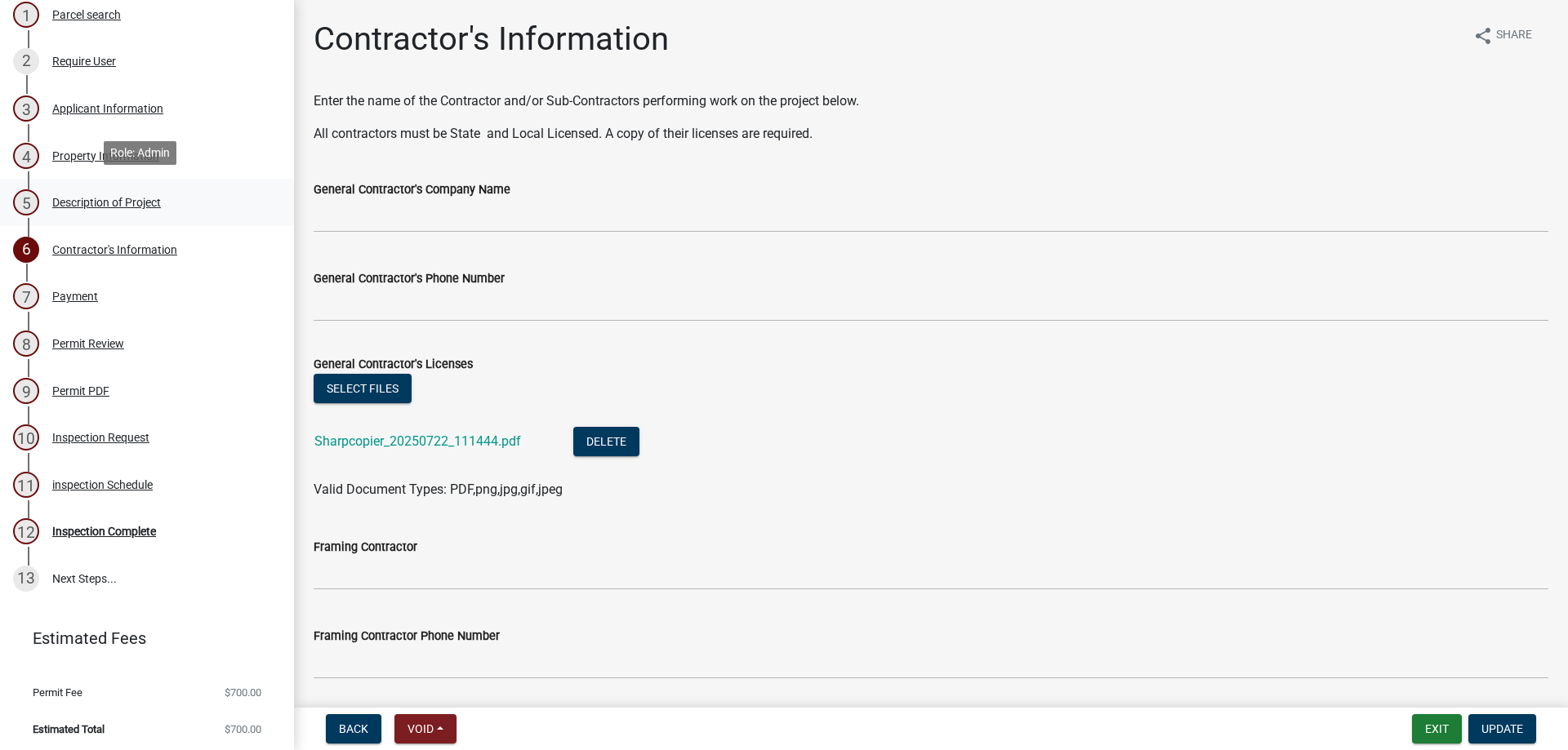
click at [130, 218] on link "5 Description of Project" at bounding box center [147, 203] width 294 height 47
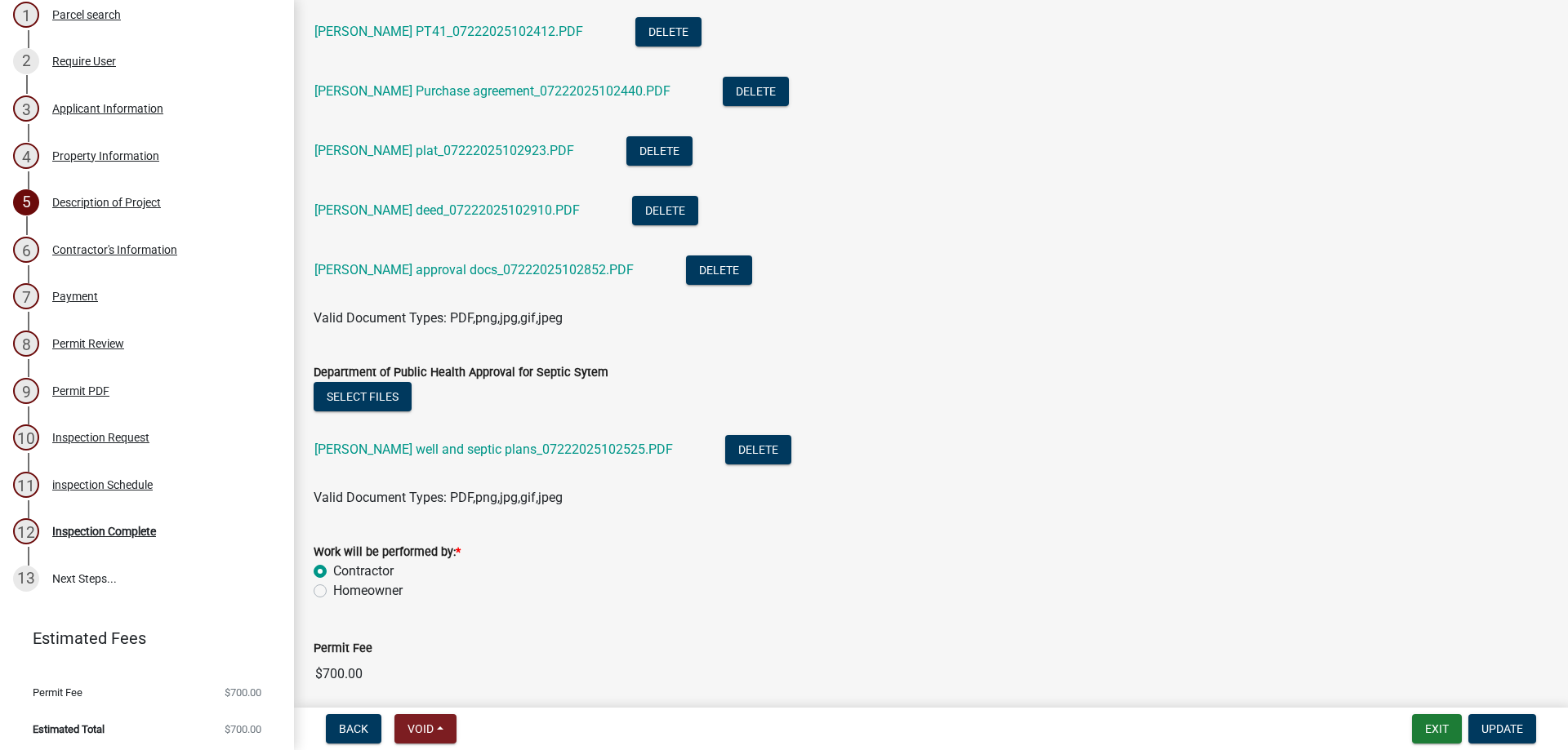
scroll to position [408, 0]
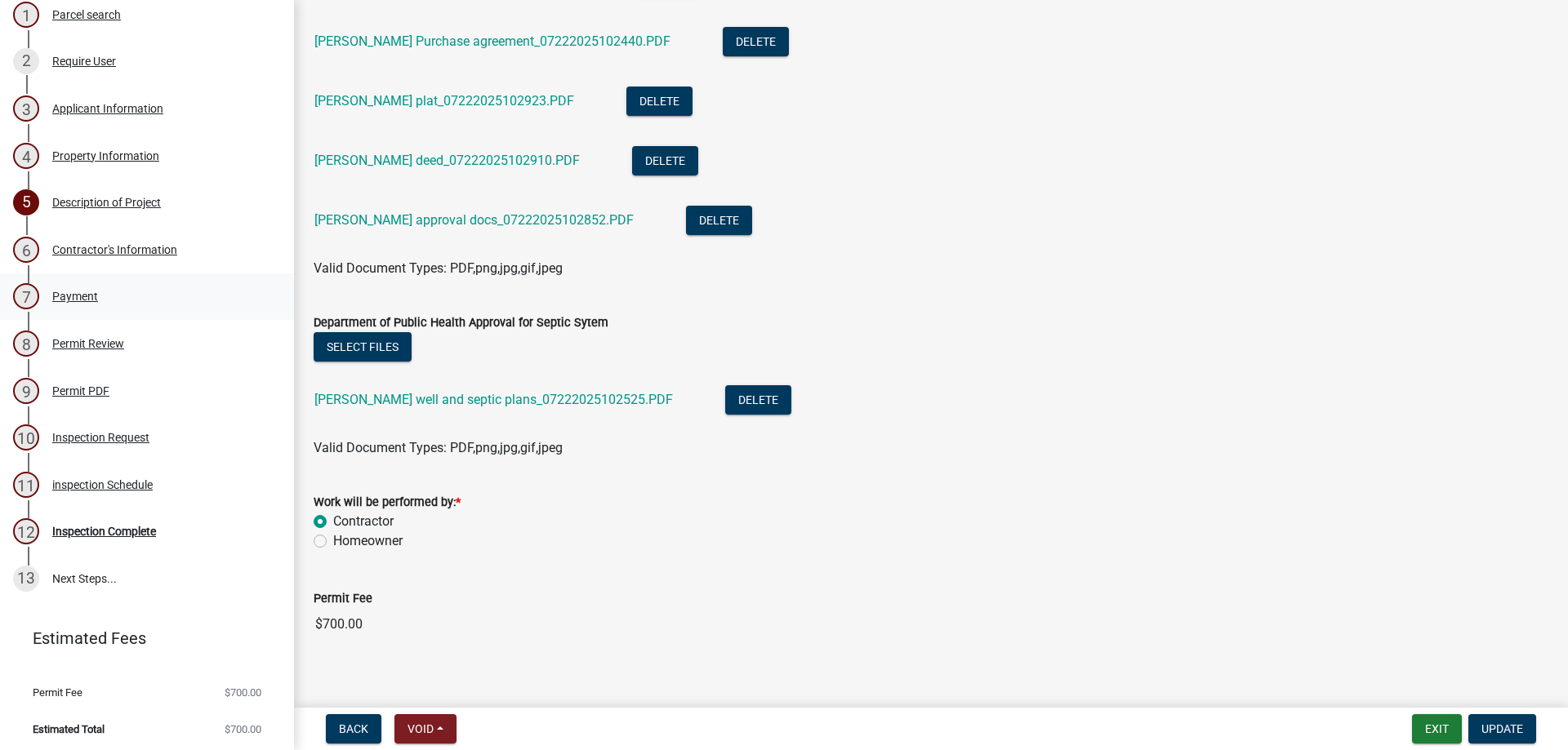
click at [151, 288] on div "7 Payment" at bounding box center [140, 296] width 254 height 26
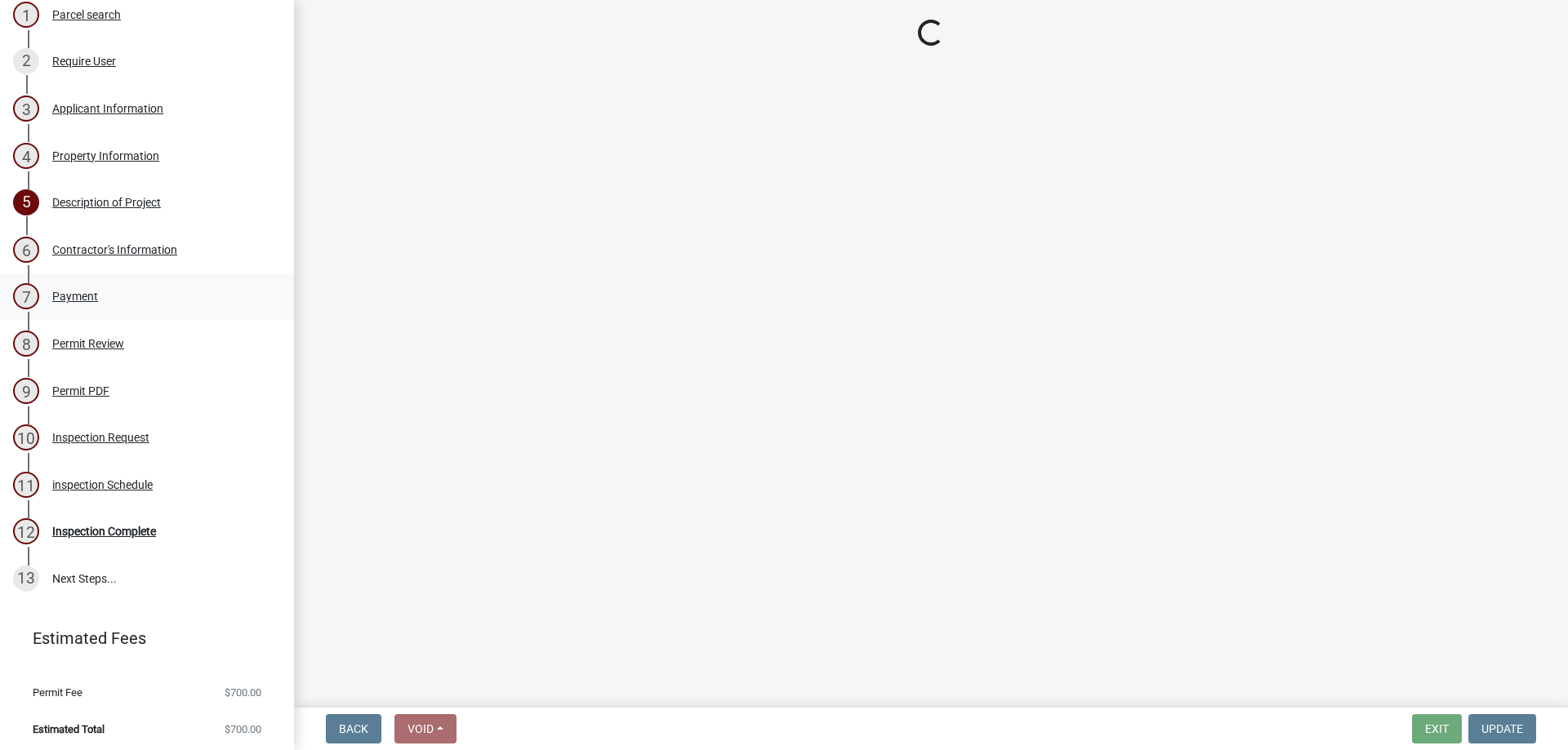
scroll to position [0, 0]
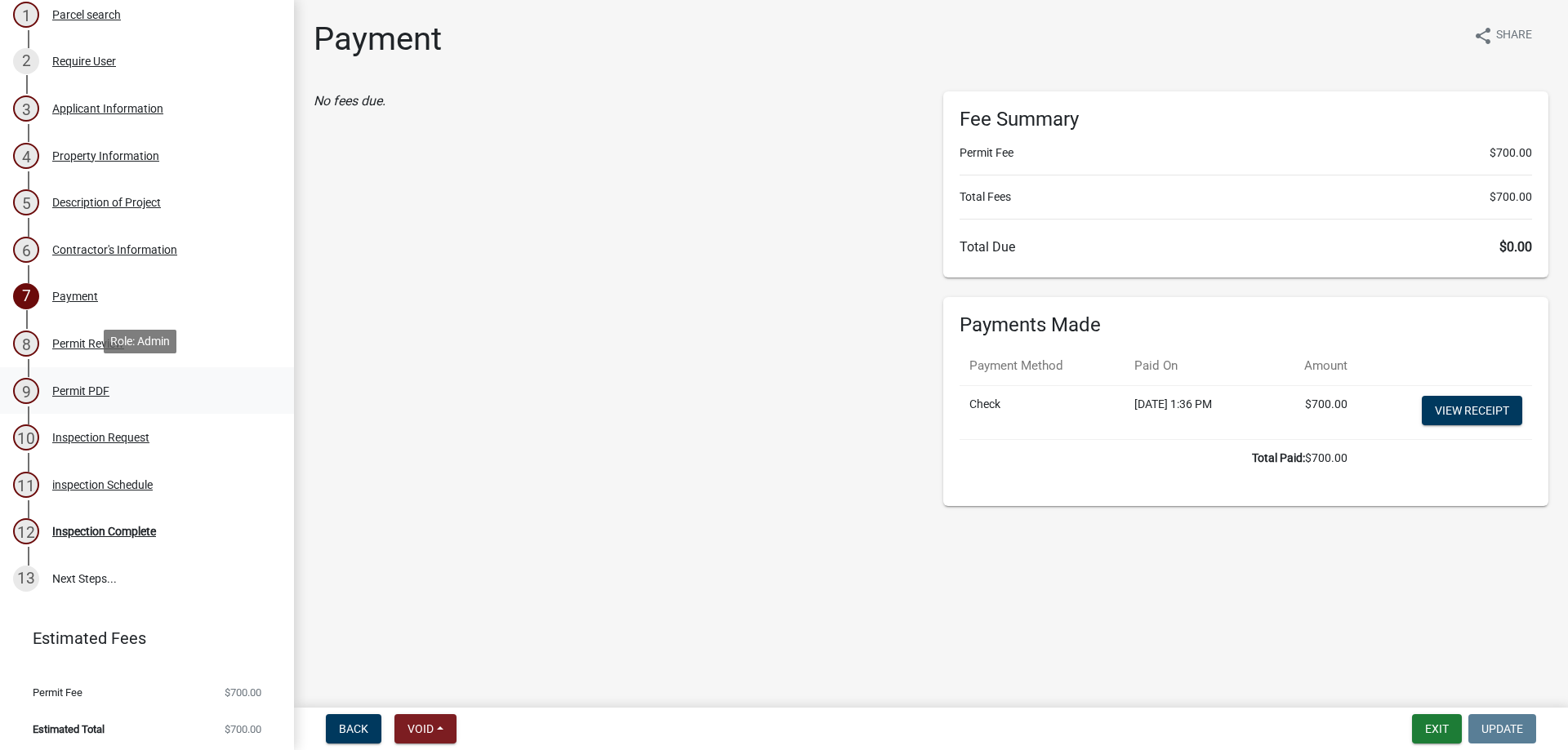
click at [157, 378] on div "9 Permit PDF" at bounding box center [140, 391] width 254 height 26
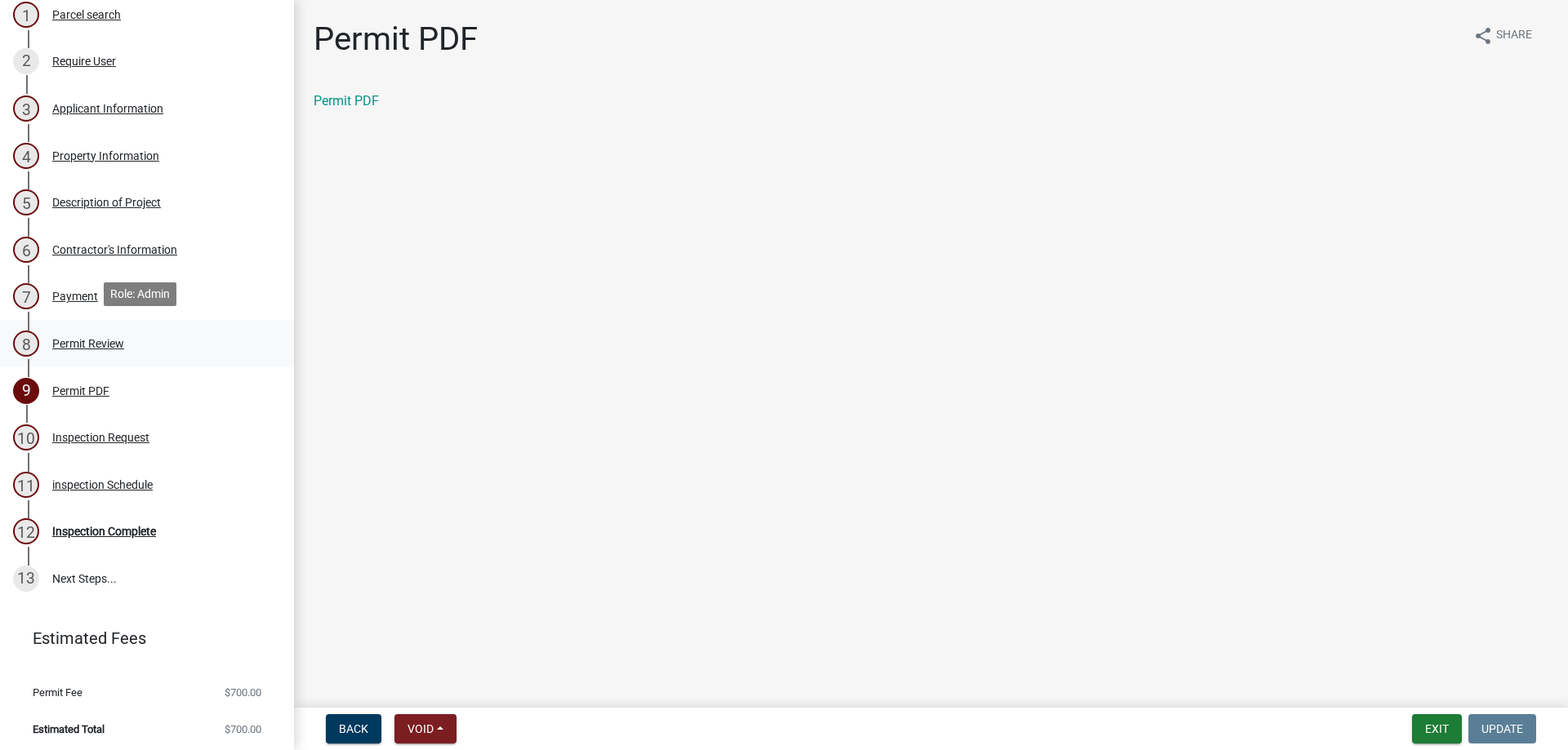
click at [154, 343] on div "8 Permit Review" at bounding box center [140, 344] width 254 height 26
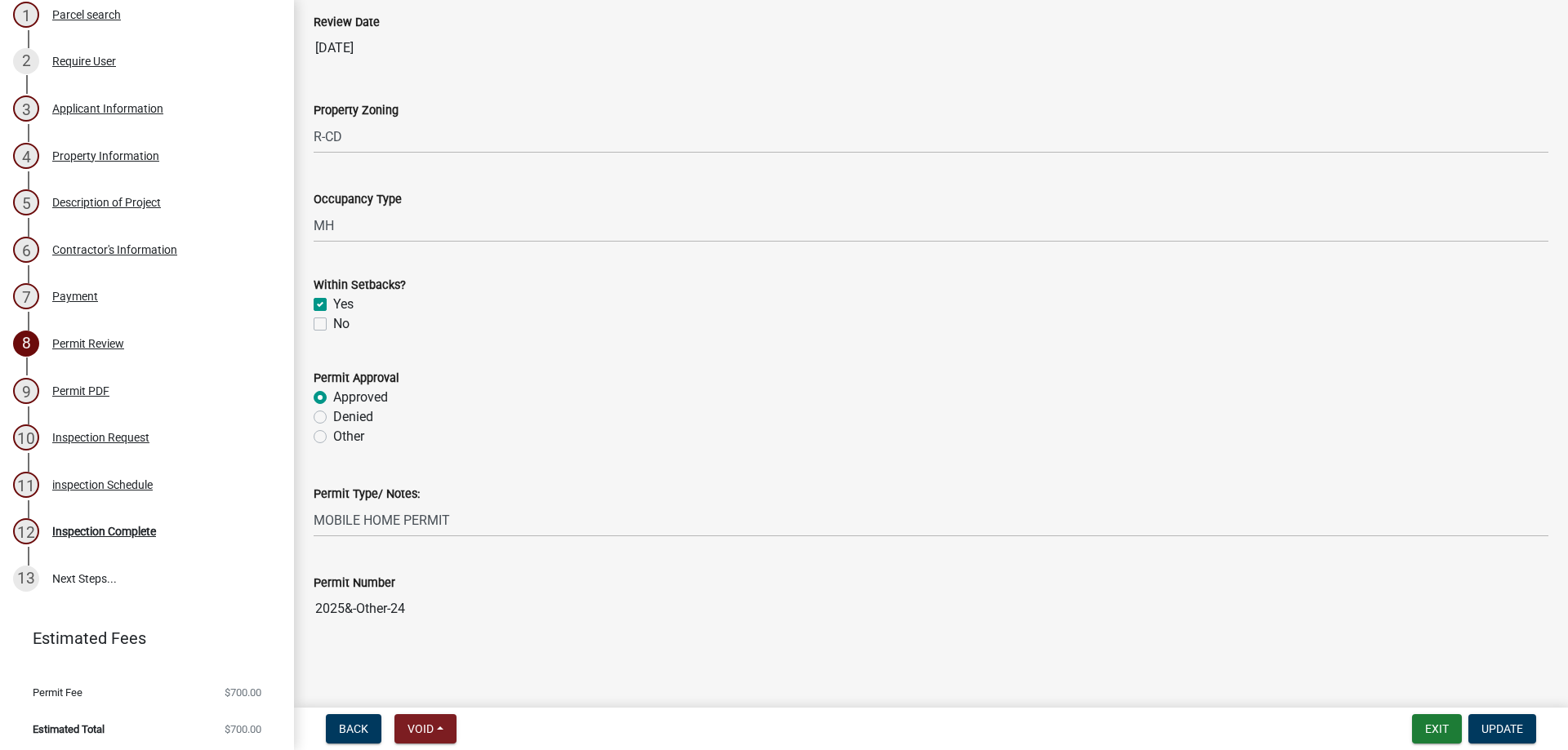
scroll to position [103, 0]
click at [143, 442] on div "10 Inspection Request" at bounding box center [140, 438] width 254 height 26
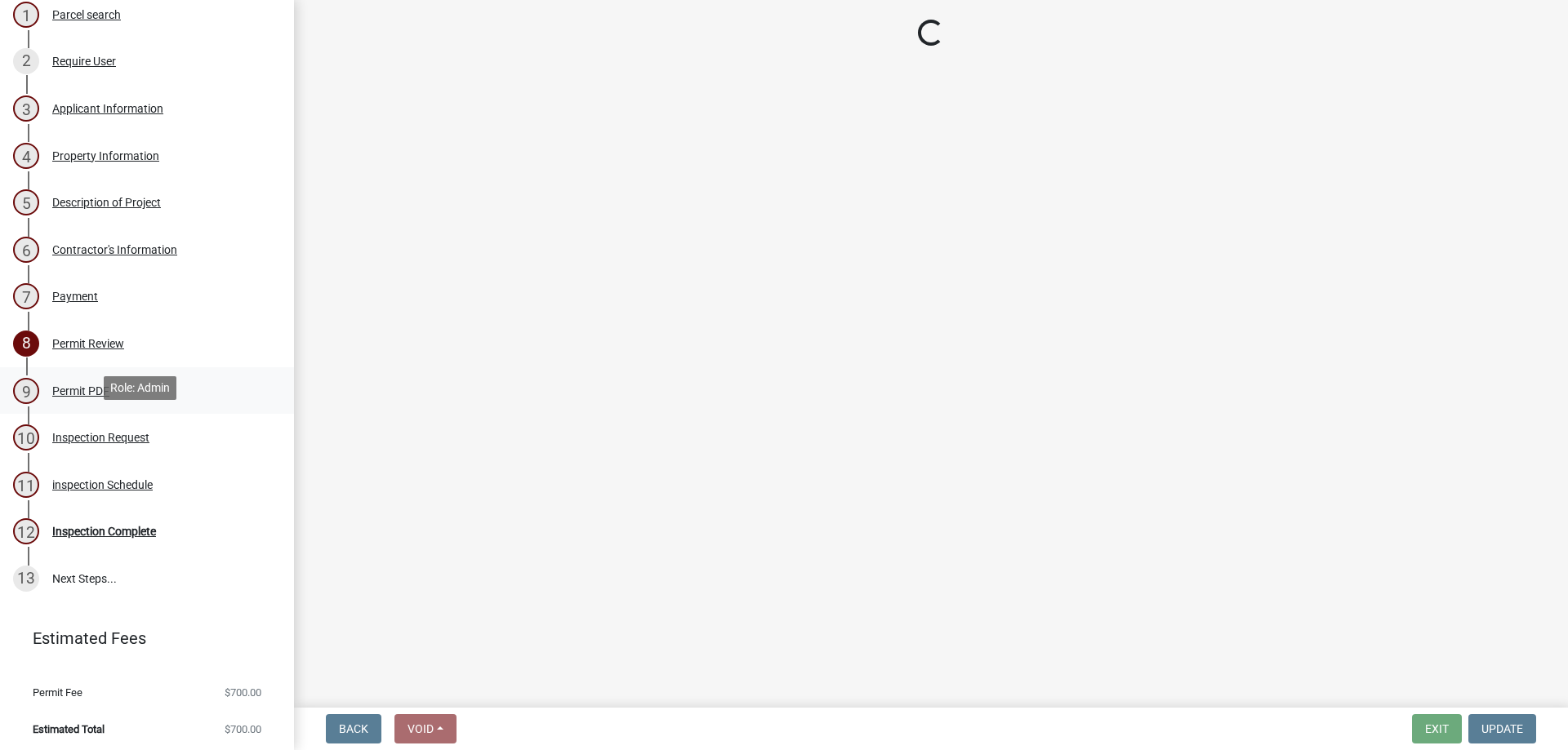
select select "7d7f0b53-1f2a-4b4a-adf4-9bf4216f4314"
select select "7ebcaed7-d314-40e2-963d-0d4a95c1f3b8"
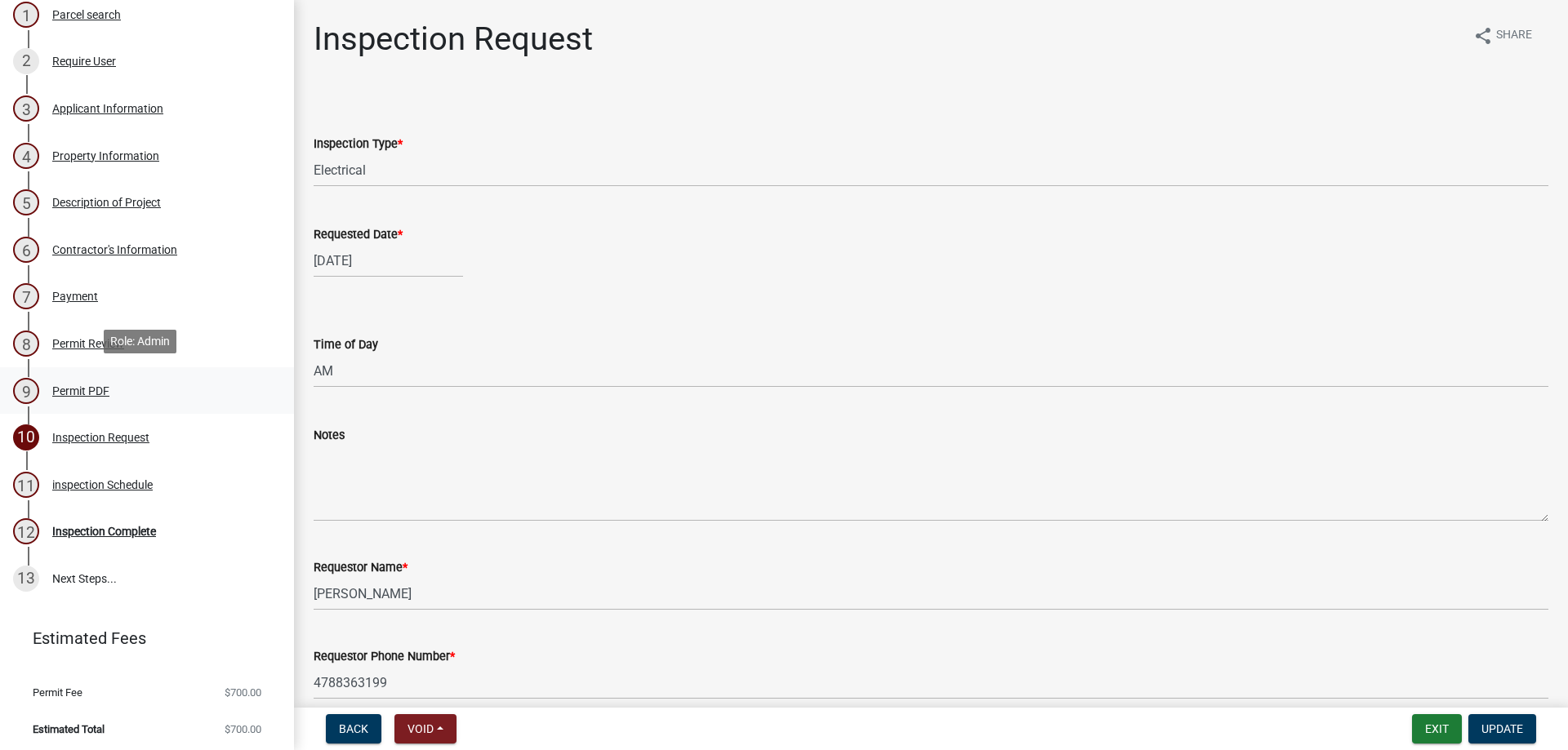
click at [123, 393] on div "9 Permit PDF" at bounding box center [140, 391] width 254 height 26
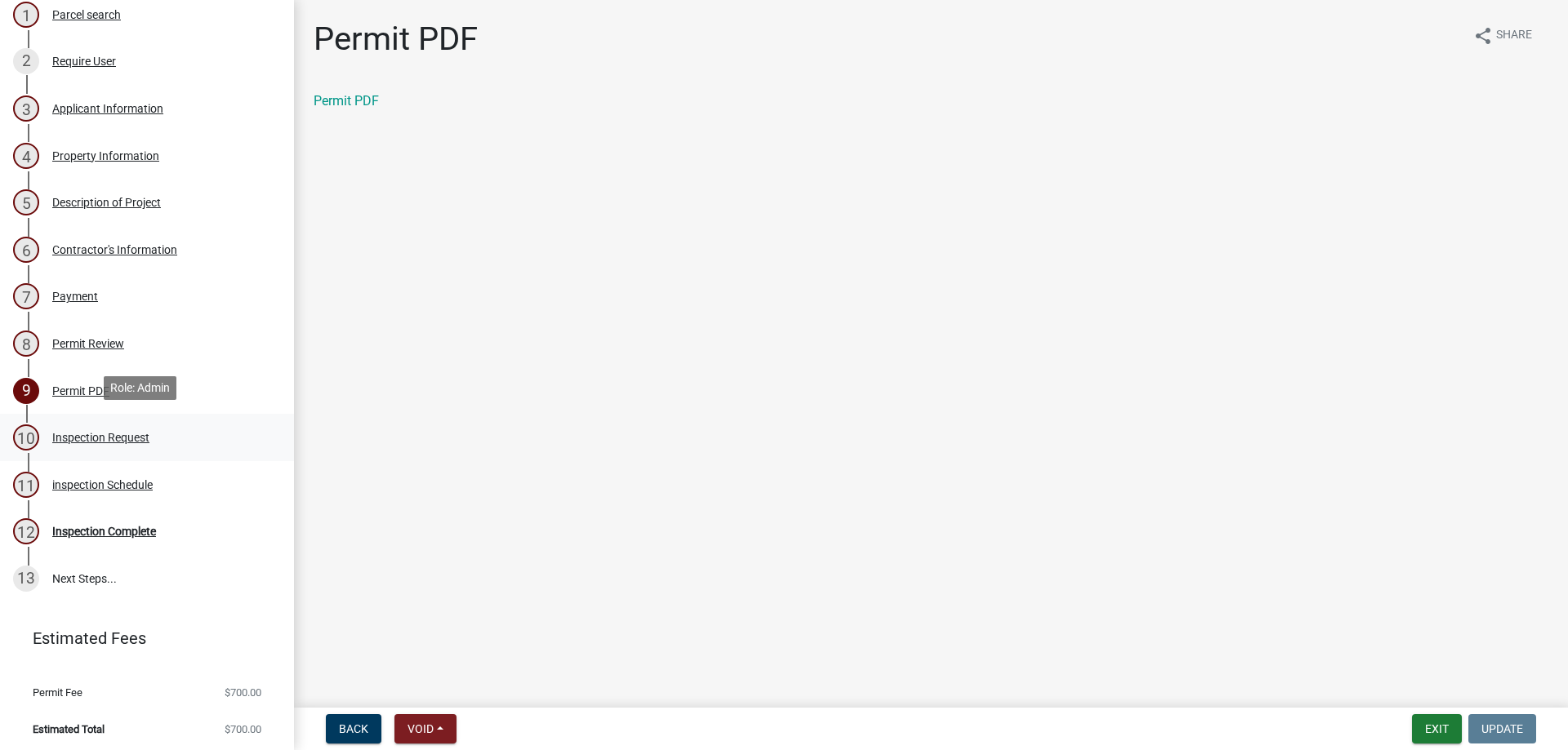
click at [120, 432] on div "Inspection Request" at bounding box center [101, 437] width 97 height 11
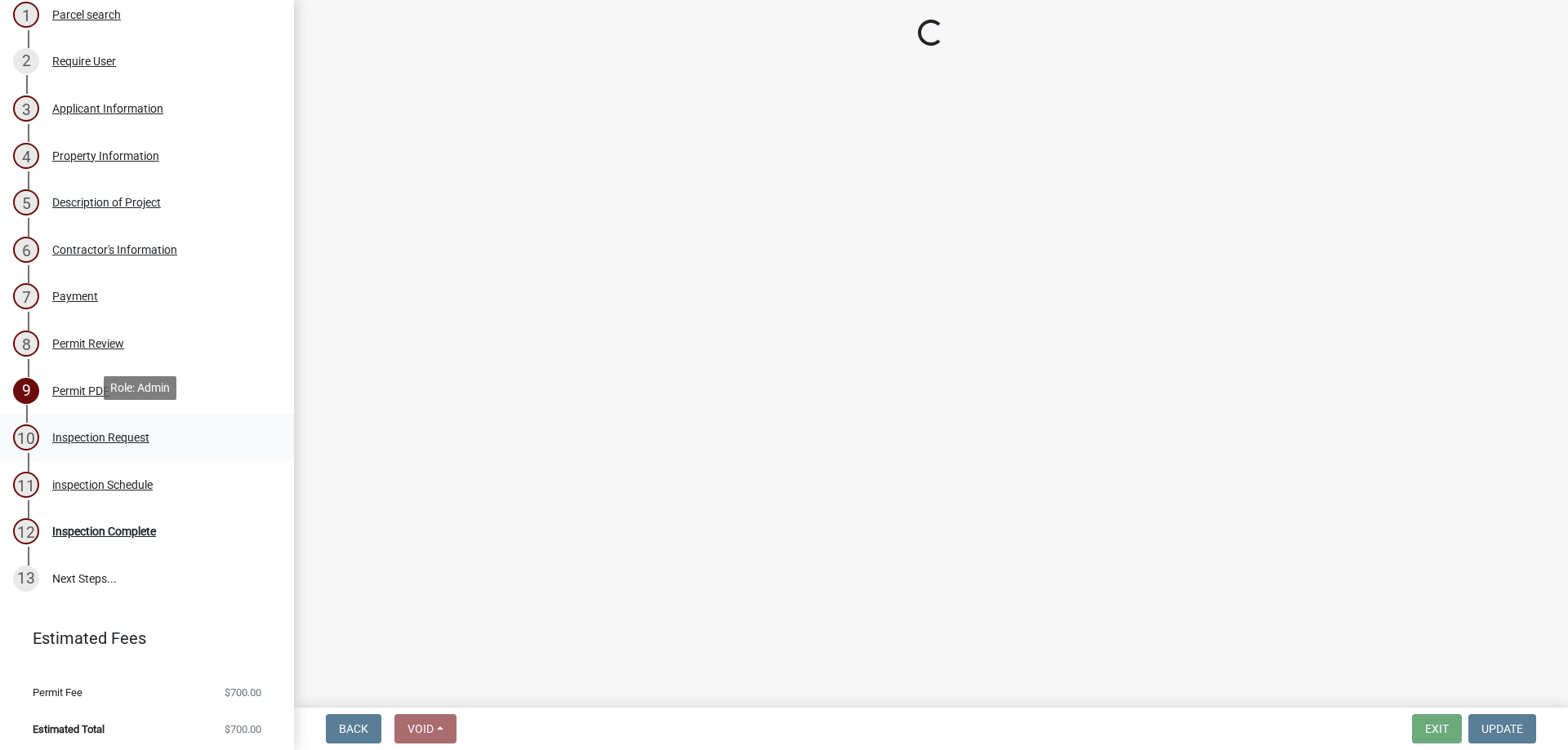
select select "7d7f0b53-1f2a-4b4a-adf4-9bf4216f4314"
select select "7ebcaed7-d314-40e2-963d-0d4a95c1f3b8"
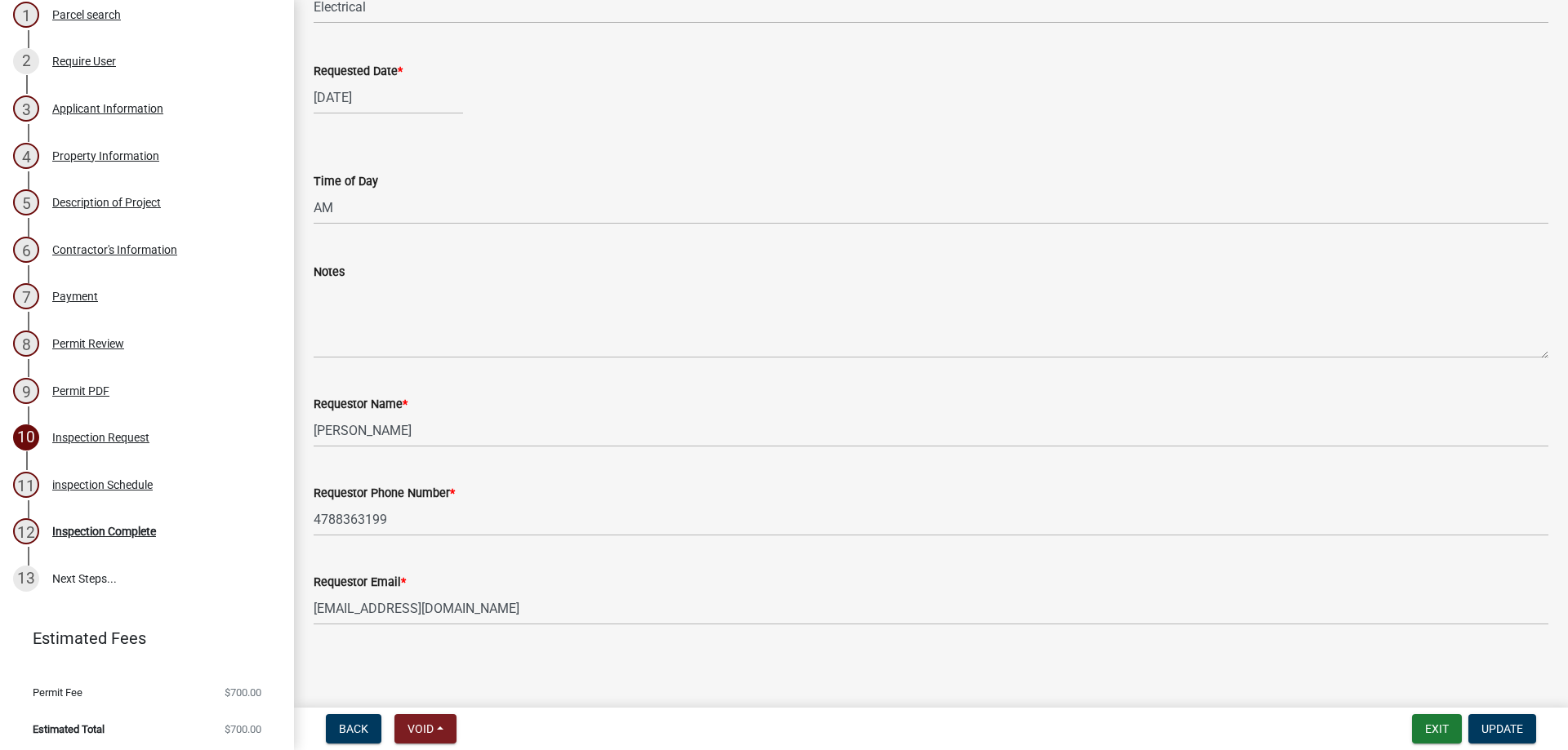
scroll to position [164, 0]
click at [170, 490] on div "11 inspection Schedule" at bounding box center [140, 485] width 254 height 26
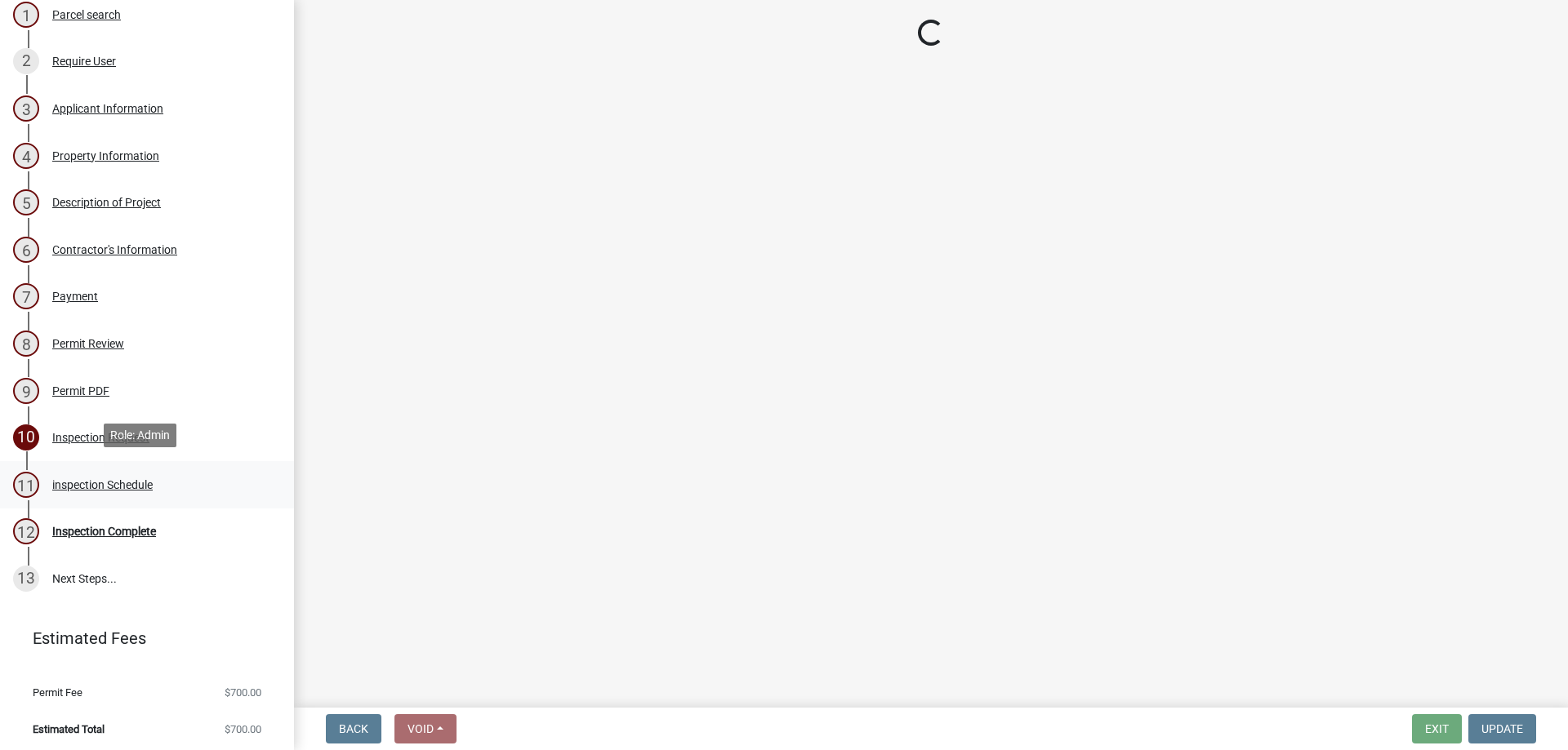
scroll to position [0, 0]
select select "3acdf11f-131c-438b-b450-ae4501c32128"
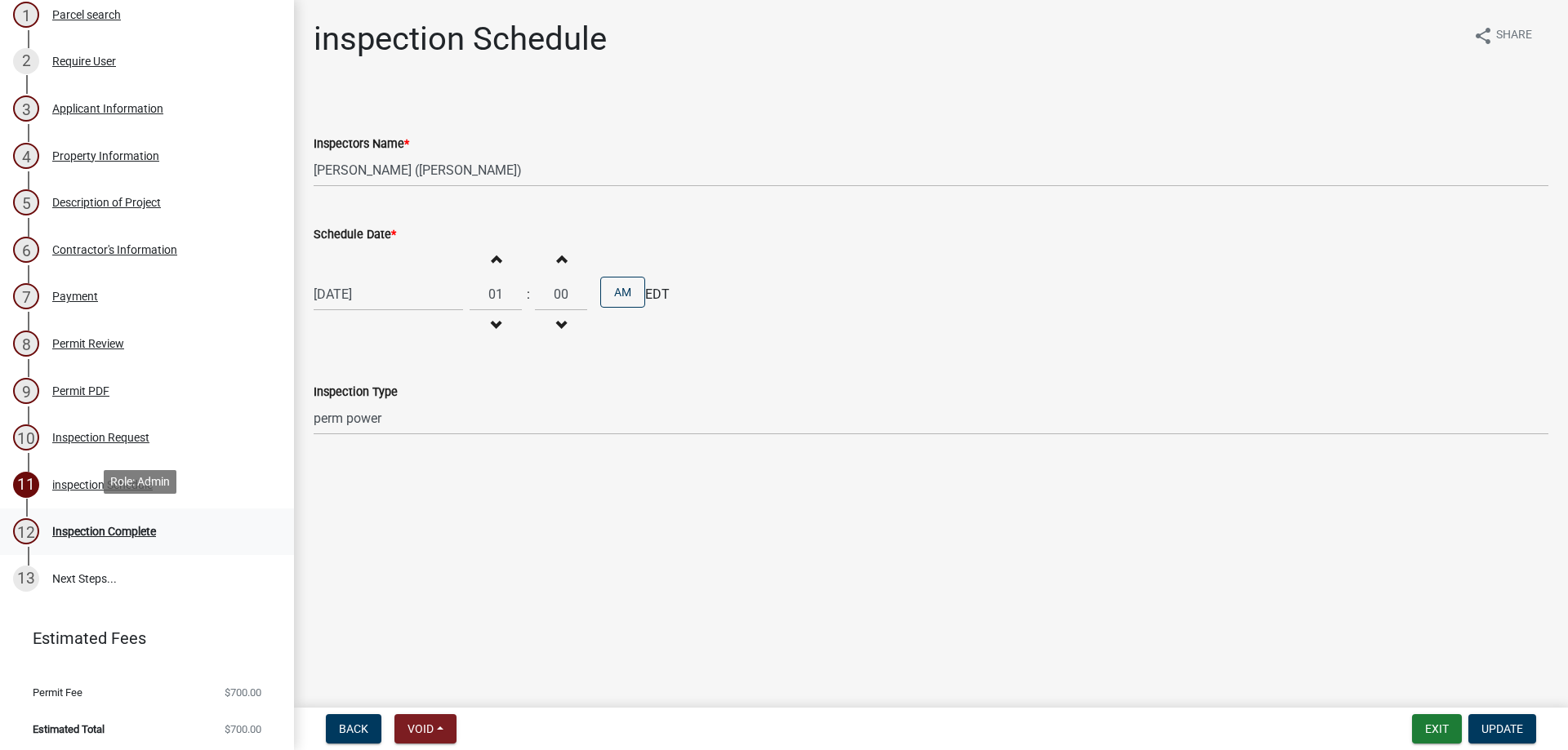
click at [172, 549] on link "12 Inspection Complete" at bounding box center [147, 532] width 294 height 47
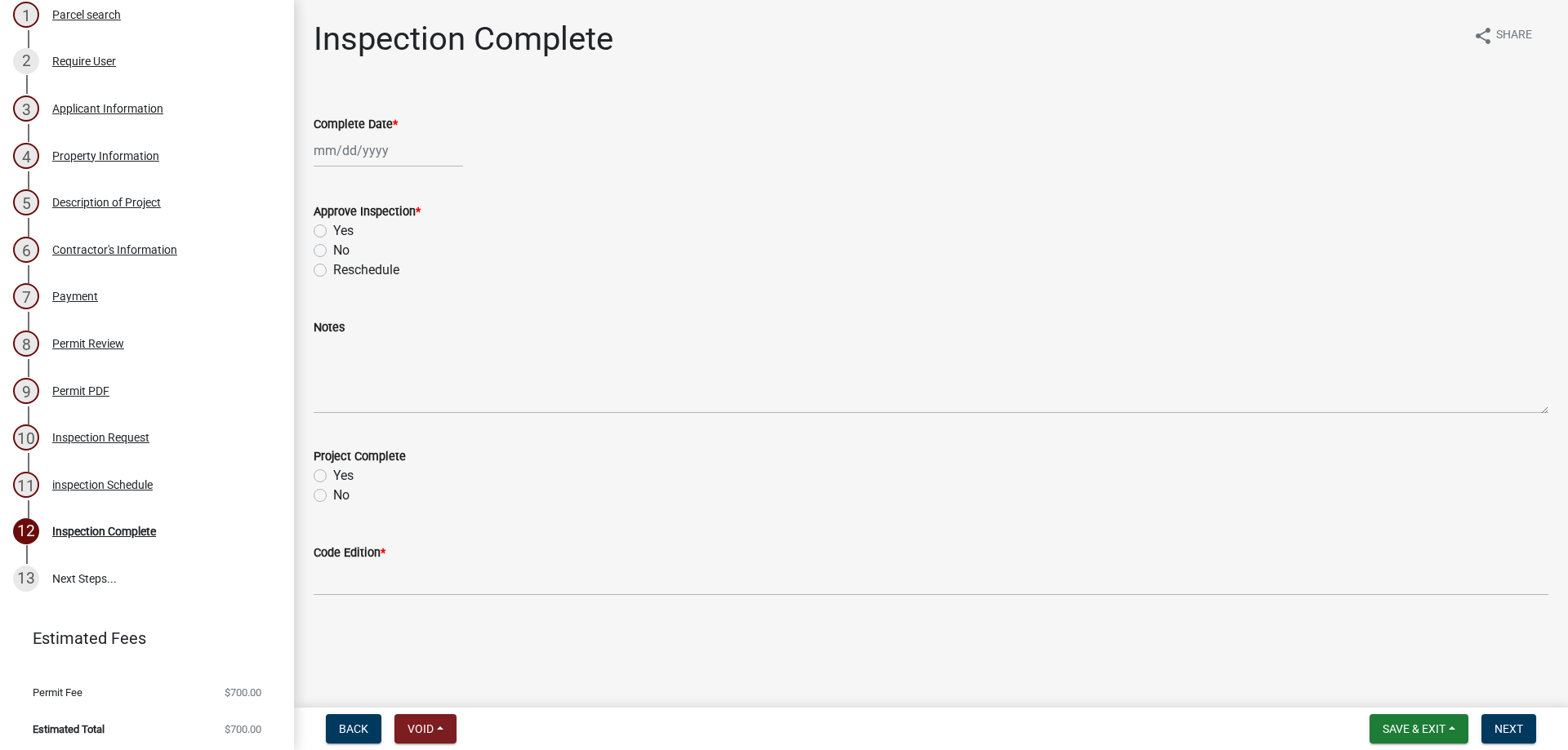
select select "9"
select select "2025"
click at [340, 158] on div "Jan Feb Mar Apr May Jun Jul Aug Sep Oct Nov Dec 1525 1526 1527 1528 1529 1530 1…" at bounding box center [388, 150] width 150 height 33
click at [101, 579] on link "13 Next Steps..." at bounding box center [147, 579] width 294 height 47
click at [122, 526] on div "Inspection Complete" at bounding box center [104, 531] width 104 height 11
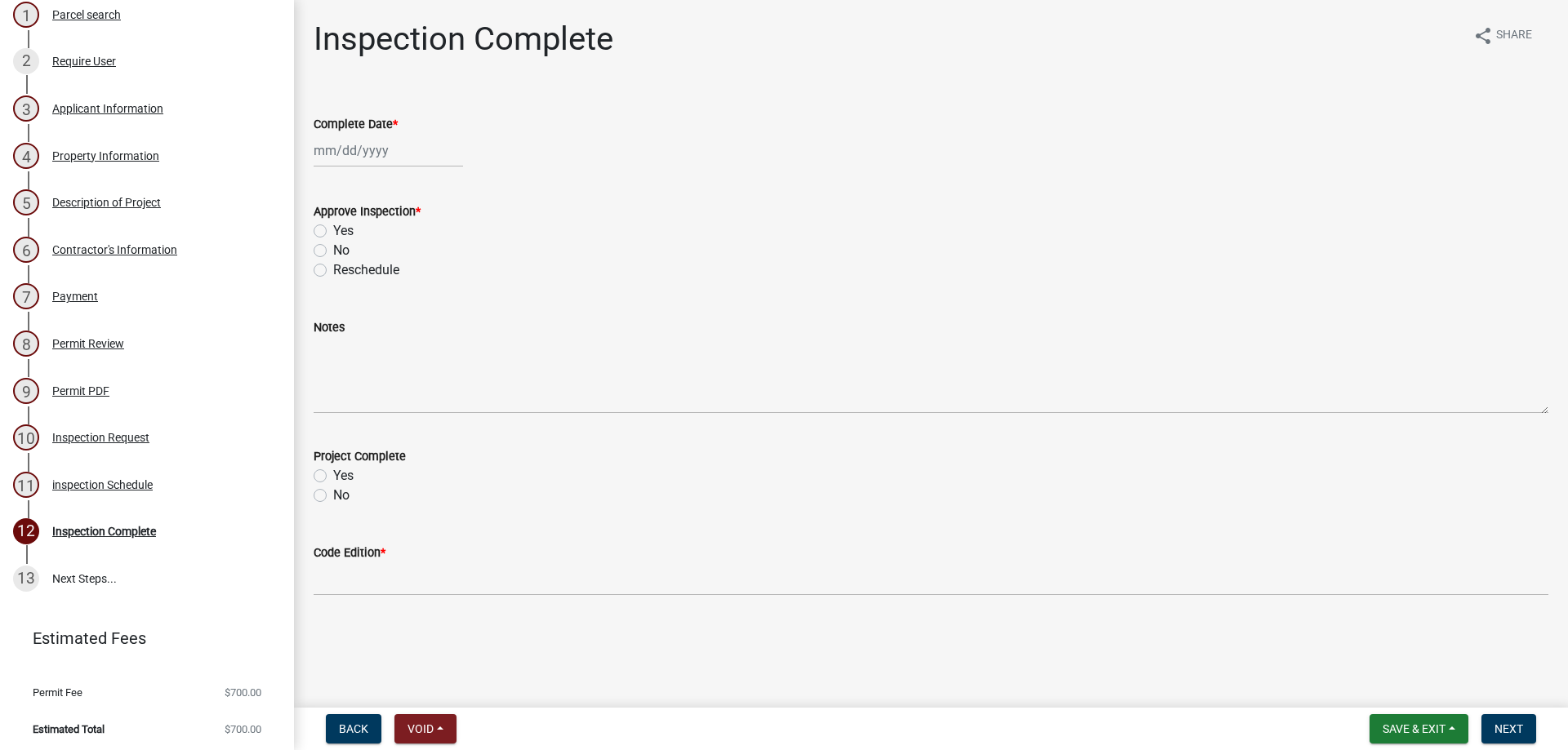
click at [132, 493] on div "11 inspection Schedule" at bounding box center [140, 485] width 254 height 26
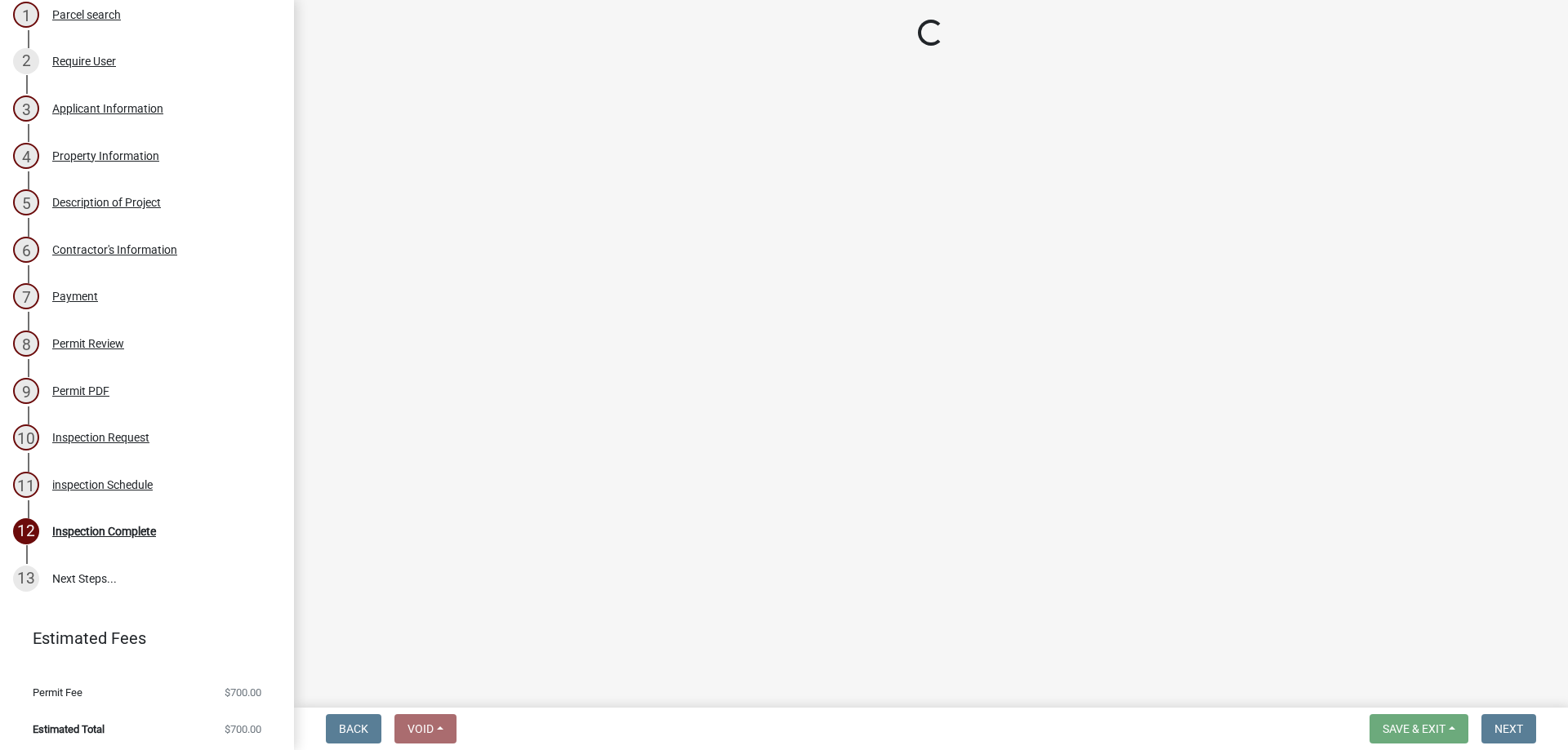
select select "3acdf11f-131c-438b-b450-ae4501c32128"
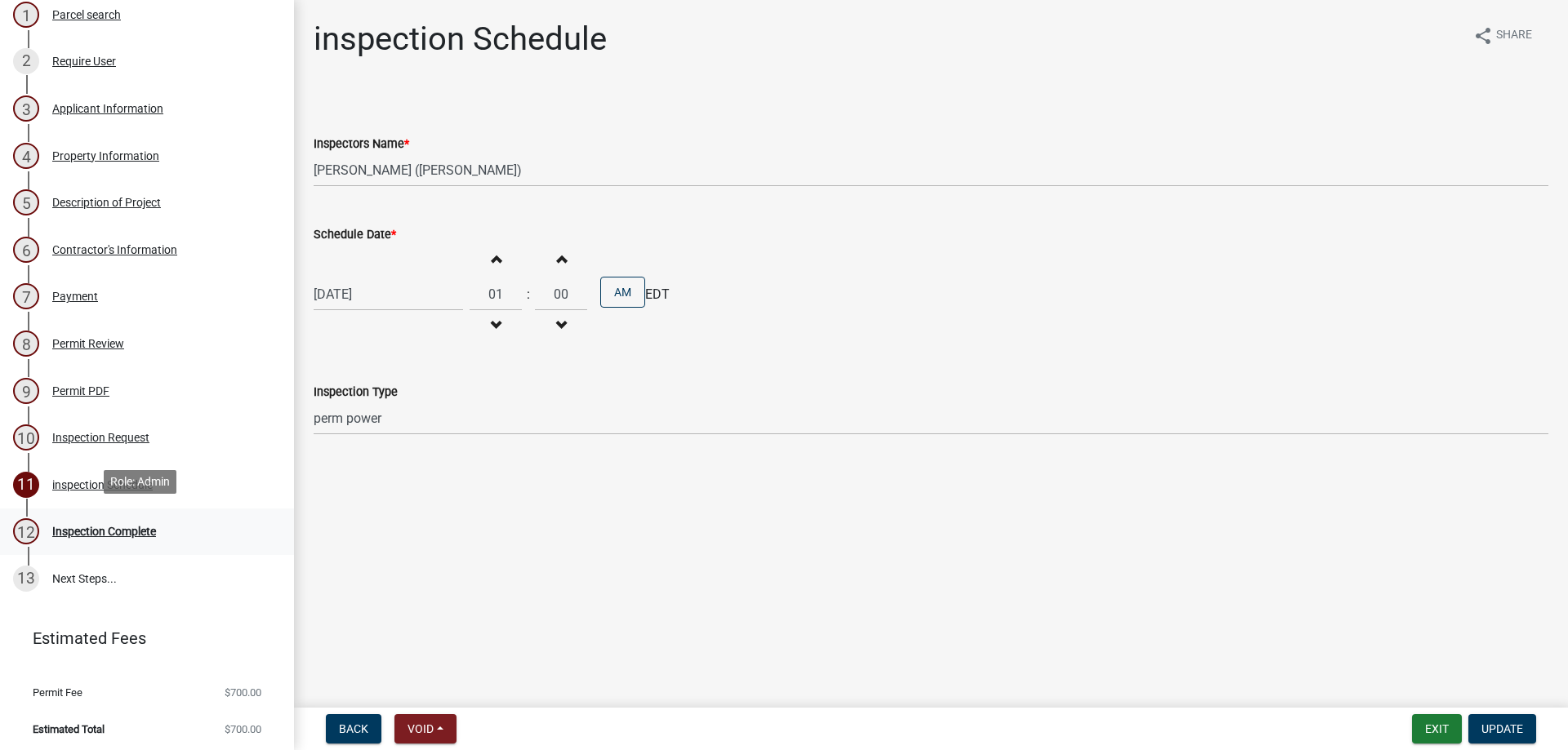
click at [136, 514] on link "12 Inspection Complete" at bounding box center [147, 532] width 294 height 47
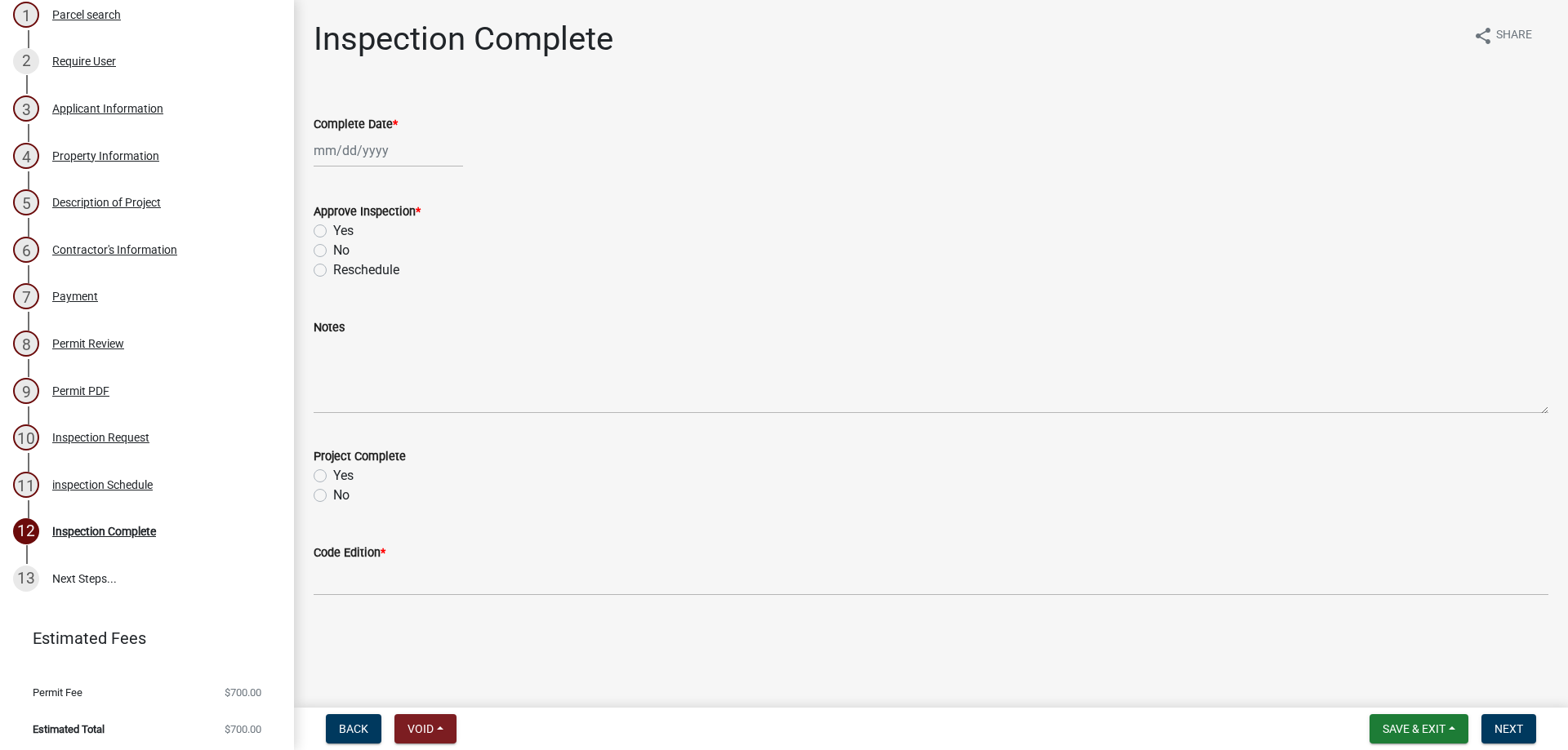
click at [333, 230] on label "Yes" at bounding box center [343, 231] width 20 height 19
click at [333, 230] on input "Yes" at bounding box center [338, 226] width 10 height 10
radio input "true"
select select "9"
select select "2025"
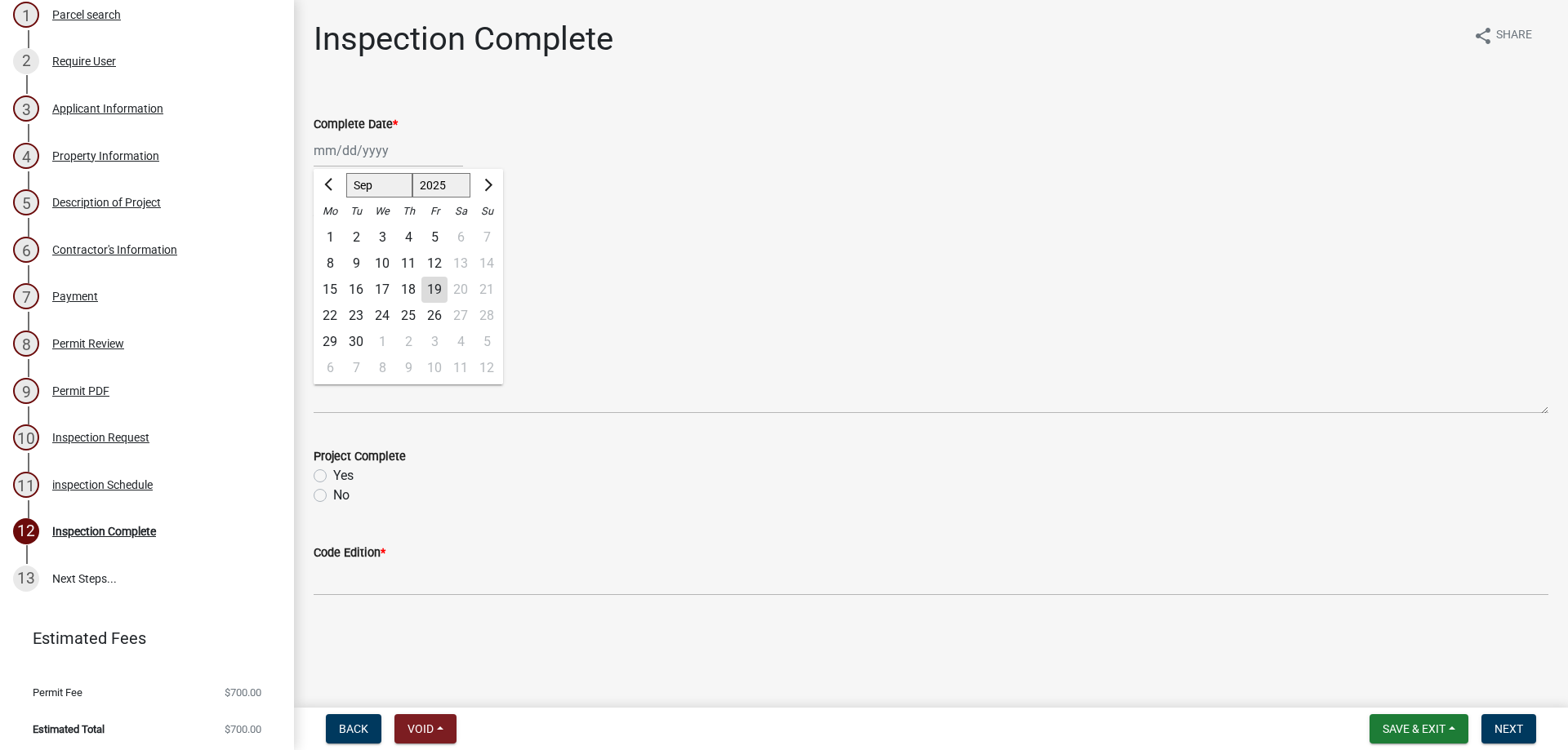
click at [352, 161] on div "Jan Feb Mar Apr May Jun Jul Aug Sep Oct Nov Dec 1525 1526 1527 1528 1529 1530 1…" at bounding box center [388, 150] width 150 height 33
click at [334, 292] on div "15" at bounding box center [330, 290] width 26 height 26
type input "[DATE]"
click at [333, 493] on label "No" at bounding box center [341, 496] width 17 height 19
click at [333, 493] on input "No" at bounding box center [338, 491] width 10 height 10
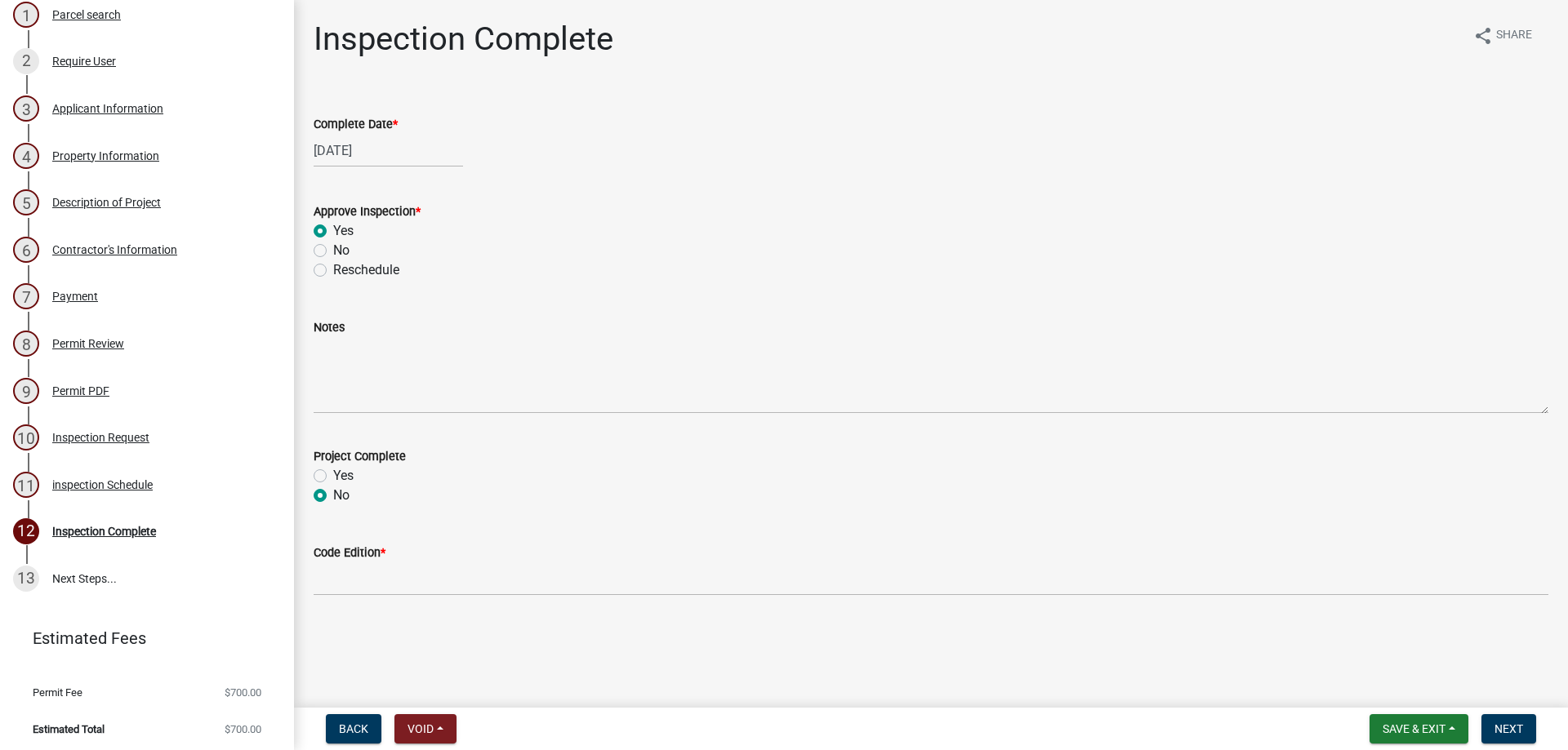
radio input "true"
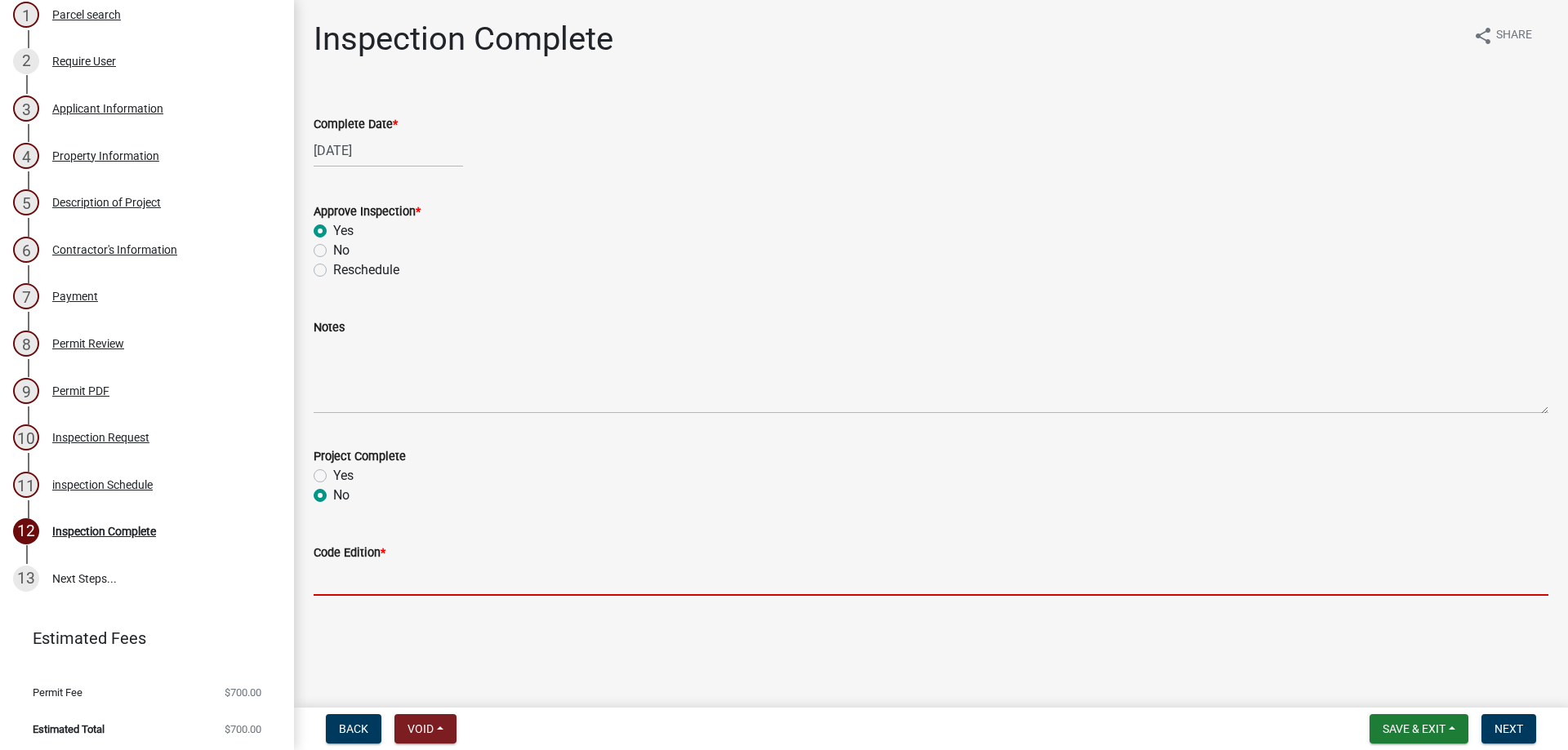
click at [346, 572] on input "Code Edition *" at bounding box center [931, 580] width 1235 height 33
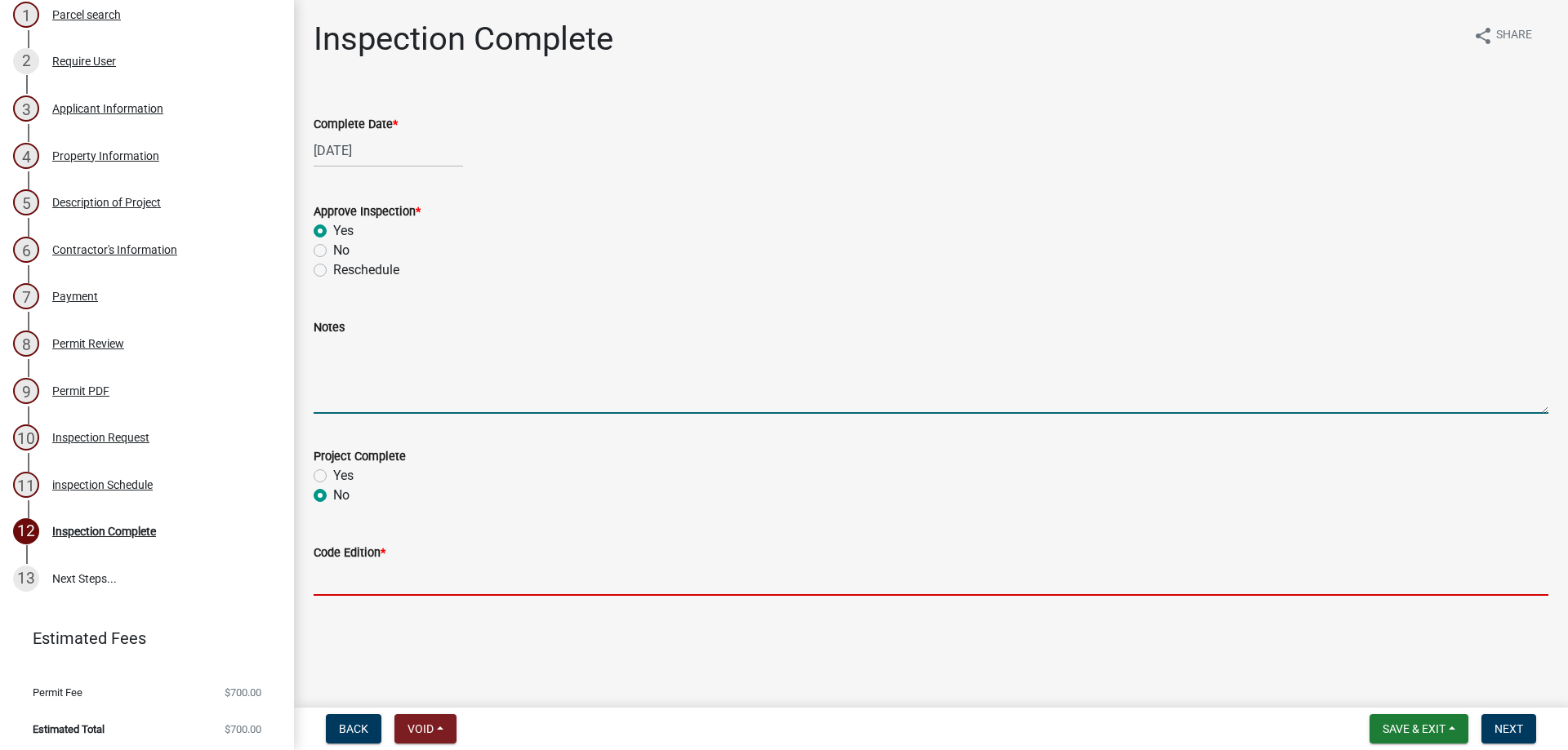
click at [475, 412] on textarea "Notes" at bounding box center [931, 376] width 1235 height 77
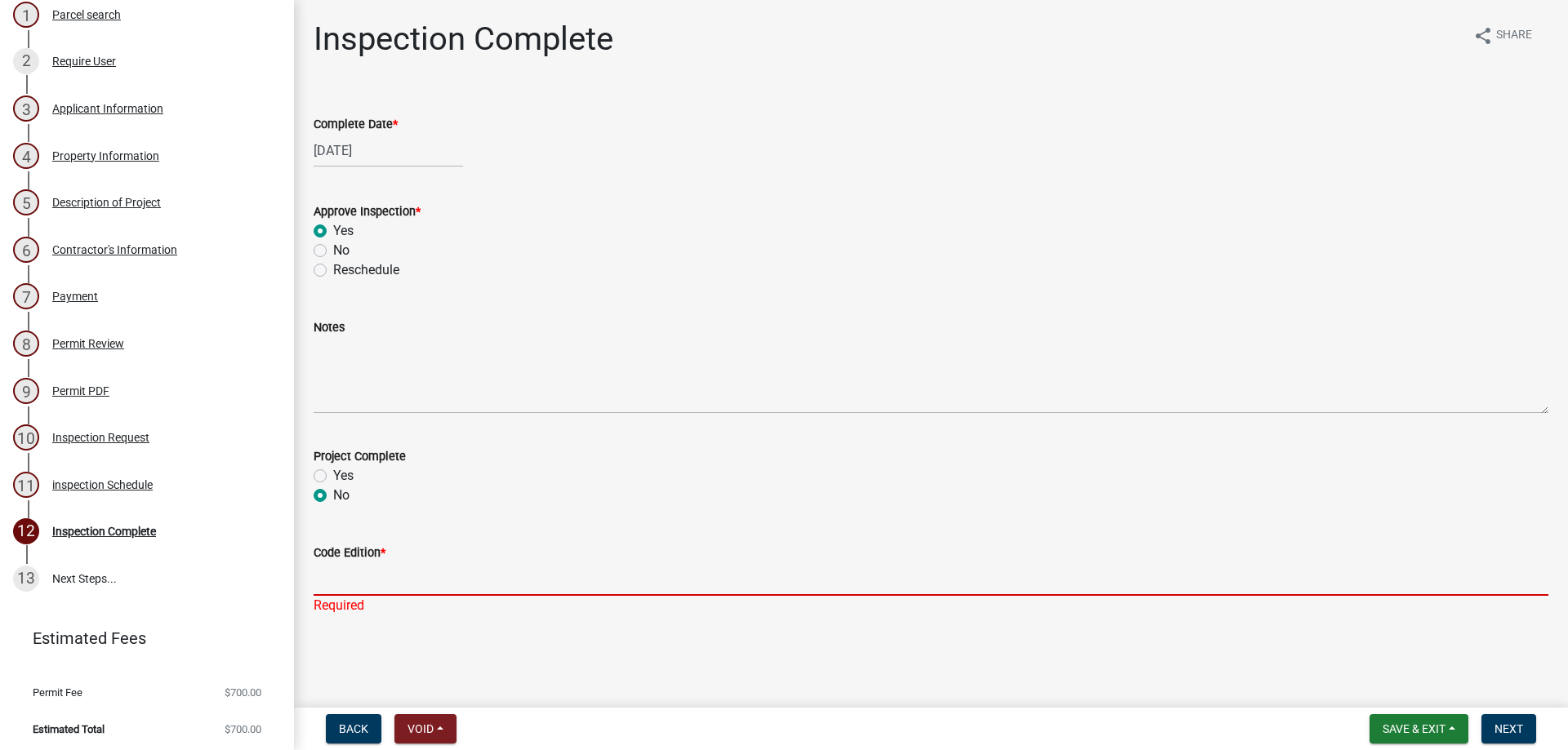
click at [399, 586] on input "Code Edition *" at bounding box center [931, 580] width 1235 height 33
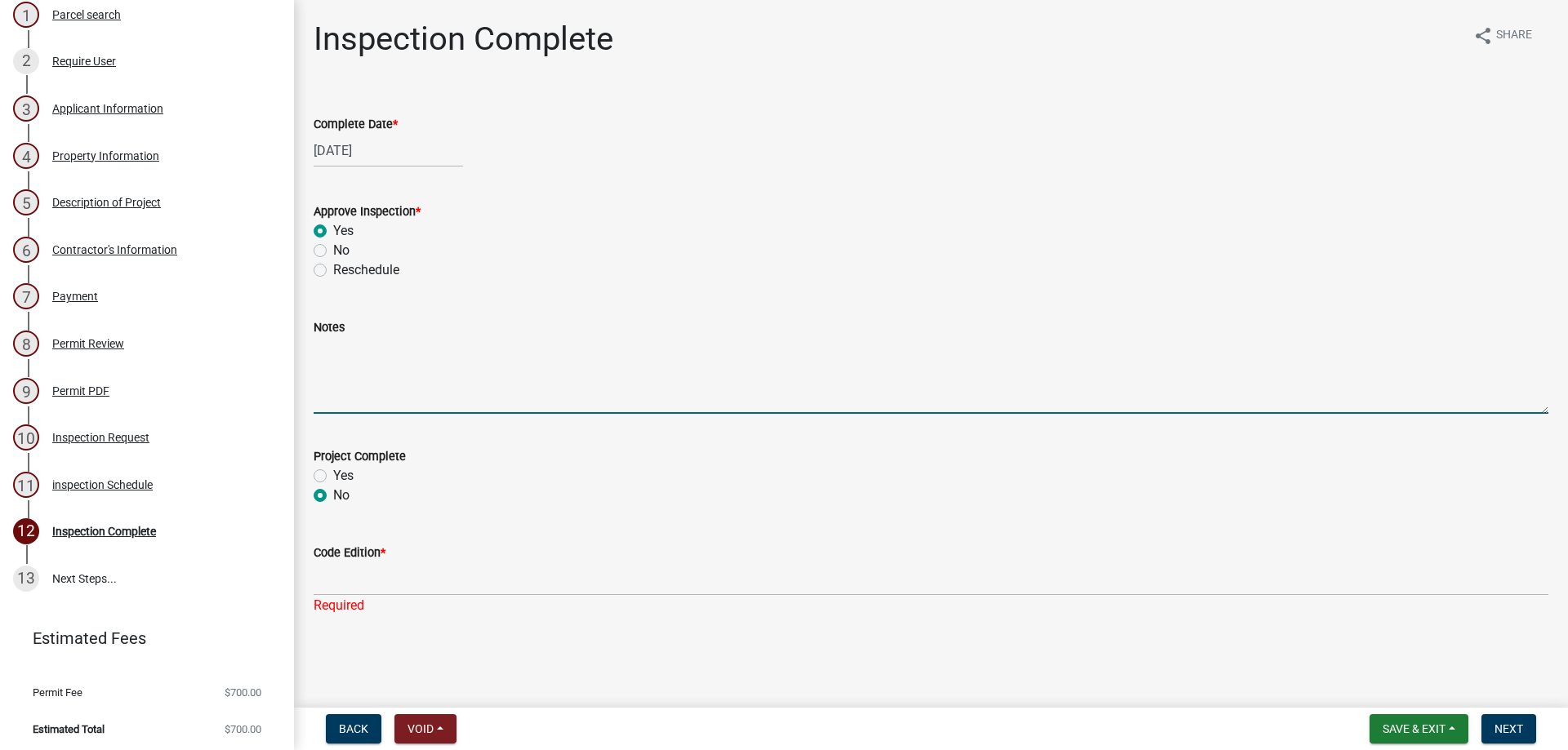
click at [467, 385] on textarea "Notes" at bounding box center [931, 376] width 1235 height 77
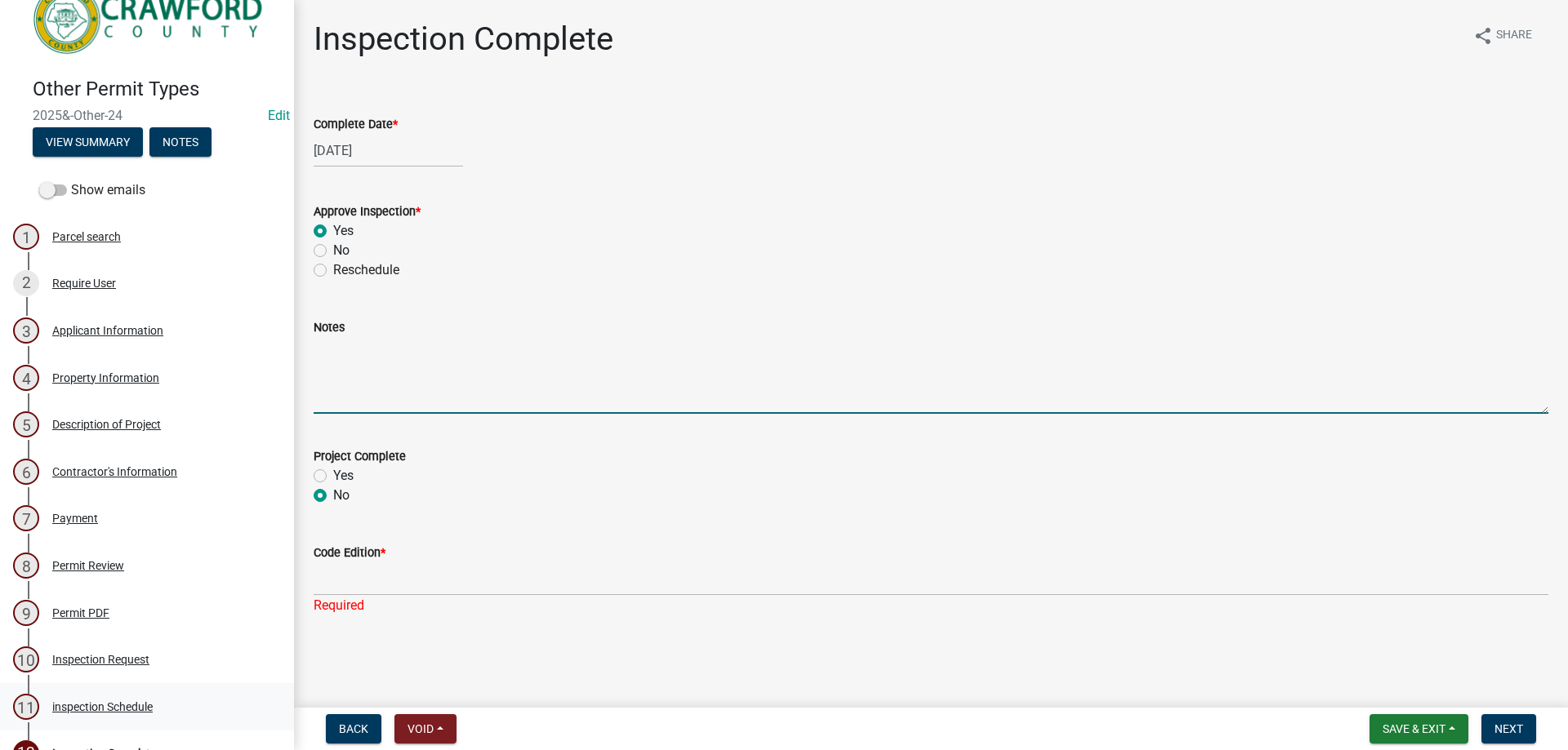
scroll to position [17, 0]
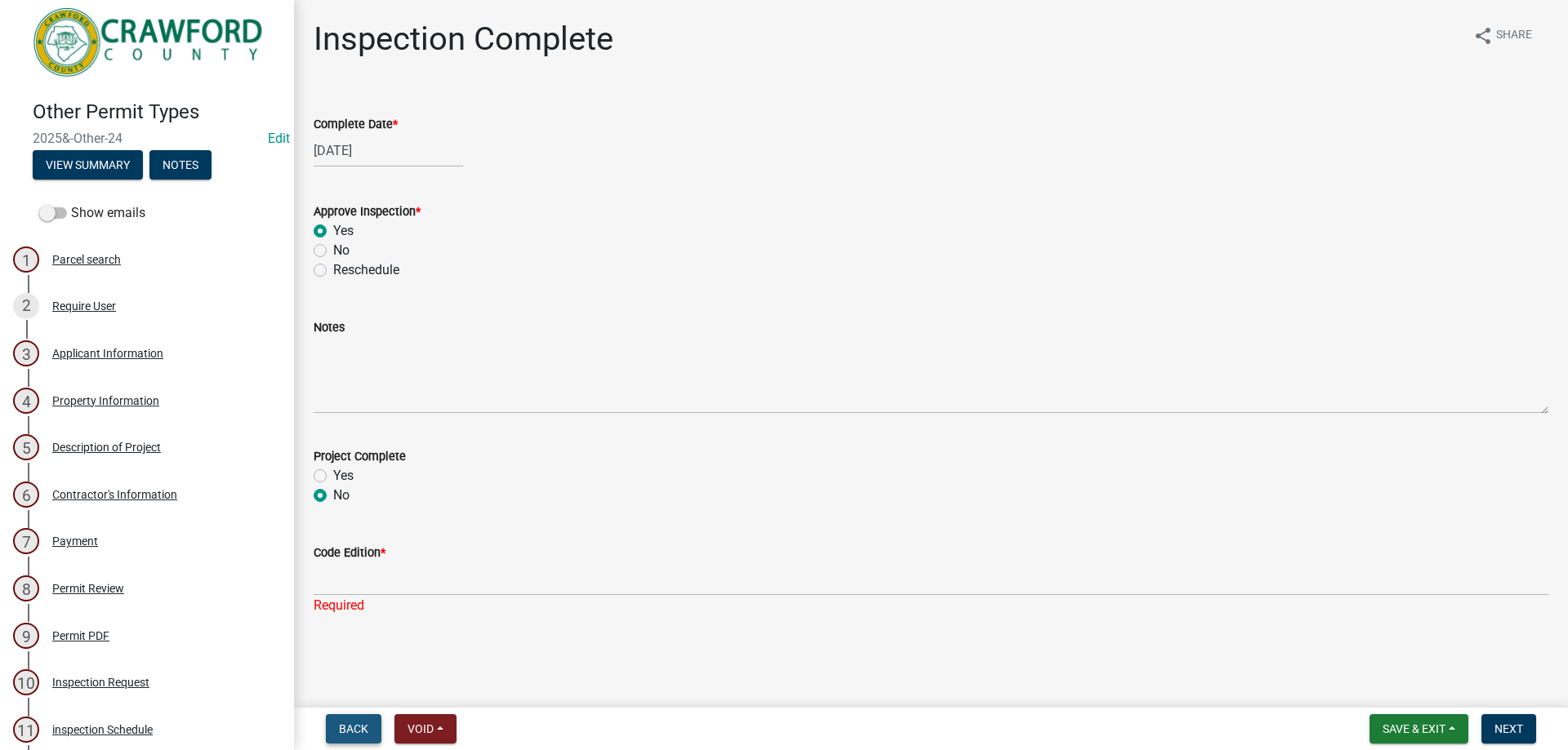
click at [348, 725] on span "Back" at bounding box center [354, 729] width 30 height 13
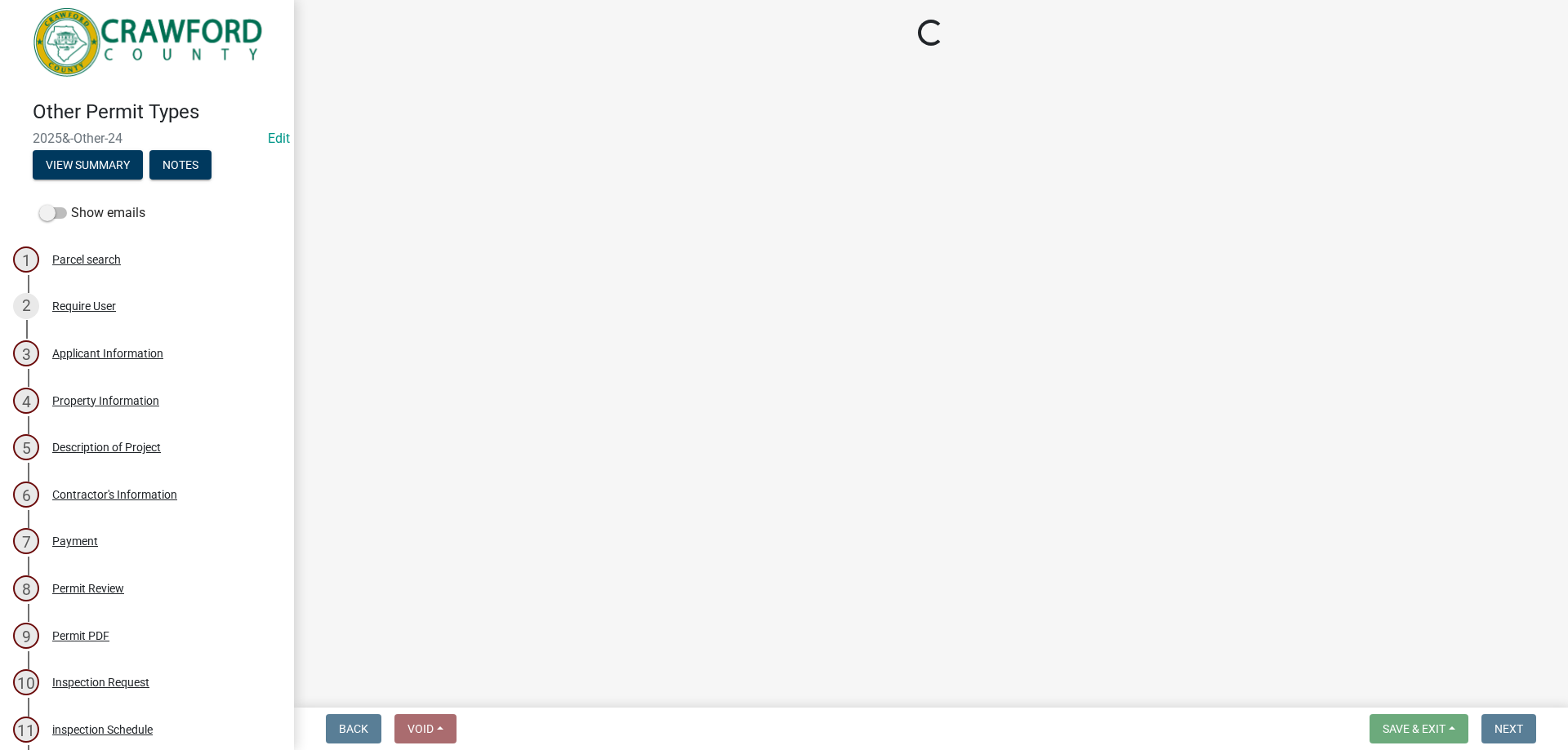
select select "3acdf11f-131c-438b-b450-ae4501c32128"
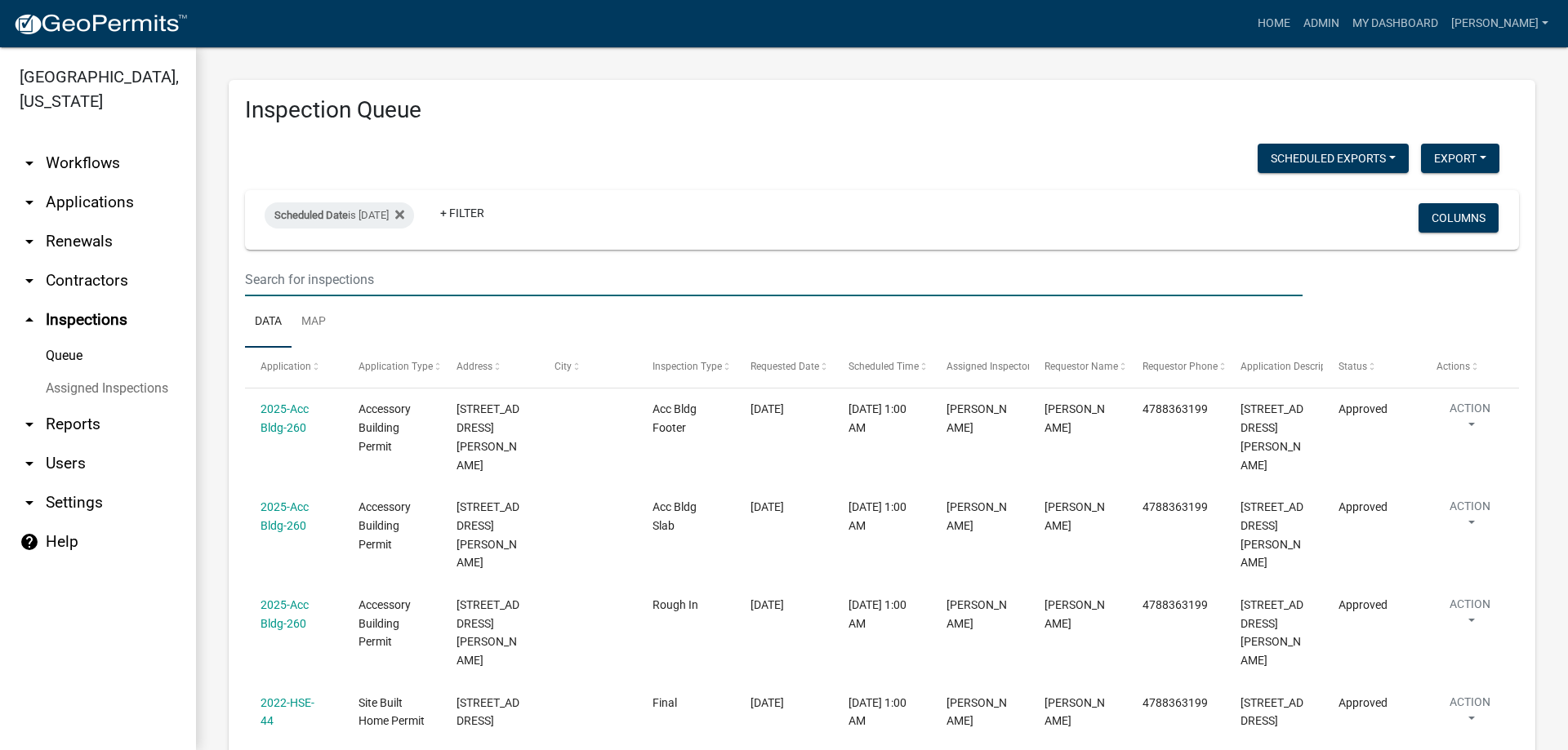
click at [365, 281] on input "text" at bounding box center [774, 280] width 1058 height 33
click at [83, 200] on link "arrow_drop_down Applications" at bounding box center [98, 202] width 196 height 39
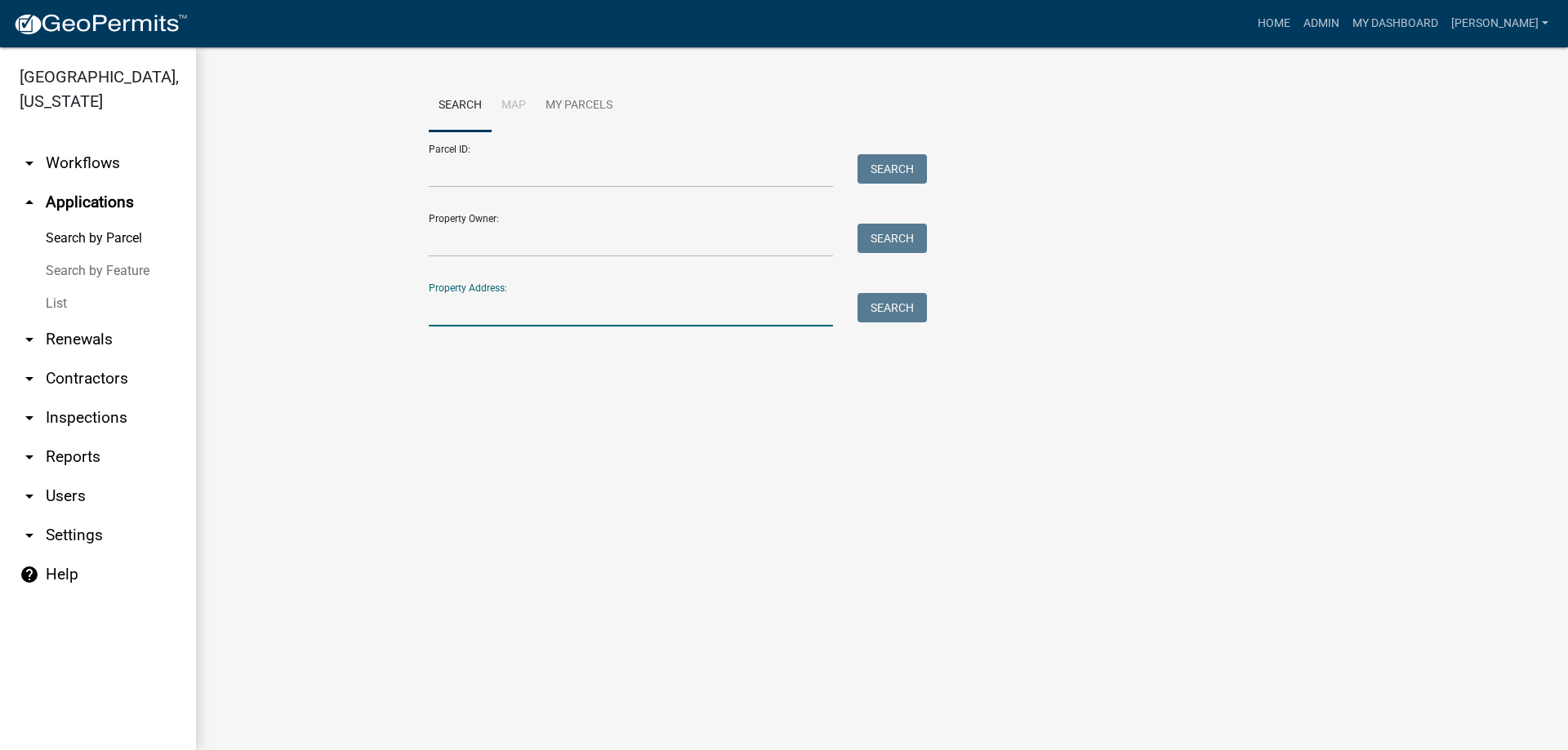
click at [460, 295] on input "Property Address:" at bounding box center [631, 309] width 404 height 33
click at [472, 230] on input "Property Owner:" at bounding box center [631, 240] width 404 height 33
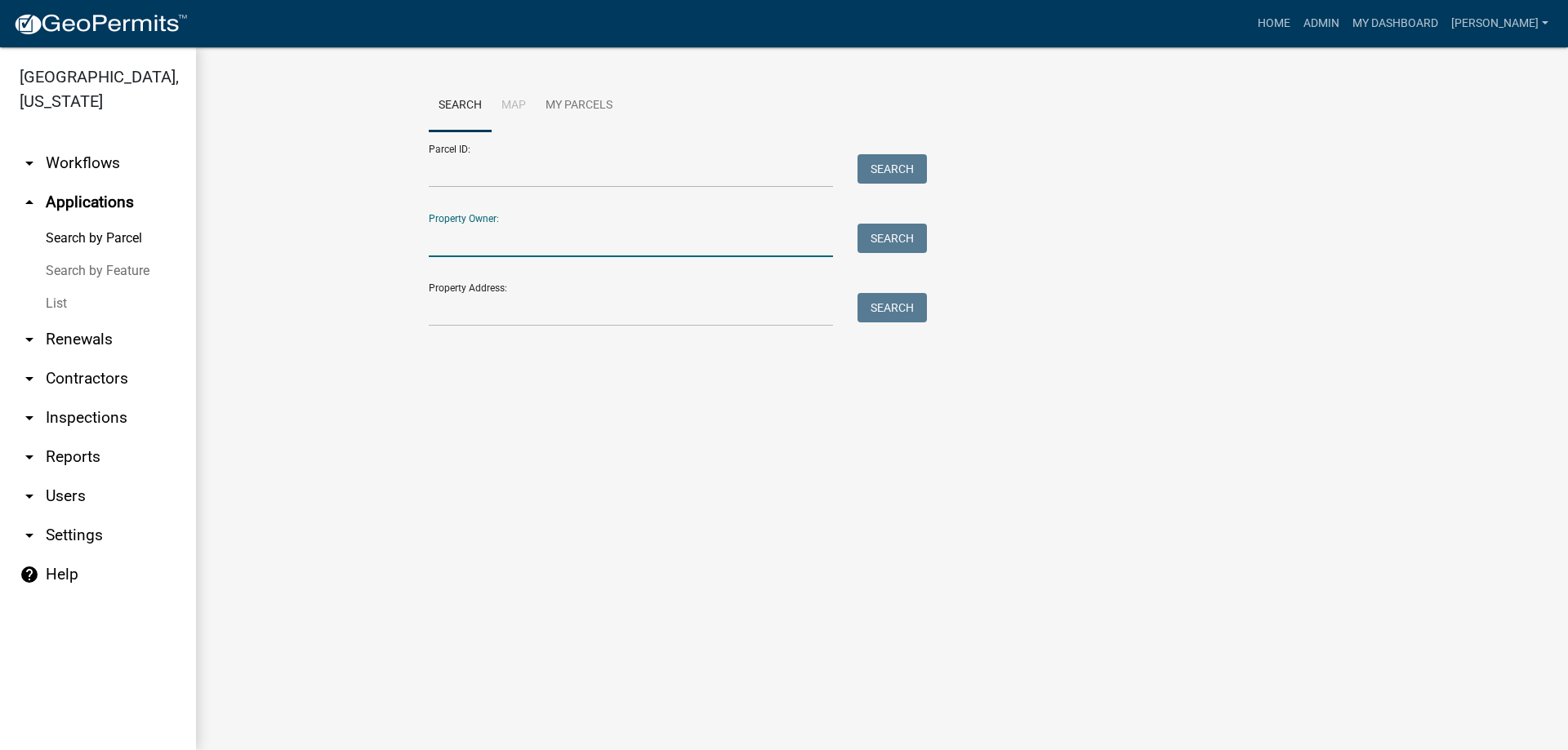
type input "WELLMAN"
click at [936, 239] on div "Parcel ID: Search Property Owner: WELLMAN Search Property Address: Search" at bounding box center [882, 228] width 907 height 195
click at [911, 241] on button "Search" at bounding box center [892, 239] width 69 height 30
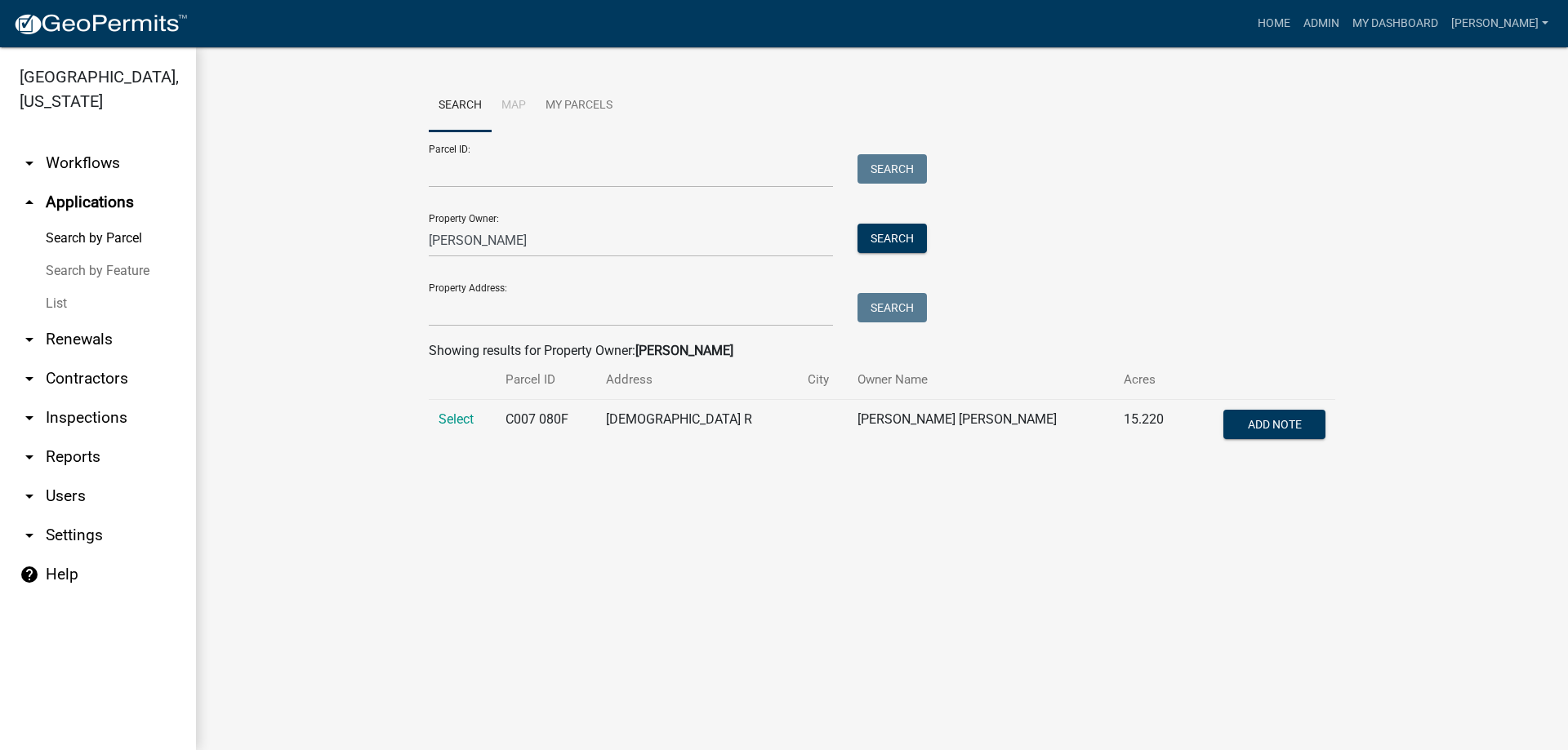
click at [477, 419] on td "Select" at bounding box center [462, 427] width 67 height 54
click at [465, 419] on span "Select" at bounding box center [456, 420] width 35 height 16
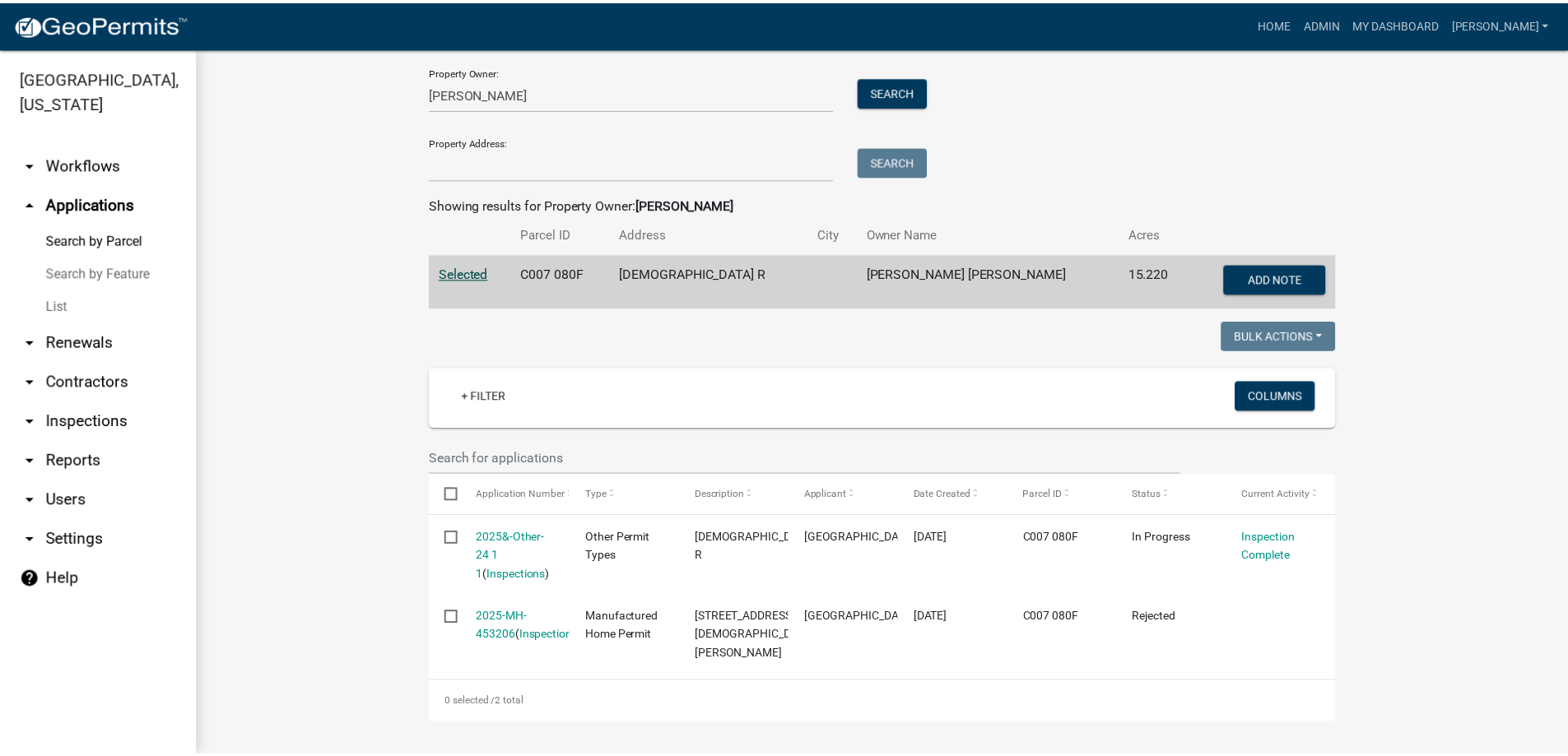
scroll to position [168, 0]
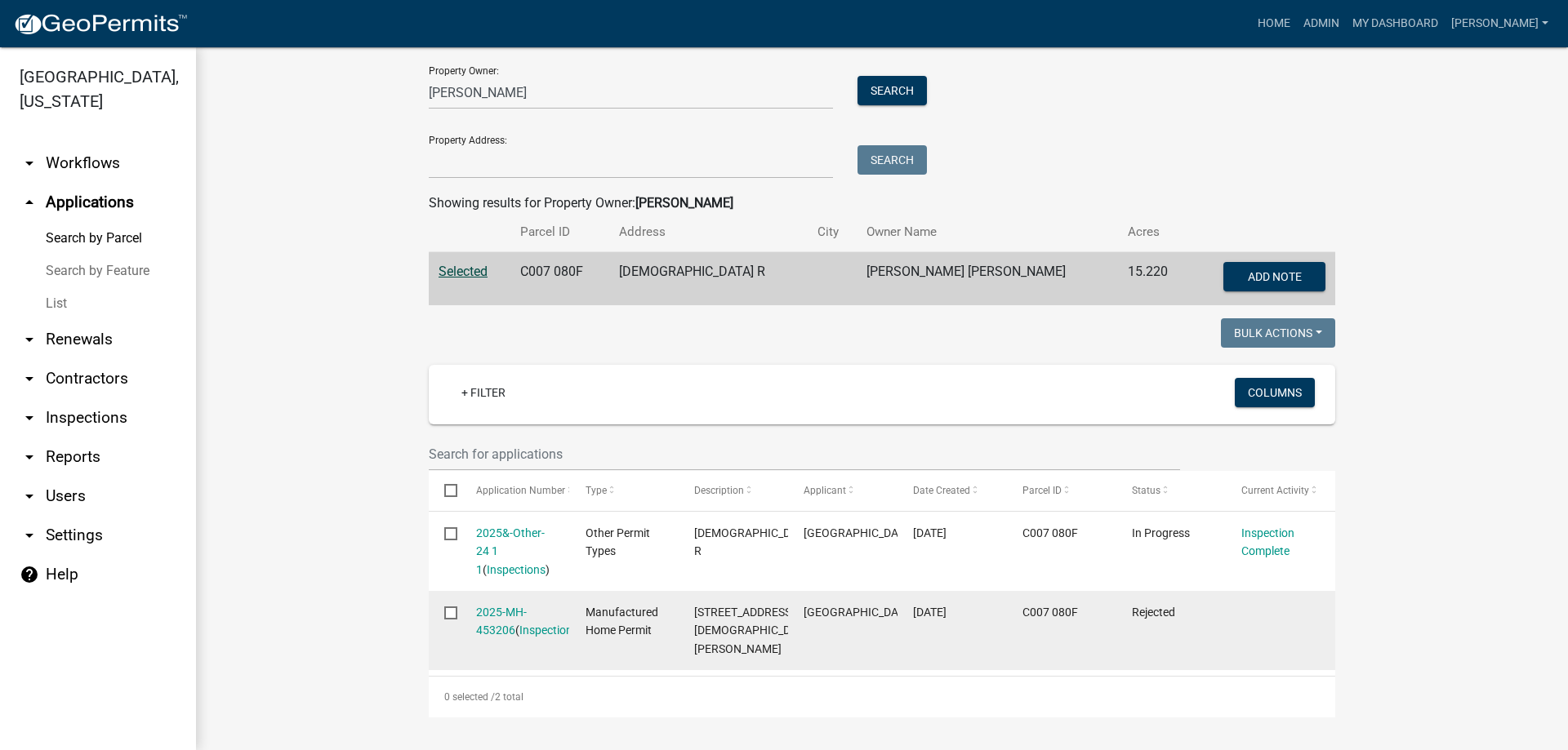
click at [502, 603] on div "2025-MH-453206 ( Inspections )" at bounding box center [516, 622] width 79 height 38
click at [502, 606] on link "2025-MH-453206" at bounding box center [502, 622] width 51 height 31
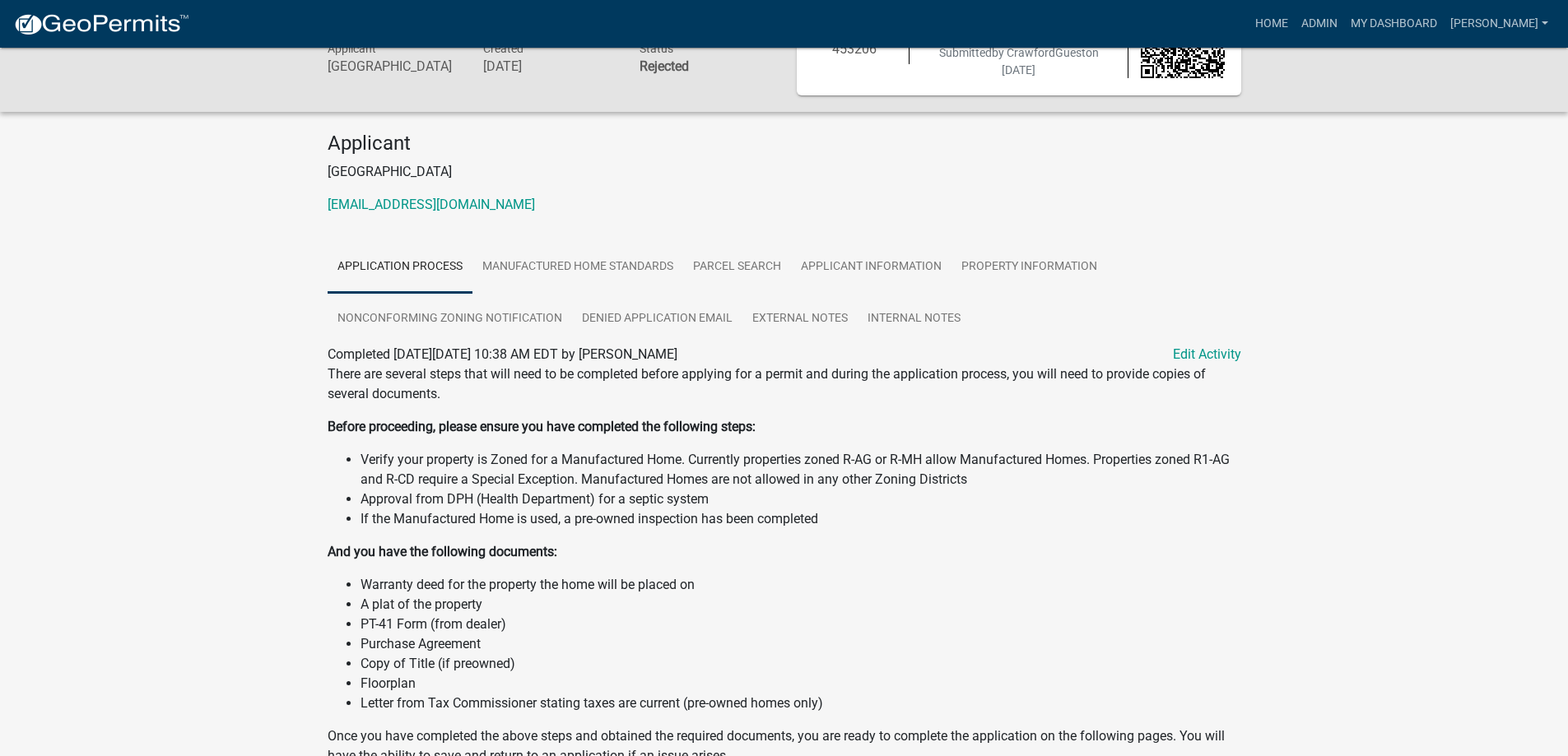
scroll to position [178, 0]
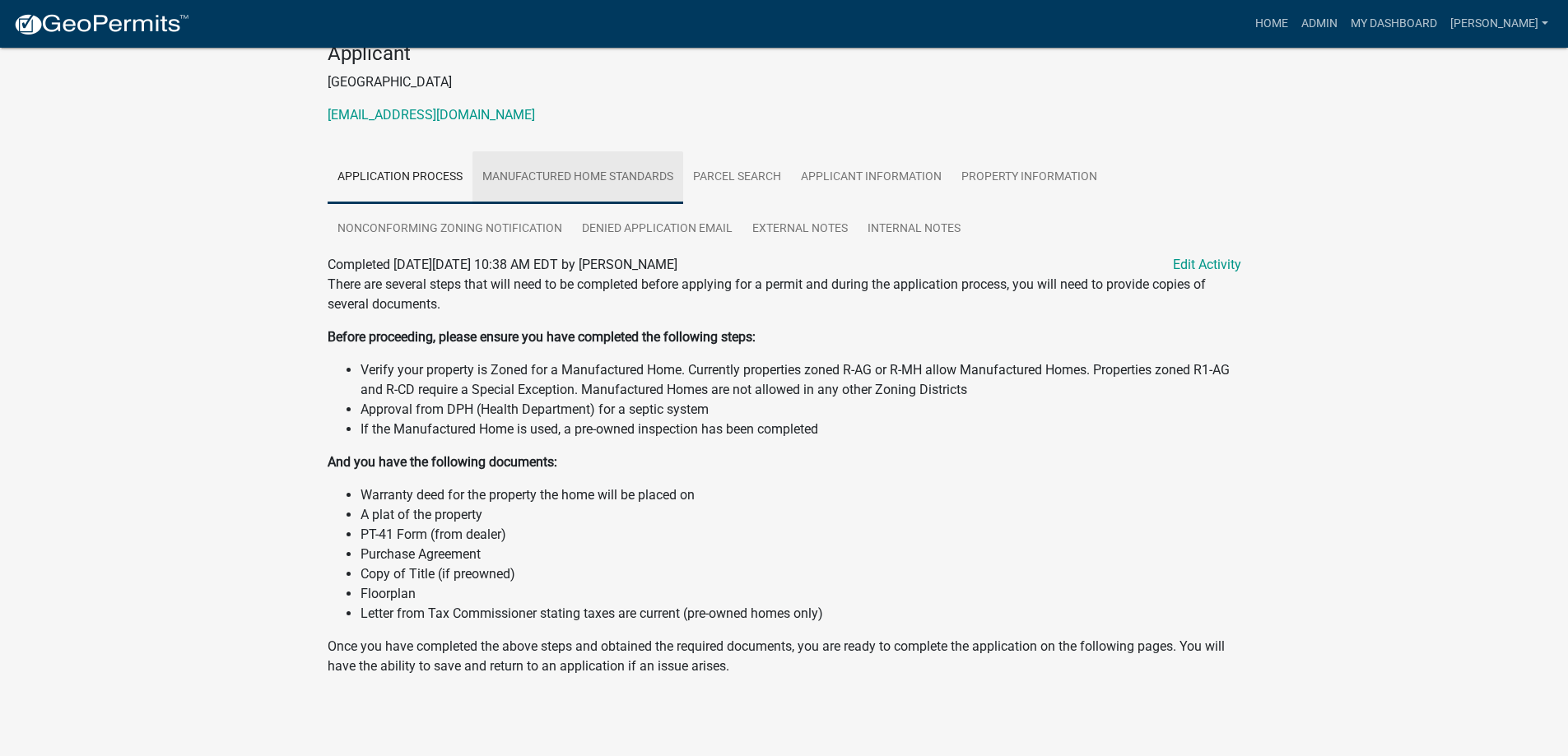
click at [563, 180] on link "Manufactured Home Standards" at bounding box center [577, 178] width 211 height 53
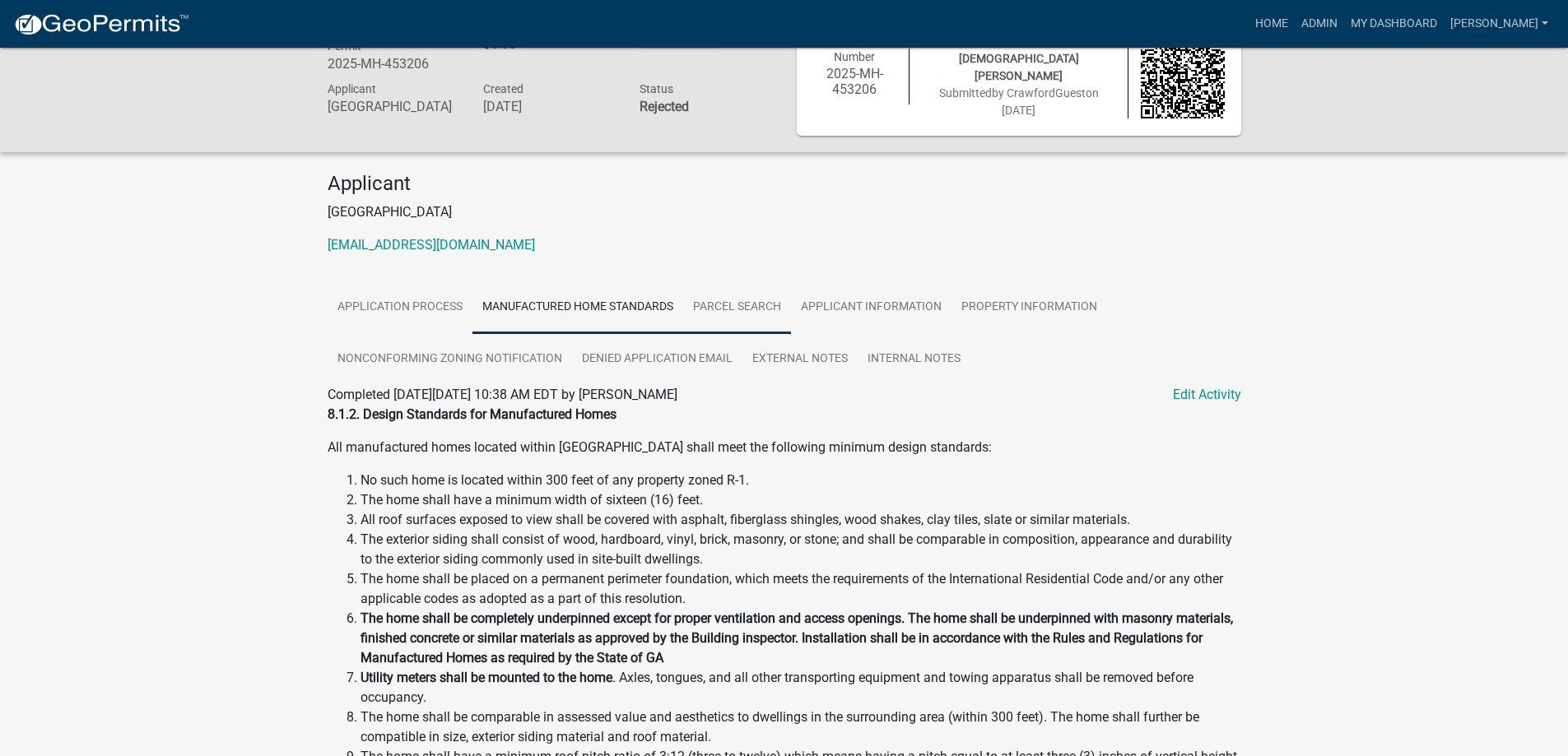
click at [723, 315] on link "Parcel search" at bounding box center [737, 308] width 108 height 53
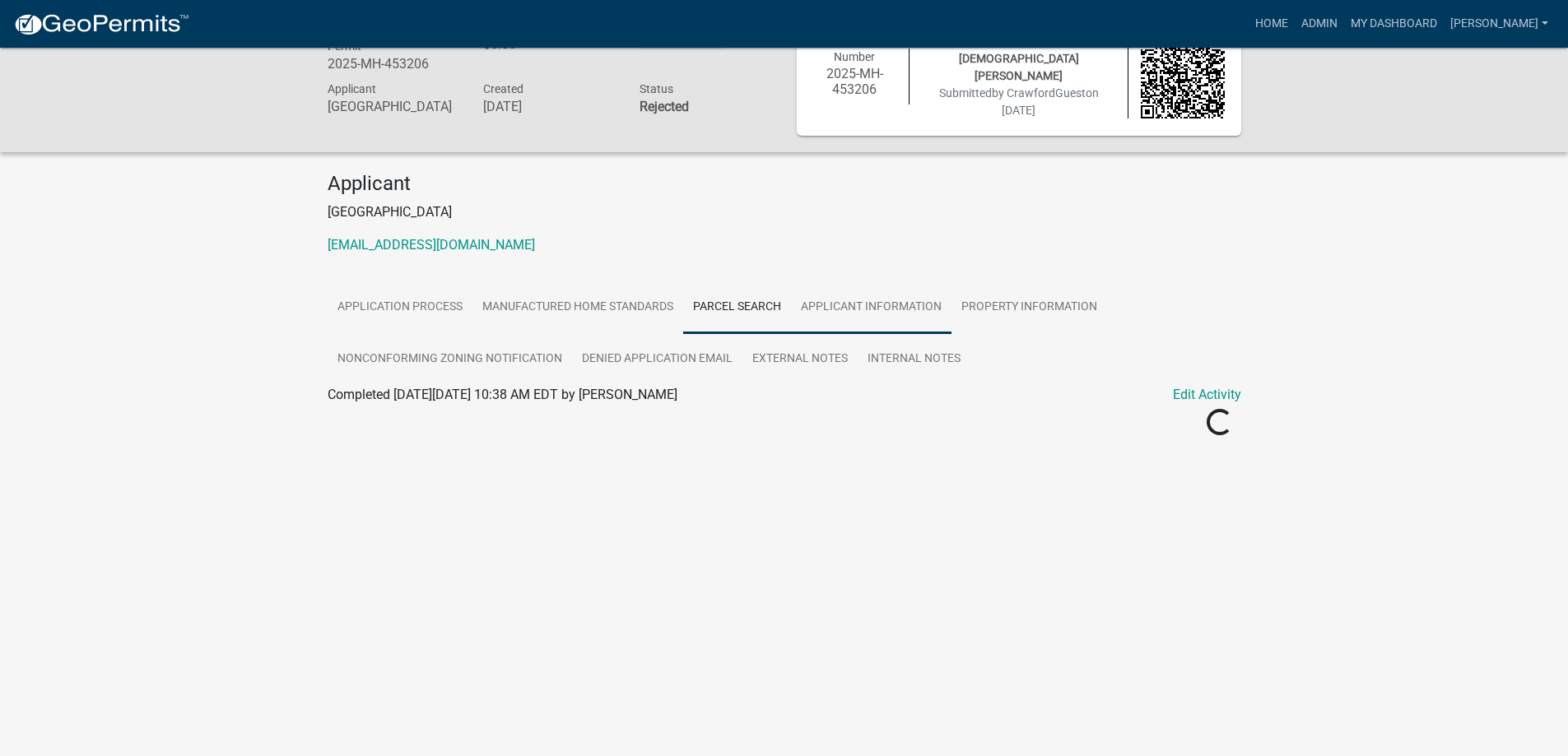
click at [859, 321] on link "Applicant Information" at bounding box center [872, 308] width 160 height 53
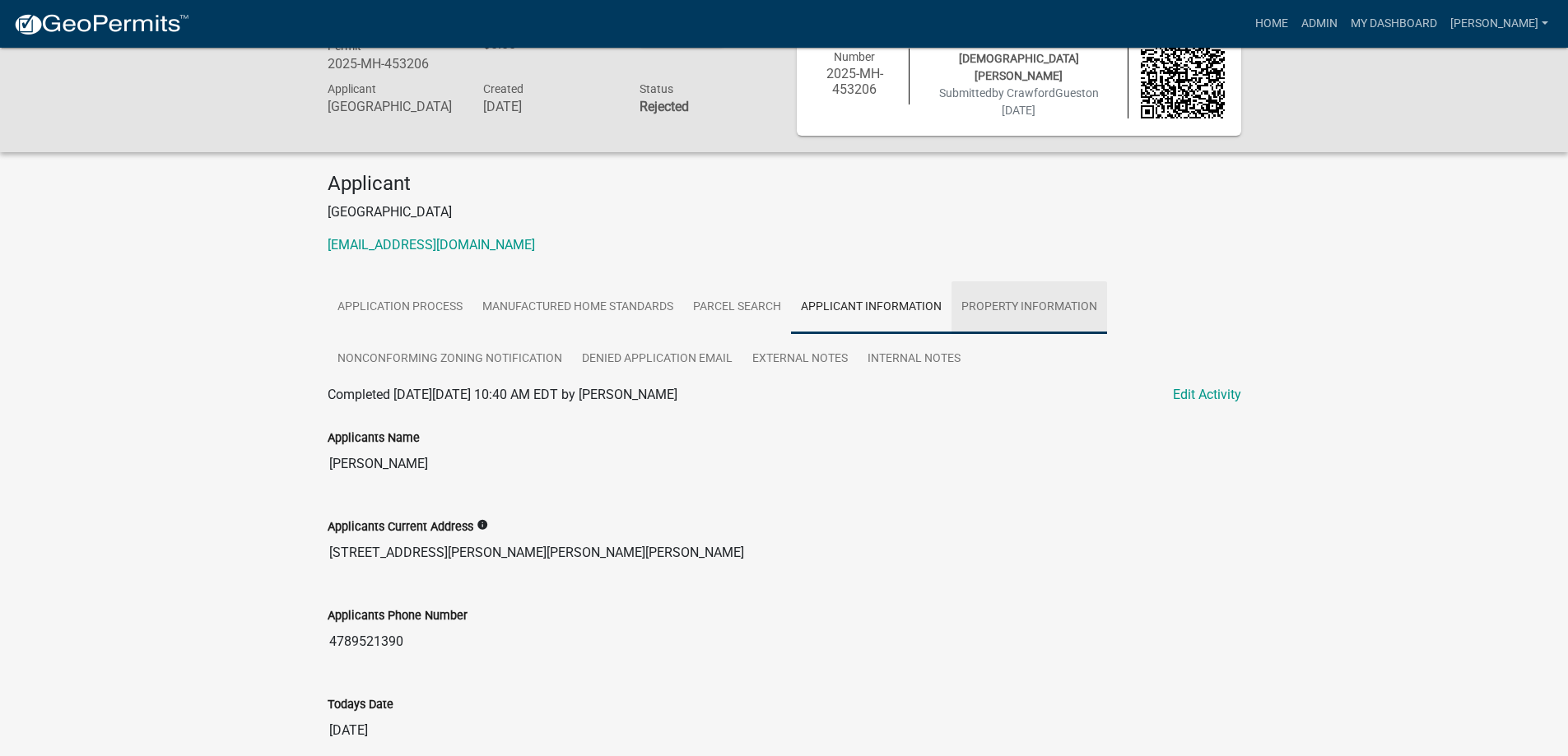
click at [1027, 313] on link "Property Information" at bounding box center [1029, 308] width 156 height 53
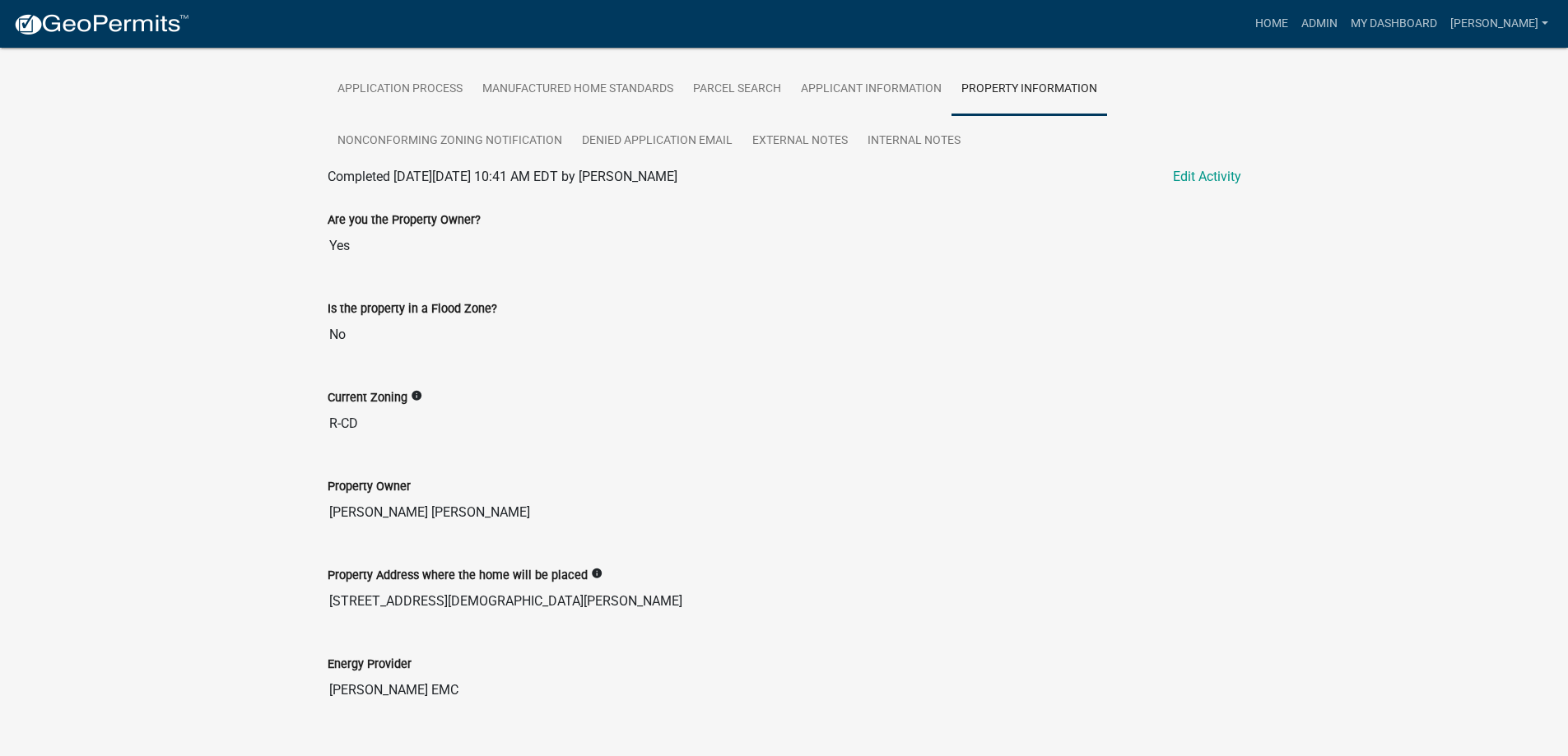
scroll to position [214, 0]
